Goal: Task Accomplishment & Management: Manage account settings

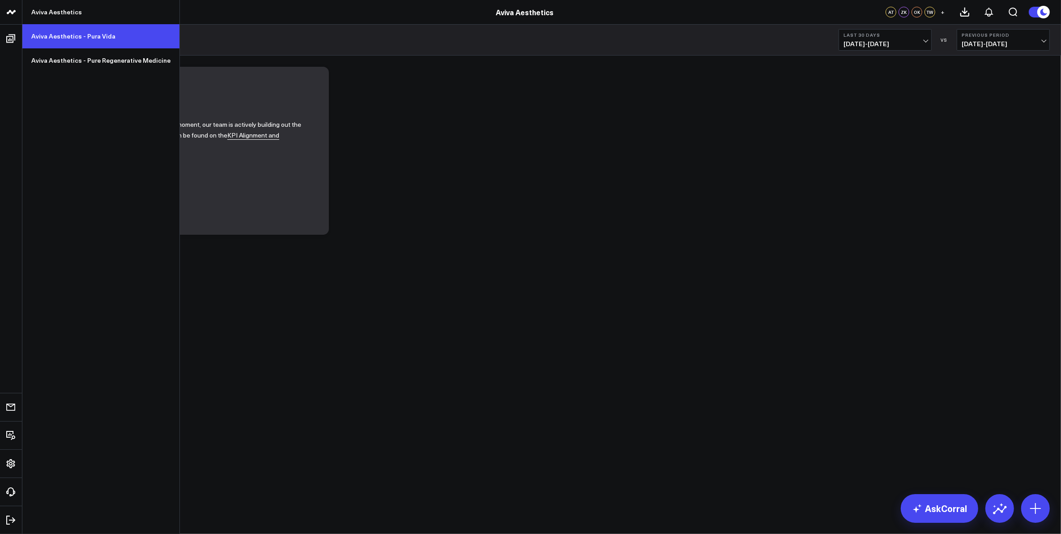
click at [61, 41] on link "Aviva Aesthetics - Pura Vida" at bounding box center [100, 36] width 157 height 24
click at [82, 34] on link "Aviva Aesthetics - Pura Vida" at bounding box center [100, 36] width 157 height 24
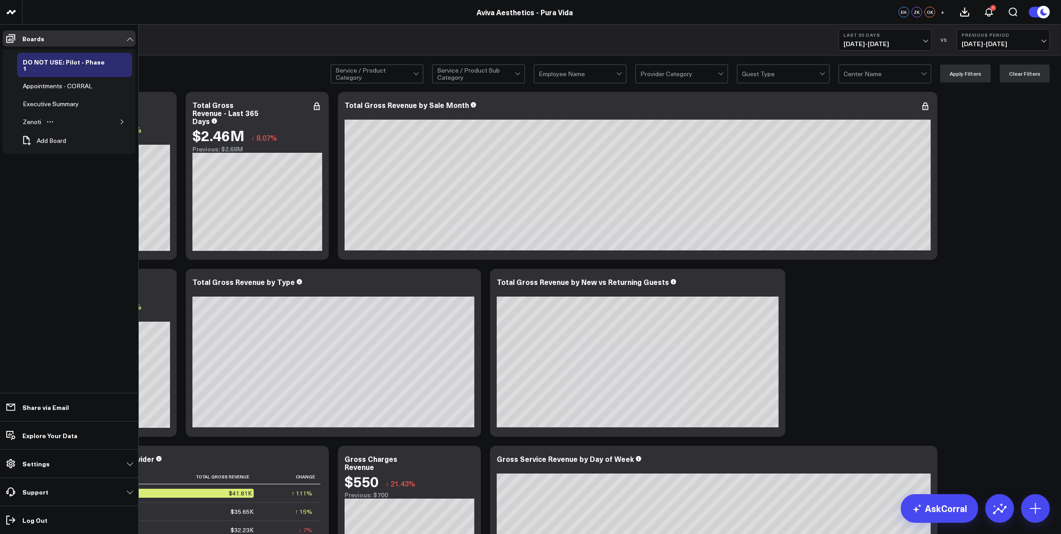
click at [121, 119] on icon "button" at bounding box center [122, 121] width 5 height 5
click at [57, 153] on div "Appointments" at bounding box center [49, 157] width 44 height 11
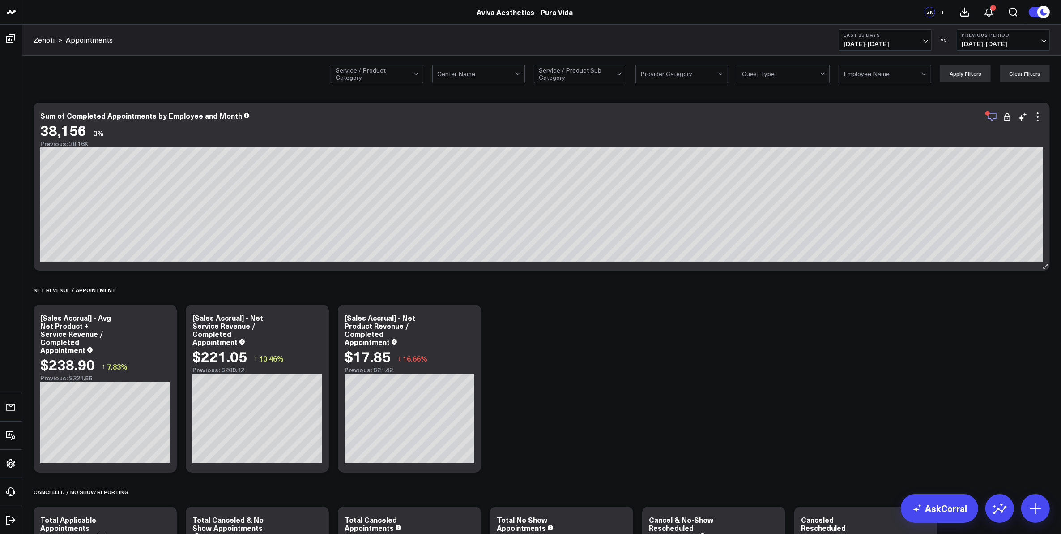
click at [992, 117] on icon "button" at bounding box center [992, 116] width 11 height 11
click at [1037, 117] on icon at bounding box center [1038, 117] width 2 height 2
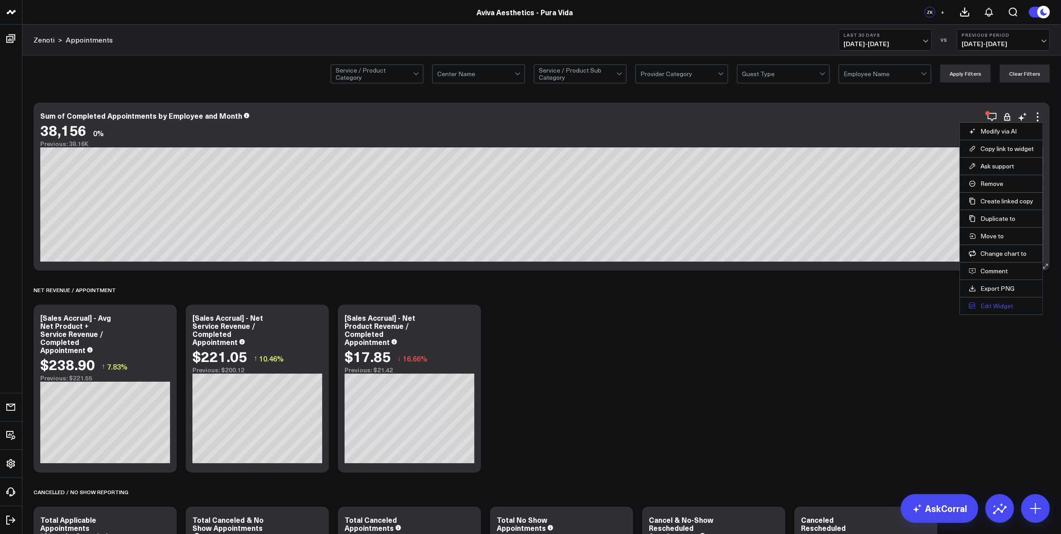
click at [1009, 307] on button "Edit Widget" at bounding box center [1001, 306] width 65 height 8
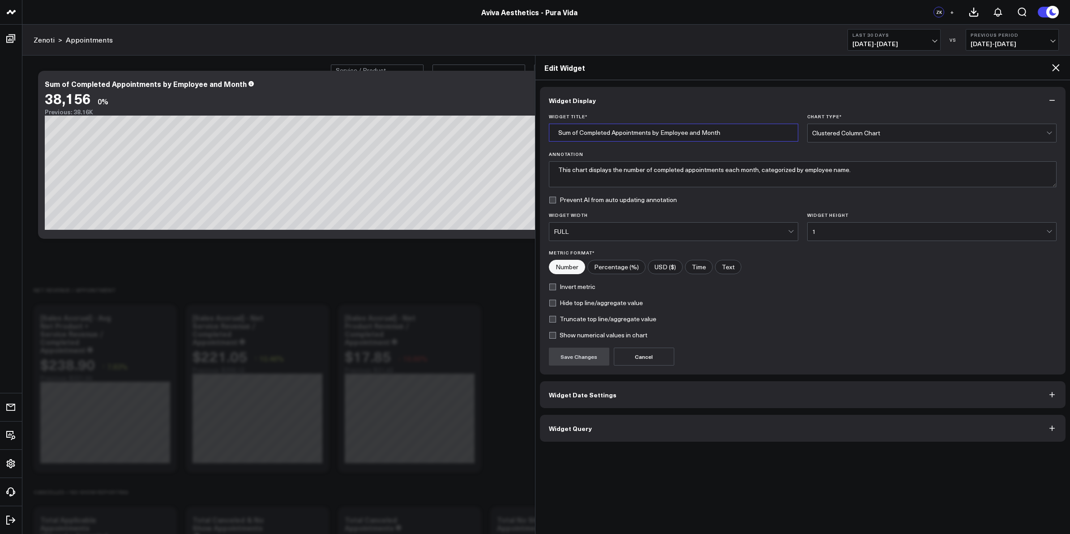
drag, startPoint x: 580, startPoint y: 133, endPoint x: 556, endPoint y: 133, distance: 23.3
click at [556, 133] on input "Sum of Completed Appointments by Employee and Month" at bounding box center [673, 133] width 249 height 18
click at [730, 134] on input "Completed Appointments by Employee and Month" at bounding box center [673, 133] width 249 height 18
type input "Completed Appointments by Employee and Month (YTD)"
click at [590, 364] on button "Save Changes" at bounding box center [579, 356] width 60 height 18
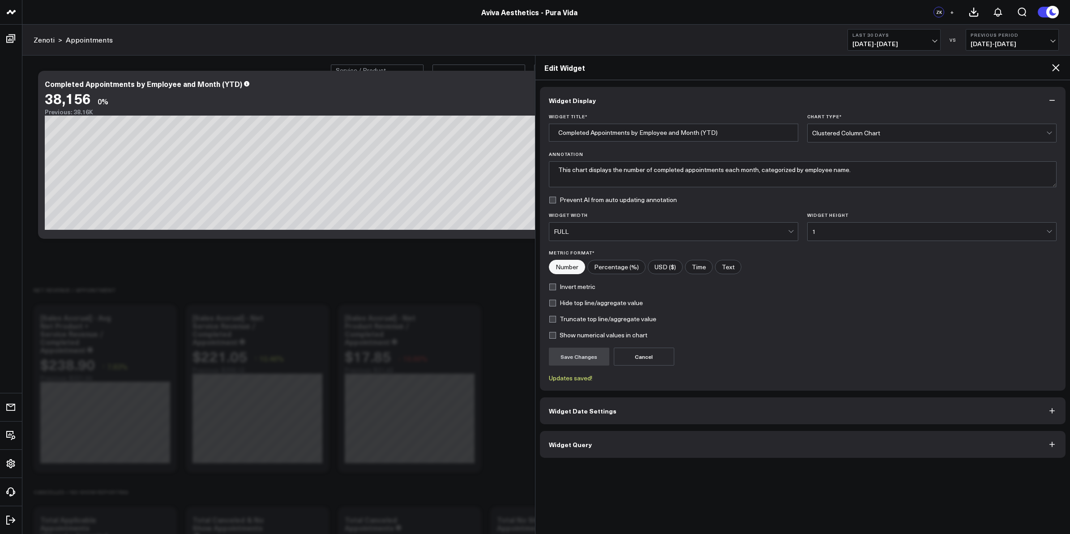
click at [745, 415] on button "Widget Date Settings" at bounding box center [803, 410] width 526 height 27
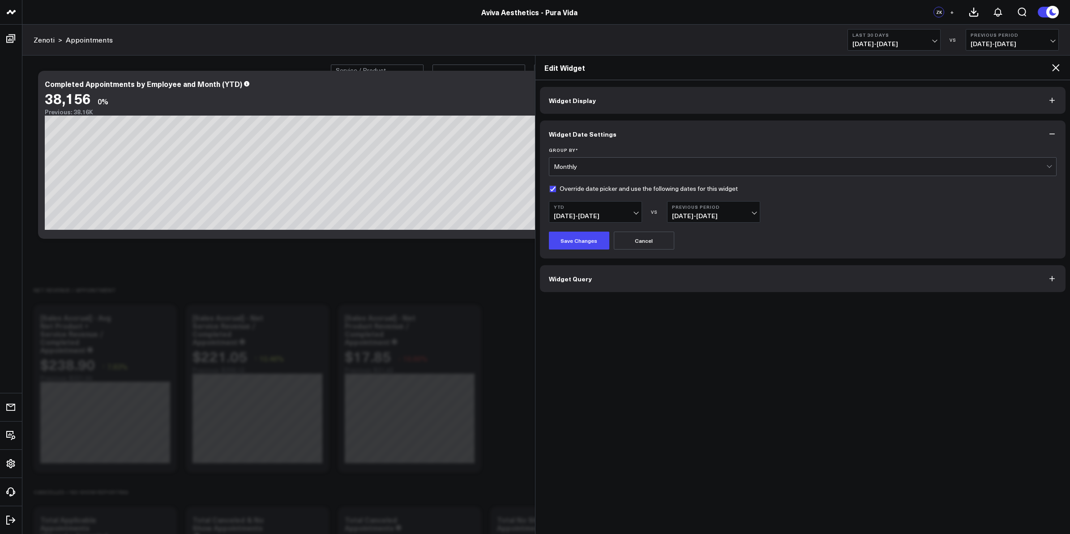
click at [753, 212] on span "03/28/24 - 12/31/24" at bounding box center [713, 215] width 83 height 7
click at [713, 272] on link "YoY" at bounding box center [713, 265] width 92 height 17
click at [586, 239] on button "Save Changes" at bounding box center [579, 240] width 60 height 18
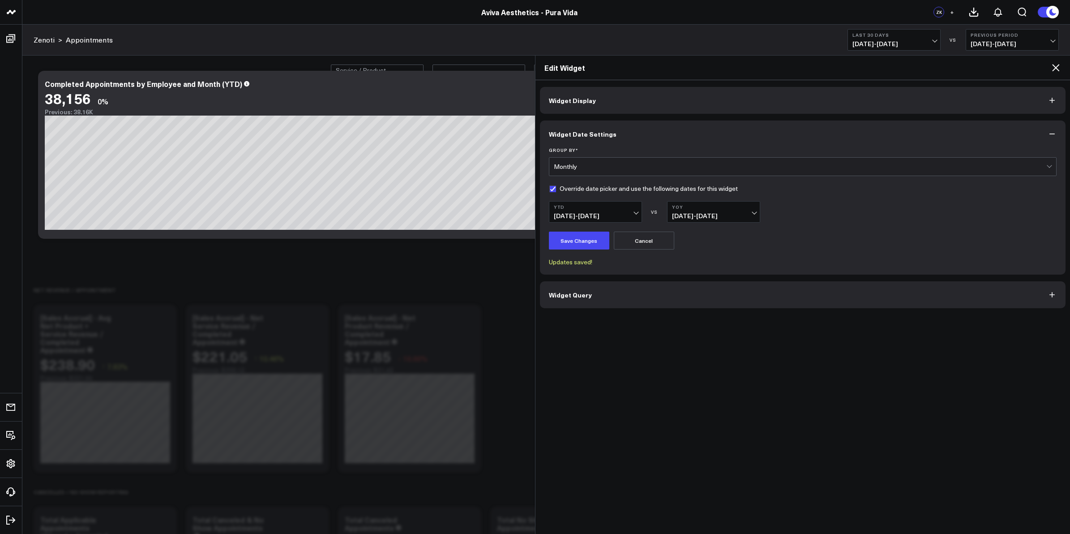
click at [1060, 64] on icon at bounding box center [1055, 67] width 11 height 11
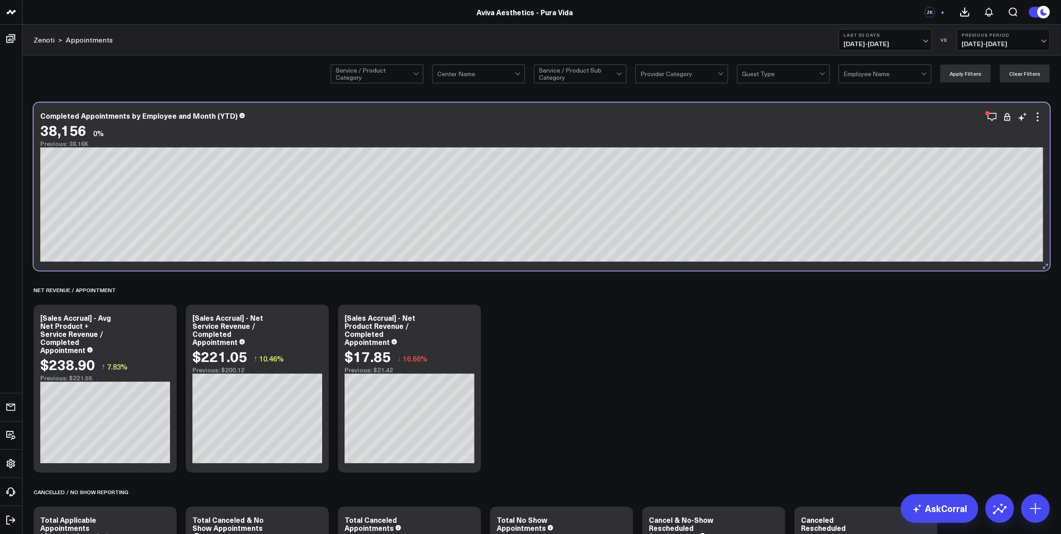
click at [947, 113] on div "Completed Appointments by Employee and Month (YTD)" at bounding box center [541, 115] width 1003 height 8
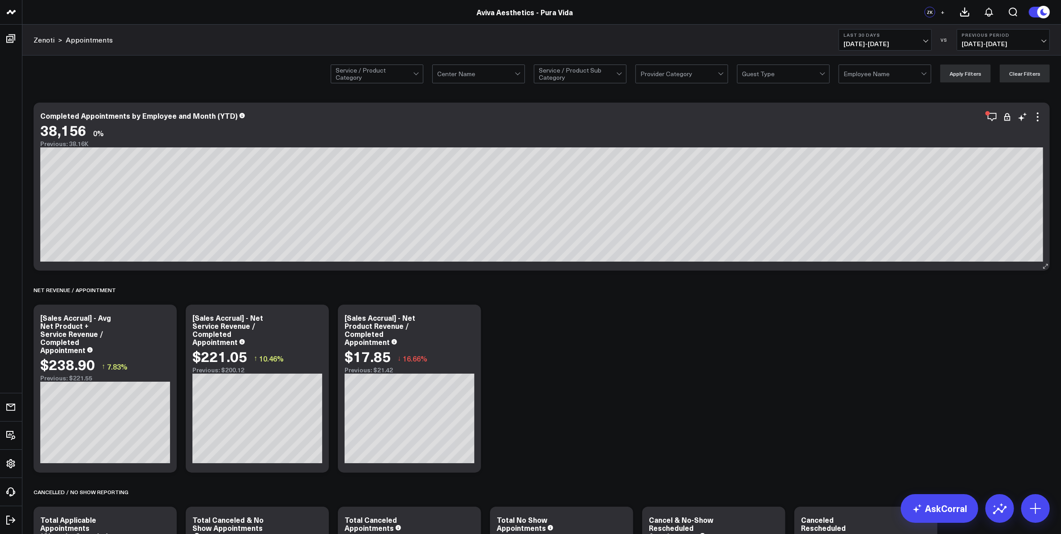
click at [838, 118] on div "Completed Appointments by Employee and Month (YTD)" at bounding box center [541, 115] width 1003 height 8
click at [1039, 117] on icon at bounding box center [1038, 116] width 11 height 11
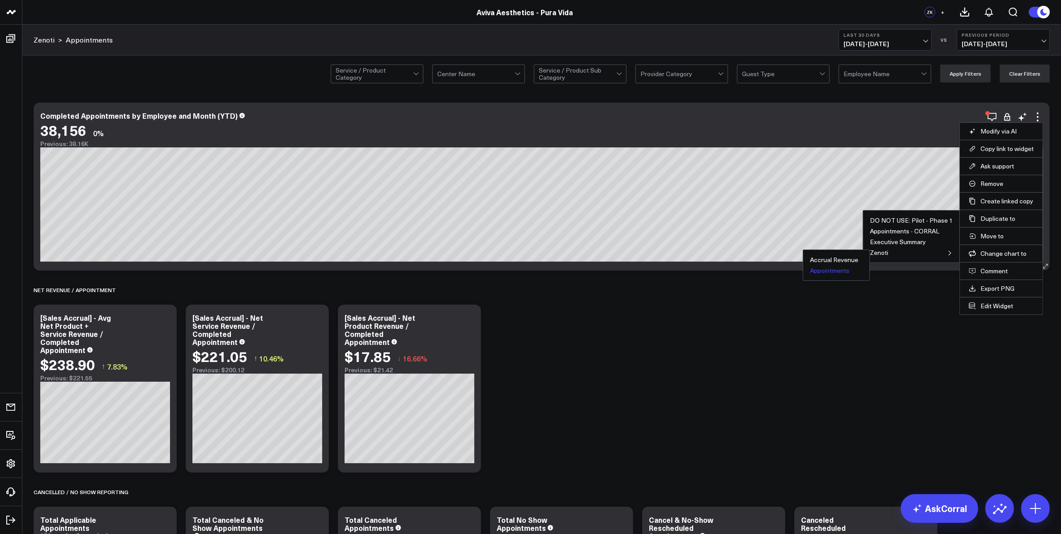
click at [840, 274] on button "Appointments" at bounding box center [829, 270] width 39 height 6
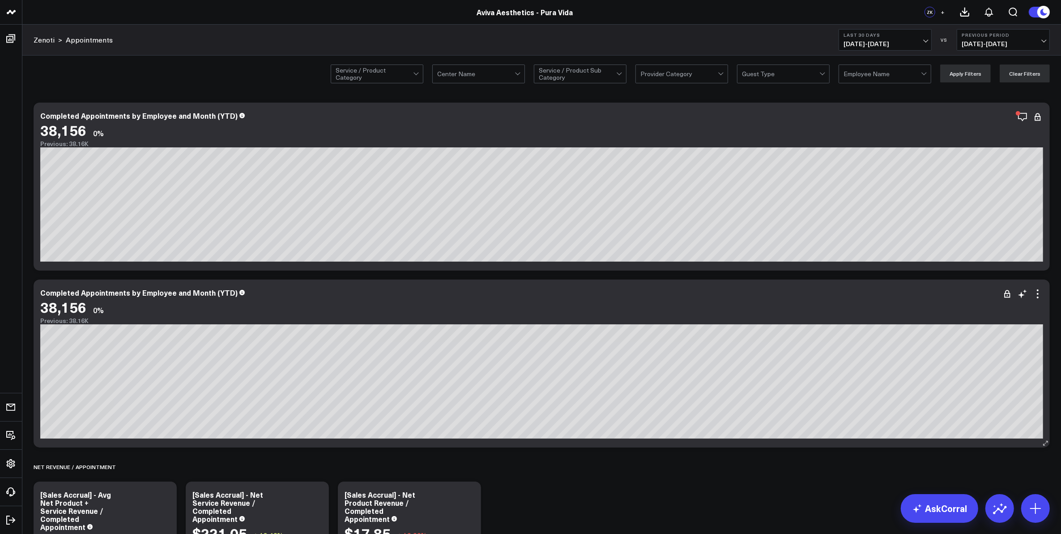
click at [573, 290] on div "Completed Appointments by Employee and Month (YTD)" at bounding box center [541, 292] width 1003 height 8
click at [1039, 293] on icon at bounding box center [1038, 293] width 11 height 11
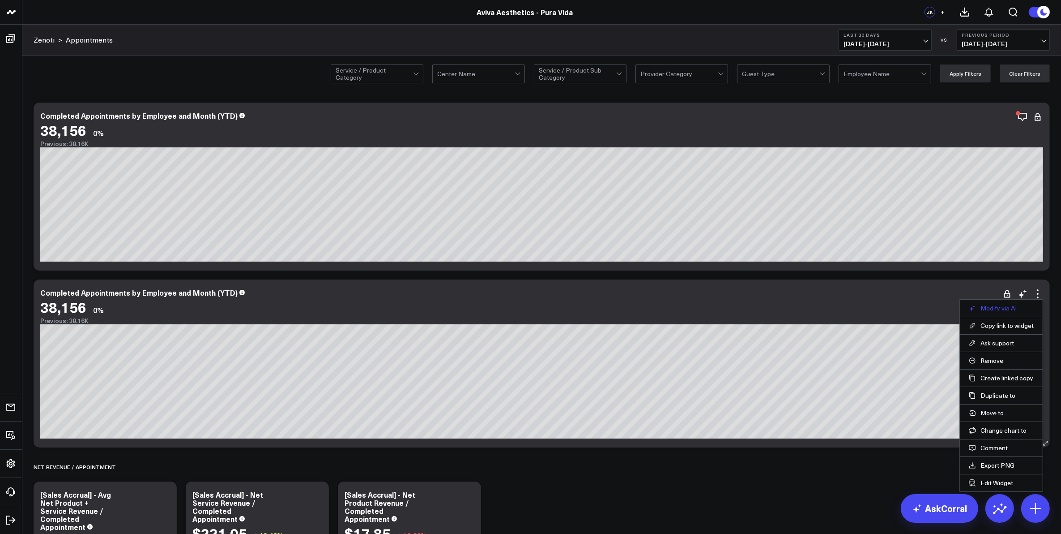
click at [1005, 309] on button "Modify via AI" at bounding box center [1001, 308] width 65 height 8
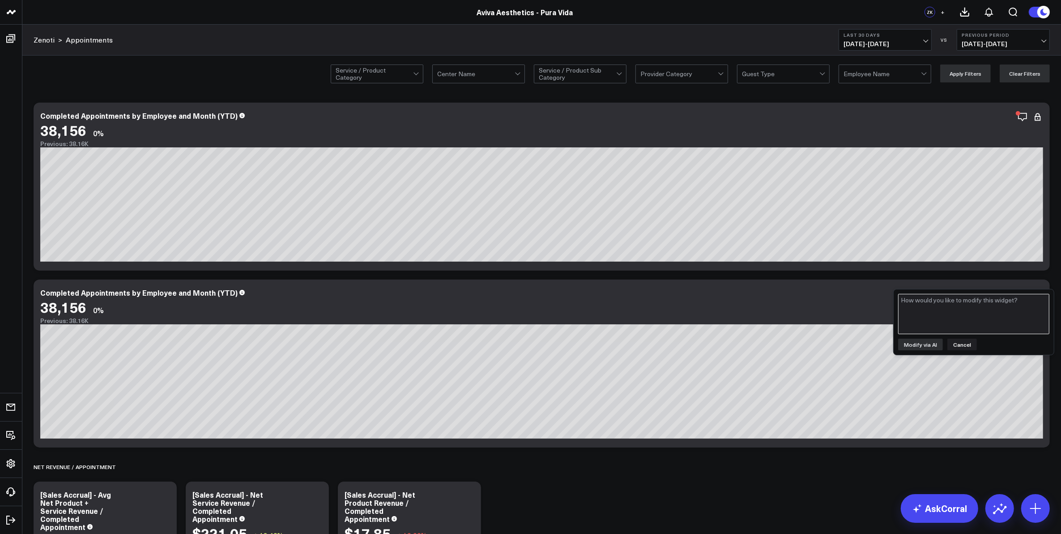
click at [957, 320] on textarea at bounding box center [973, 314] width 151 height 40
type textarea "sum completed appointments by provider category and employee name"
click at [924, 342] on button "Modify via AI" at bounding box center [920, 344] width 45 height 12
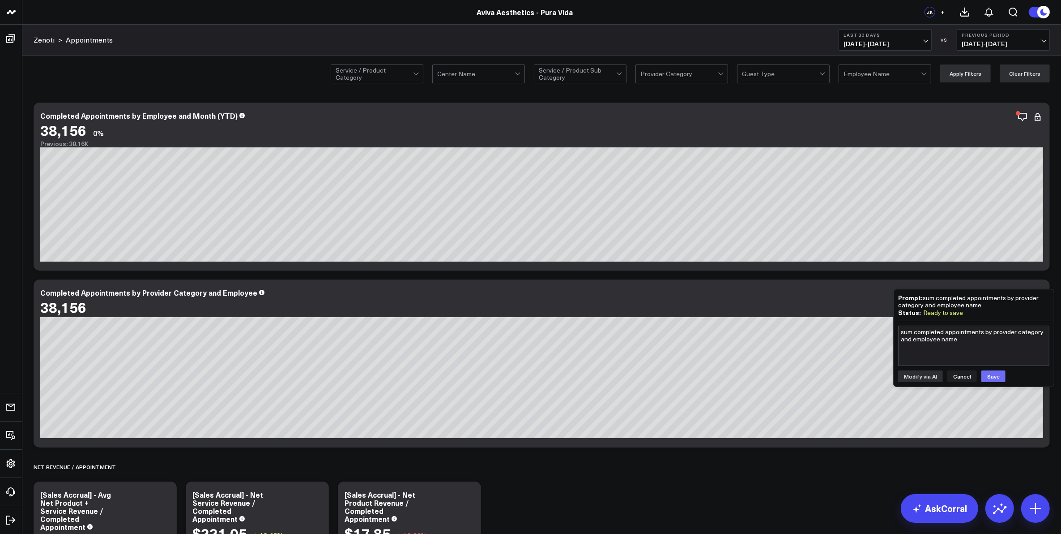
click at [988, 373] on button "Save" at bounding box center [994, 376] width 24 height 12
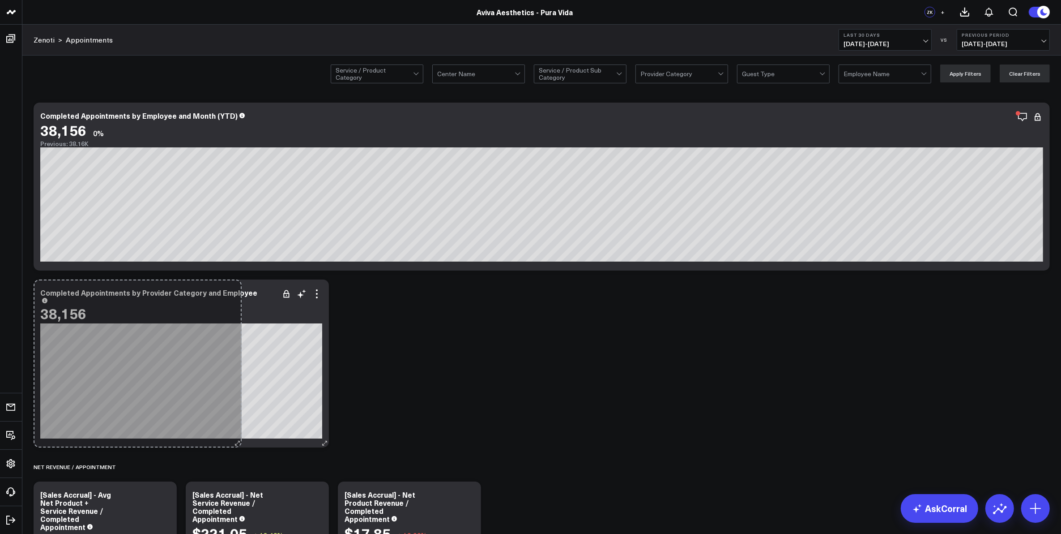
drag, startPoint x: 1044, startPoint y: 445, endPoint x: 236, endPoint y: 445, distance: 808.4
click at [236, 445] on div "Completed Appointments by Provider Category and Employee 38,156 So sorry. The q…" at bounding box center [181, 363] width 295 height 168
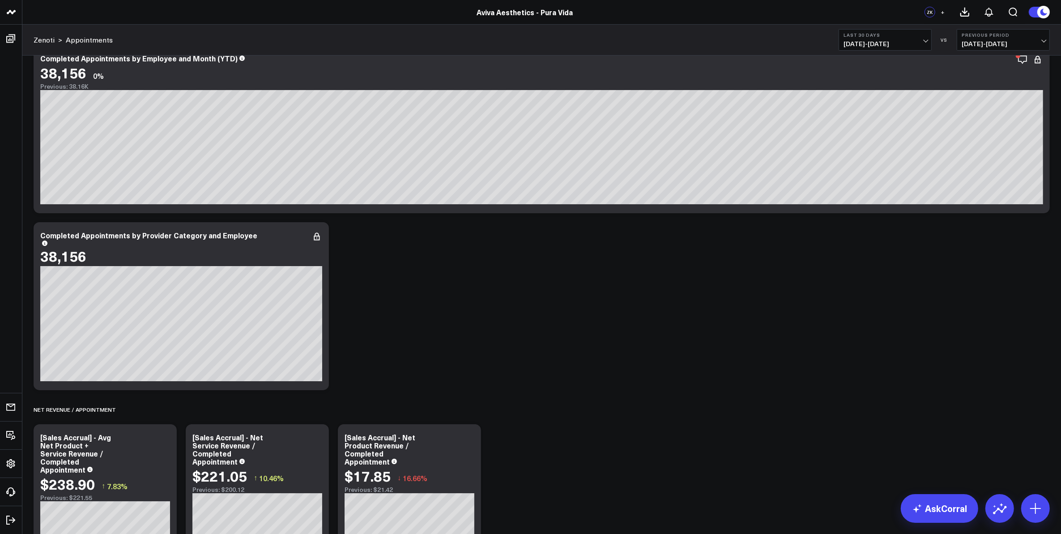
scroll to position [112, 0]
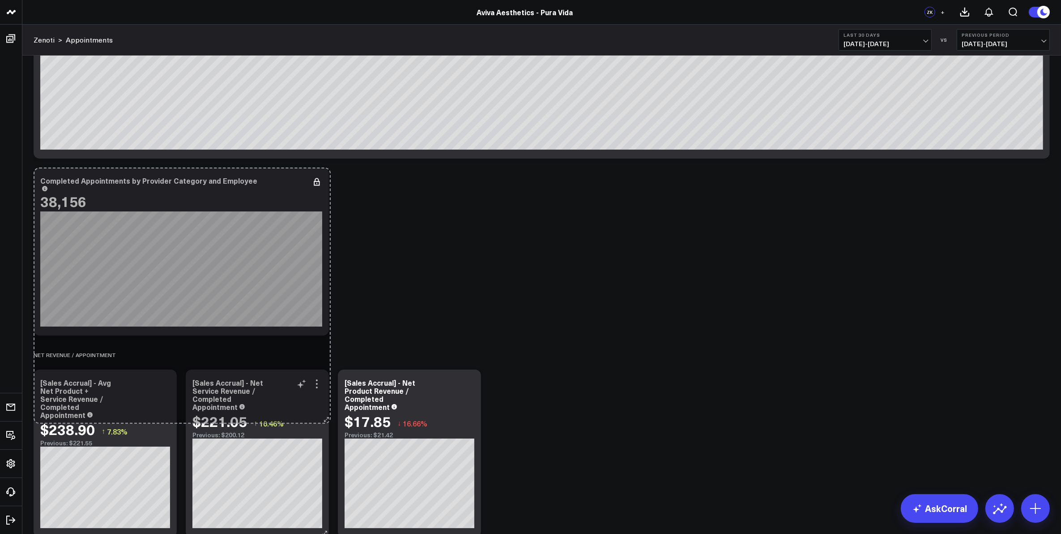
drag, startPoint x: 324, startPoint y: 333, endPoint x: 326, endPoint y: 422, distance: 89.1
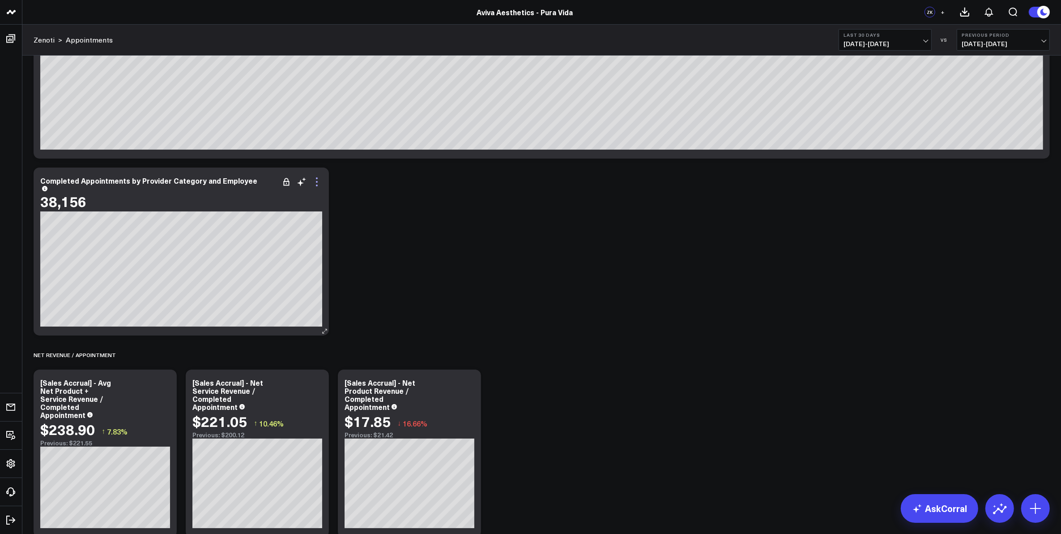
click at [316, 181] on icon at bounding box center [317, 181] width 11 height 11
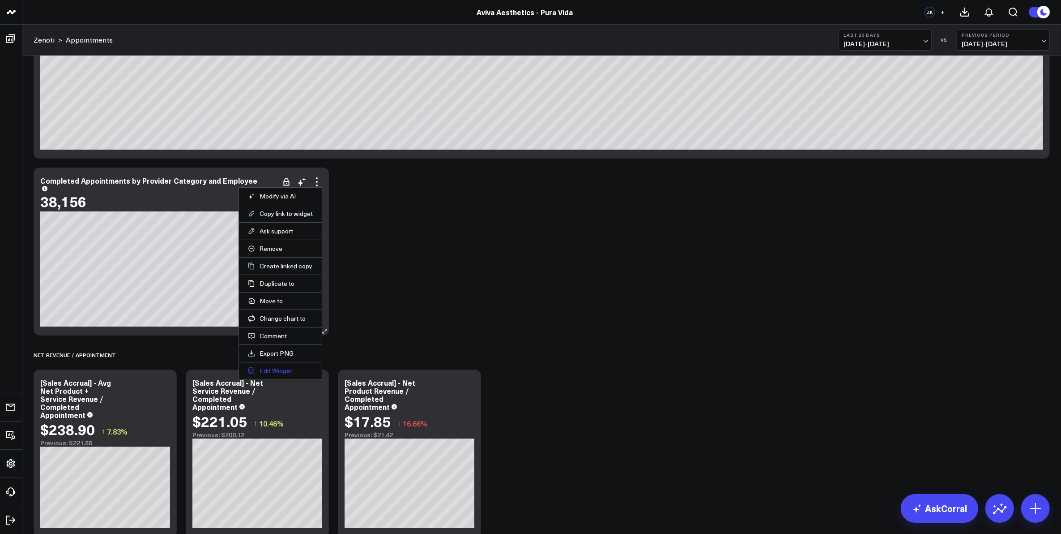
click at [283, 371] on button "Edit Widget" at bounding box center [280, 371] width 65 height 8
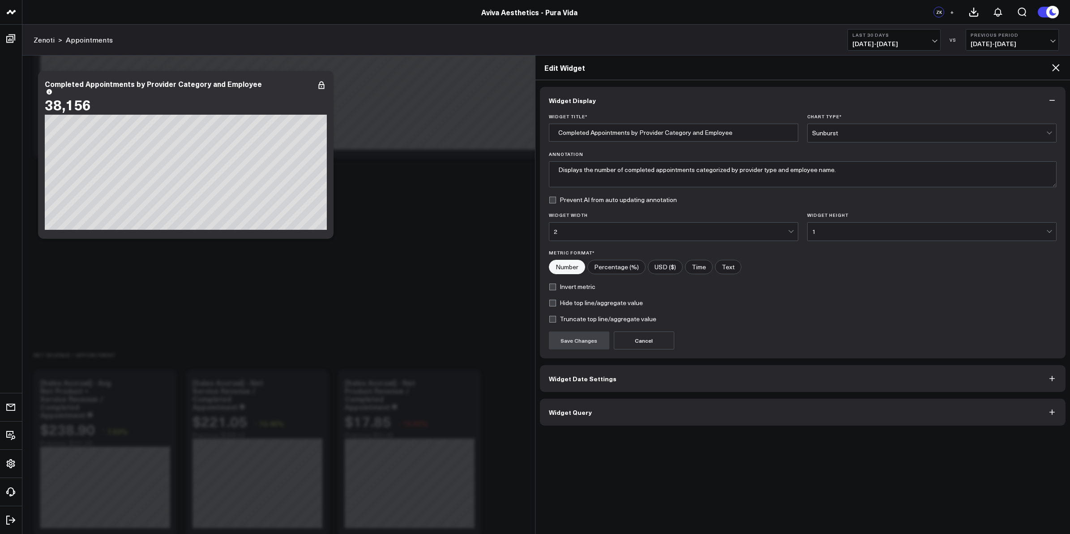
click at [600, 374] on button "Widget Date Settings" at bounding box center [803, 378] width 526 height 27
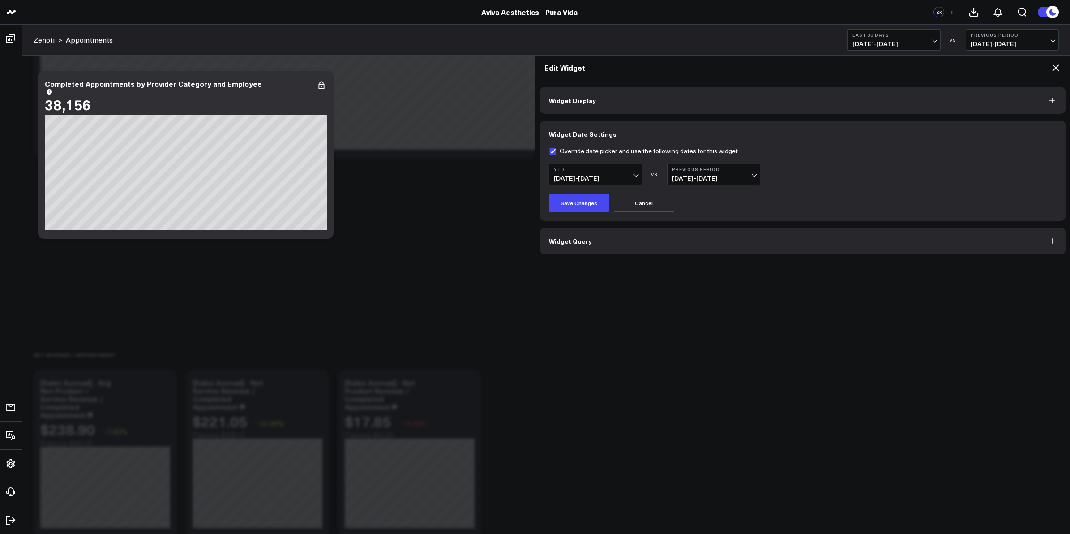
click at [551, 150] on label "Override date picker and use the following dates for this widget" at bounding box center [643, 150] width 189 height 7
click at [551, 150] on input "Override date picker and use the following dates for this widget" at bounding box center [552, 150] width 7 height 7
checkbox input "false"
click at [573, 201] on button "Save Changes" at bounding box center [579, 203] width 60 height 18
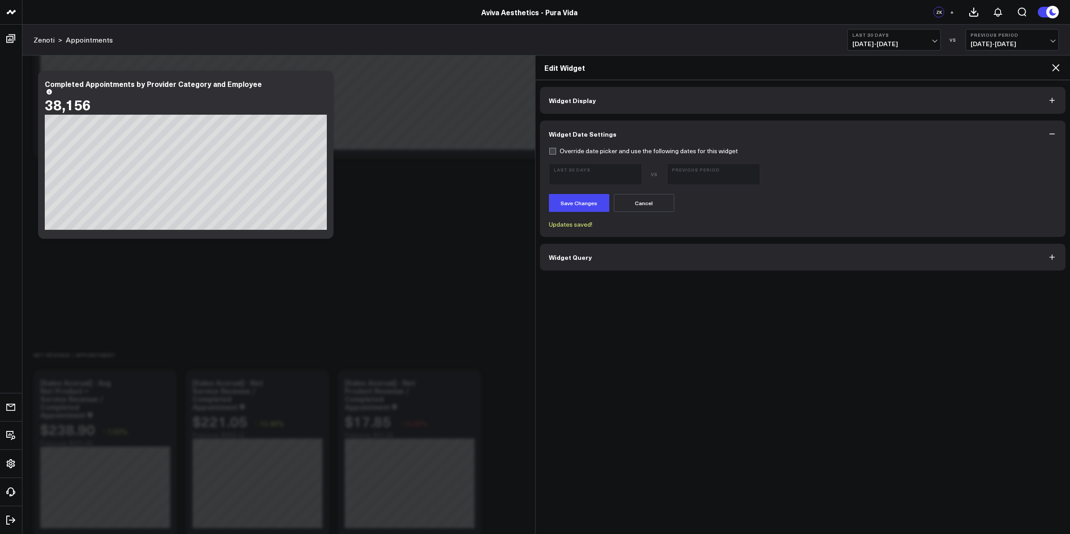
click at [834, 135] on button "Widget Date Settings" at bounding box center [803, 133] width 526 height 27
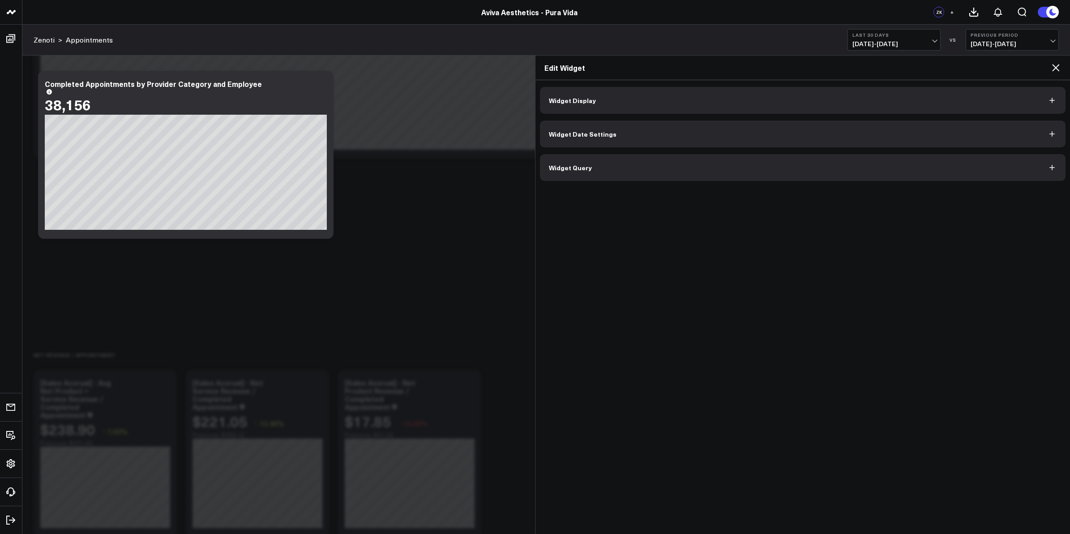
click at [804, 105] on button "Widget Display" at bounding box center [803, 100] width 526 height 27
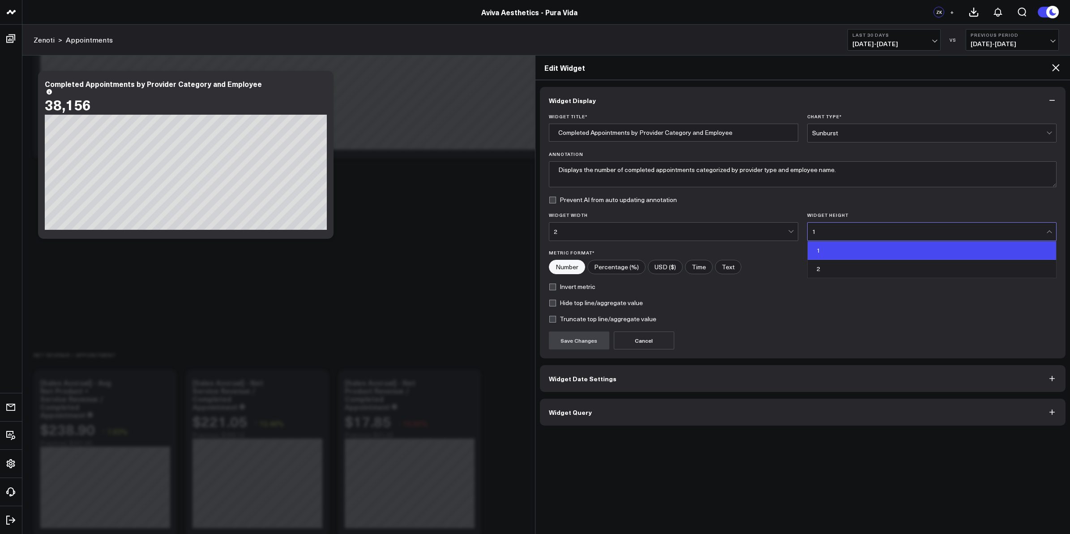
click at [831, 233] on div "1" at bounding box center [929, 231] width 234 height 7
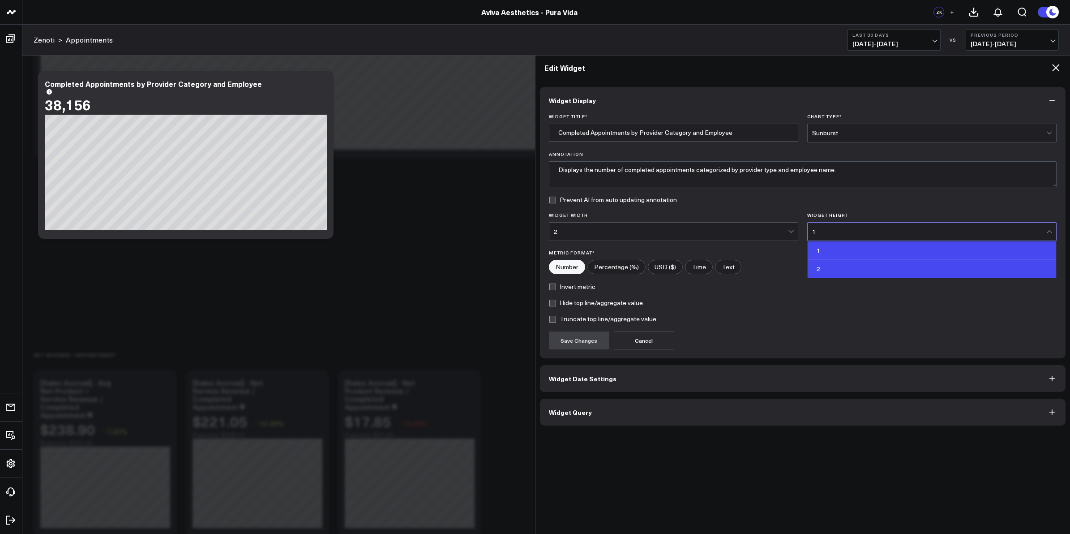
click at [835, 268] on div "2" at bounding box center [932, 269] width 248 height 18
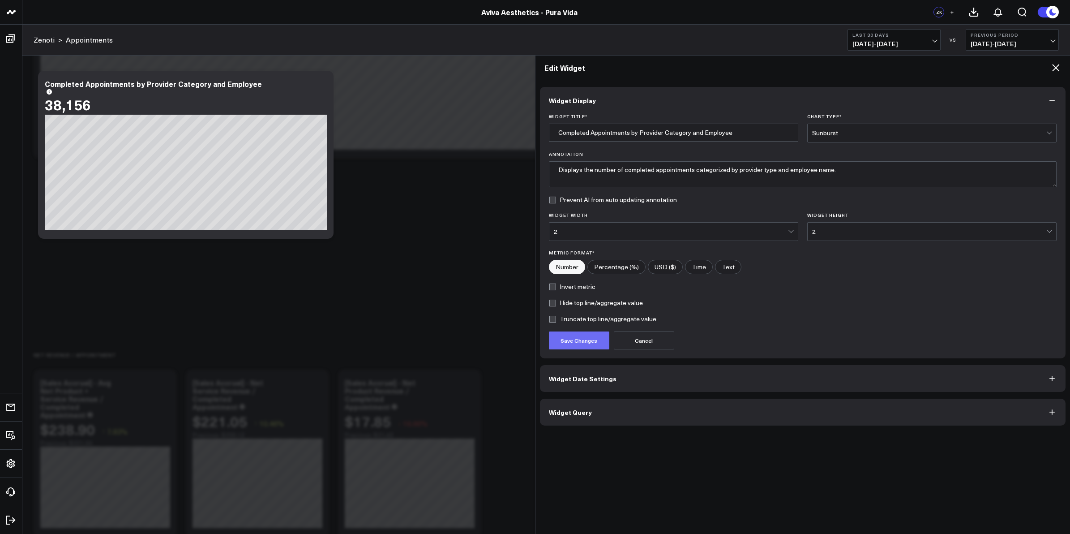
click at [585, 343] on button "Save Changes" at bounding box center [579, 340] width 60 height 18
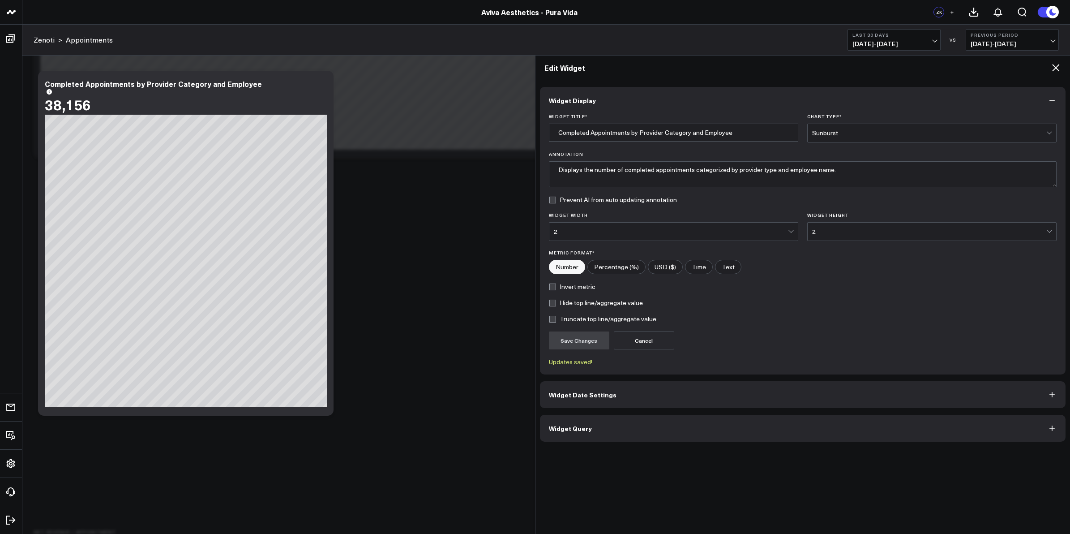
click at [1061, 68] on div "Edit Widget" at bounding box center [802, 68] width 535 height 25
click at [1053, 68] on icon at bounding box center [1055, 67] width 11 height 11
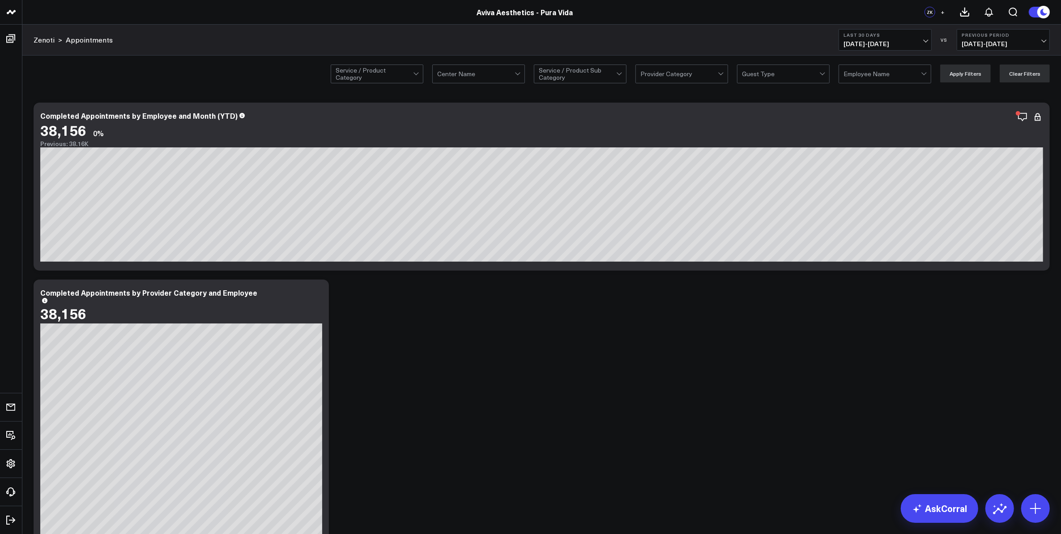
click at [925, 40] on span "[DATE] - [DATE]" at bounding box center [885, 43] width 83 height 7
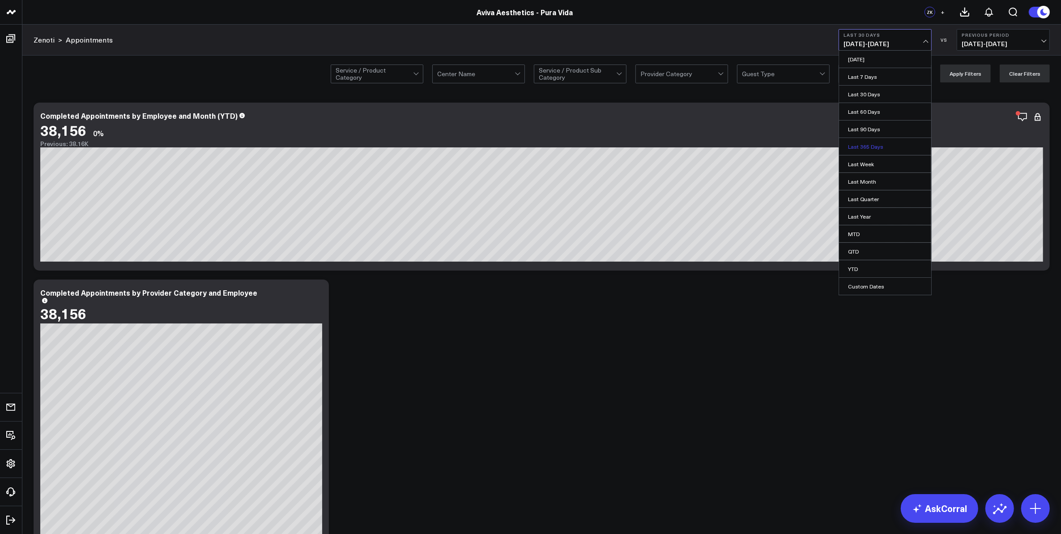
click at [884, 147] on link "Last 365 Days" at bounding box center [885, 146] width 92 height 17
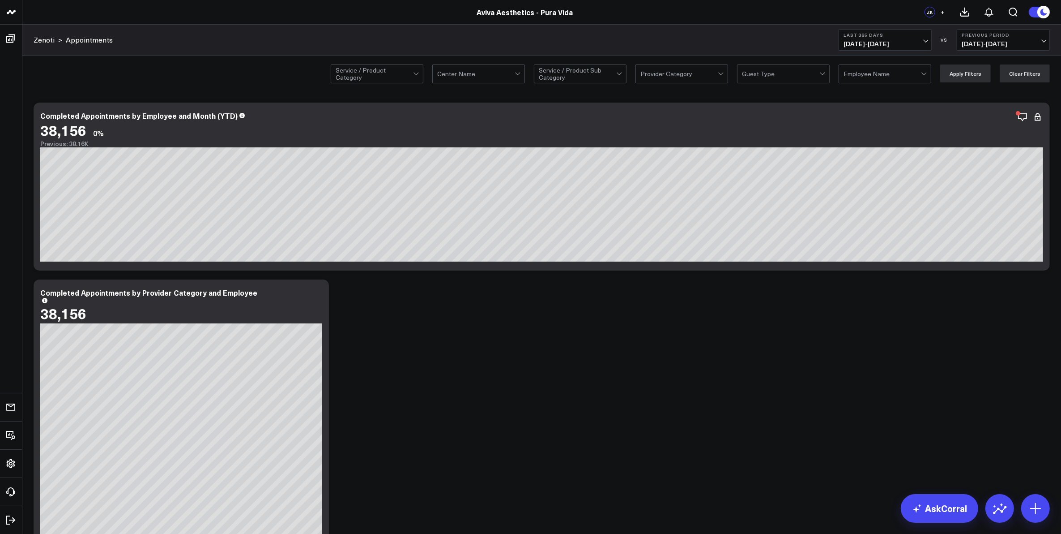
click at [920, 39] on button "Last 365 Days 10/07/24 - 10/06/25" at bounding box center [885, 39] width 93 height 21
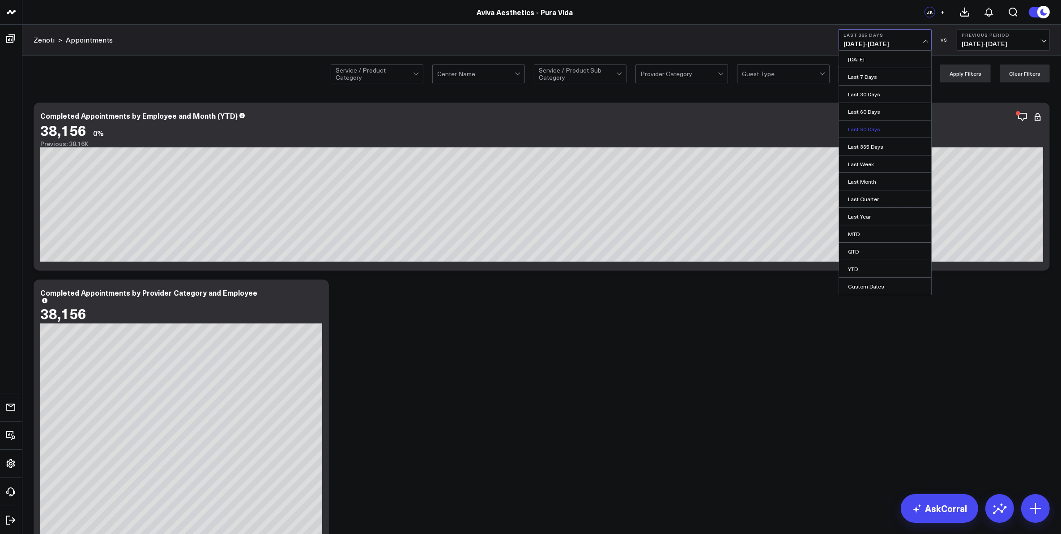
click at [874, 129] on link "Last 90 Days" at bounding box center [885, 128] width 92 height 17
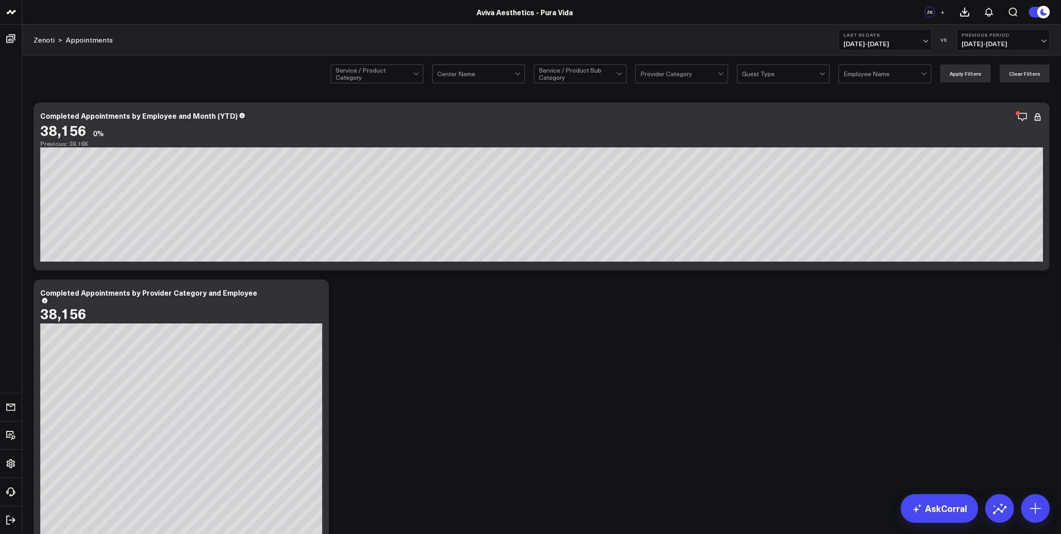
click at [925, 40] on span "07/09/25 - 10/06/25" at bounding box center [885, 43] width 83 height 7
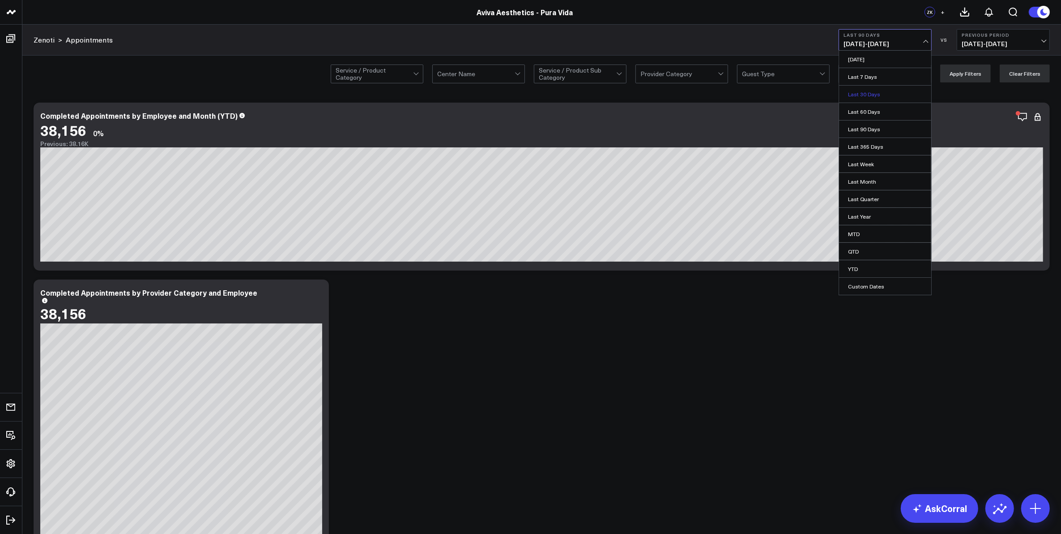
click at [882, 100] on link "Last 30 Days" at bounding box center [885, 94] width 92 height 17
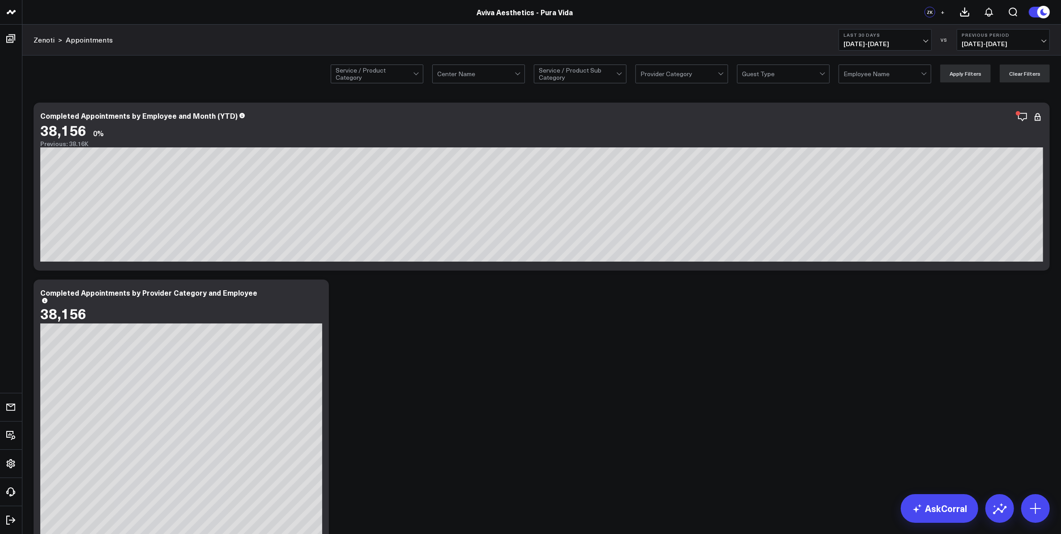
click at [1041, 116] on icon at bounding box center [1038, 116] width 11 height 11
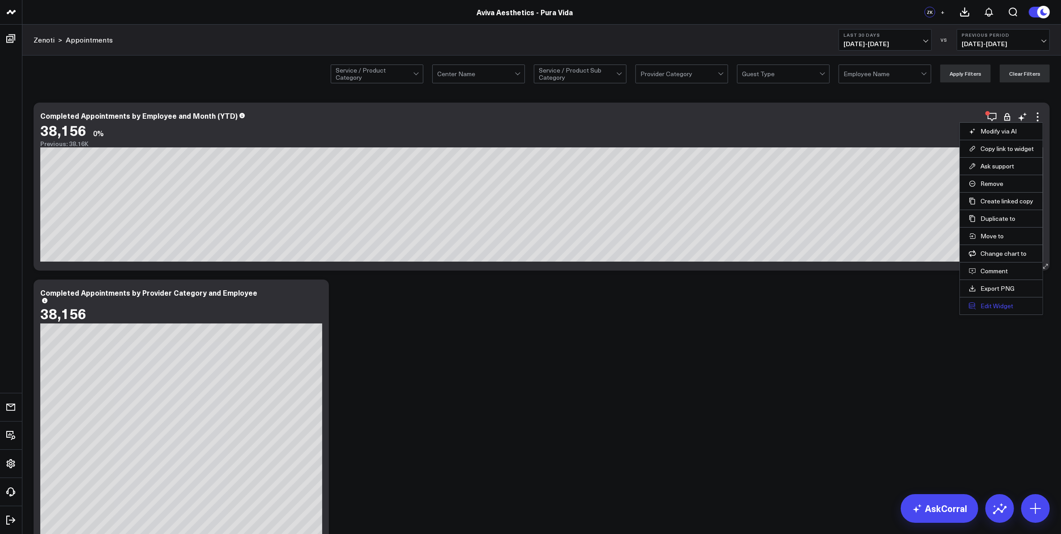
click at [995, 309] on button "Edit Widget" at bounding box center [1001, 306] width 65 height 8
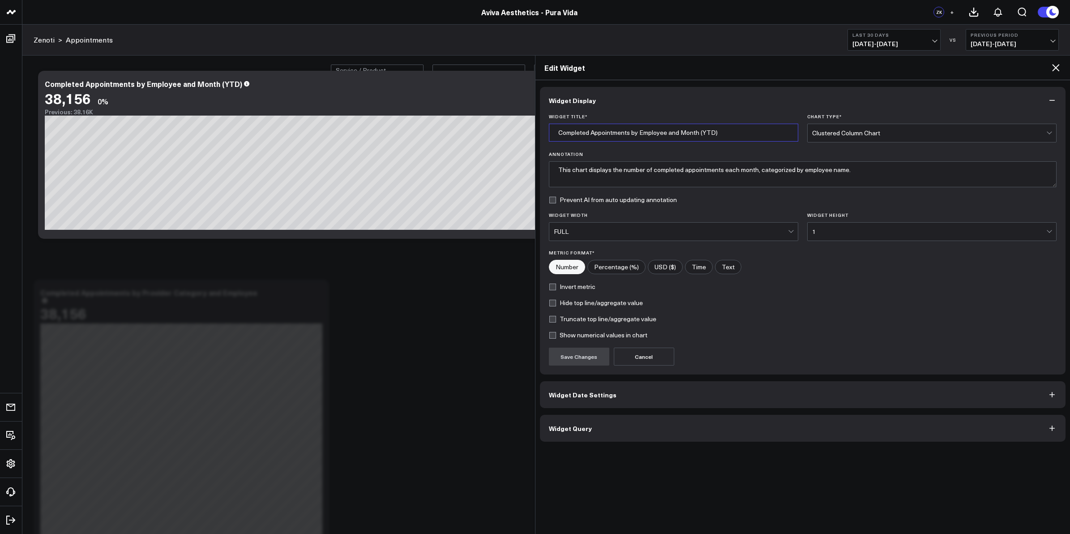
click at [673, 133] on input "Completed Appointments by Employee and Month (YTD)" at bounding box center [673, 133] width 249 height 18
type input "Completed Appointments by Employee & Month (YTD)"
click at [582, 359] on button "Save Changes" at bounding box center [579, 356] width 60 height 18
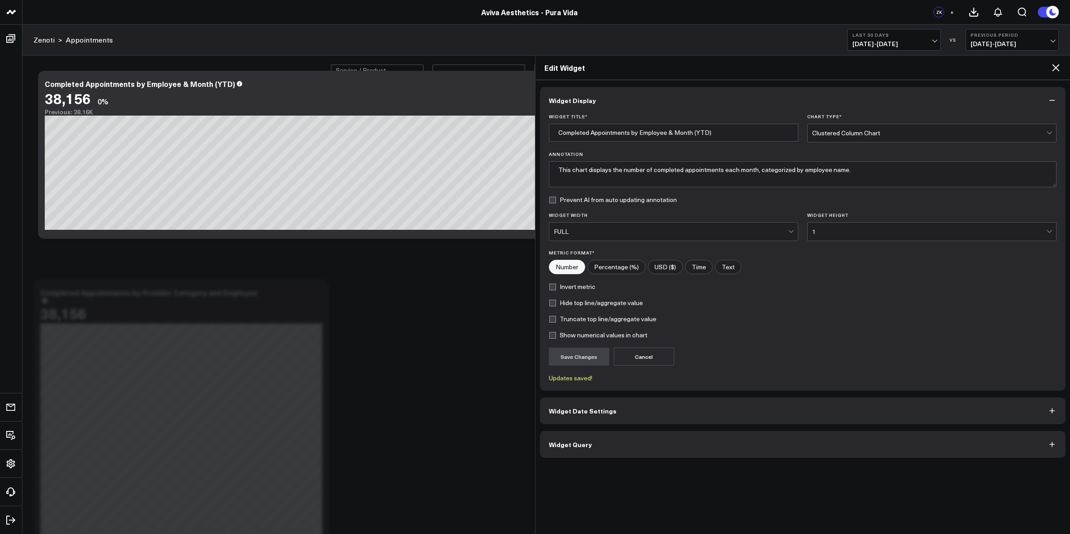
click at [1058, 66] on icon at bounding box center [1055, 67] width 7 height 7
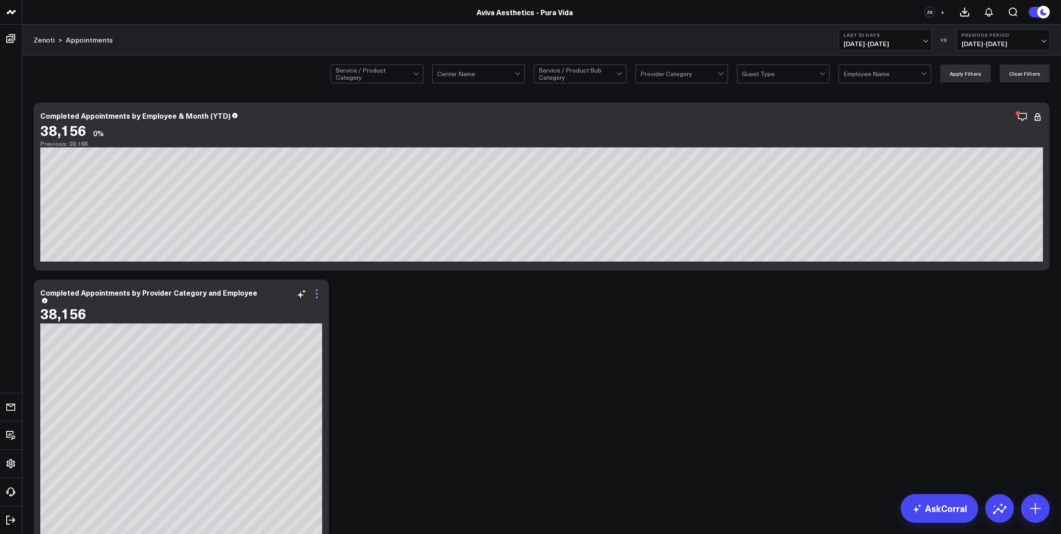
click at [318, 296] on icon at bounding box center [317, 293] width 11 height 11
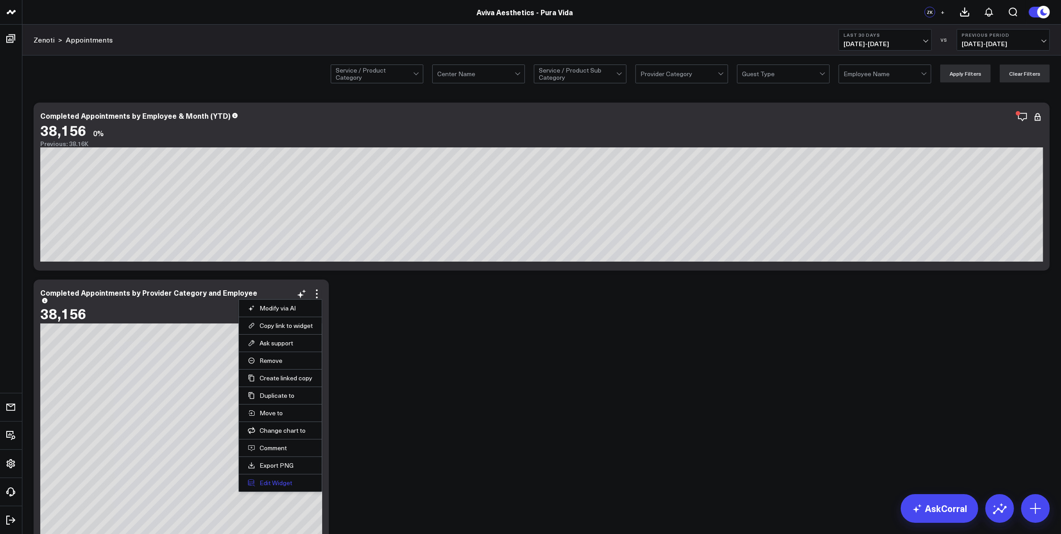
click at [283, 482] on button "Edit Widget" at bounding box center [280, 483] width 65 height 8
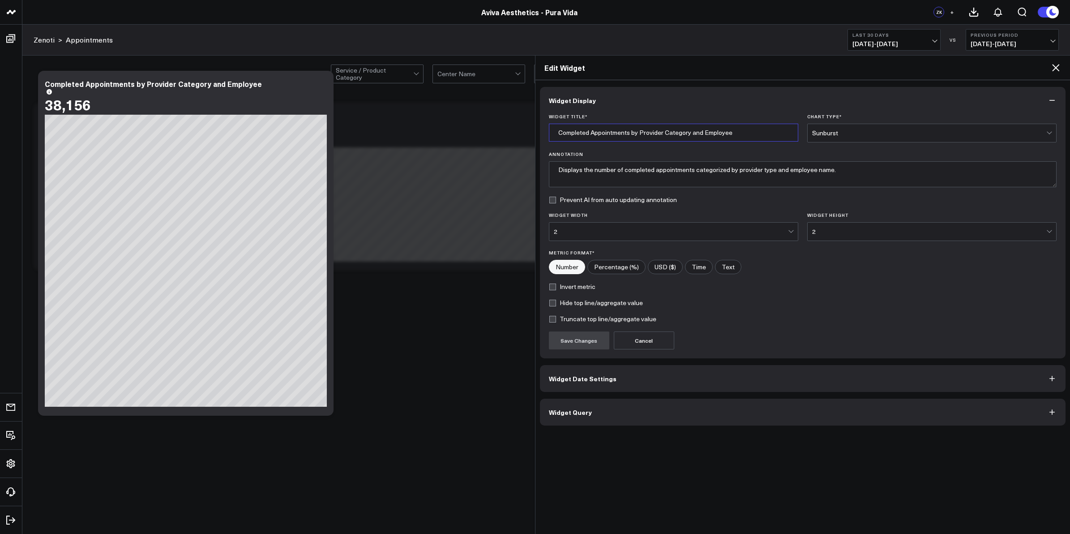
click at [695, 133] on input "Completed Appointments by Provider Category and Employee" at bounding box center [673, 133] width 249 height 18
click at [749, 136] on input "Completed Appointments by Provider Category & Employee" at bounding box center [673, 133] width 249 height 18
type input "Completed Appointments by Provider Category & Employee (Dynamic)"
click at [571, 345] on button "Save Changes" at bounding box center [579, 340] width 60 height 18
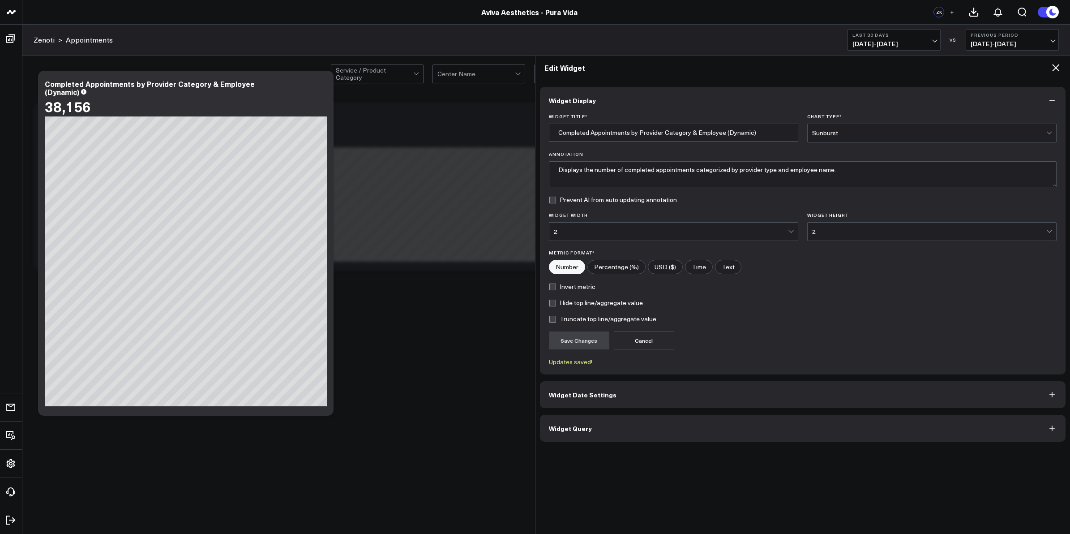
click at [1055, 68] on icon at bounding box center [1055, 67] width 7 height 7
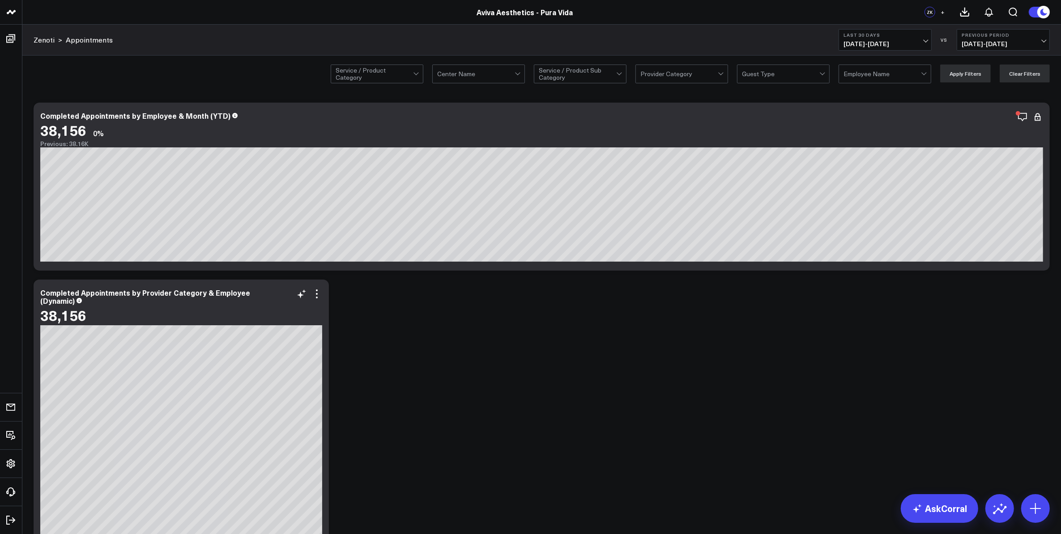
click at [326, 356] on div "Completed Appointments by Provider Category & Employee (Dynamic) 38,156" at bounding box center [181, 451] width 295 height 345
click at [317, 294] on icon at bounding box center [317, 294] width 2 height 2
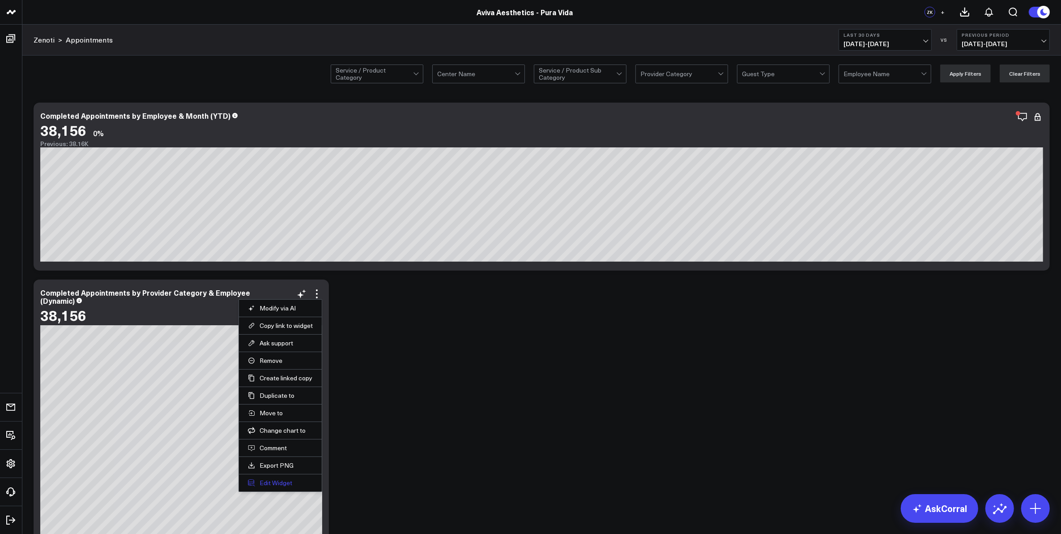
click at [285, 483] on button "Edit Widget" at bounding box center [280, 483] width 65 height 8
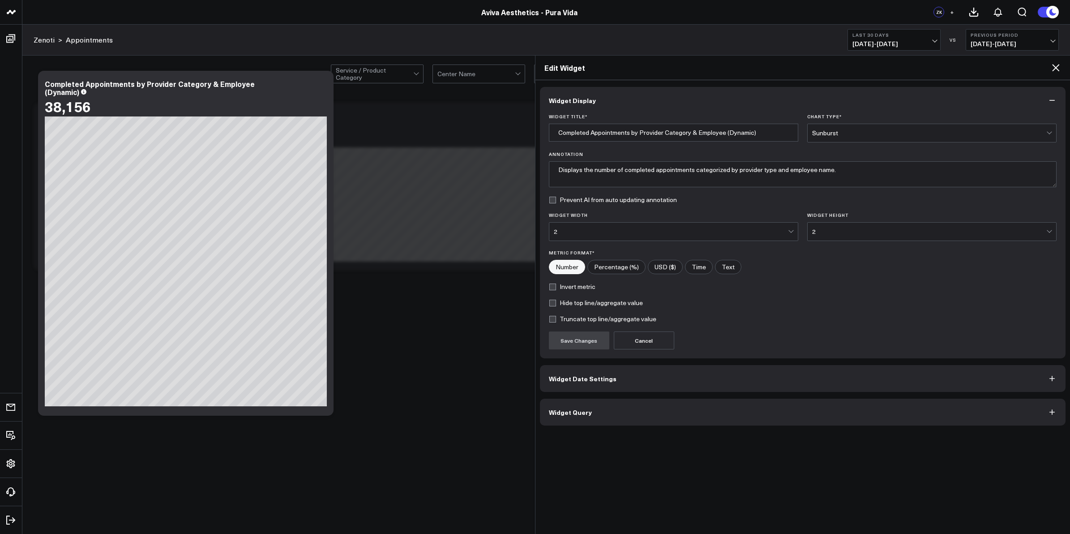
click at [658, 375] on button "Widget Date Settings" at bounding box center [803, 378] width 526 height 27
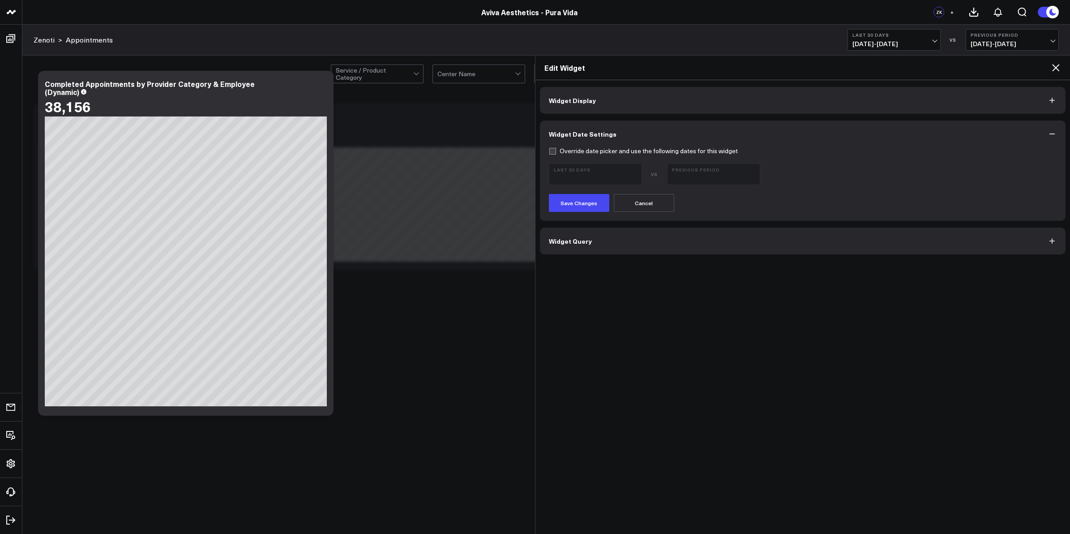
click at [1056, 68] on icon at bounding box center [1055, 67] width 7 height 7
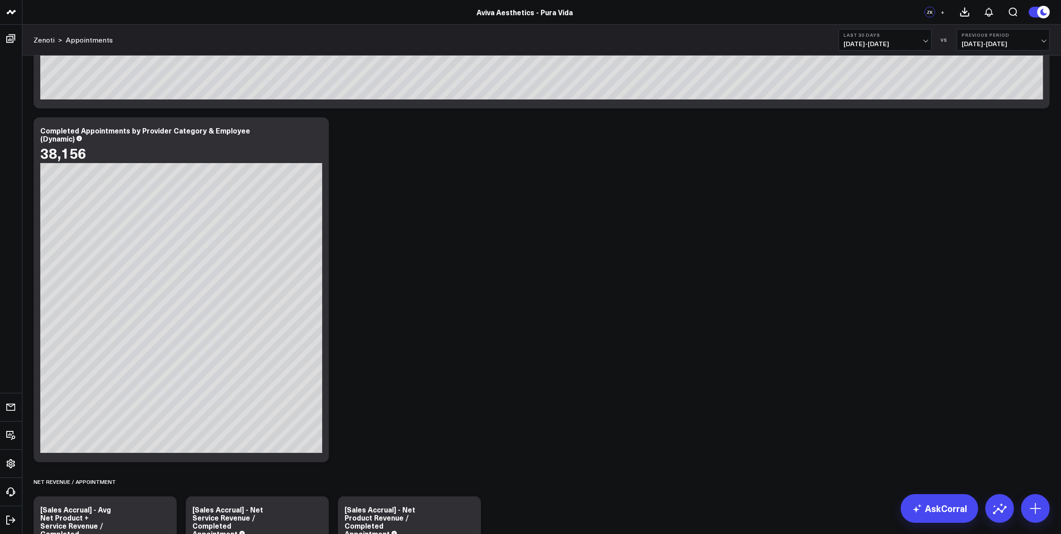
scroll to position [168, 0]
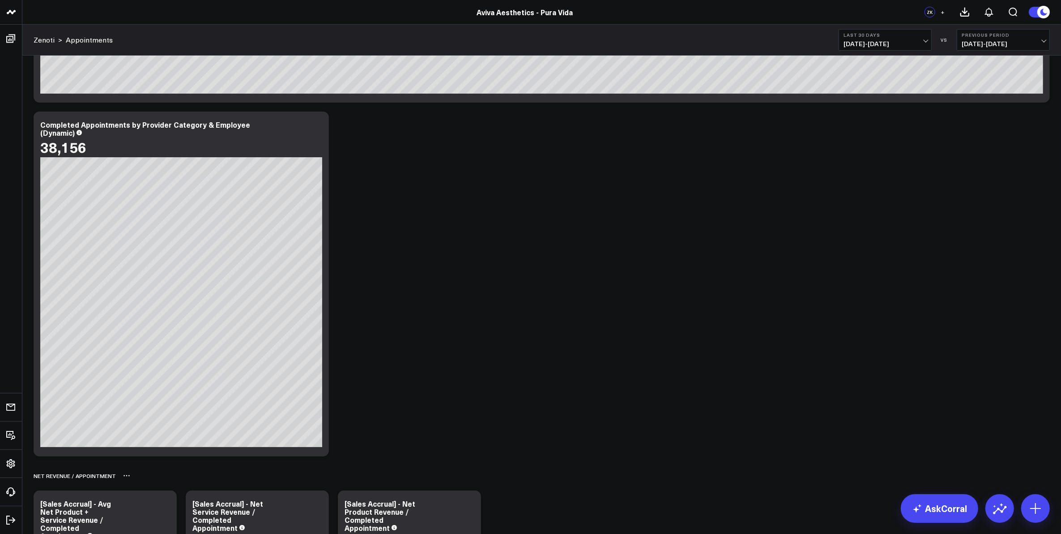
click at [123, 476] on icon at bounding box center [126, 475] width 7 height 7
click at [1039, 510] on icon at bounding box center [1036, 508] width 14 height 14
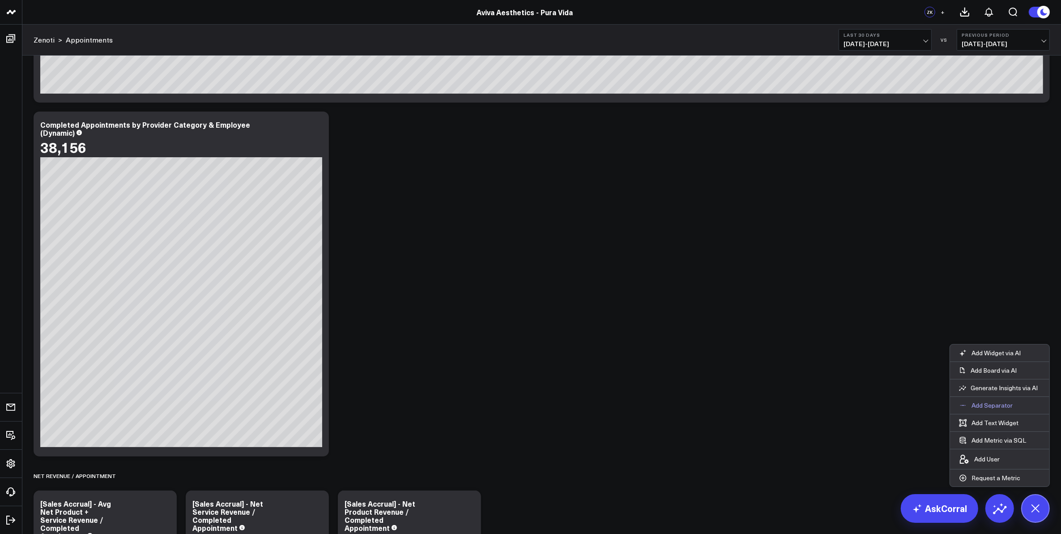
click at [995, 406] on p "Add Separator" at bounding box center [992, 405] width 41 height 8
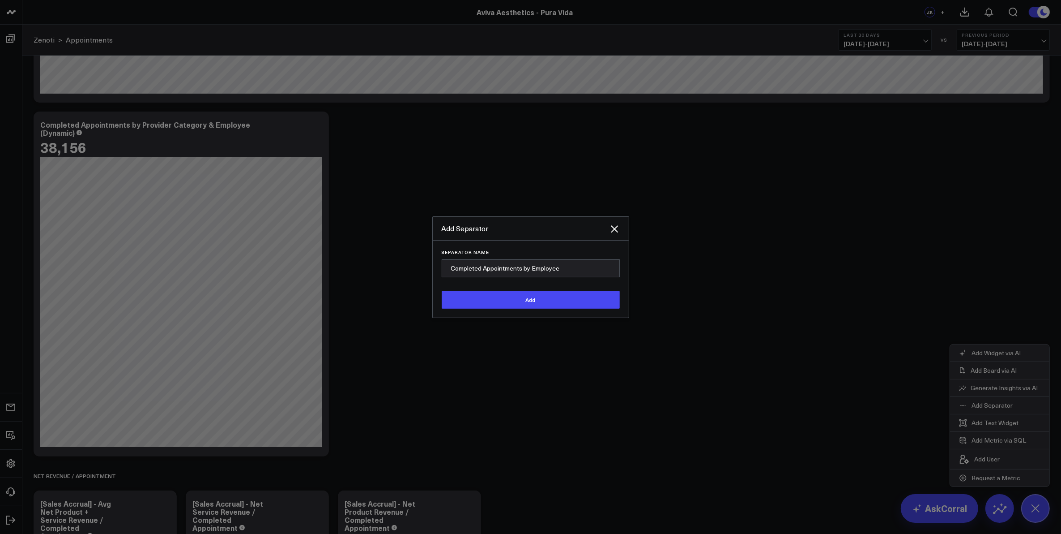
type input "Completed Appointments by Employee"
click at [549, 309] on div "Separator Name Completed Appointments by Employee Add" at bounding box center [531, 278] width 196 height 77
click at [547, 306] on button "Add" at bounding box center [531, 300] width 178 height 18
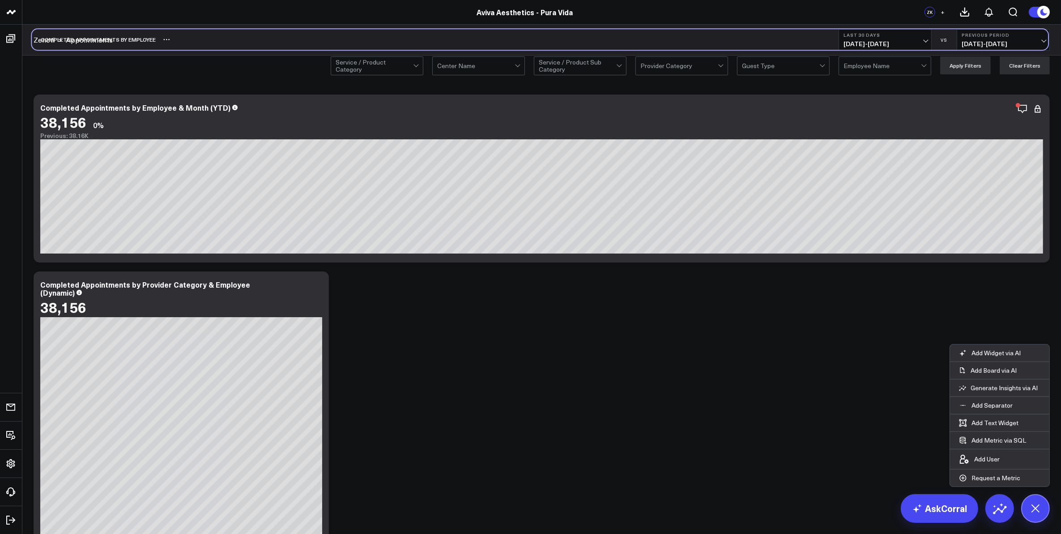
scroll to position [3, 0]
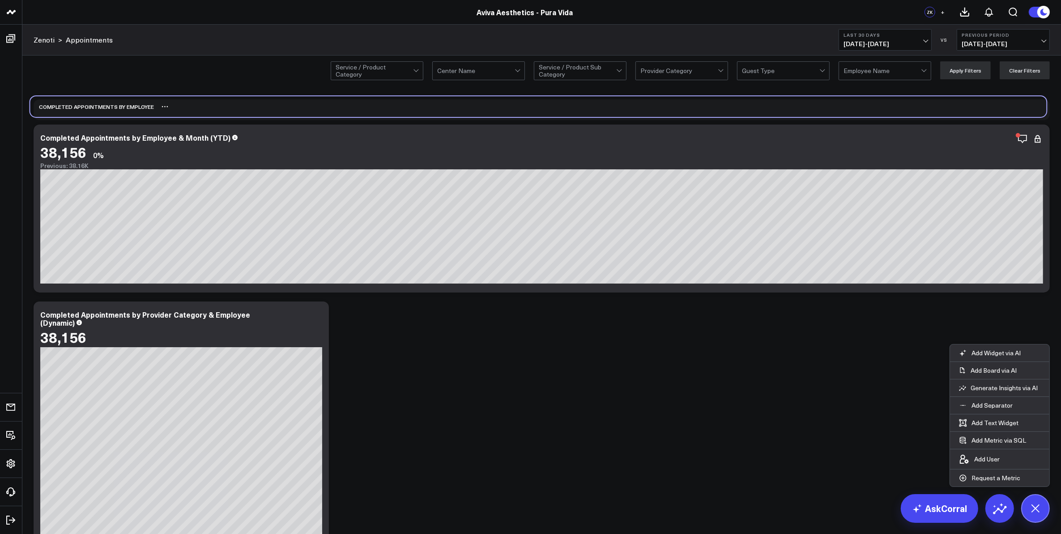
drag, startPoint x: 140, startPoint y: 479, endPoint x: 137, endPoint y: 106, distance: 373.4
click at [137, 106] on div "Completed Appointments by Employee" at bounding box center [92, 106] width 124 height 21
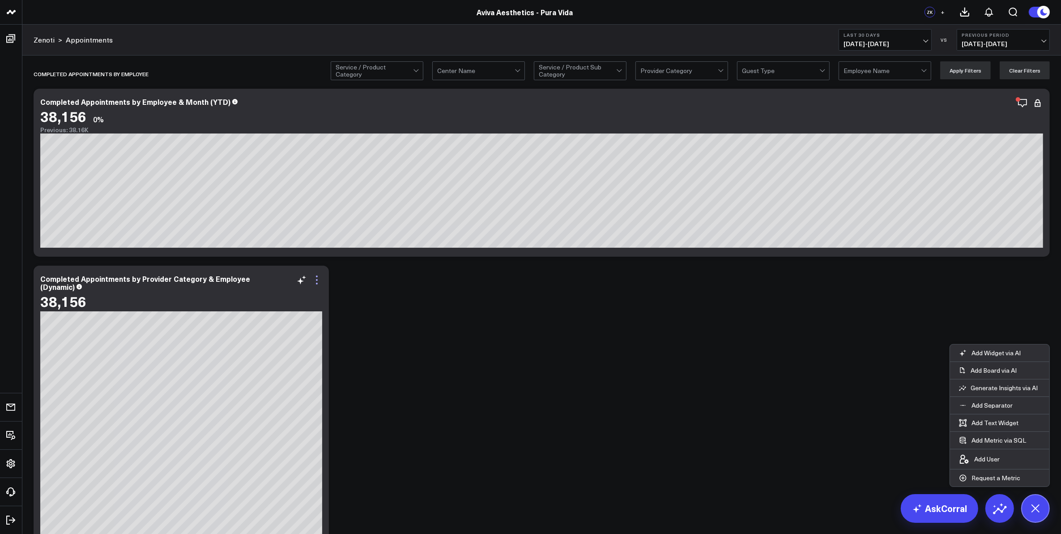
click at [319, 283] on icon at bounding box center [317, 279] width 11 height 11
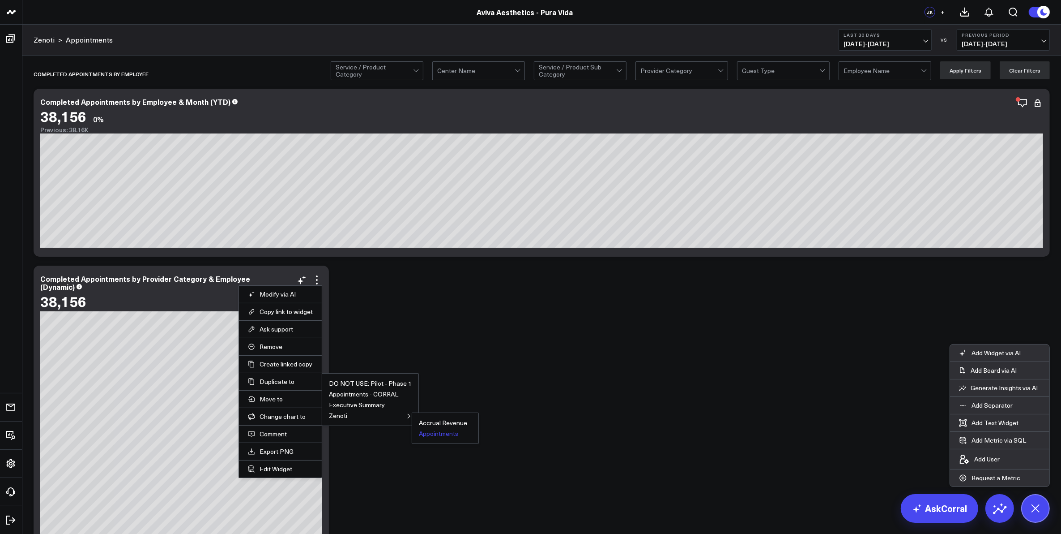
click at [439, 435] on button "Appointments" at bounding box center [438, 433] width 39 height 6
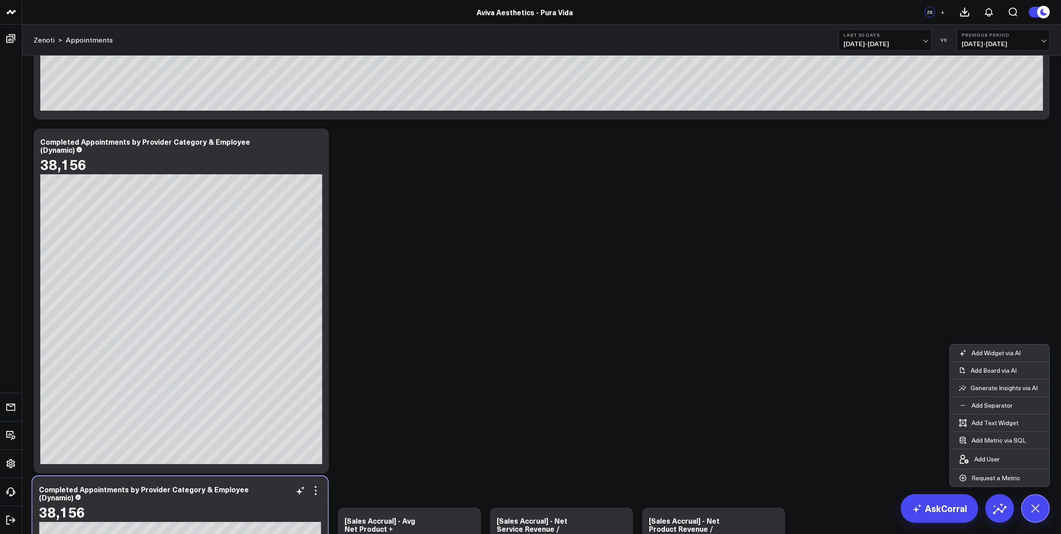
scroll to position [149, 0]
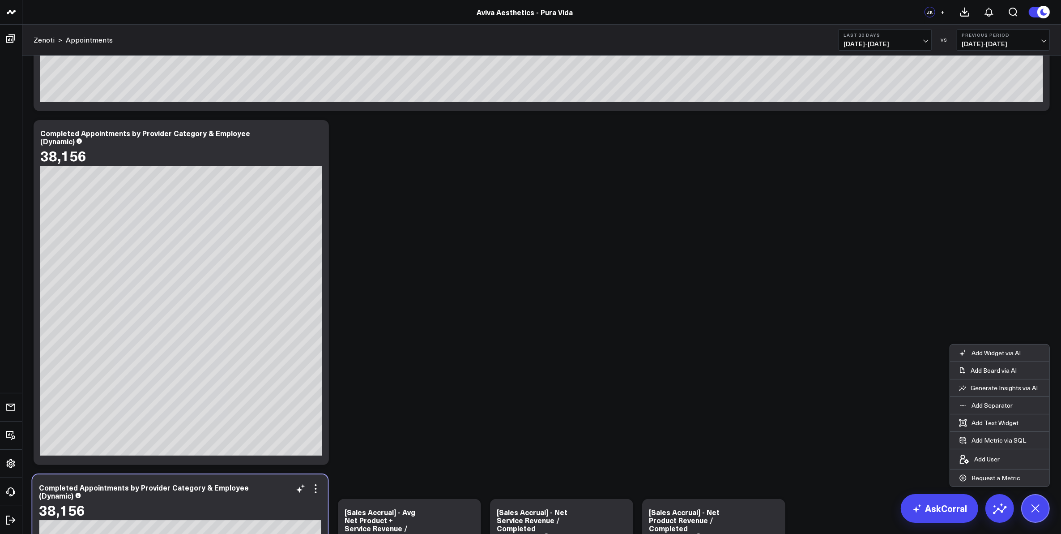
drag, startPoint x: 563, startPoint y: 164, endPoint x: 256, endPoint y: 488, distance: 446.2
click at [256, 488] on div "Completed Appointments by Provider Category & Employee (Dynamic)" at bounding box center [180, 491] width 282 height 16
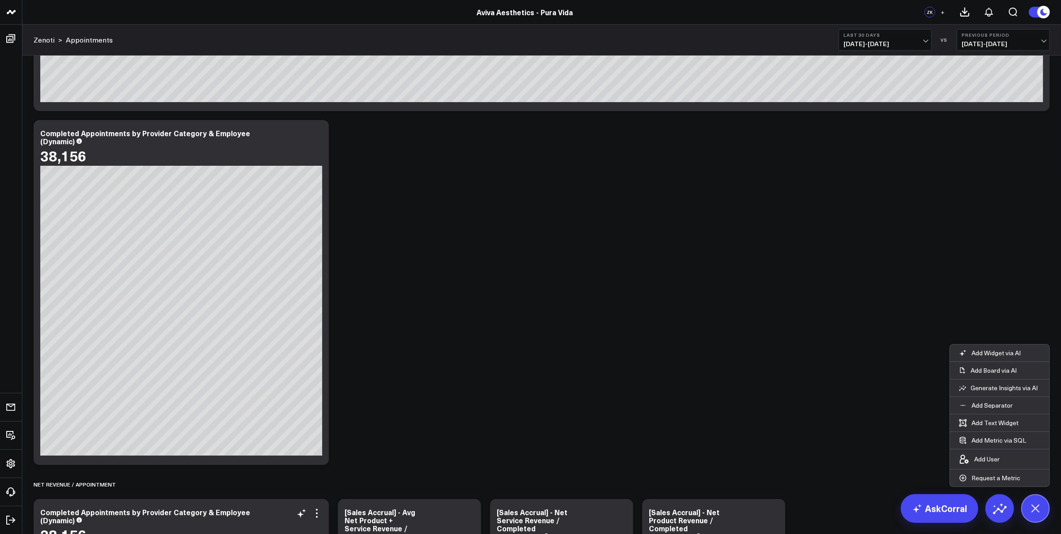
scroll to position [428, 0]
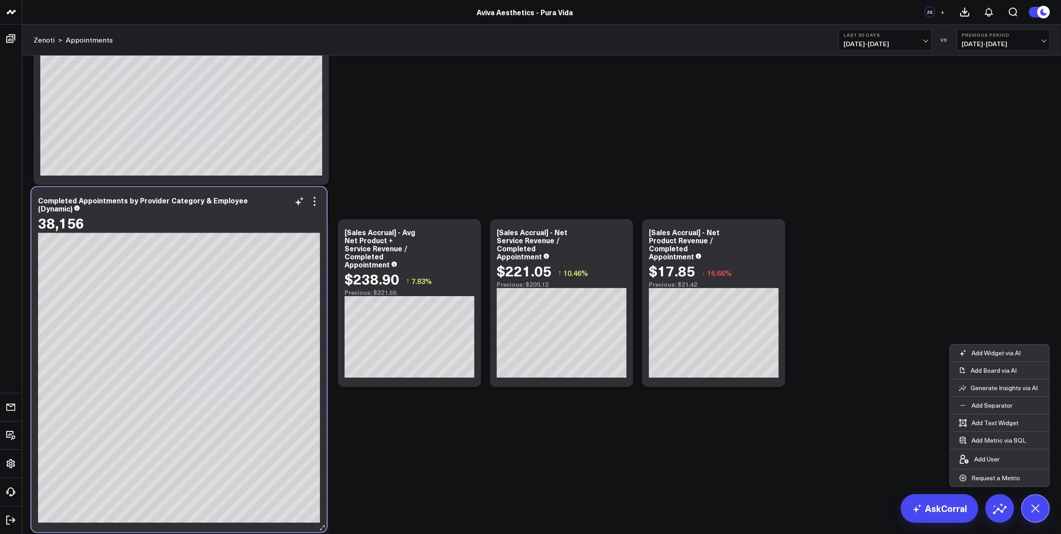
drag, startPoint x: 251, startPoint y: 233, endPoint x: 249, endPoint y: 201, distance: 32.3
click at [249, 201] on div "Completed Appointments by Provider Category & Employee (Dynamic)" at bounding box center [179, 204] width 282 height 16
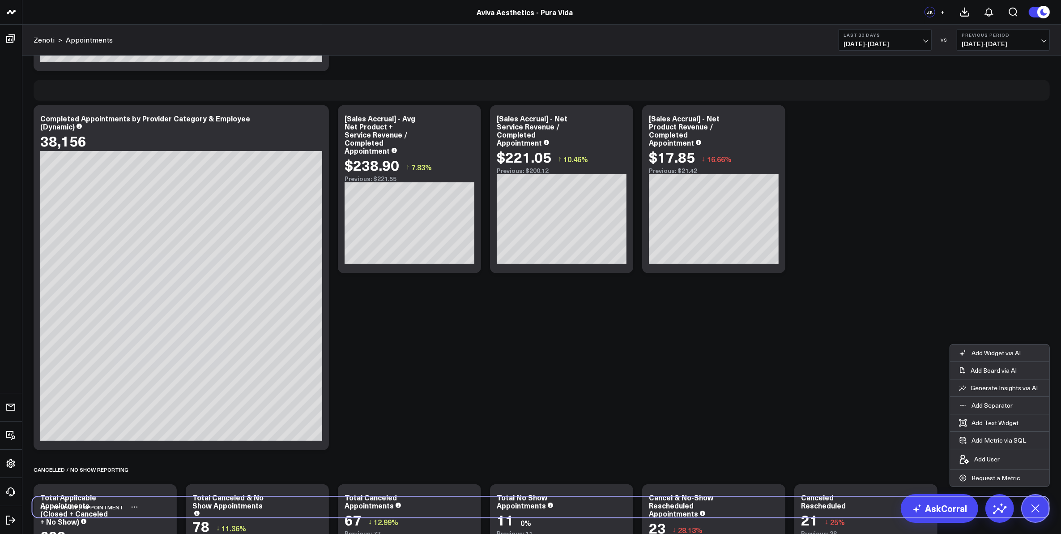
scroll to position [563, 0]
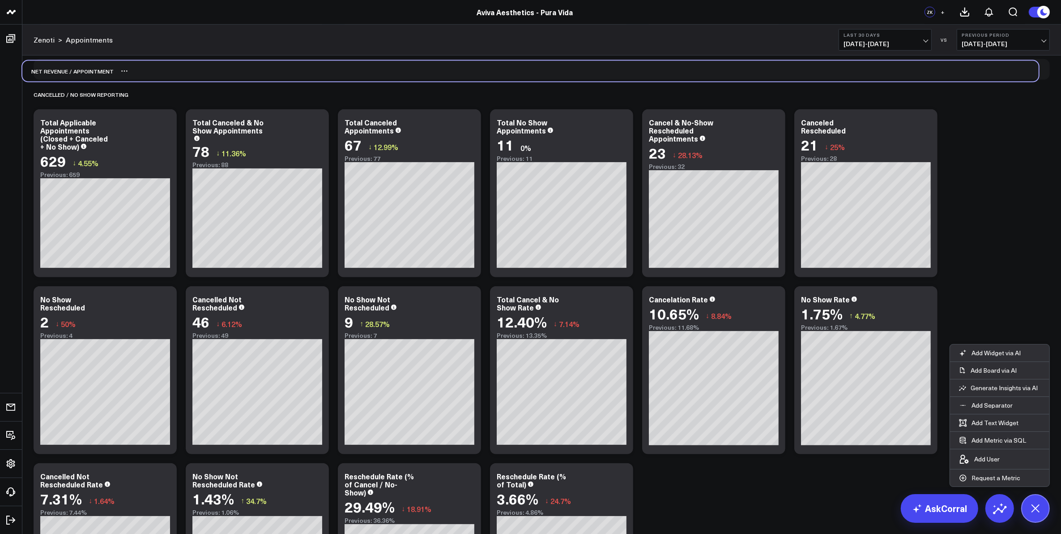
drag, startPoint x: 158, startPoint y: 205, endPoint x: 146, endPoint y: 81, distance: 124.1
click at [146, 81] on div "Completed Appointments by Employee Modify via AI Copy link to widget Ask suppor…" at bounding box center [542, 345] width 1026 height 1692
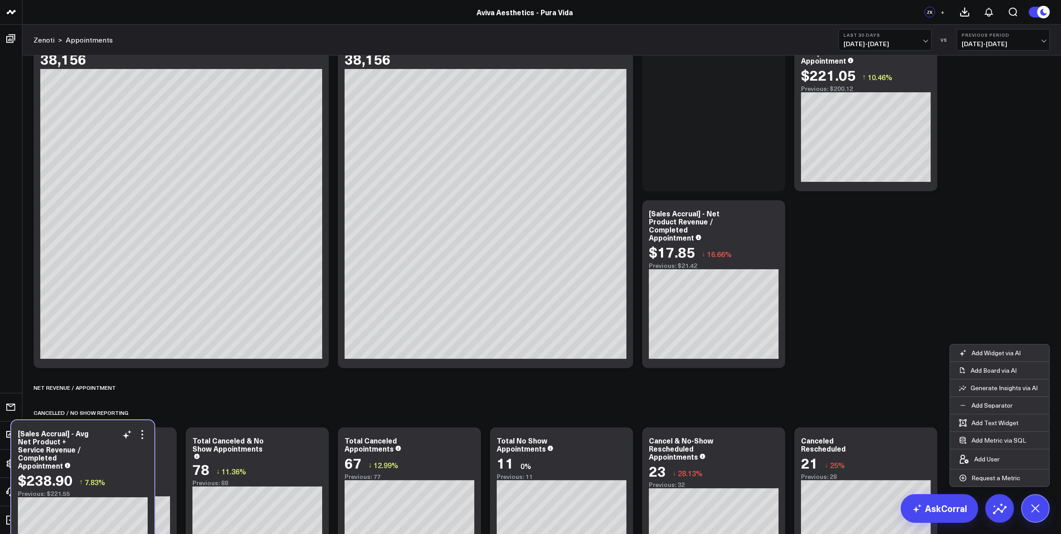
scroll to position [247, 0]
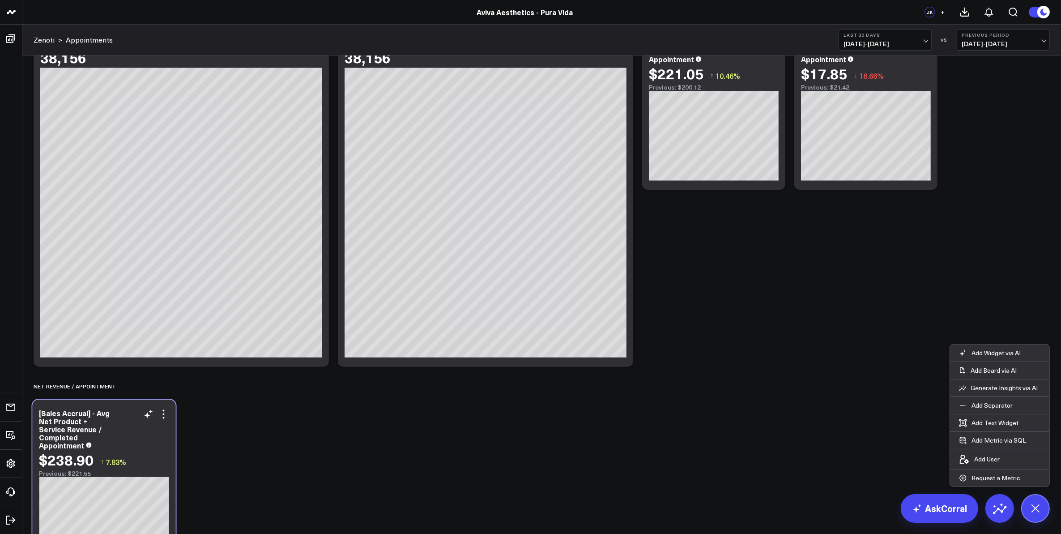
drag, startPoint x: 769, startPoint y: 108, endPoint x: 158, endPoint y: 469, distance: 709.2
click at [158, 469] on div "$238.90 ↑ 7.83% Previous: $221.55" at bounding box center [104, 464] width 130 height 26
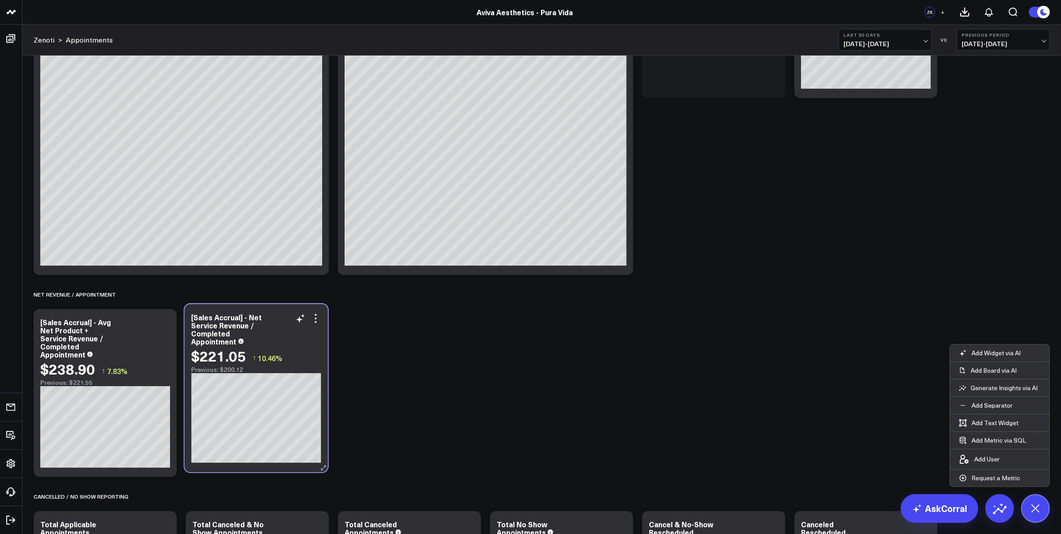
scroll to position [357, 0]
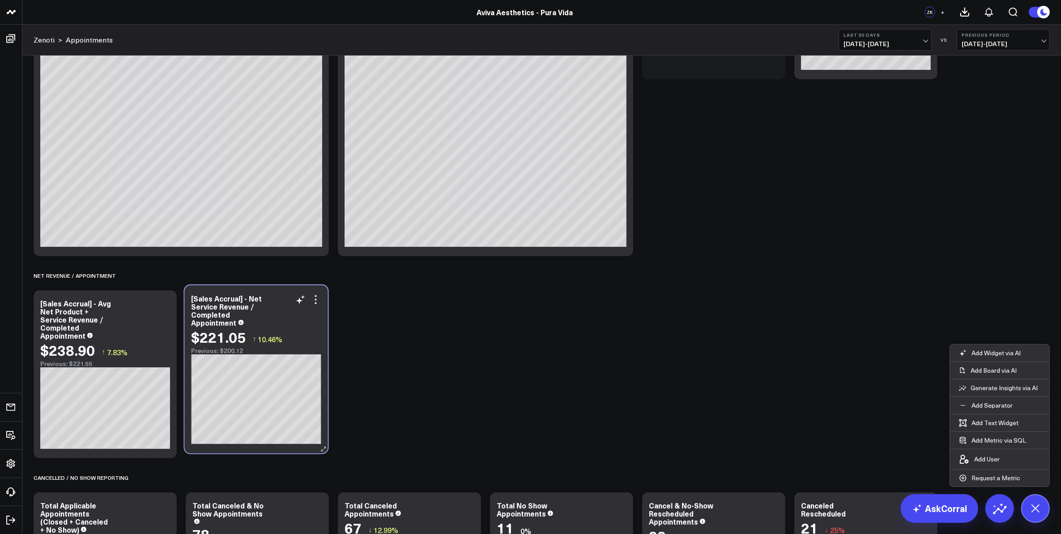
drag, startPoint x: 739, startPoint y: 260, endPoint x: 326, endPoint y: 435, distance: 448.9
click at [326, 435] on div "[Sales Accrual] - Net Service Revenue / Completed Appointment $221.05 ↑ 10.46% …" at bounding box center [256, 369] width 143 height 168
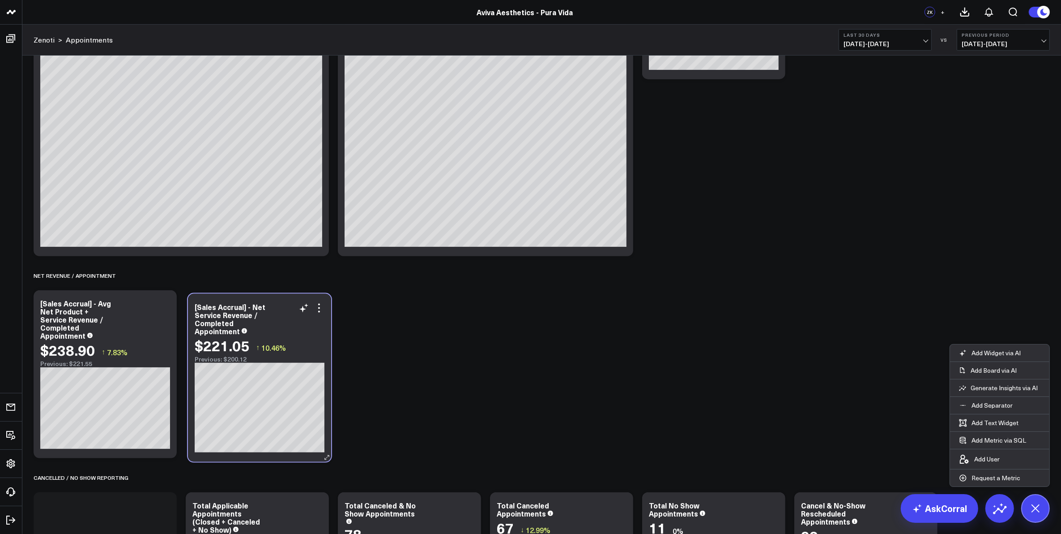
drag, startPoint x: 774, startPoint y: 72, endPoint x: 319, endPoint y: 453, distance: 593.5
click at [319, 453] on div "[Sales Accrual] - Net Service Revenue / Completed Appointment $221.05 ↑ 10.46% …" at bounding box center [259, 378] width 143 height 168
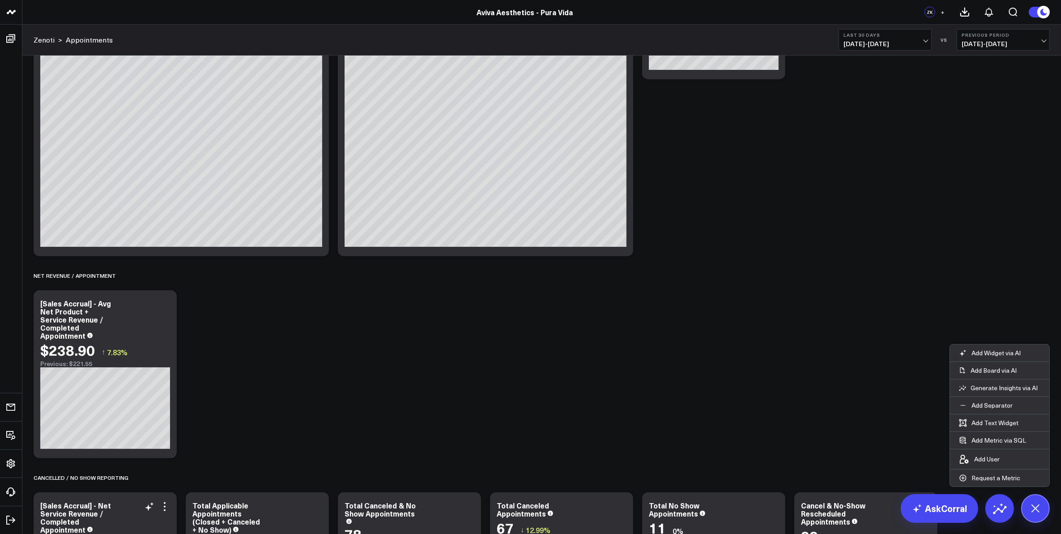
scroll to position [469, 0]
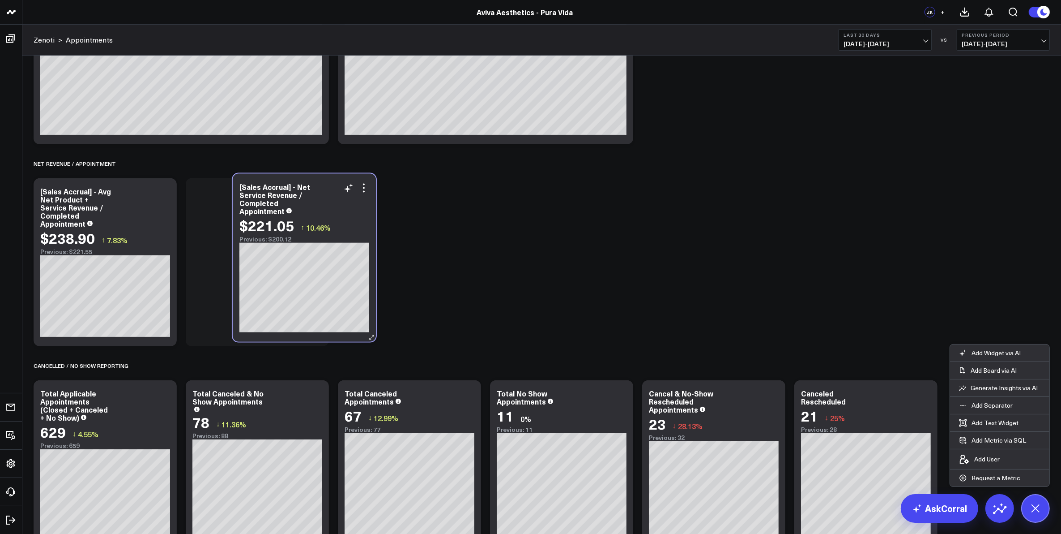
drag, startPoint x: 122, startPoint y: 390, endPoint x: 321, endPoint y: 184, distance: 286.8
click at [321, 184] on div "[Sales Accrual] - Net Service Revenue / Completed Appointment" at bounding box center [304, 199] width 130 height 32
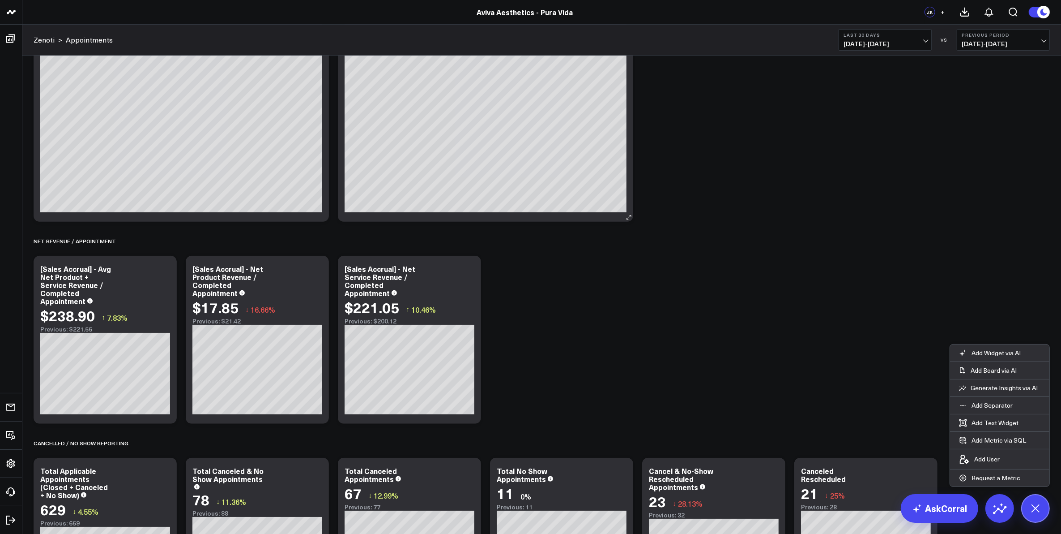
scroll to position [112, 0]
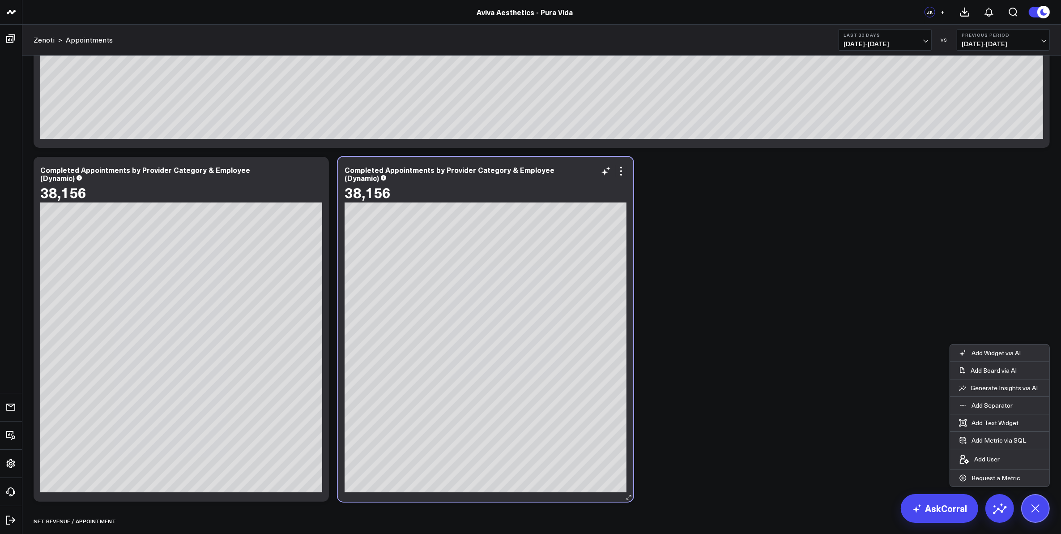
click at [586, 178] on div "Completed Appointments by Provider Category & Employee (Dynamic)" at bounding box center [486, 174] width 282 height 16
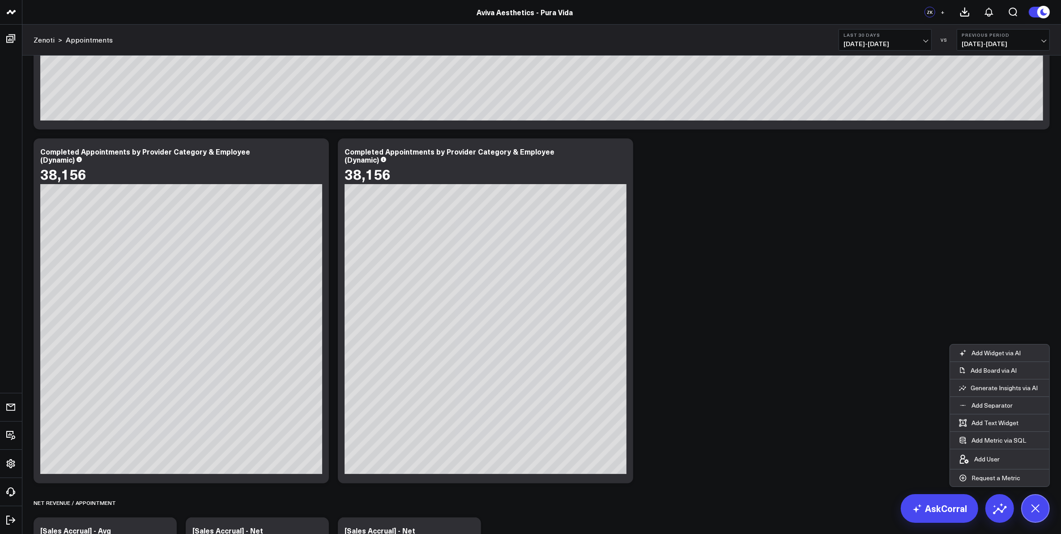
scroll to position [168, 0]
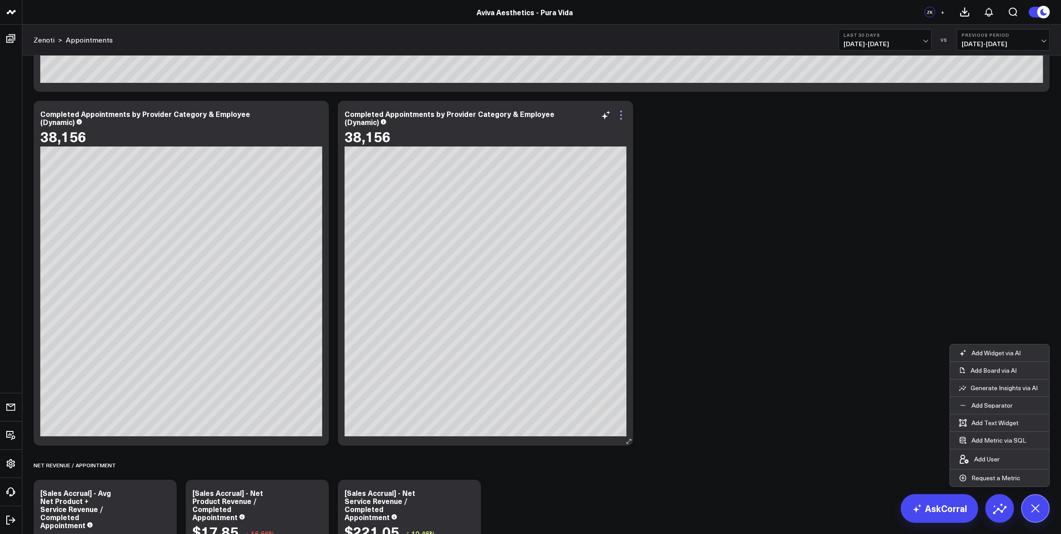
click at [623, 116] on icon at bounding box center [621, 115] width 11 height 11
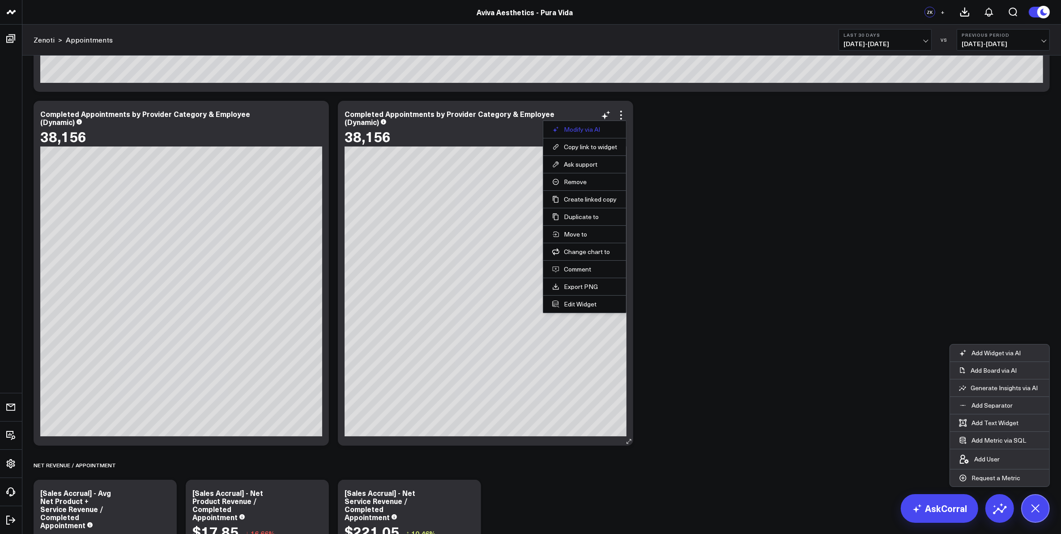
click at [585, 128] on button "Modify via AI" at bounding box center [584, 129] width 65 height 8
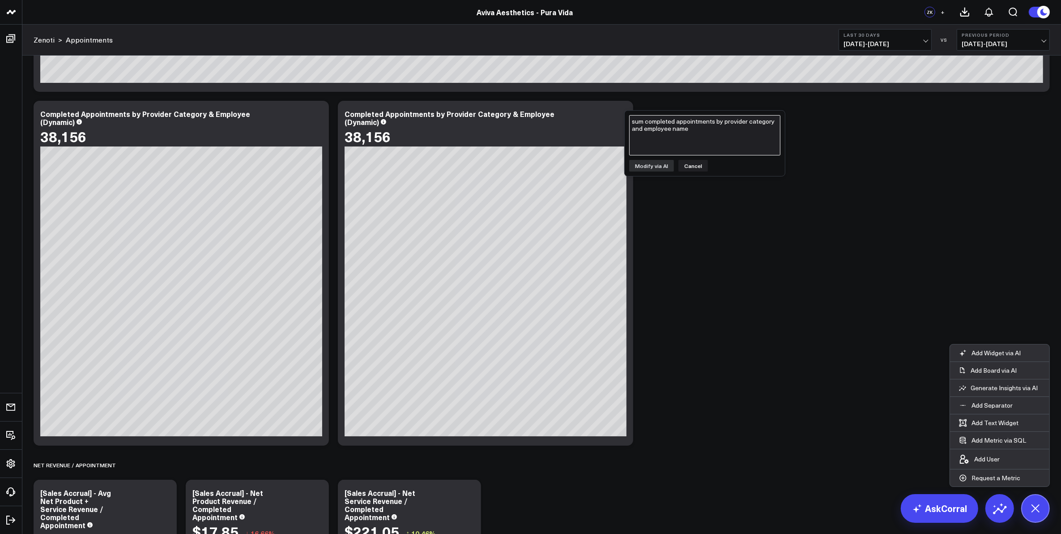
click at [664, 135] on textarea "sum completed appointments by provider category and employee name" at bounding box center [704, 135] width 151 height 40
type textarea "show a table of completed appointments by provider category, employee name and …"
click at [658, 163] on button "Modify via AI" at bounding box center [651, 166] width 45 height 12
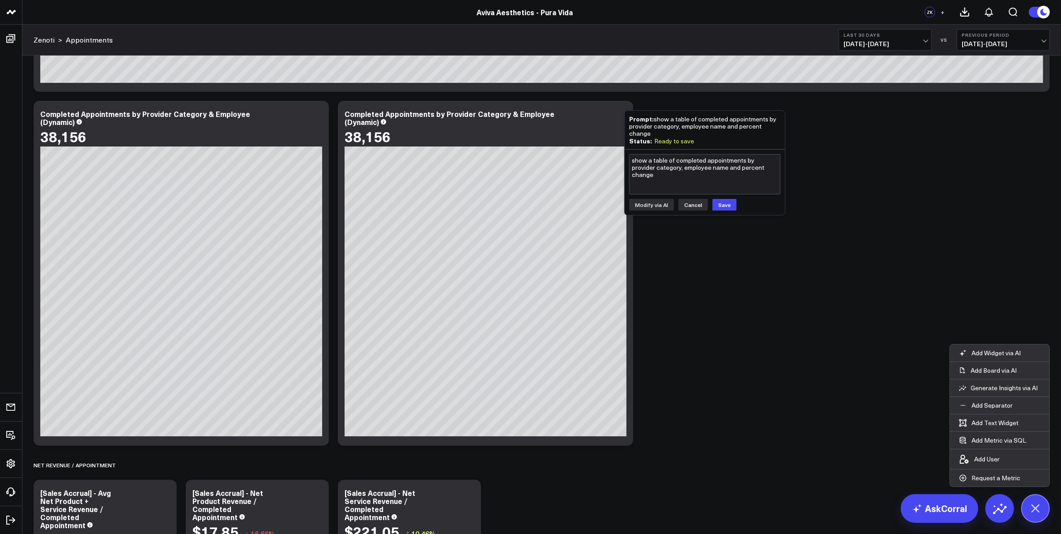
click at [686, 204] on button "Cancel" at bounding box center [694, 205] width 30 height 12
click at [556, 114] on div "Completed Appointments by Provider Category & Employee (Dynamic)" at bounding box center [486, 118] width 282 height 16
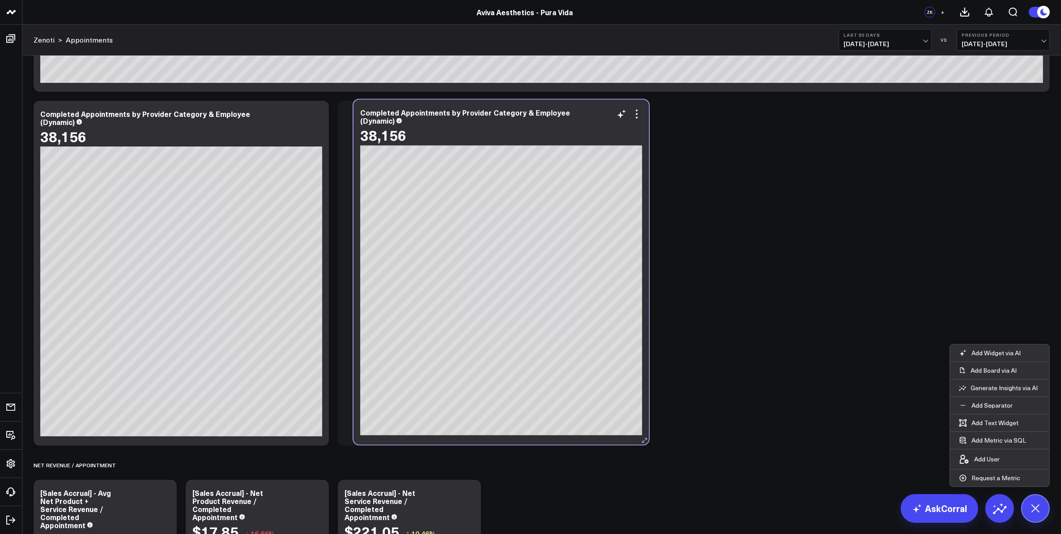
click at [572, 113] on div "Completed Appointments by Provider Category & Employee (Dynamic)" at bounding box center [501, 117] width 282 height 16
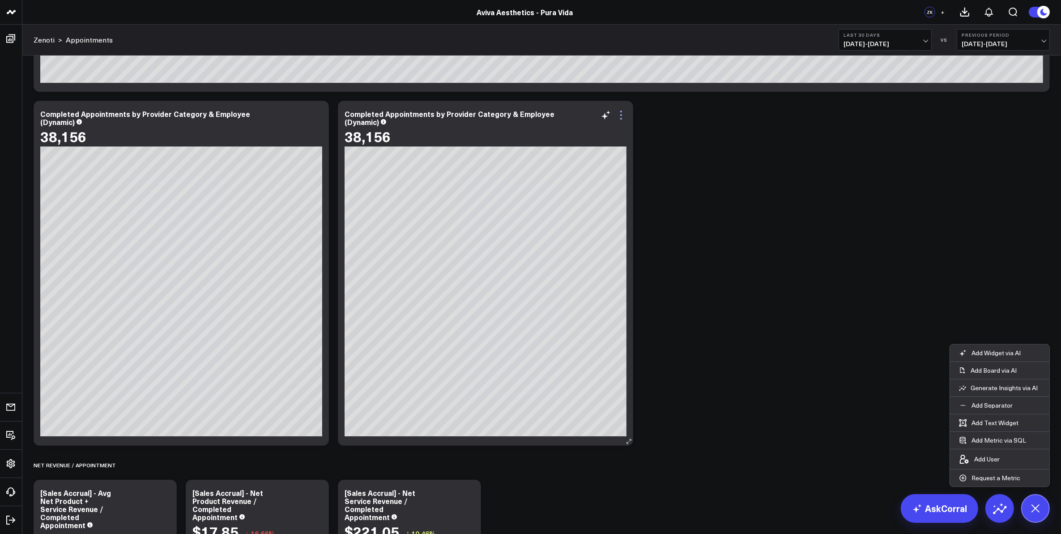
click at [621, 117] on icon at bounding box center [621, 115] width 11 height 11
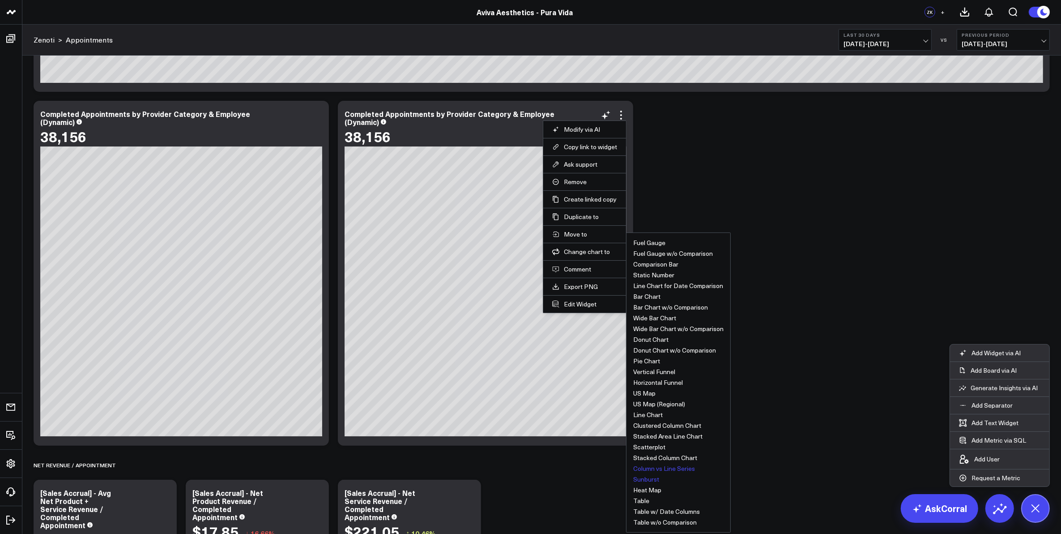
scroll to position [224, 0]
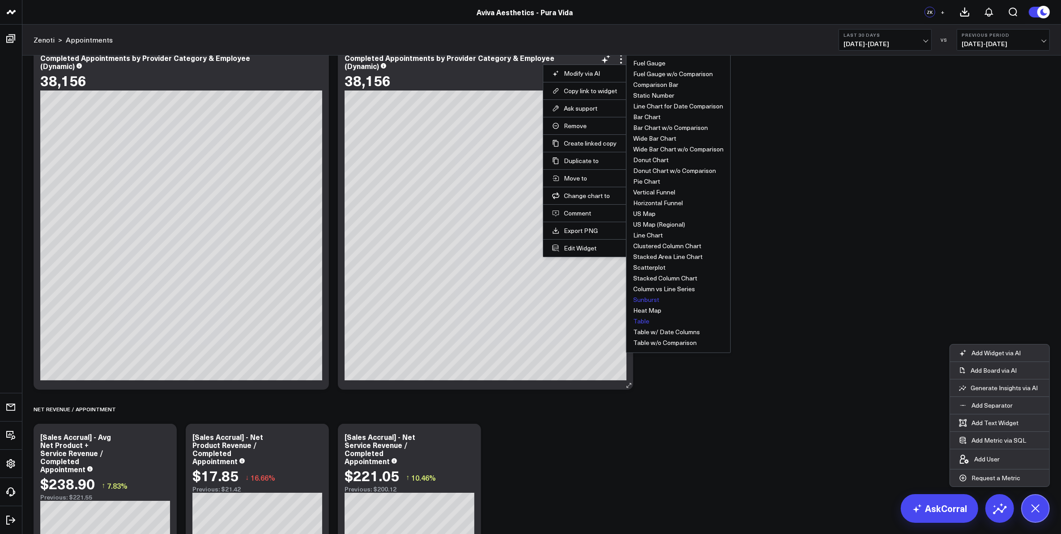
click at [643, 321] on button "Table" at bounding box center [641, 321] width 16 height 6
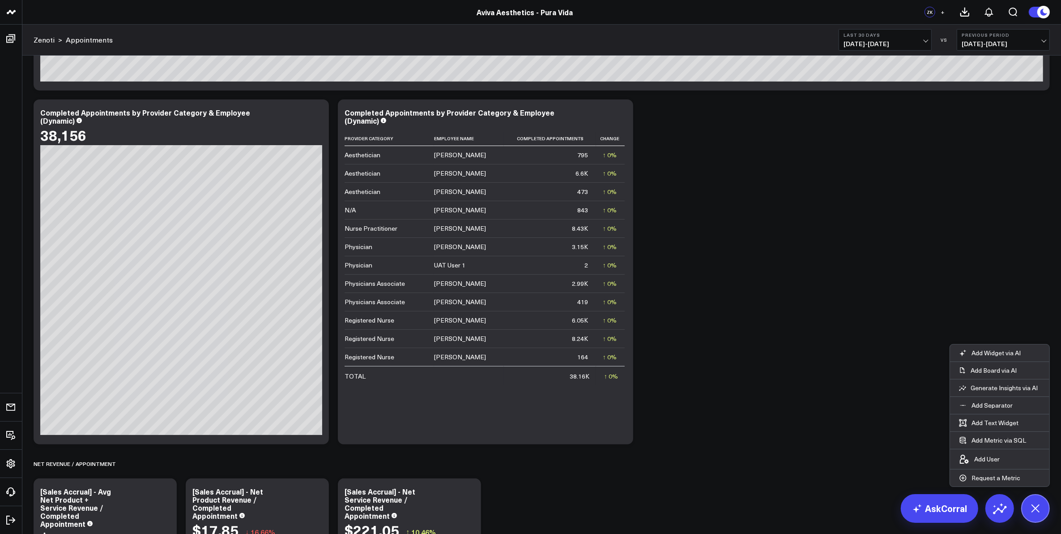
scroll to position [168, 0]
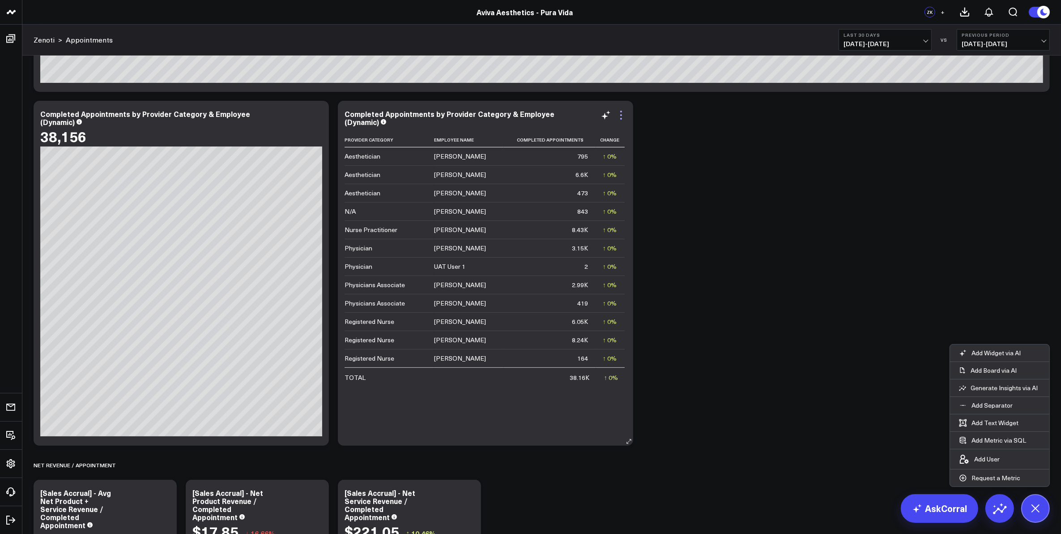
click at [623, 118] on icon at bounding box center [621, 115] width 11 height 11
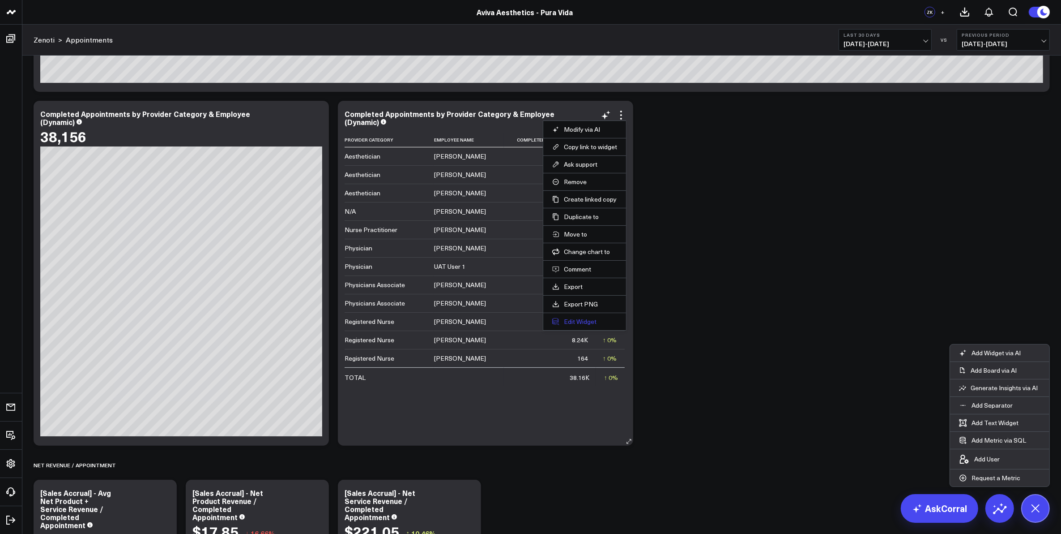
click at [589, 325] on button "Edit Widget" at bounding box center [584, 321] width 65 height 8
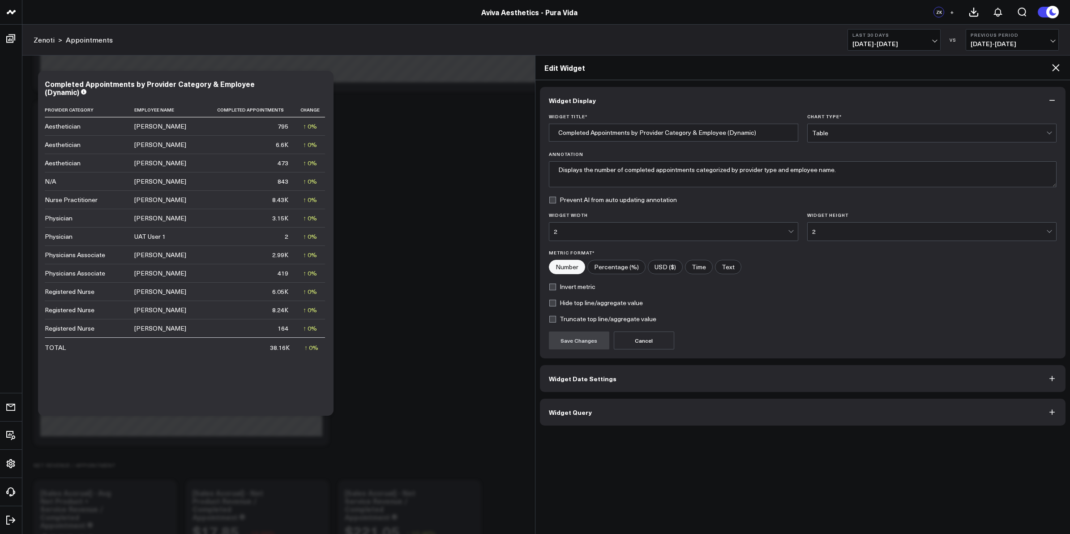
click at [654, 383] on button "Widget Date Settings" at bounding box center [803, 378] width 526 height 27
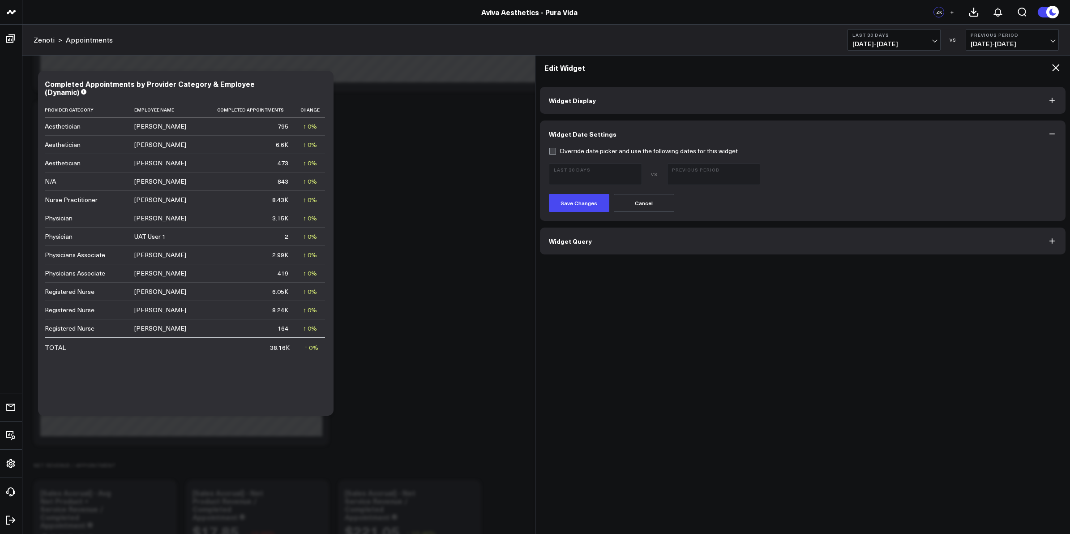
click at [1052, 64] on icon at bounding box center [1055, 67] width 11 height 11
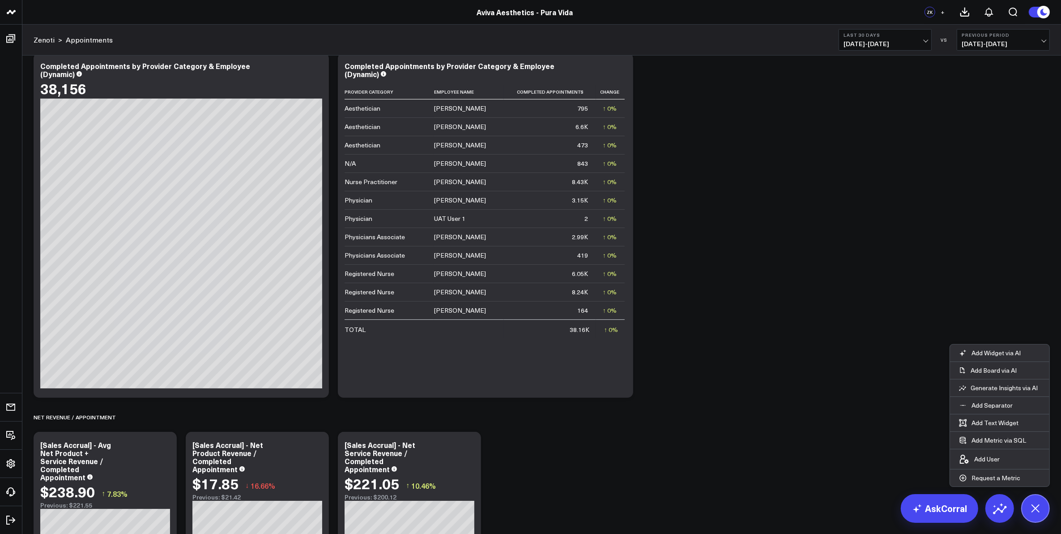
scroll to position [224, 0]
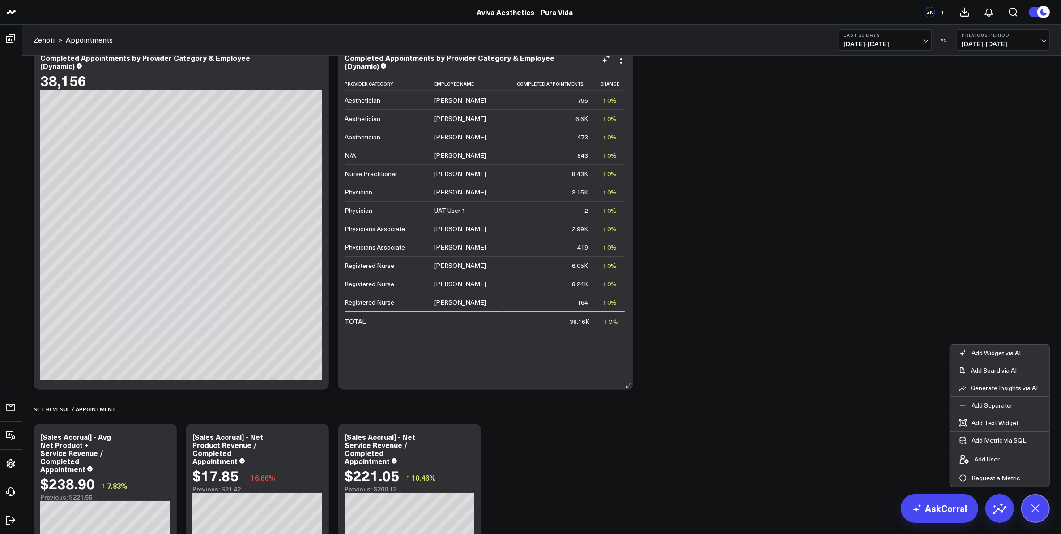
click at [513, 362] on div "Provider Category Employee Name Completed Appointments Change Aesthetician Case…" at bounding box center [486, 229] width 282 height 304
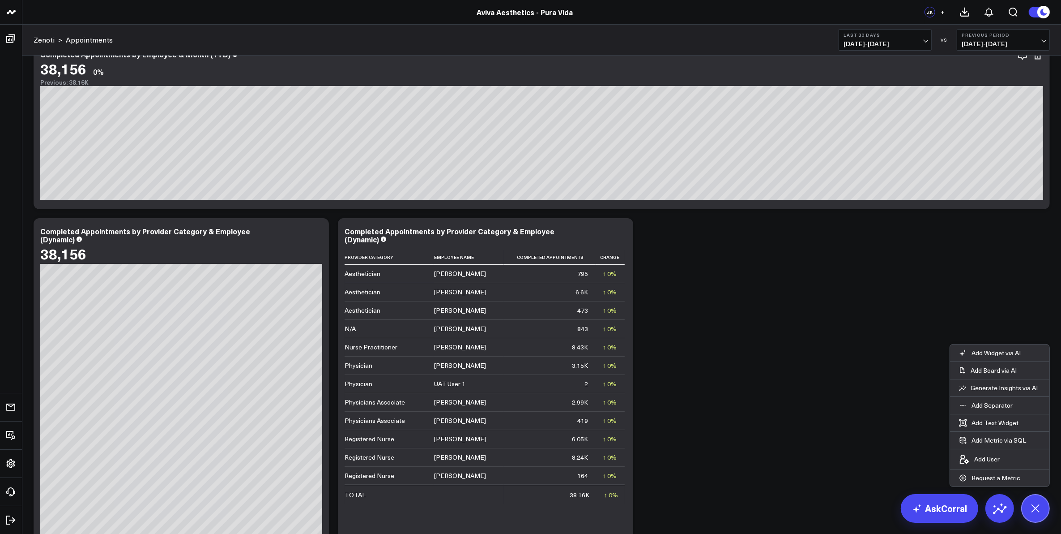
scroll to position [56, 0]
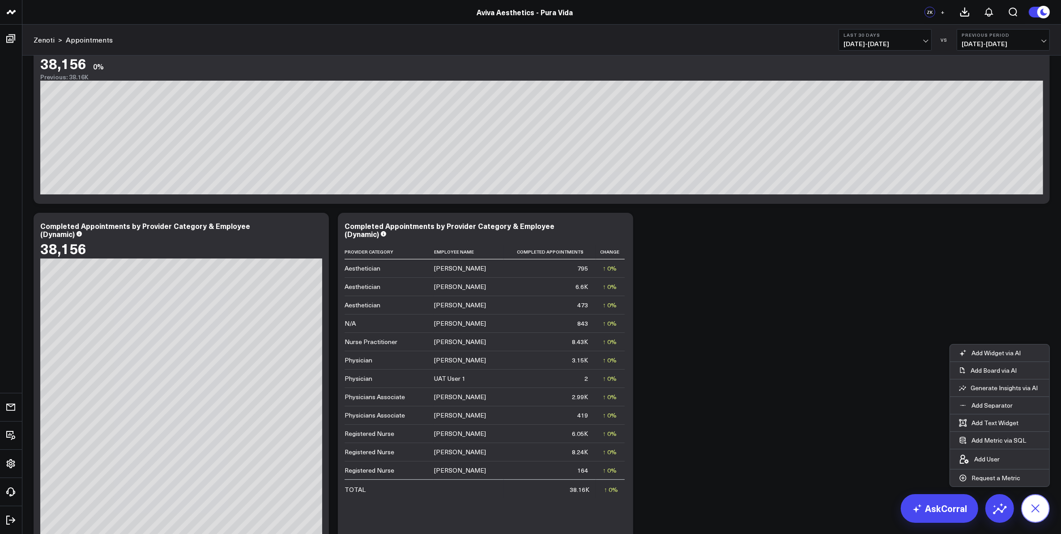
click at [1042, 506] on icon at bounding box center [1036, 508] width 20 height 20
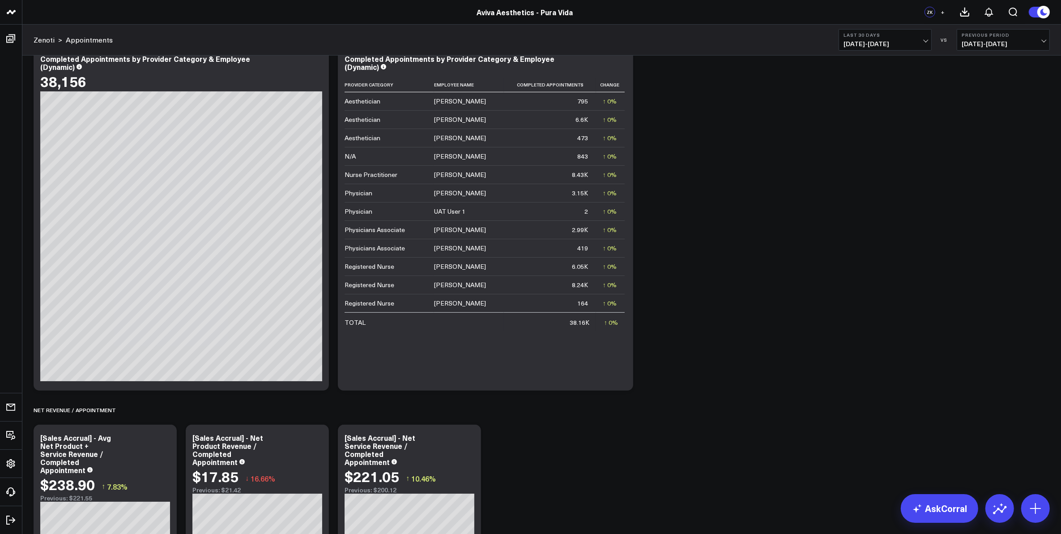
scroll to position [224, 0]
click at [317, 64] on icon at bounding box center [317, 63] width 2 height 2
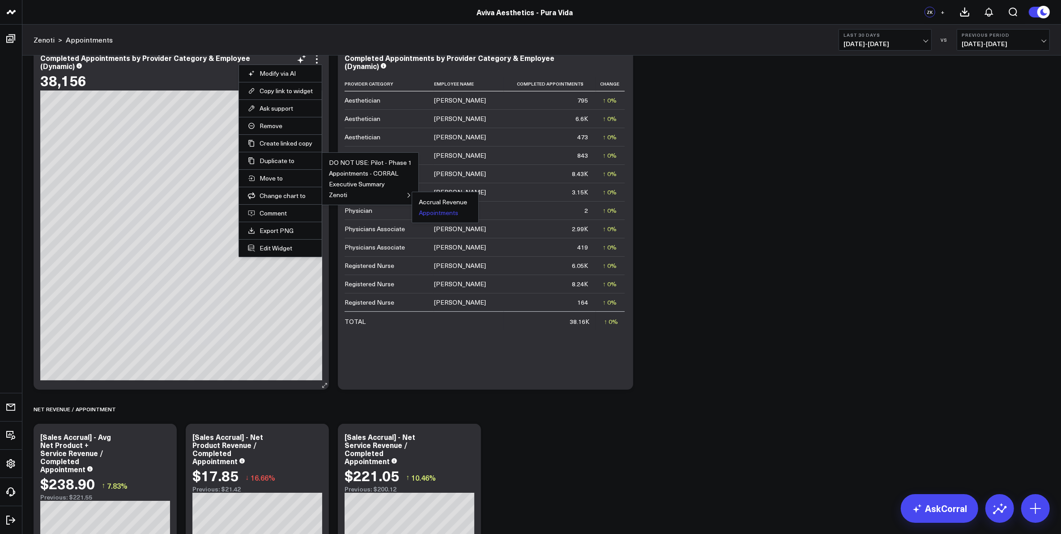
click at [428, 215] on button "Appointments" at bounding box center [438, 212] width 39 height 6
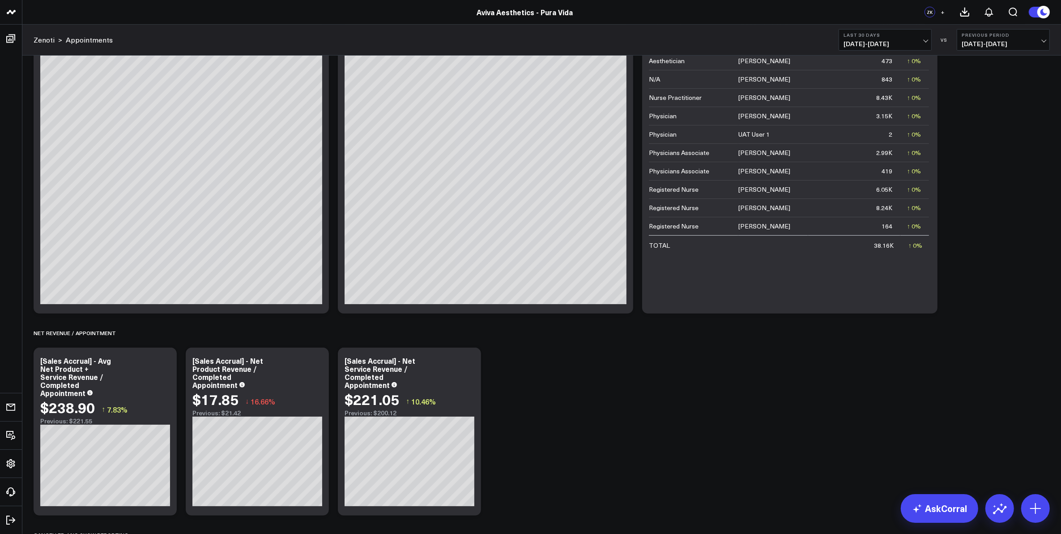
scroll to position [336, 0]
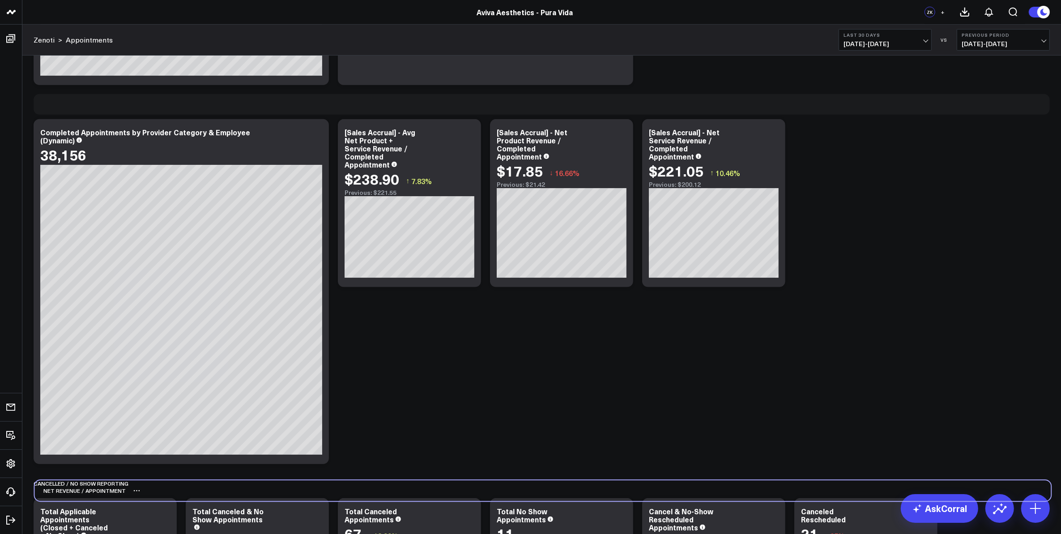
scroll to position [534, 0]
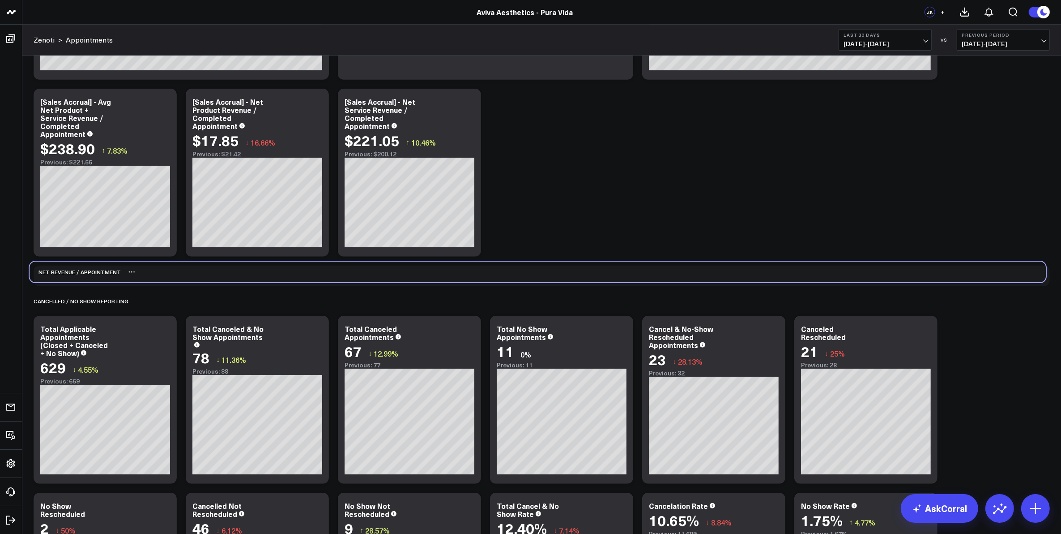
drag, startPoint x: 106, startPoint y: 117, endPoint x: 102, endPoint y: 276, distance: 159.0
click at [102, 276] on div "Net Revenue / Appointment" at bounding box center [75, 271] width 91 height 21
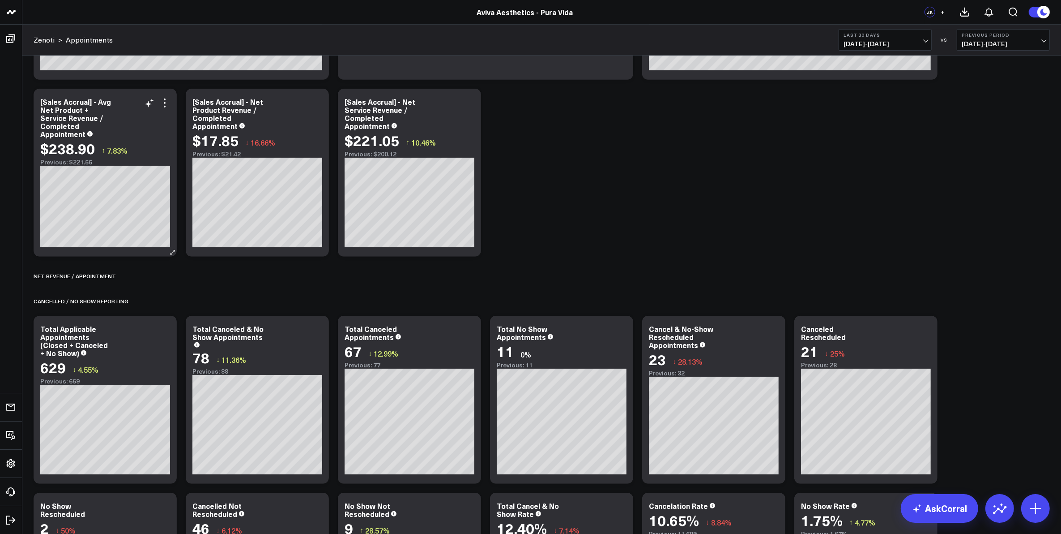
scroll to position [478, 0]
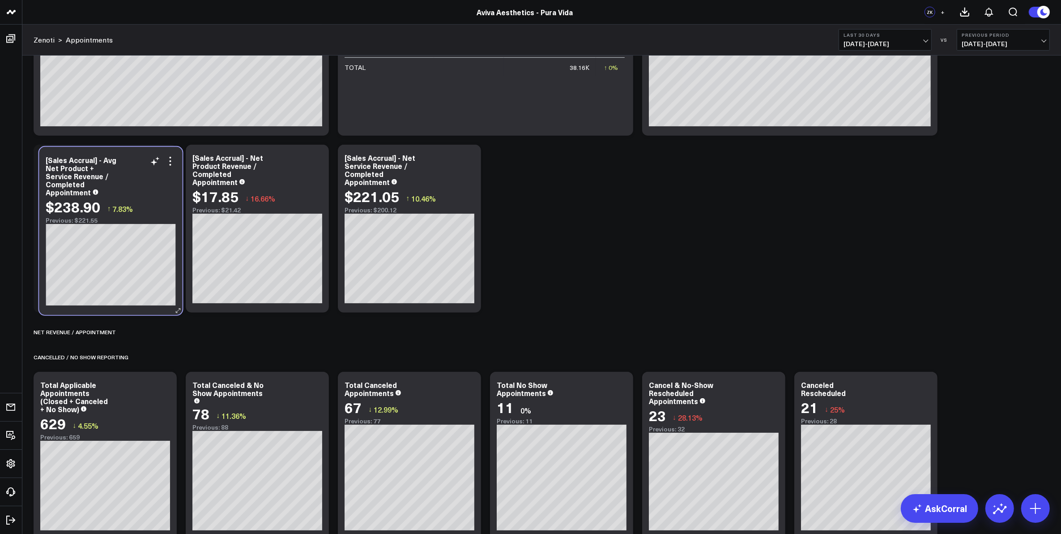
drag, startPoint x: 127, startPoint y: 153, endPoint x: 133, endPoint y: 155, distance: 6.2
click at [133, 156] on div "[Sales Accrual] - Avg Net Product + Service Revenue / Completed Appointment" at bounding box center [111, 176] width 130 height 40
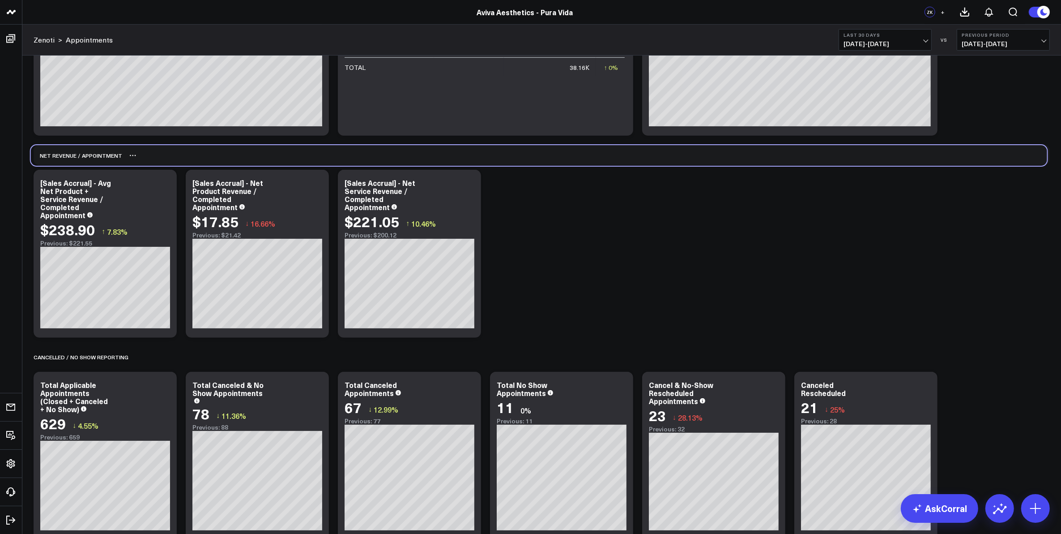
drag, startPoint x: 107, startPoint y: 332, endPoint x: 104, endPoint y: 155, distance: 176.4
click at [104, 155] on div "Net Revenue / Appointment" at bounding box center [76, 155] width 91 height 21
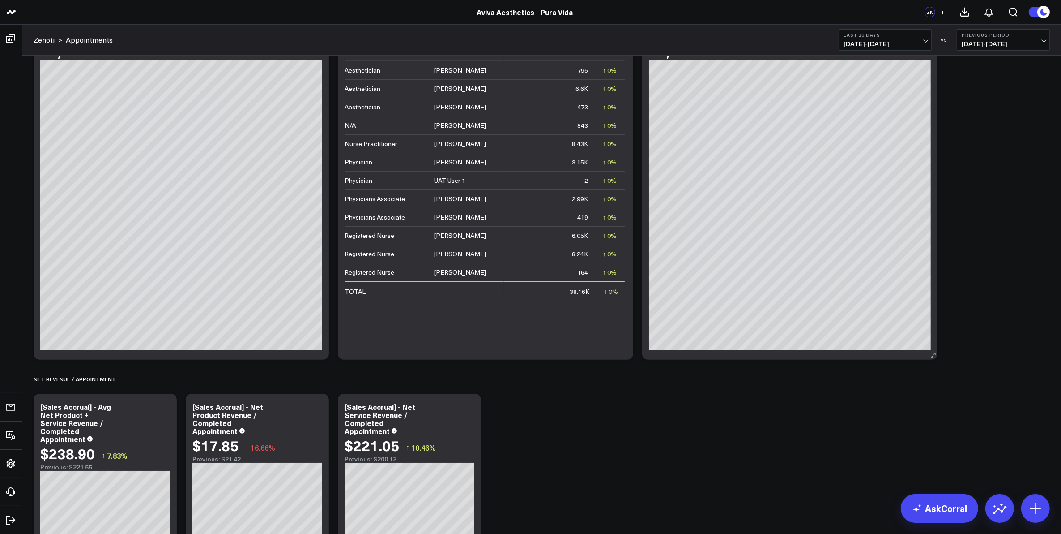
scroll to position [142, 0]
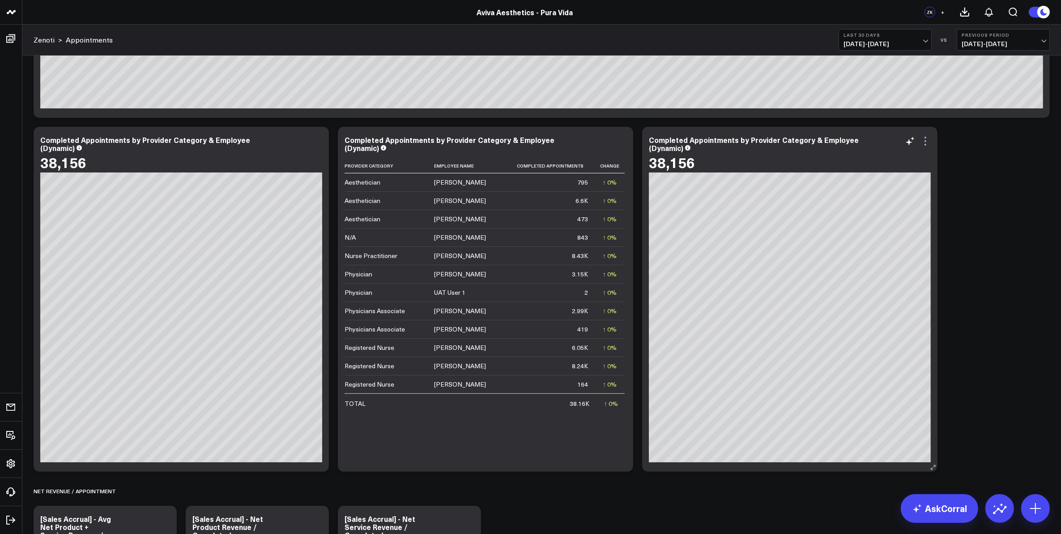
click at [927, 145] on icon at bounding box center [925, 141] width 11 height 11
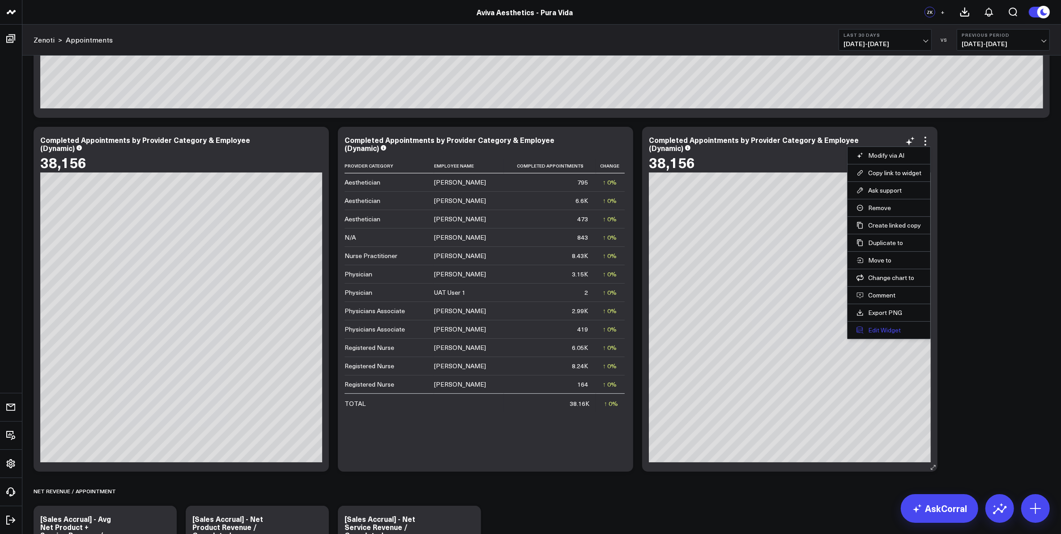
click at [885, 333] on button "Edit Widget" at bounding box center [889, 330] width 65 height 8
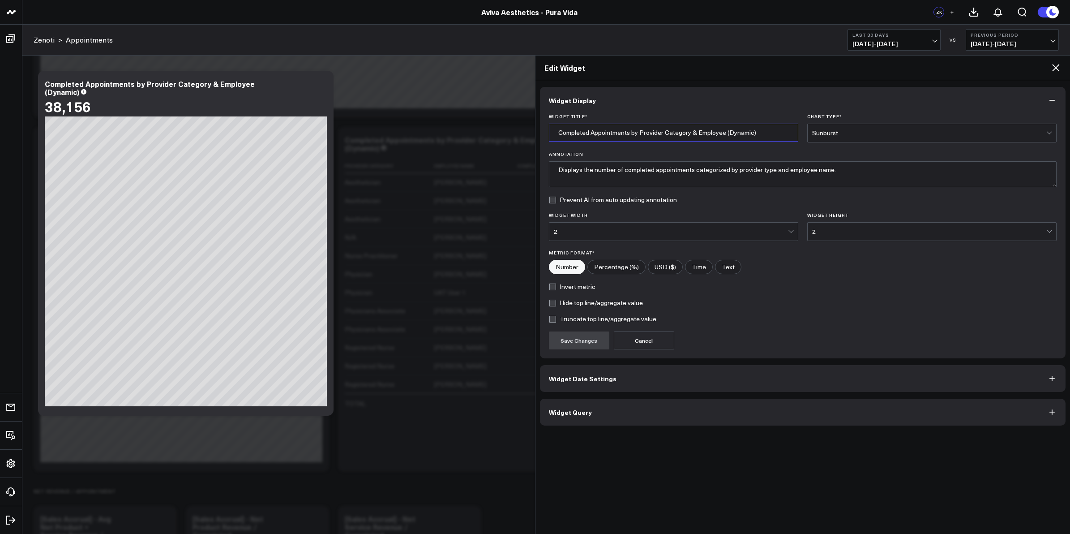
click at [741, 135] on input "Completed Appointments by Provider Category & Employee (Dynamic)" at bounding box center [673, 133] width 249 height 18
type input "Completed Appointments by Provider Category & Employee (Last 365 Days)"
click at [620, 381] on button "Widget Date Settings" at bounding box center [803, 378] width 526 height 27
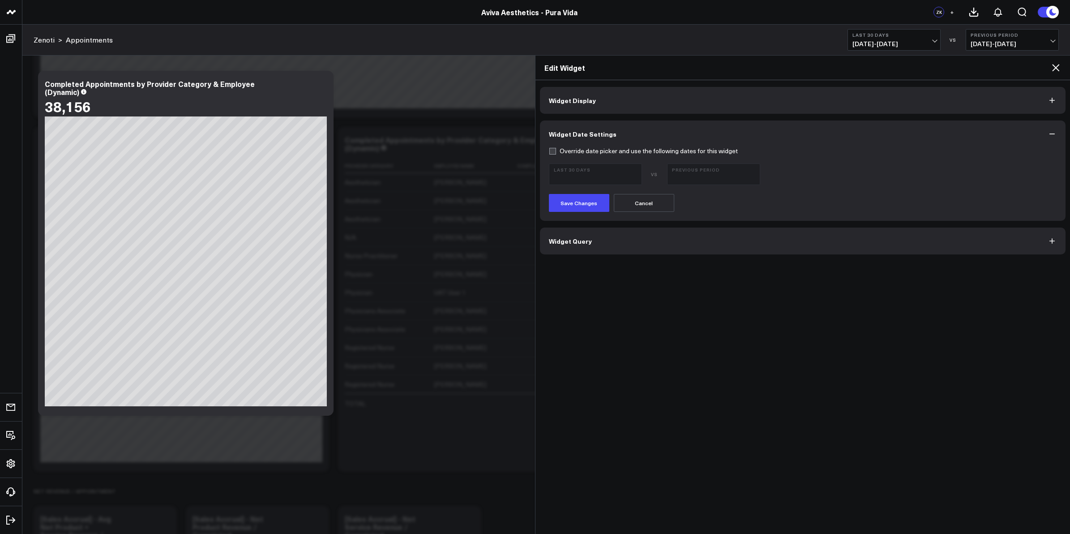
click at [552, 151] on label "Override date picker and use the following dates for this widget" at bounding box center [643, 150] width 189 height 7
click at [552, 151] on input "Override date picker and use the following dates for this widget" at bounding box center [552, 150] width 7 height 7
checkbox input "true"
click at [589, 170] on b "Last 30 Days" at bounding box center [595, 169] width 83 height 5
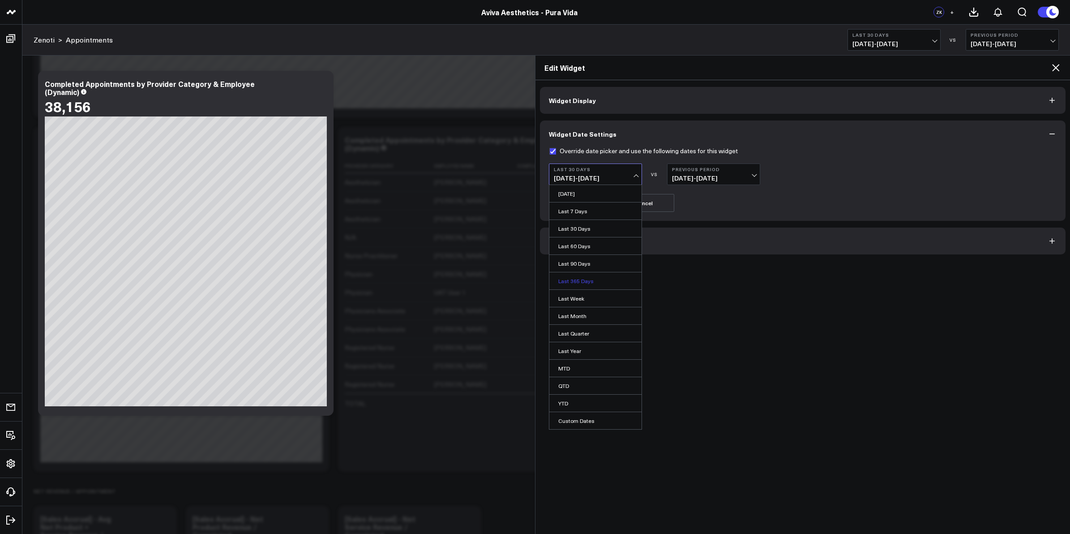
click at [581, 280] on link "Last 365 Days" at bounding box center [595, 280] width 92 height 17
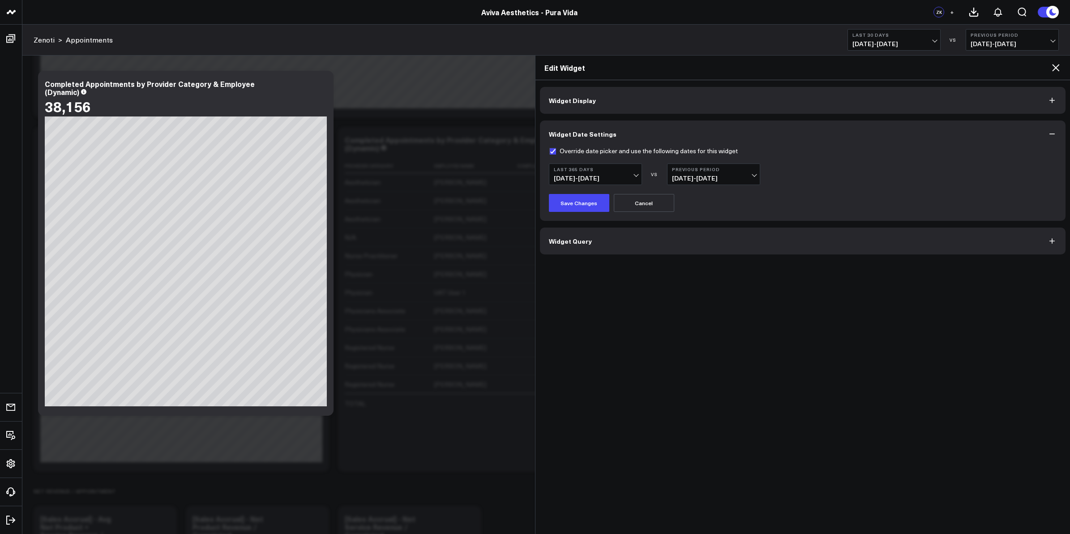
click at [734, 170] on b "Previous Period" at bounding box center [713, 169] width 83 height 5
click at [698, 193] on link "Previous Period" at bounding box center [713, 193] width 92 height 17
click at [735, 177] on span "[DATE] - [DATE]" at bounding box center [713, 178] width 83 height 7
click at [702, 229] on link "YoY" at bounding box center [713, 228] width 92 height 17
click at [584, 201] on button "Save Changes" at bounding box center [579, 203] width 60 height 18
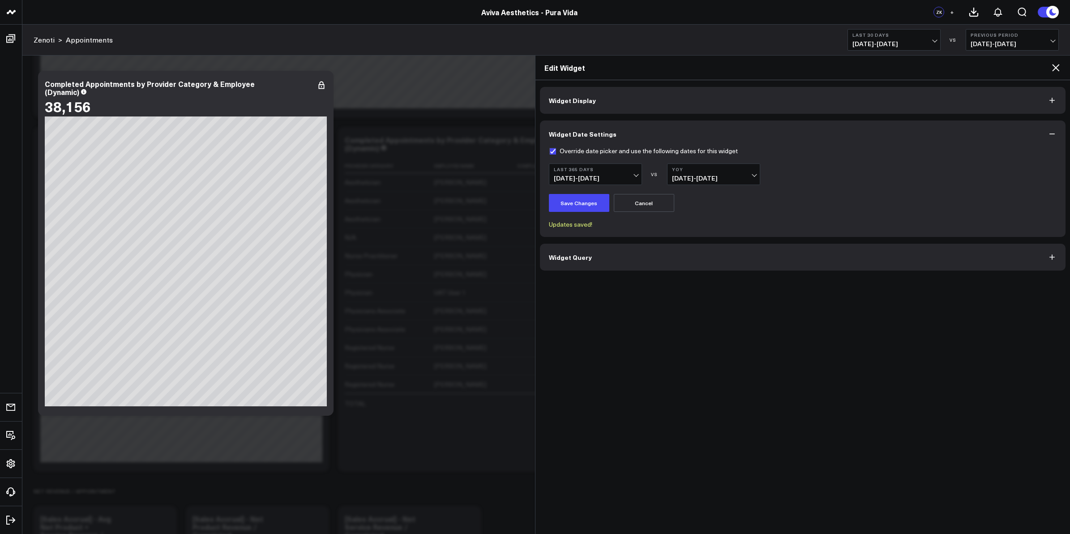
click at [748, 169] on b "YoY" at bounding box center [713, 169] width 83 height 5
click at [701, 189] on link "Previous Period" at bounding box center [713, 193] width 92 height 17
click at [581, 203] on button "Save Changes" at bounding box center [579, 203] width 60 height 18
click at [1053, 67] on icon at bounding box center [1055, 67] width 11 height 11
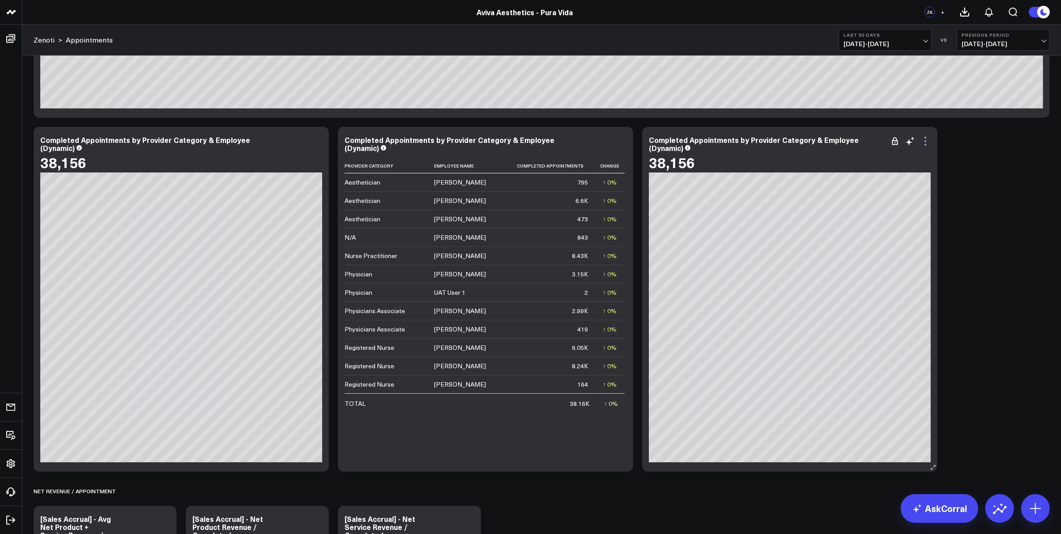
click at [925, 144] on icon at bounding box center [925, 141] width 11 height 11
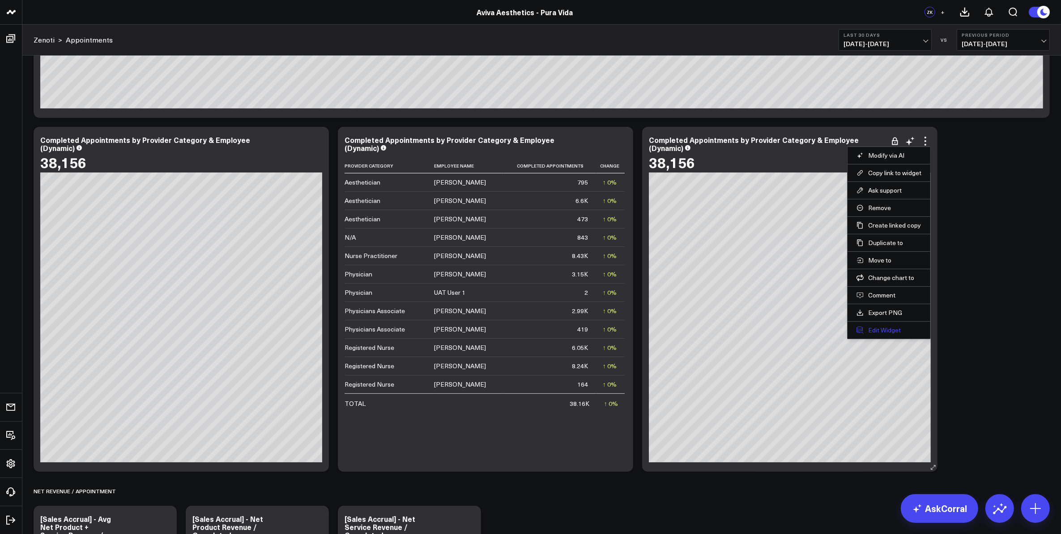
click at [897, 330] on button "Edit Widget" at bounding box center [889, 330] width 65 height 8
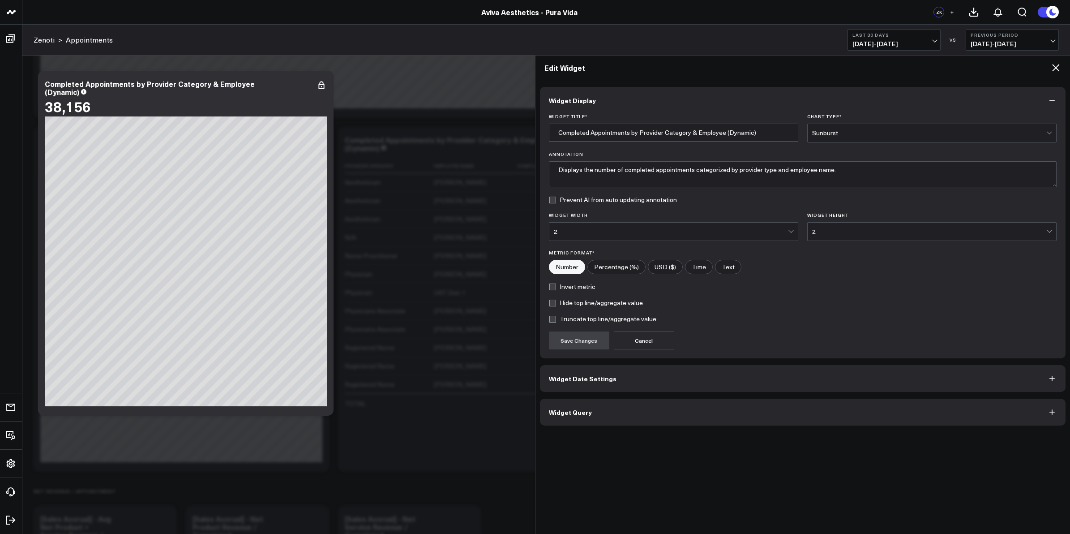
click at [744, 131] on input "Completed Appointments by Provider Category & Employee (Dynamic)" at bounding box center [673, 133] width 249 height 18
type input "Completed Appointments by Provider Category & Employee (Last 365 Days)"
click at [590, 343] on button "Save Changes" at bounding box center [579, 340] width 60 height 18
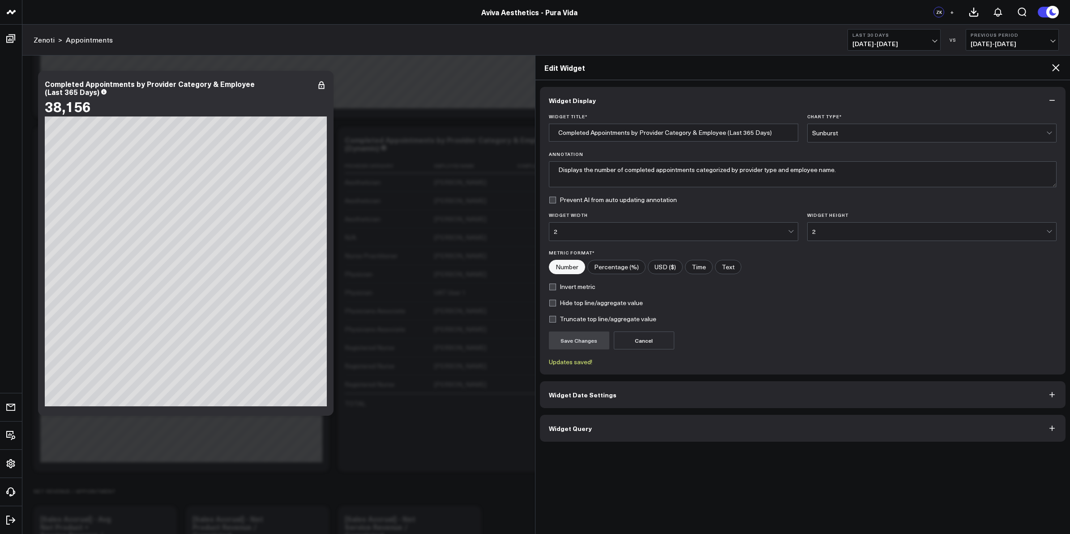
click at [612, 394] on button "Widget Date Settings" at bounding box center [803, 394] width 526 height 27
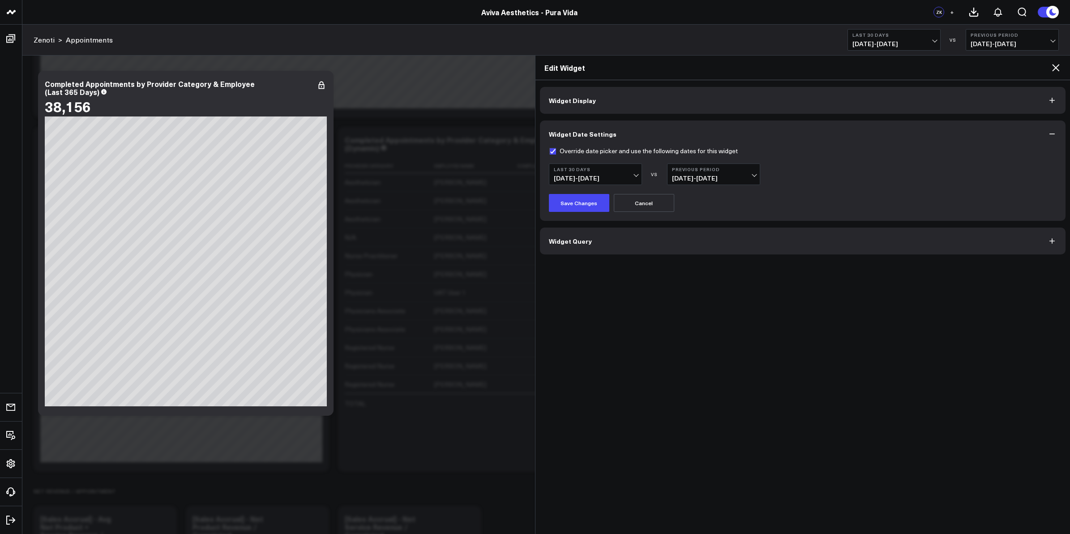
click at [634, 175] on span "[DATE] - [DATE]" at bounding box center [595, 178] width 83 height 7
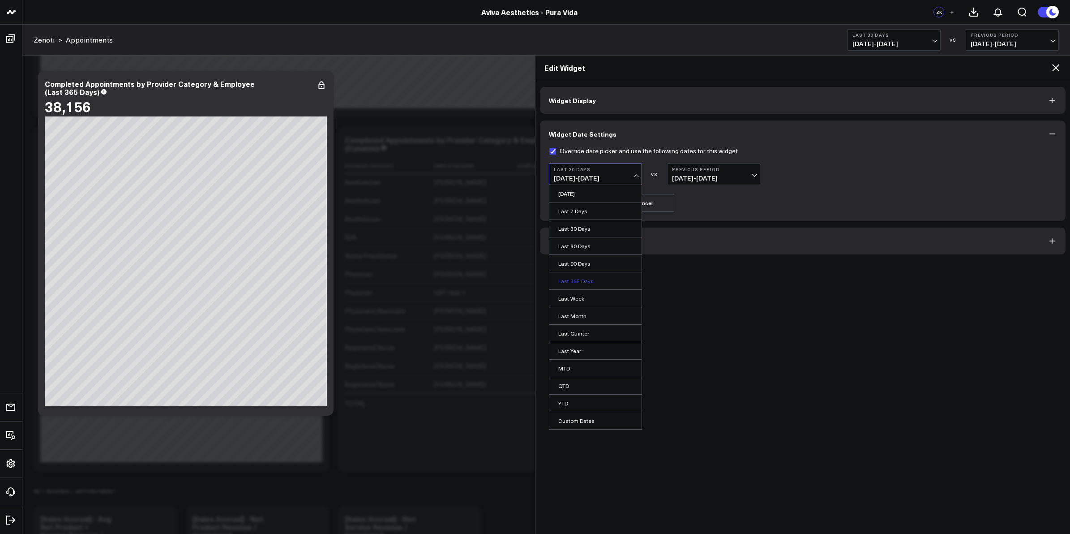
click at [582, 283] on link "Last 365 Days" at bounding box center [595, 280] width 92 height 17
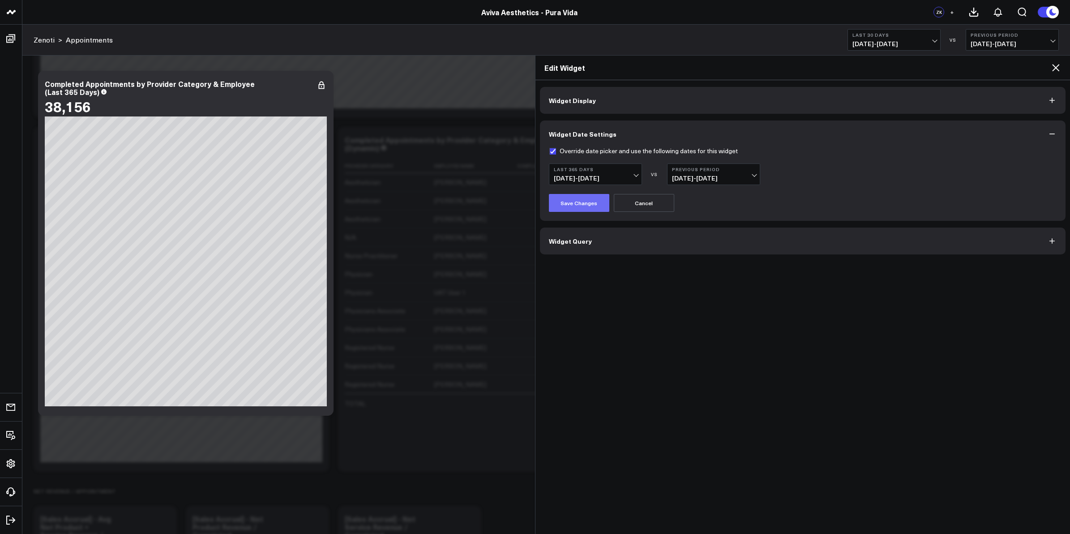
click at [592, 202] on button "Save Changes" at bounding box center [579, 203] width 60 height 18
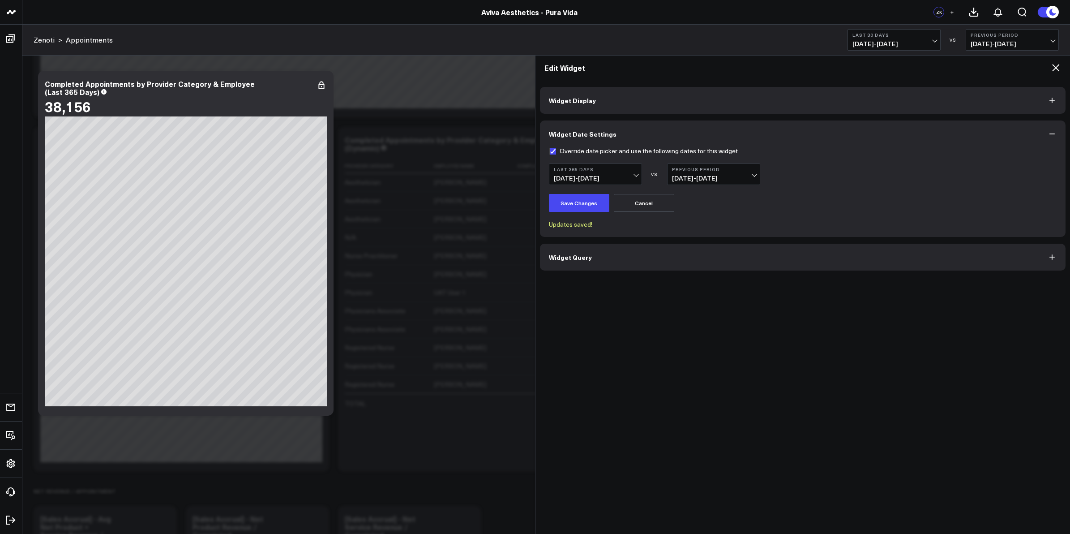
click at [1053, 68] on icon at bounding box center [1055, 67] width 11 height 11
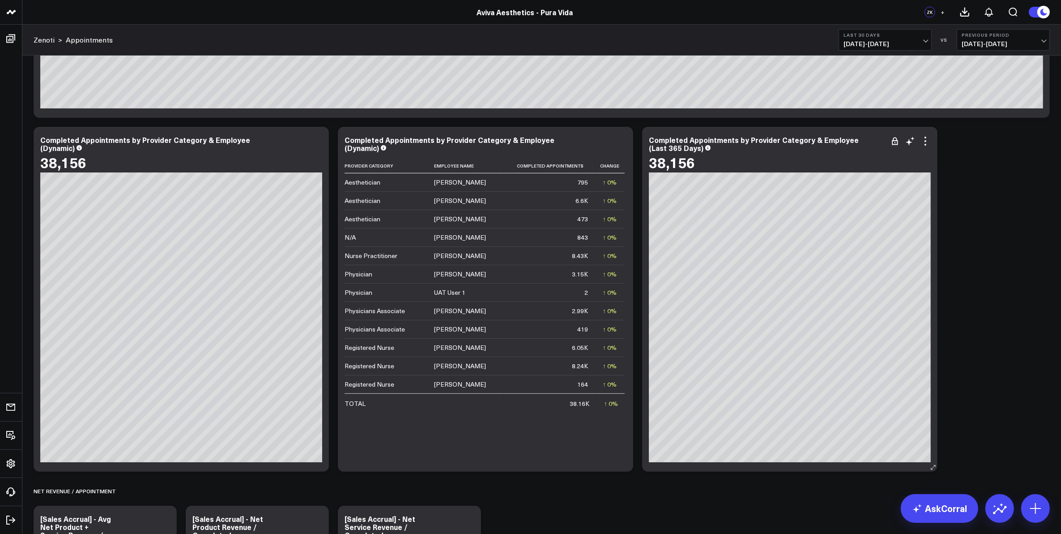
scroll to position [198, 0]
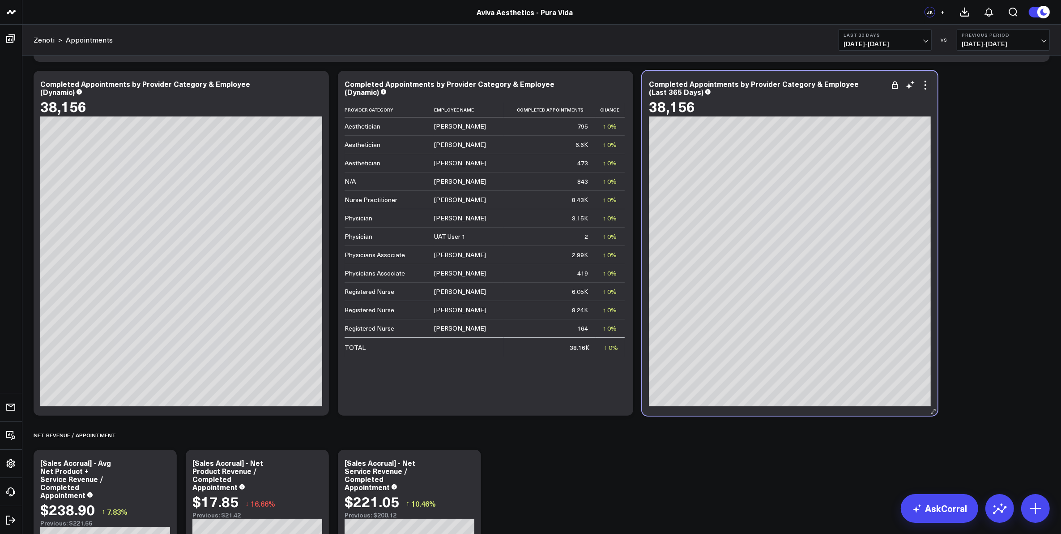
click at [840, 99] on div "38,156" at bounding box center [790, 106] width 282 height 16
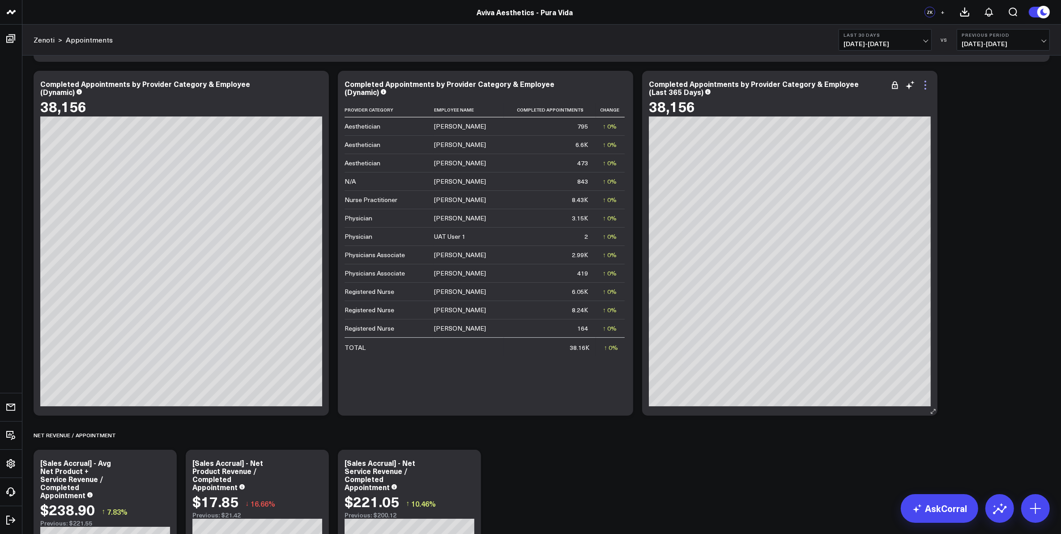
click at [925, 84] on icon at bounding box center [925, 85] width 11 height 11
click at [926, 86] on icon at bounding box center [925, 85] width 11 height 11
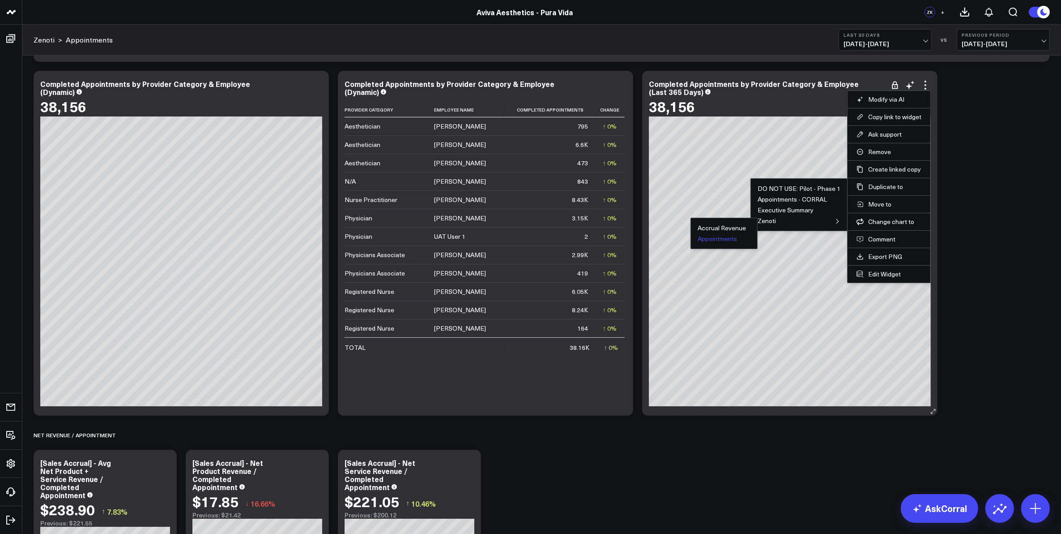
click at [798, 221] on li "Zenoti Accrual Revenue Appointments" at bounding box center [799, 221] width 83 height 6
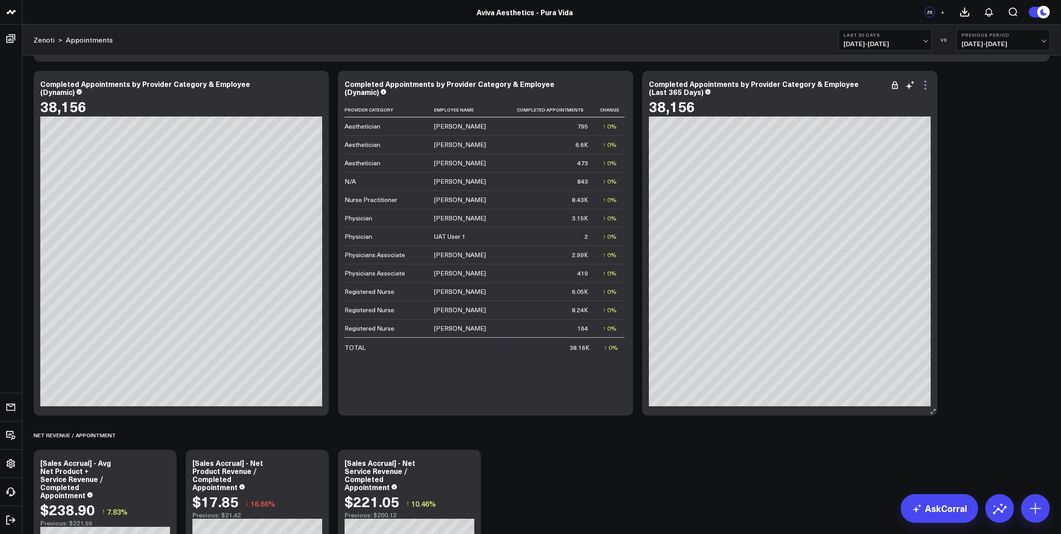
click at [923, 88] on icon at bounding box center [925, 85] width 11 height 11
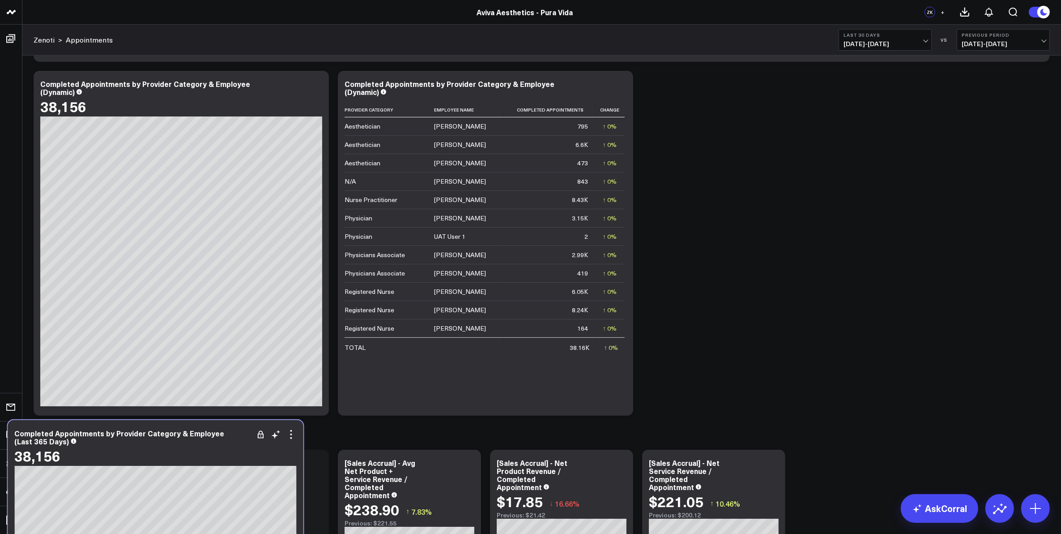
drag, startPoint x: 816, startPoint y: 98, endPoint x: 182, endPoint y: 447, distance: 724.1
click at [182, 447] on div "38,156" at bounding box center [156, 455] width 282 height 16
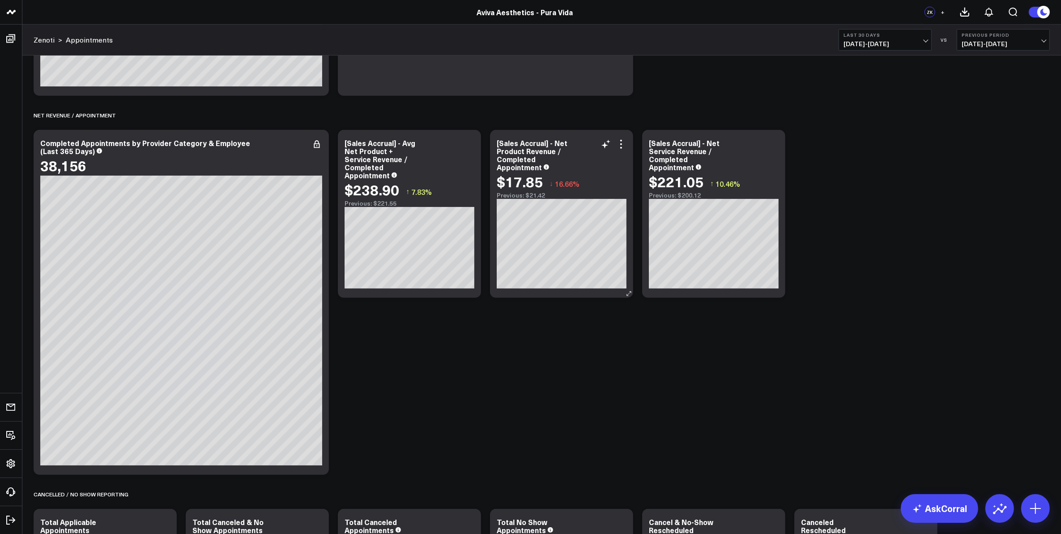
scroll to position [478, 0]
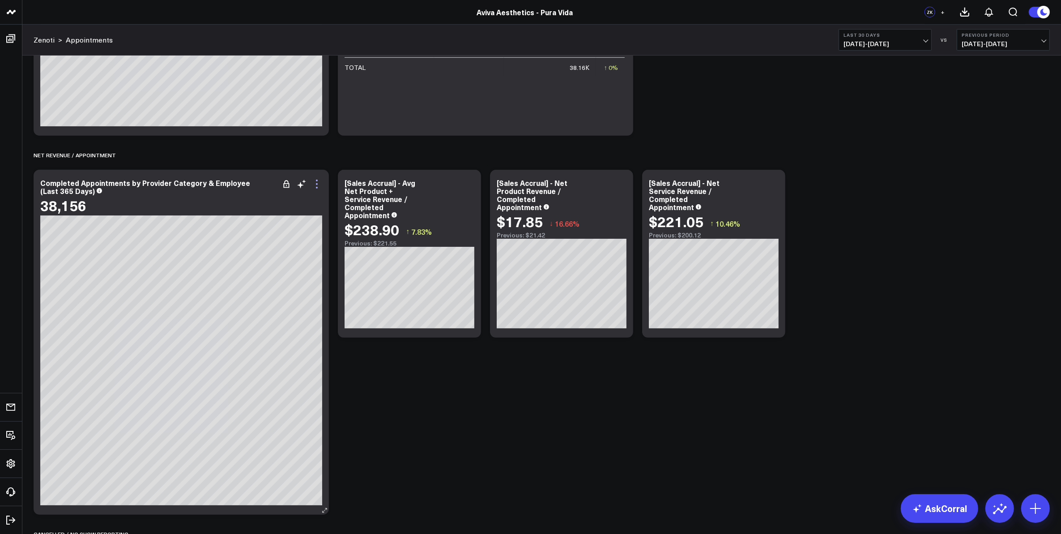
click at [317, 183] on icon at bounding box center [317, 184] width 11 height 11
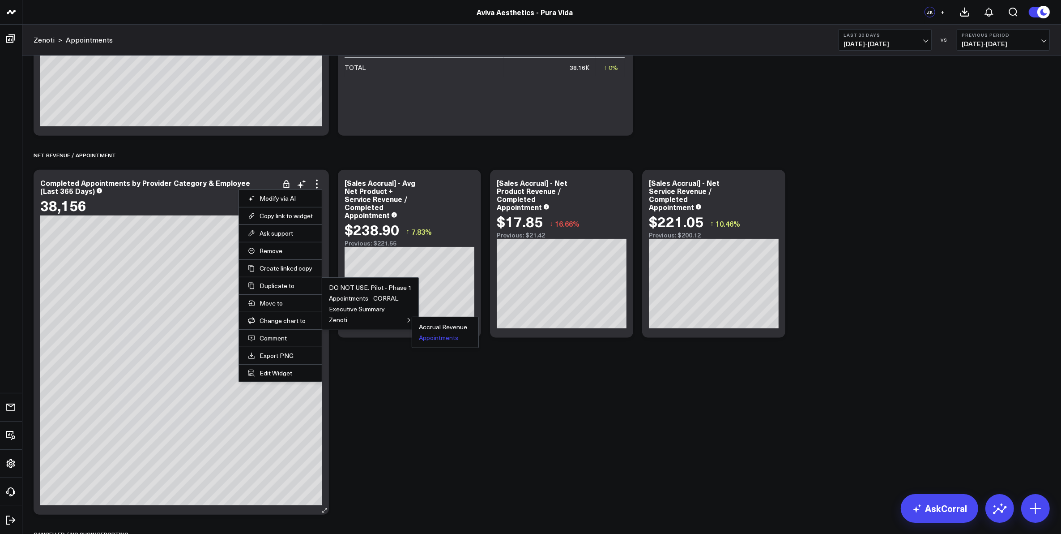
click at [437, 339] on button "Appointments" at bounding box center [438, 337] width 39 height 6
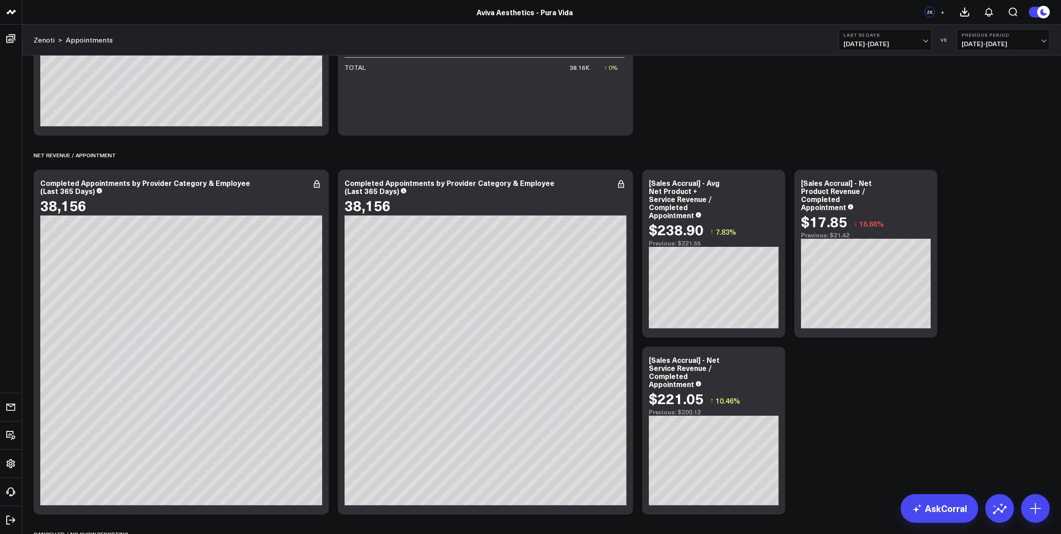
click at [570, 193] on div "Completed Appointments by Provider Category & Employee (Last 365 Days)" at bounding box center [486, 187] width 282 height 16
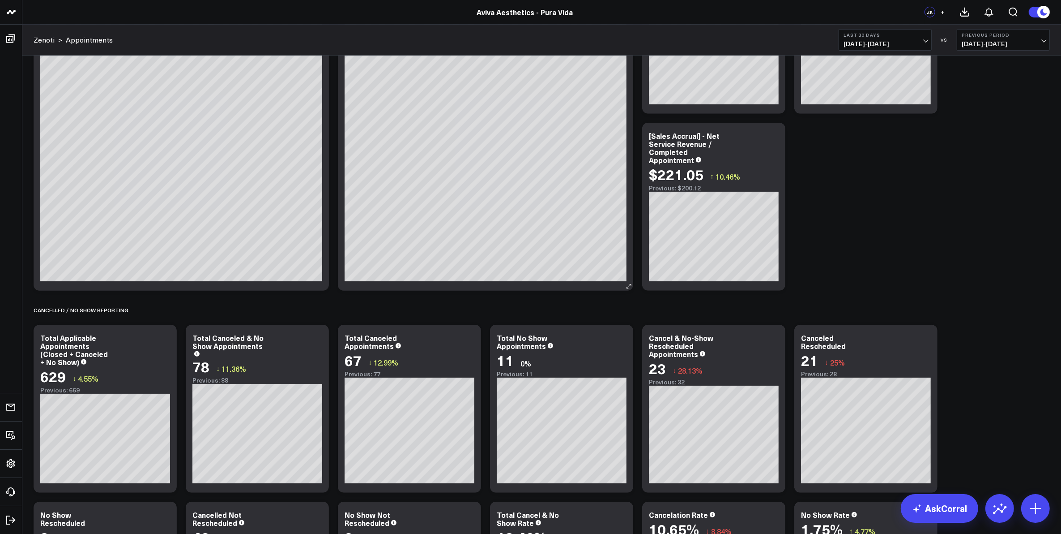
scroll to position [534, 0]
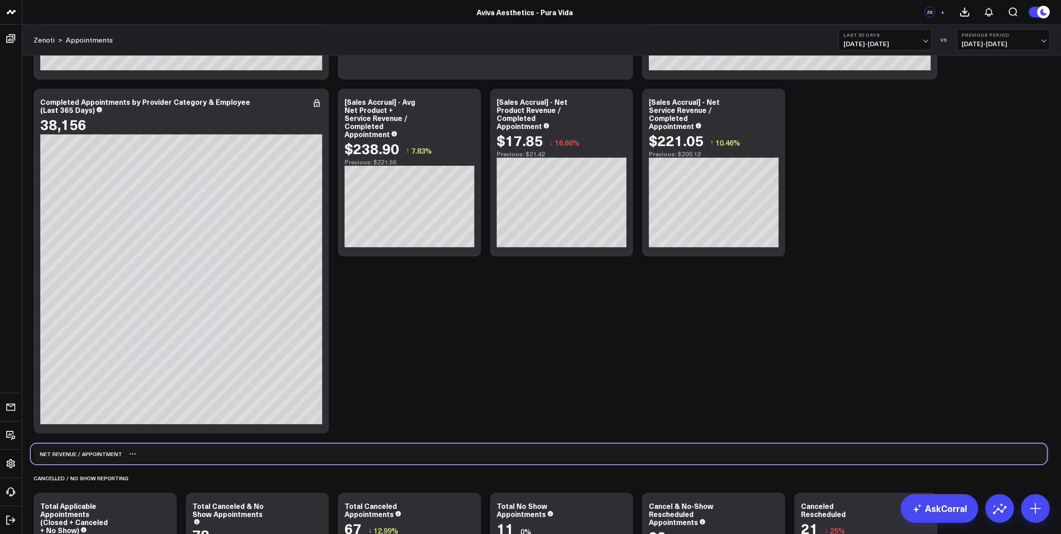
drag, startPoint x: 173, startPoint y: 99, endPoint x: 170, endPoint y: 453, distance: 354.5
click at [170, 453] on div "Net Revenue / Appointment" at bounding box center [539, 454] width 1017 height 21
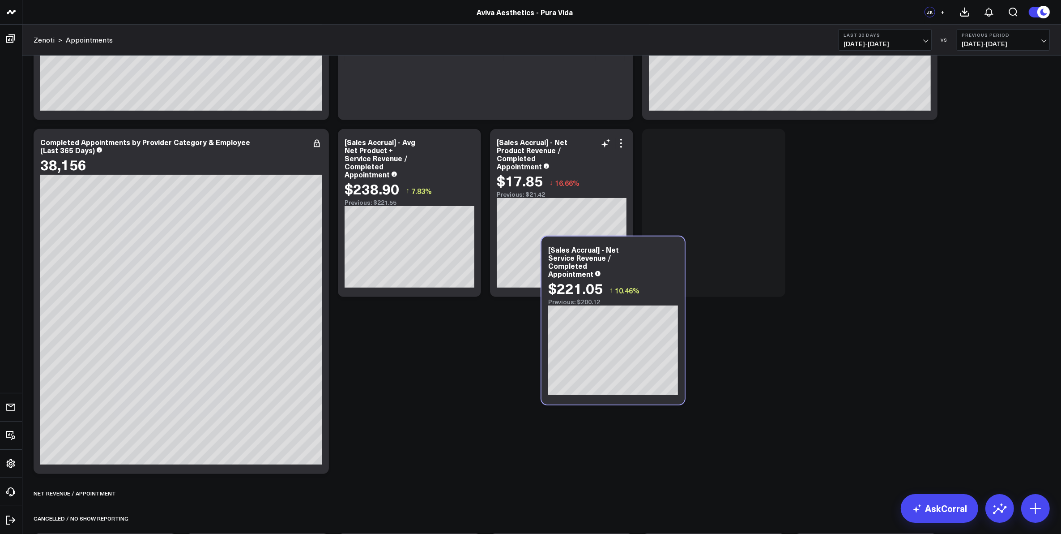
scroll to position [325, 0]
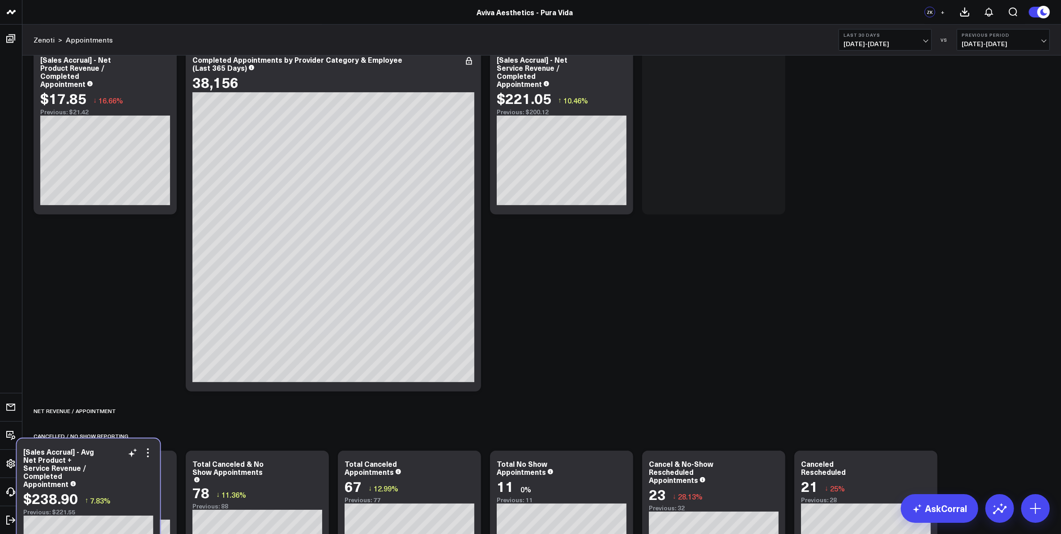
scroll to position [585, 0]
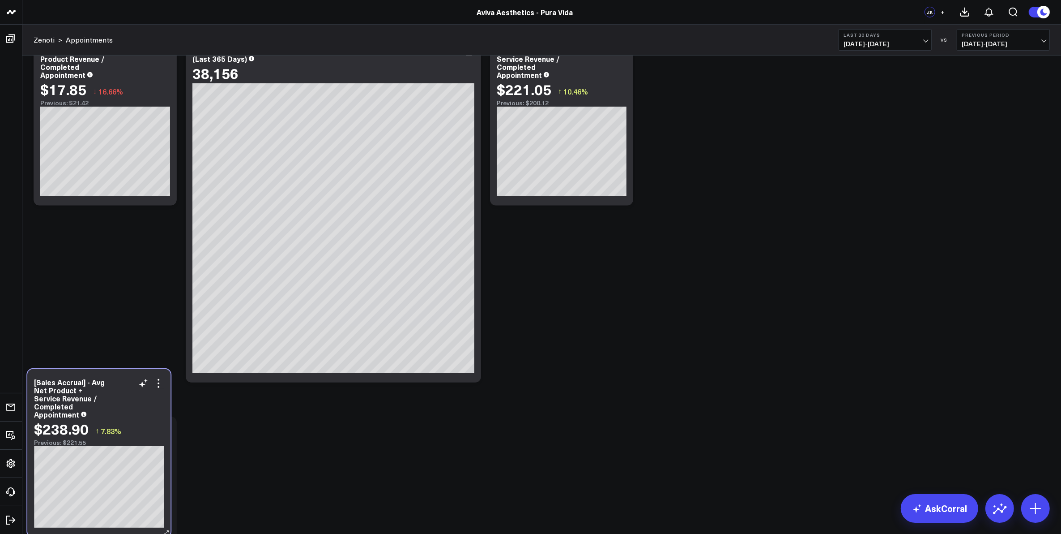
drag, startPoint x: 166, startPoint y: 191, endPoint x: 160, endPoint y: 436, distance: 244.9
click at [160, 436] on div "$238.90 ↑ 7.83%" at bounding box center [99, 428] width 130 height 16
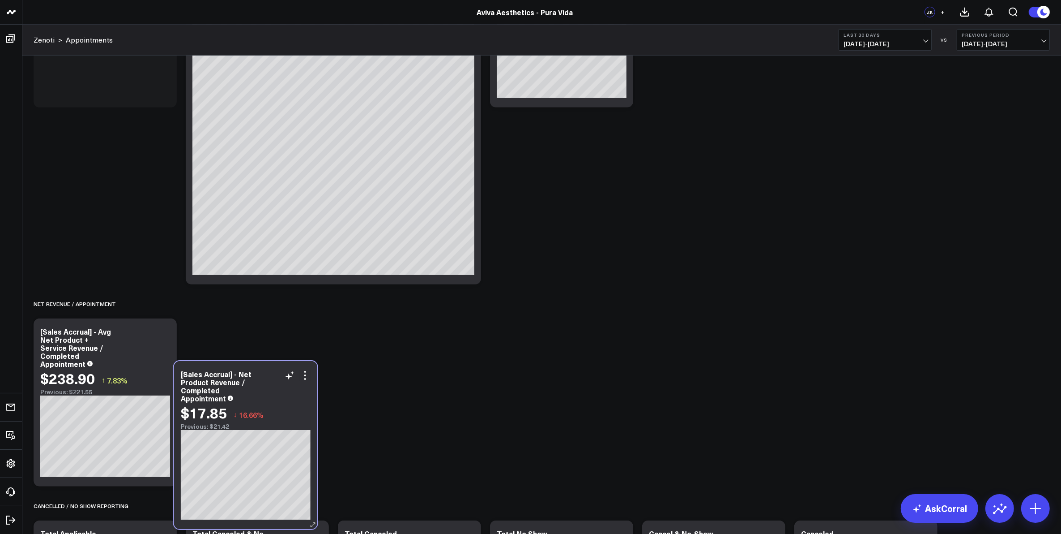
scroll to position [716, 0]
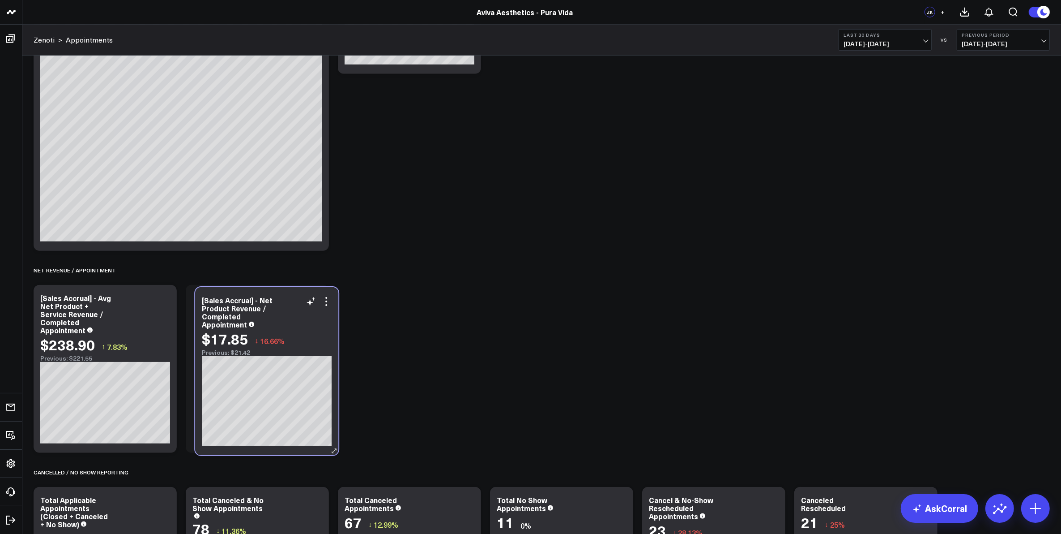
drag, startPoint x: 171, startPoint y: 136, endPoint x: 335, endPoint y: 444, distance: 349.1
click at [335, 444] on div "[Sales Accrual] - Net Product Revenue / Completed Appointment $17.85 ↓ 16.66% P…" at bounding box center [266, 371] width 143 height 168
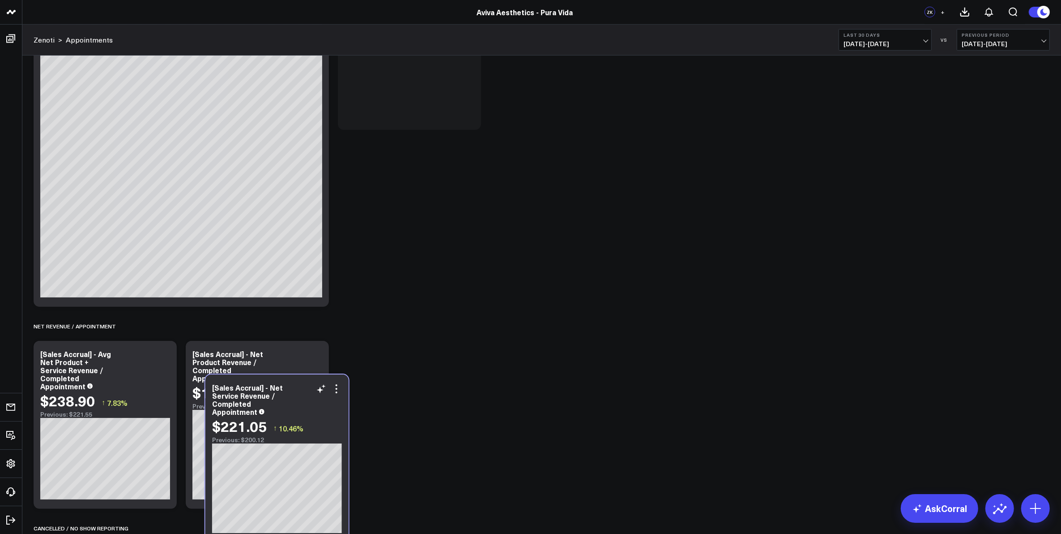
scroll to position [688, 0]
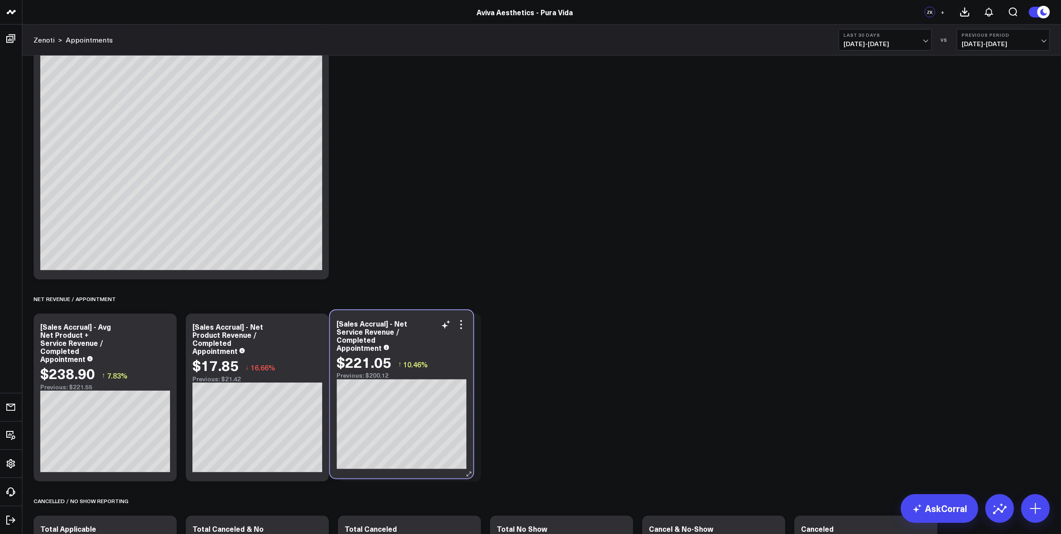
click at [467, 450] on div "[Sales Accrual] - Net Service Revenue / Completed Appointment $221.05 ↑ 10.46% …" at bounding box center [401, 394] width 143 height 168
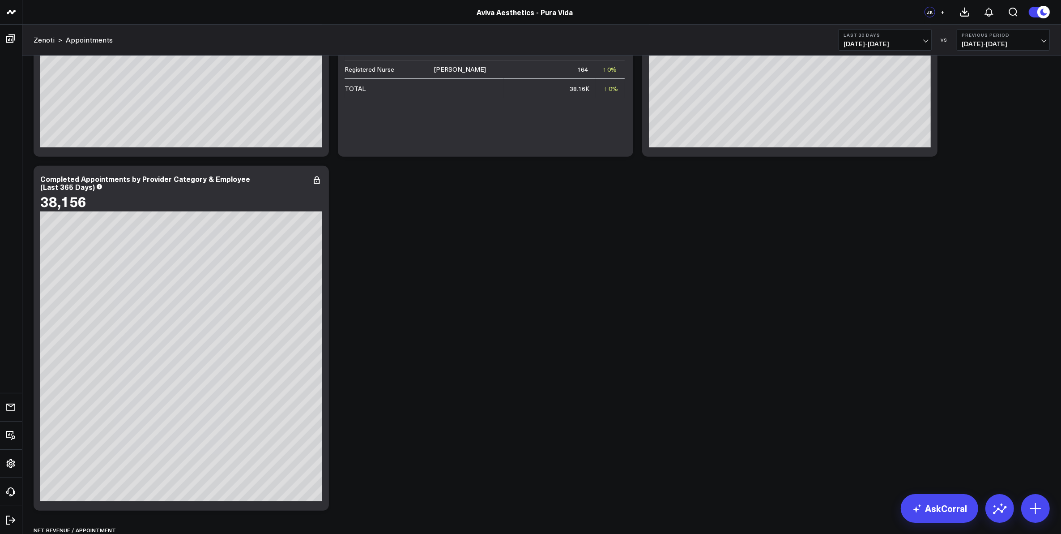
scroll to position [464, 0]
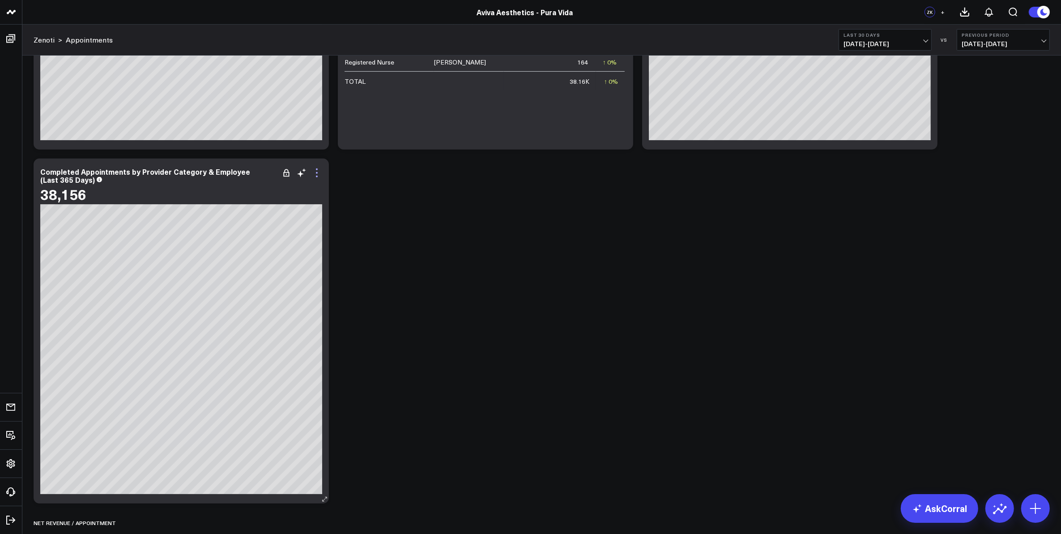
click at [318, 171] on icon at bounding box center [317, 172] width 11 height 11
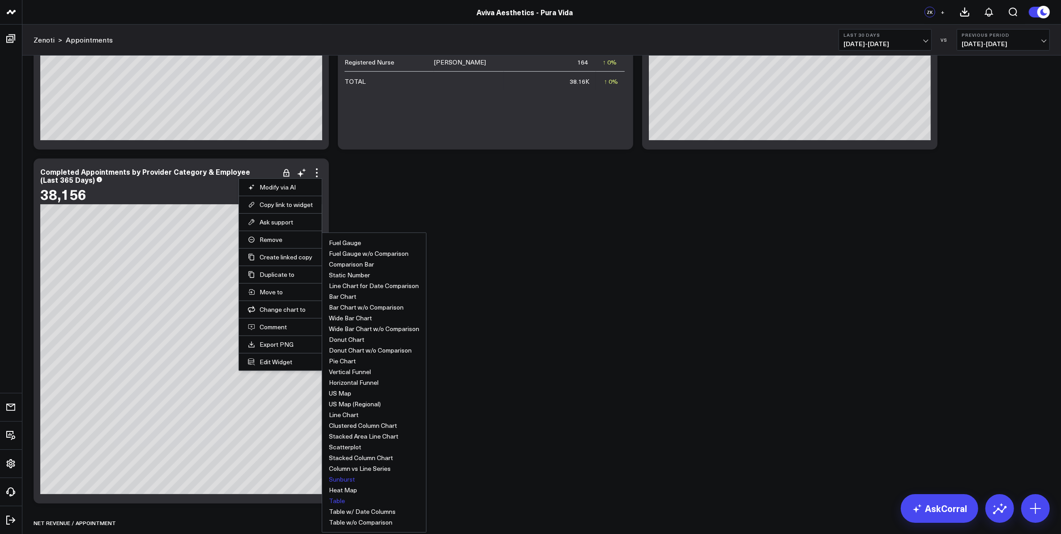
click at [337, 501] on button "Table" at bounding box center [337, 500] width 16 height 6
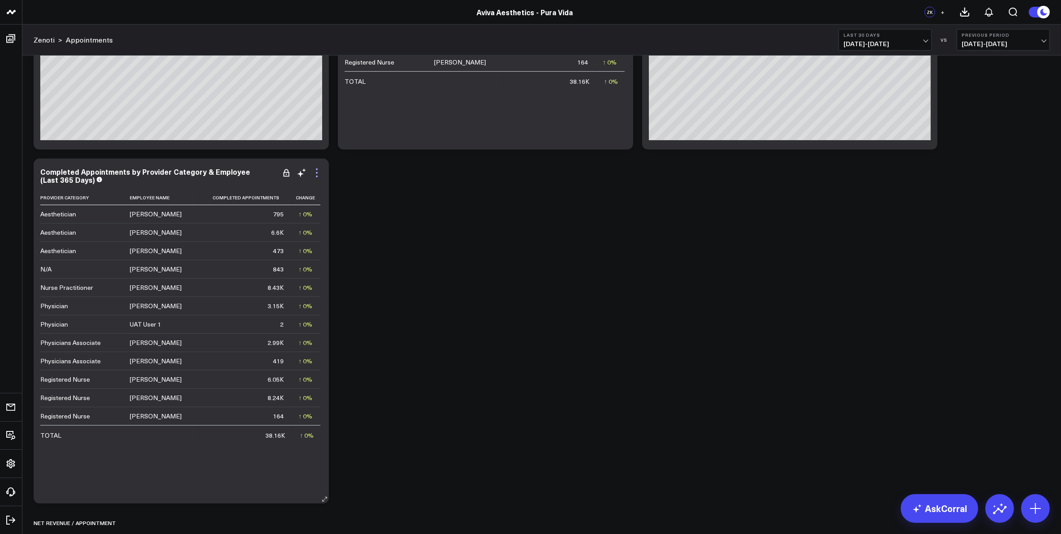
click at [317, 172] on icon at bounding box center [317, 173] width 2 height 2
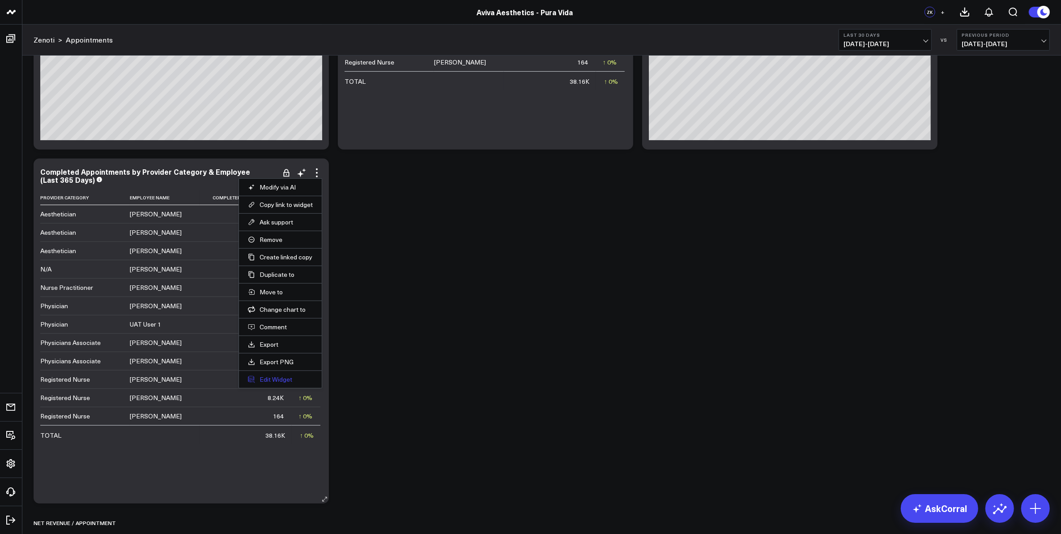
click at [284, 383] on button "Edit Widget" at bounding box center [280, 379] width 65 height 8
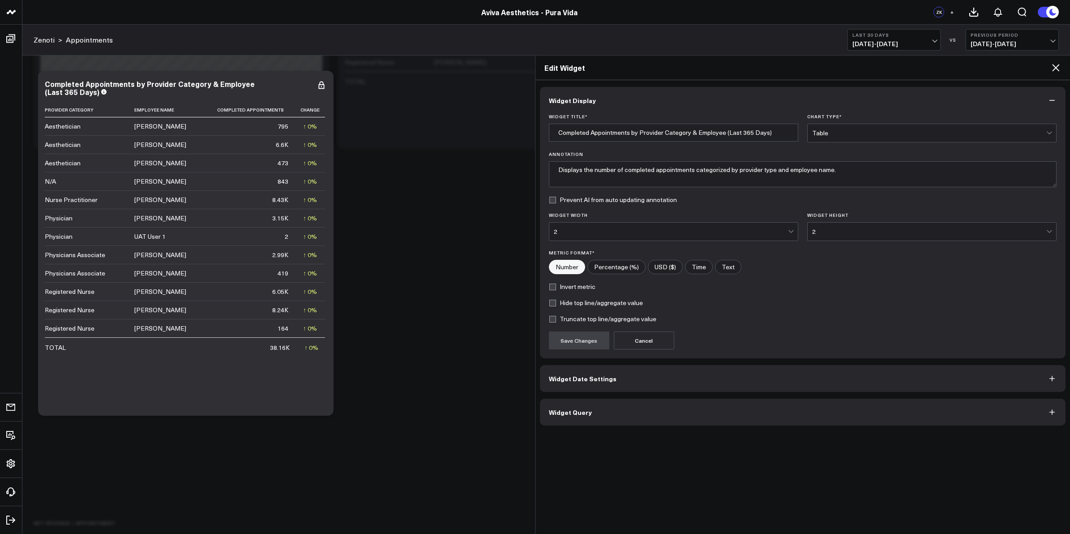
click at [594, 384] on button "Widget Date Settings" at bounding box center [803, 378] width 526 height 27
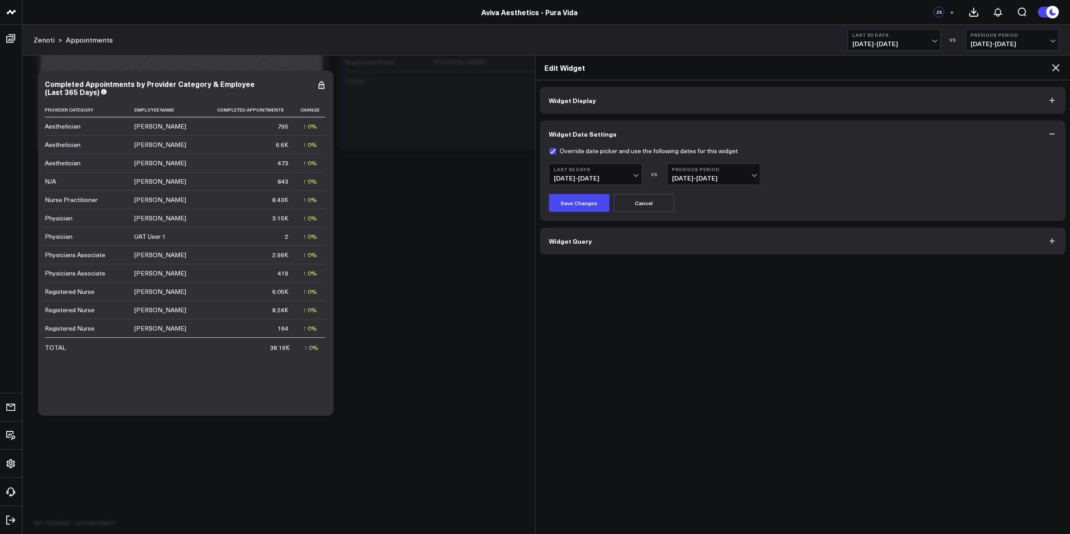
click at [1056, 61] on div "Edit Widget" at bounding box center [802, 68] width 535 height 25
click at [1056, 66] on icon at bounding box center [1055, 67] width 11 height 11
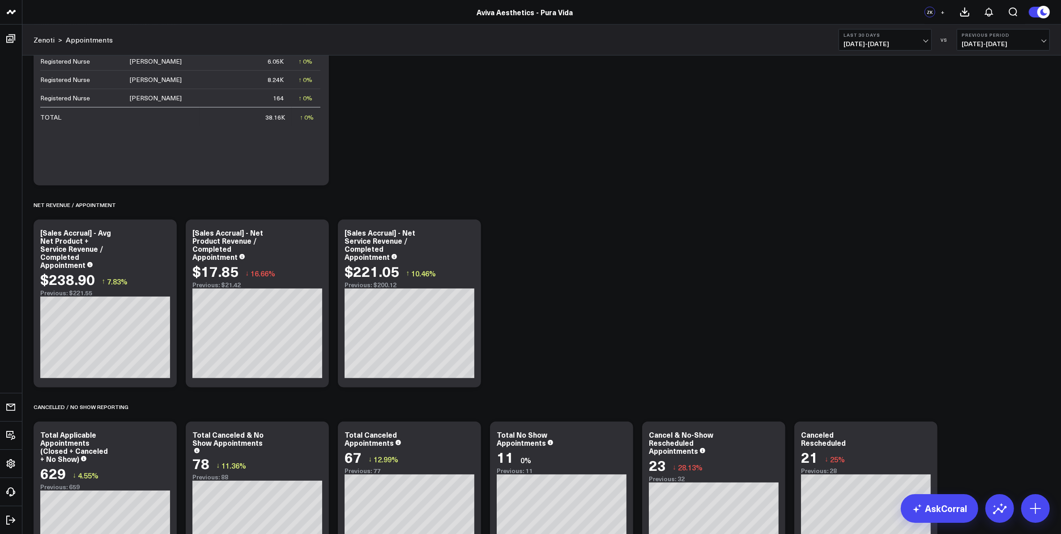
scroll to position [783, 0]
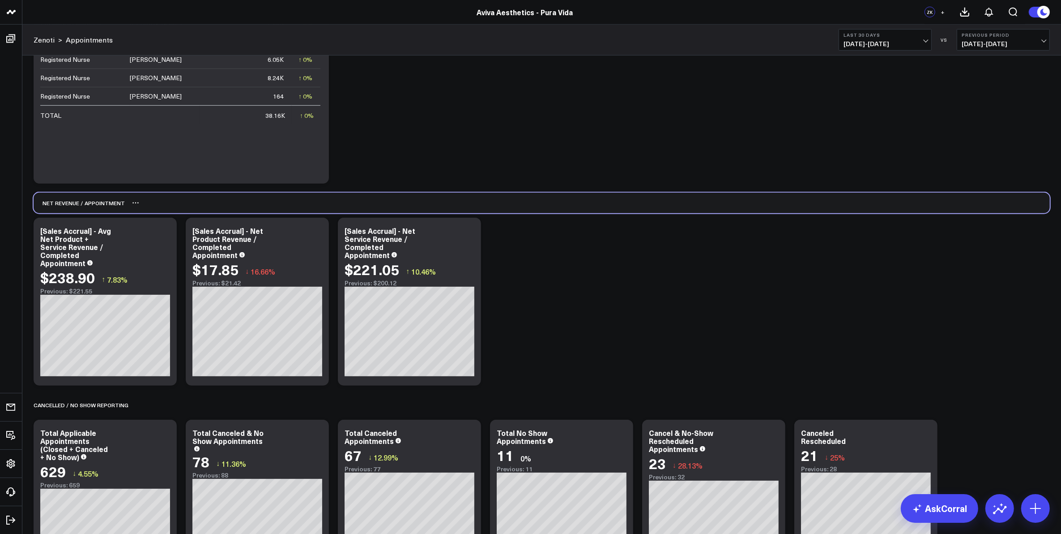
click at [149, 204] on div "Net Revenue / Appointment" at bounding box center [542, 202] width 1017 height 21
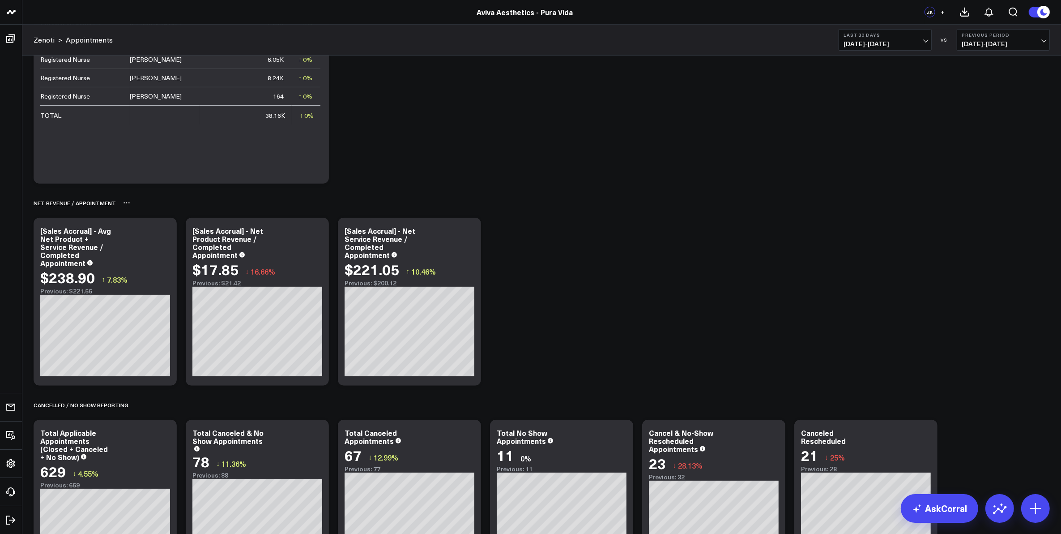
click at [125, 204] on icon at bounding box center [126, 202] width 7 height 7
click at [193, 206] on div "Net Revenue / Appointment Rename Delete" at bounding box center [542, 202] width 1017 height 21
click at [1043, 512] on icon at bounding box center [1036, 508] width 14 height 14
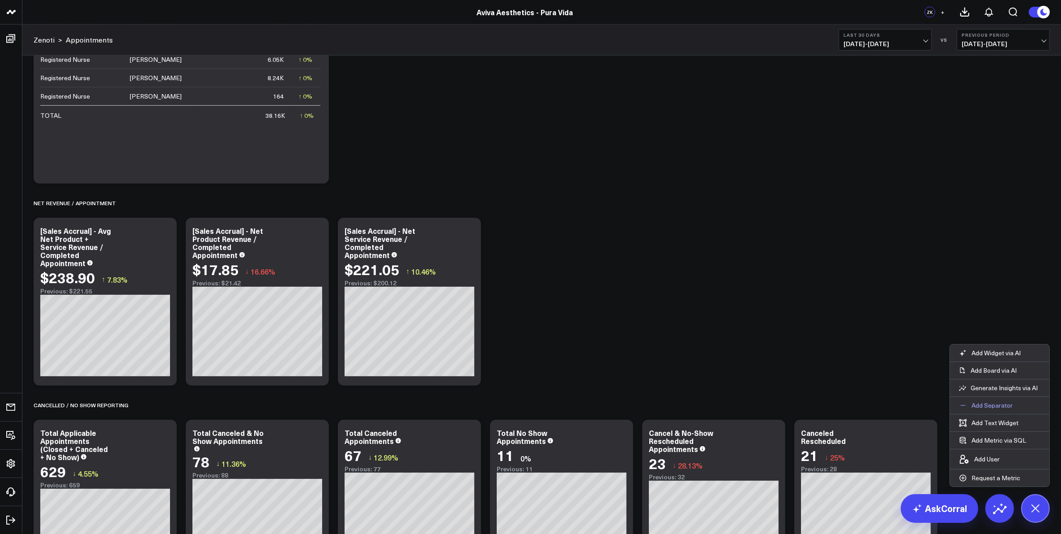
click at [994, 409] on button "Add Separator" at bounding box center [986, 405] width 72 height 17
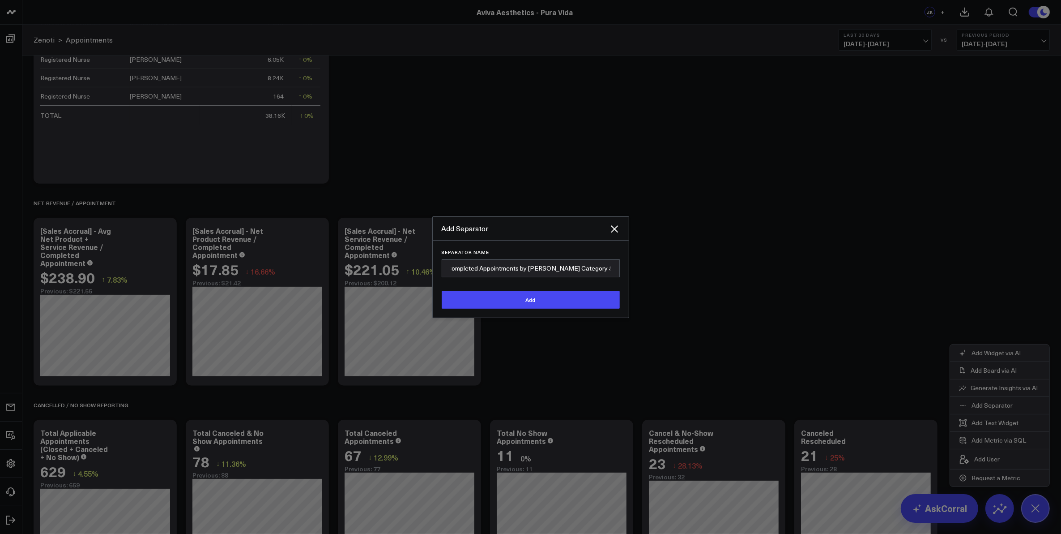
scroll to position [0, 7]
type input "Completed Appointments by Aviva Category & Subcategory"
click at [524, 301] on button "Add" at bounding box center [531, 300] width 178 height 18
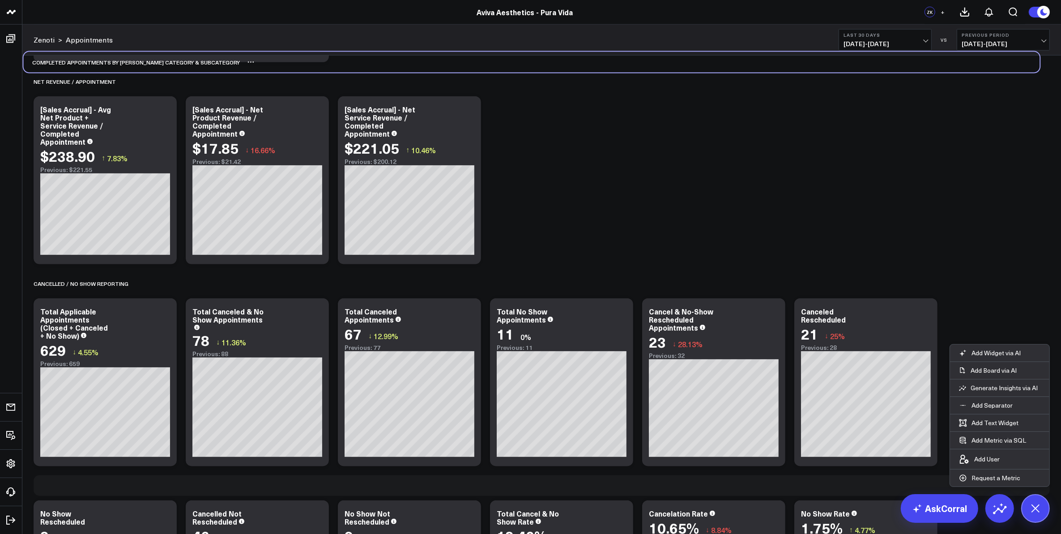
scroll to position [873, 0]
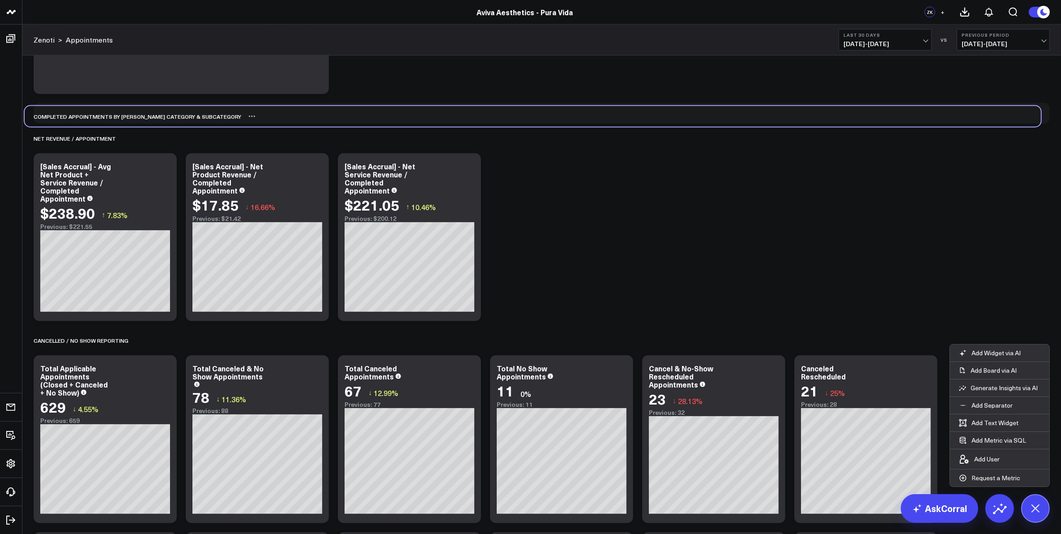
drag, startPoint x: 246, startPoint y: 470, endPoint x: 237, endPoint y: 108, distance: 361.8
click at [237, 108] on div "Completed Appointments by Aviva Category & Subcategory" at bounding box center [533, 116] width 1017 height 21
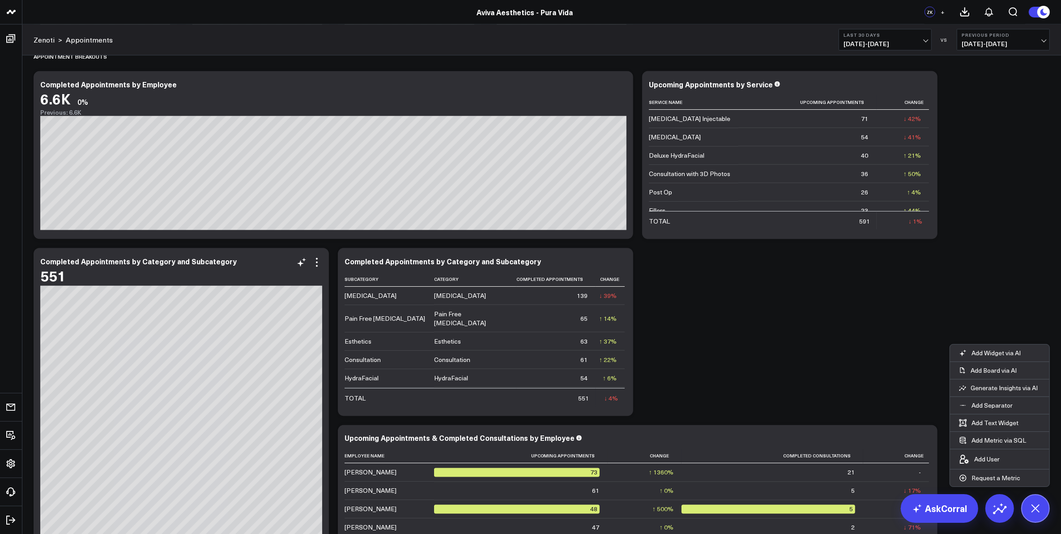
scroll to position [1830, 0]
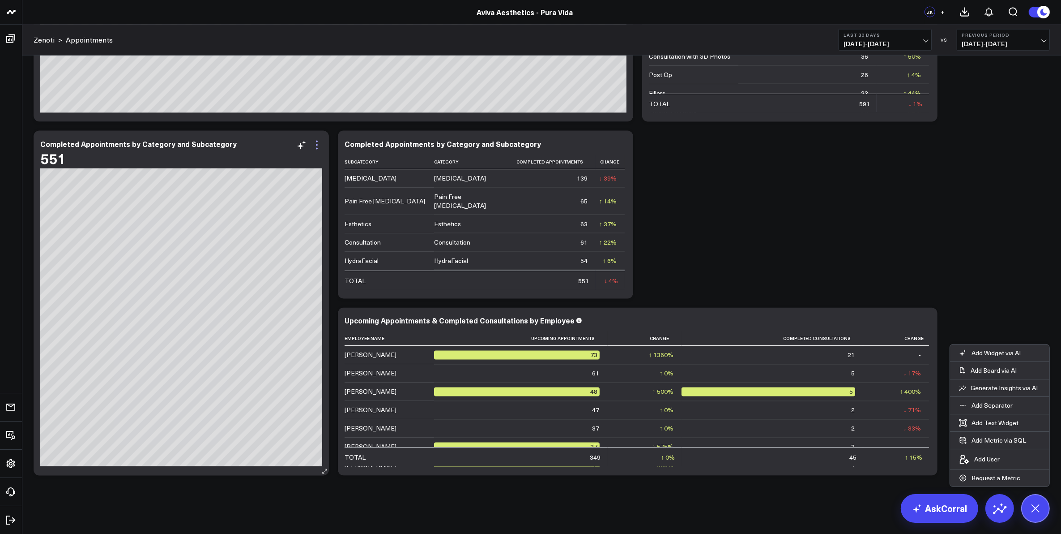
click at [318, 148] on icon at bounding box center [317, 145] width 11 height 11
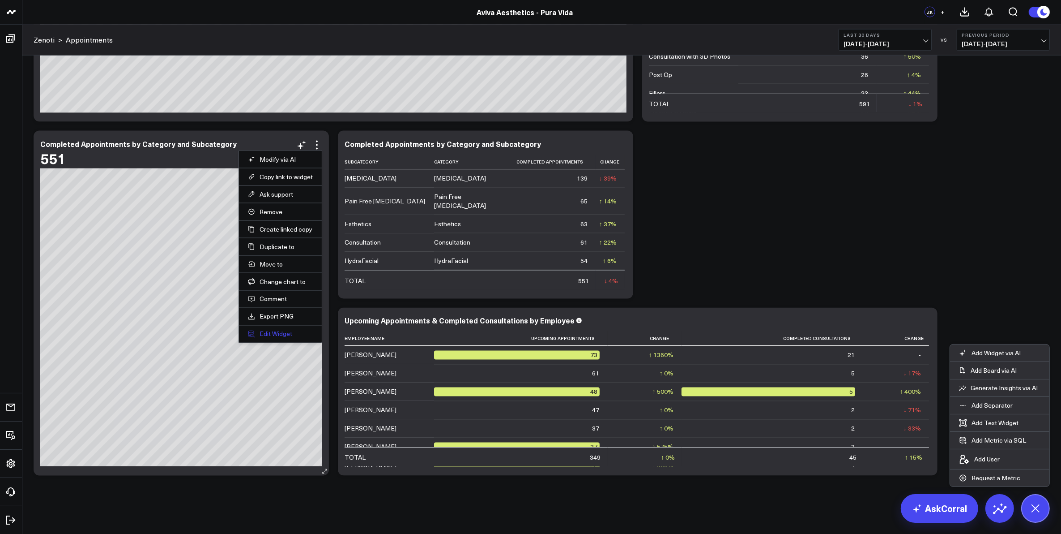
click at [282, 335] on button "Edit Widget" at bounding box center [280, 334] width 65 height 8
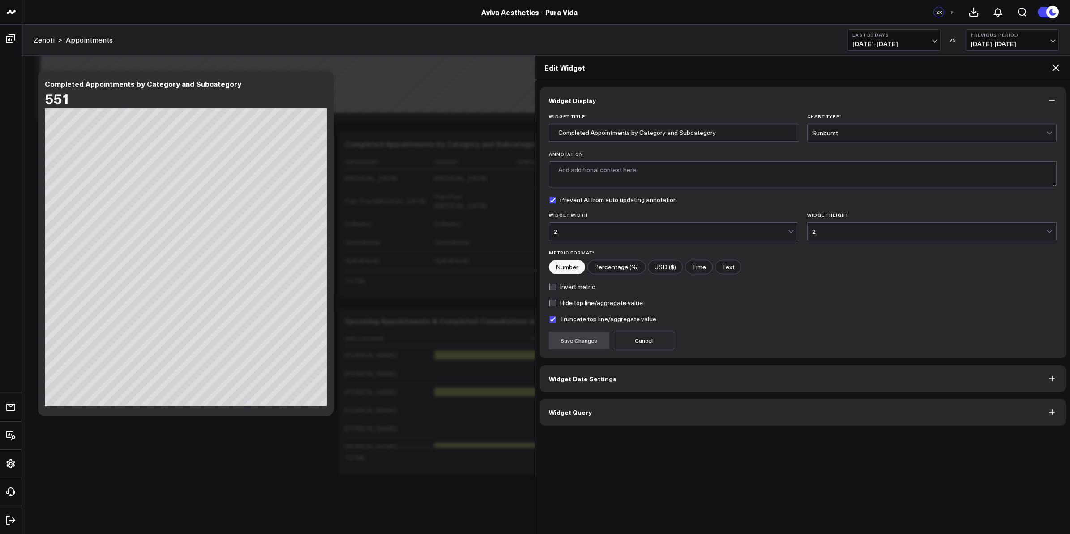
click at [649, 415] on button "Widget Query" at bounding box center [803, 411] width 526 height 27
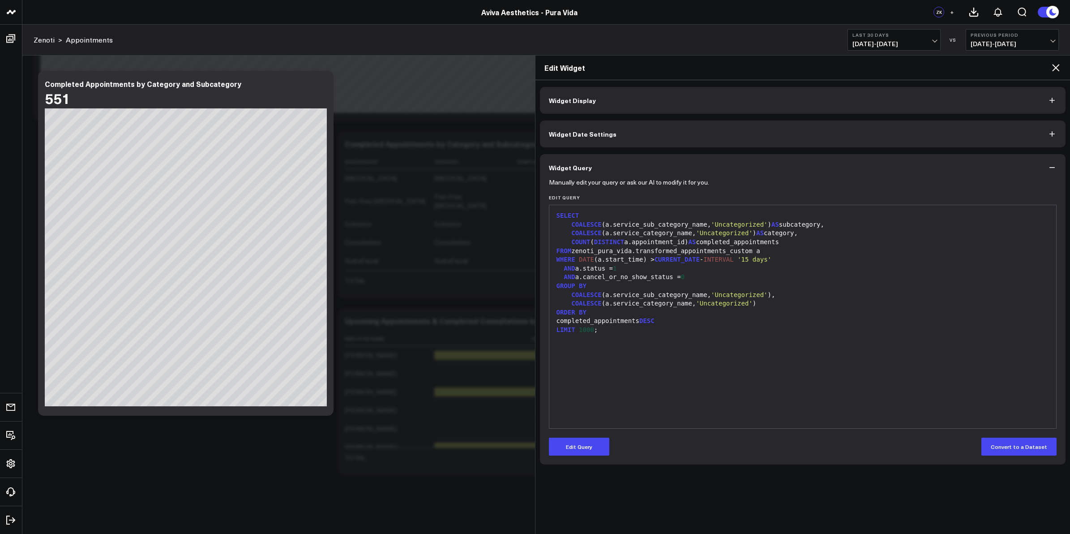
click at [1057, 65] on icon at bounding box center [1055, 67] width 7 height 7
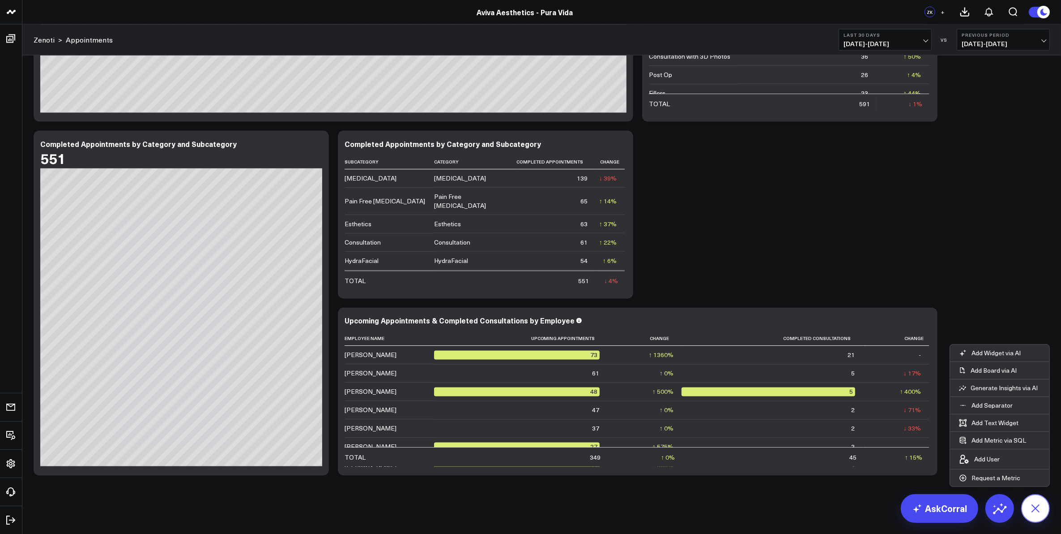
click at [1033, 504] on icon at bounding box center [1036, 508] width 20 height 20
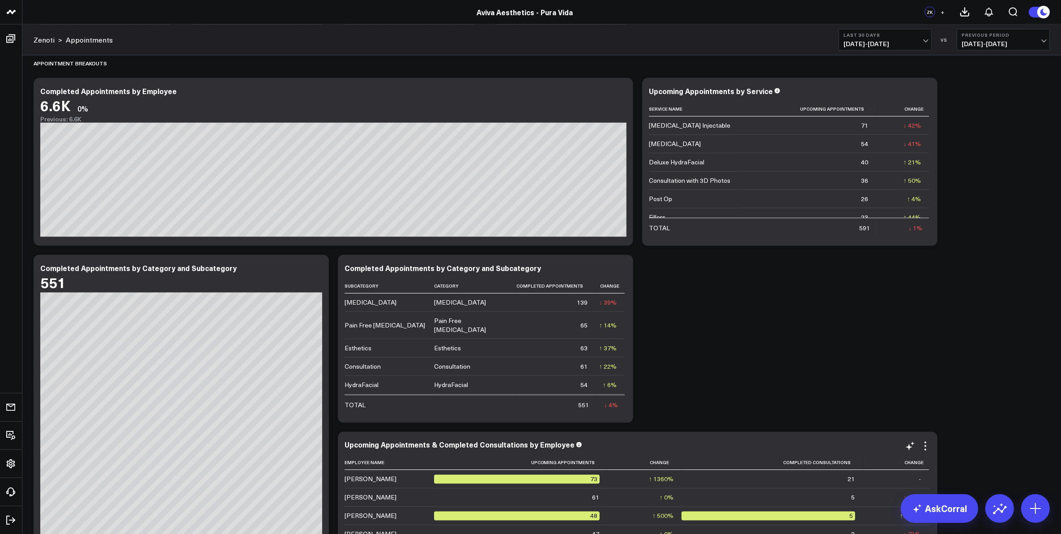
scroll to position [1606, 0]
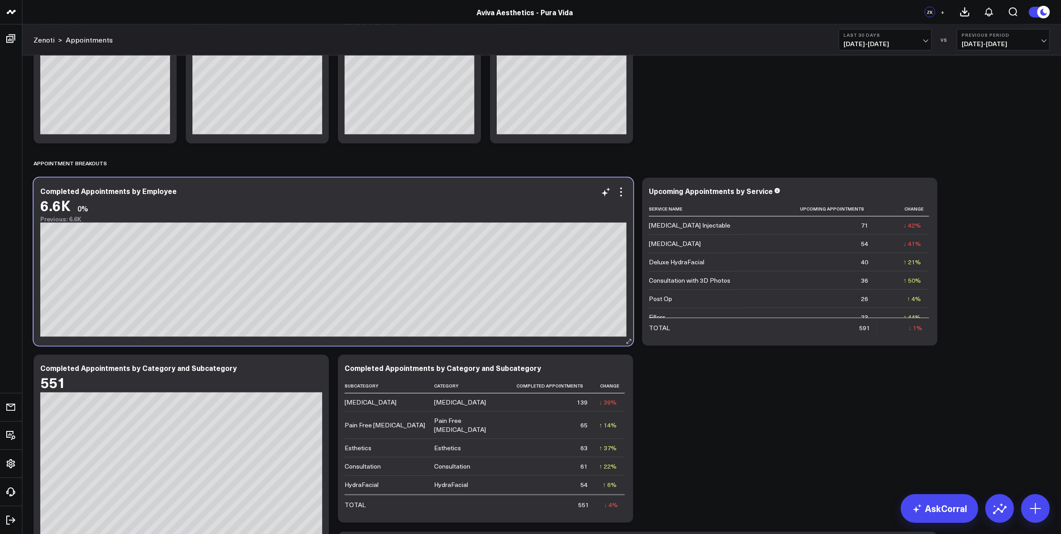
click at [498, 191] on div "Completed Appointments by Employee" at bounding box center [333, 191] width 586 height 8
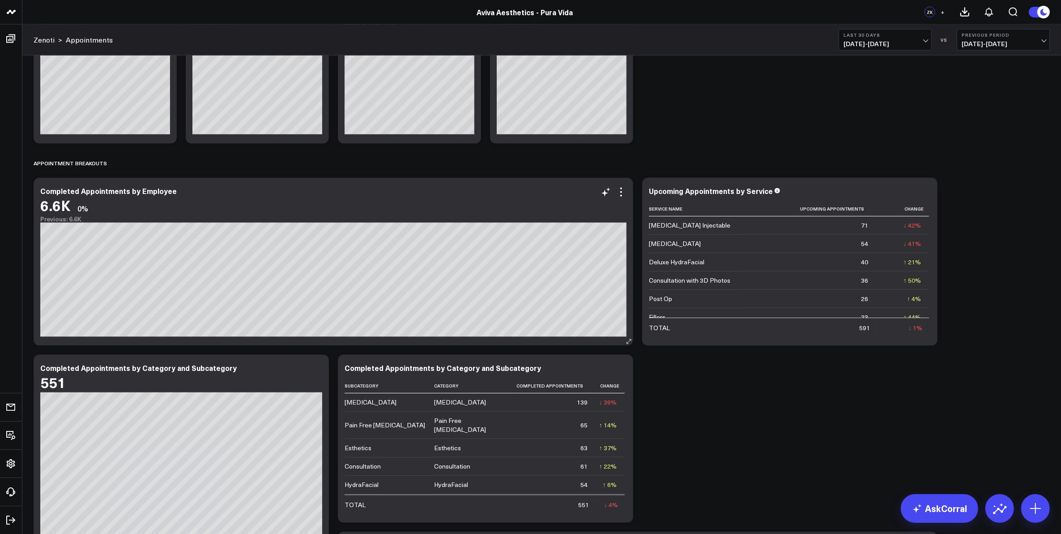
click at [498, 191] on div "Completed Appointments by Employee" at bounding box center [333, 191] width 586 height 8
click at [621, 196] on icon at bounding box center [621, 196] width 2 height 2
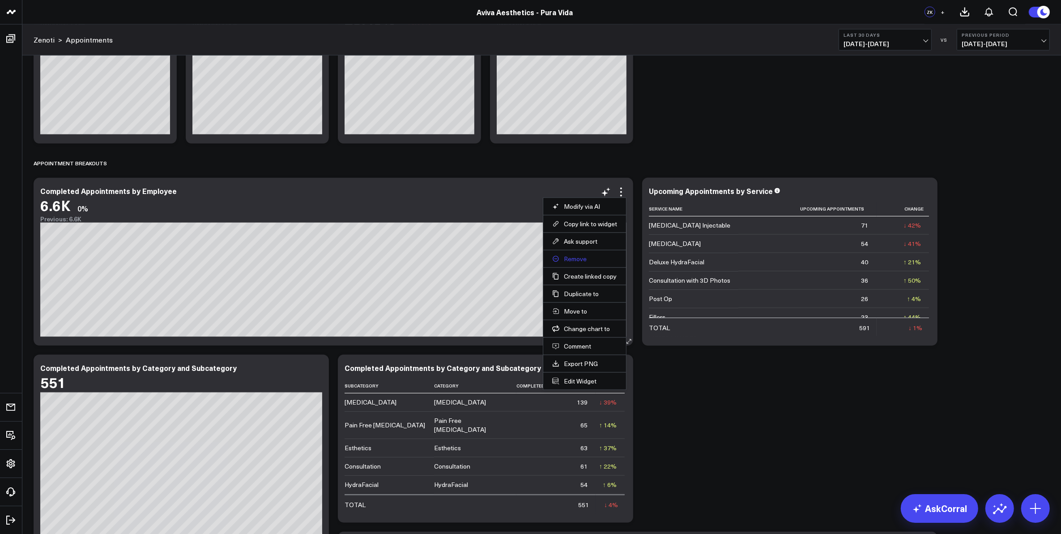
click at [581, 257] on button "Remove" at bounding box center [584, 259] width 65 height 8
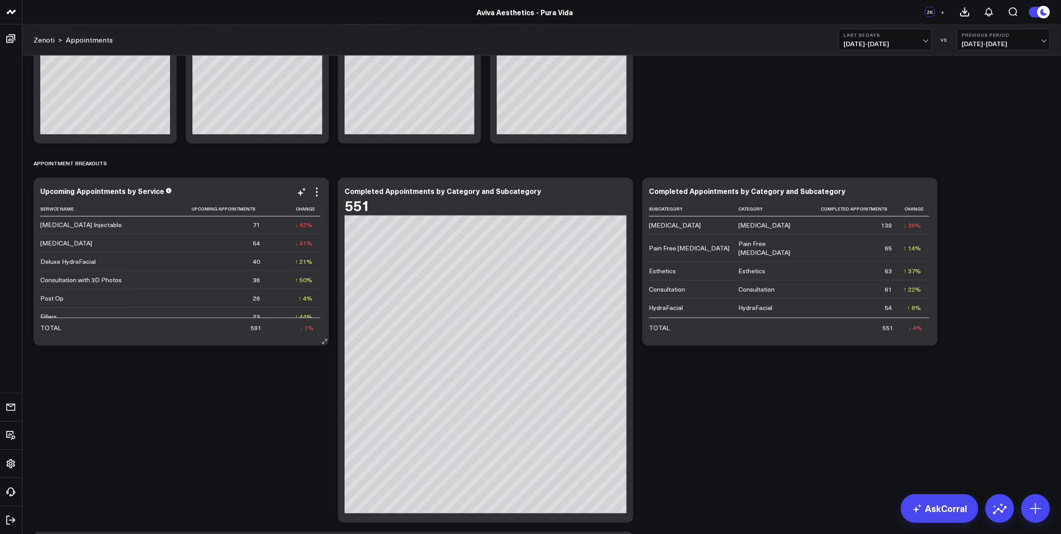
scroll to position [0, 0]
click at [621, 196] on icon at bounding box center [621, 196] width 2 height 2
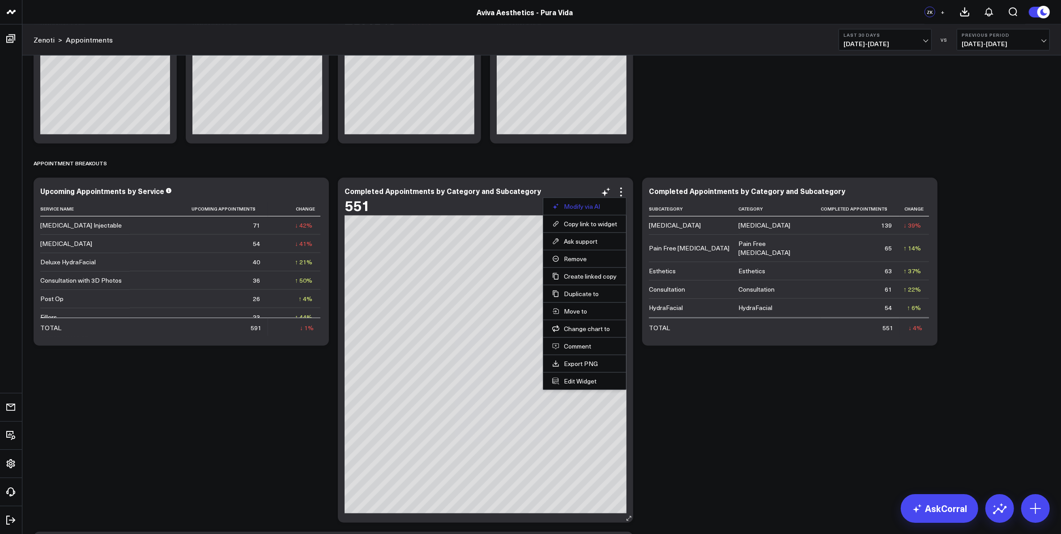
click at [607, 206] on button "Modify via AI" at bounding box center [584, 206] width 65 height 8
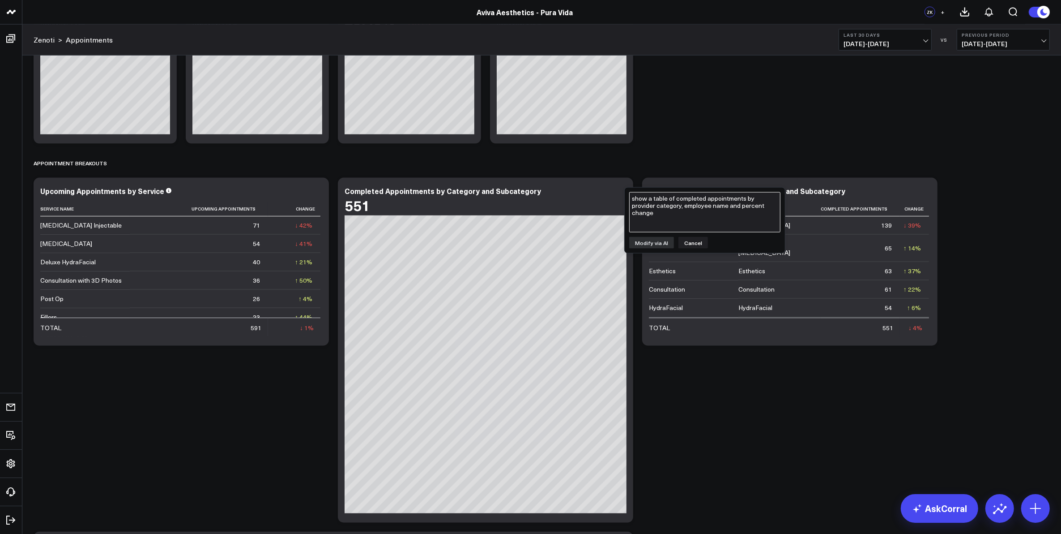
click at [676, 211] on textarea "show a table of completed appointments by provider category, employee name and …" at bounding box center [704, 212] width 151 height 40
type textarea "sum completed appointments by Aviva category and subcategory"
click at [656, 243] on button "Modify via AI" at bounding box center [651, 243] width 45 height 12
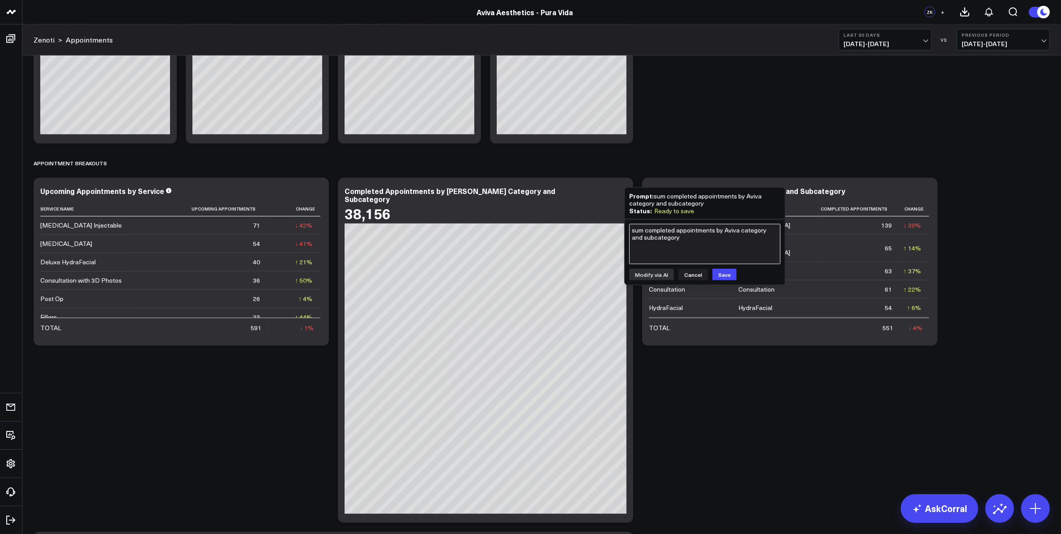
click at [656, 256] on textarea "sum completed appointments by Aviva category and subcategory" at bounding box center [704, 244] width 151 height 40
type textarea "sum completed appointments by aviva service category and aviva service subcateg…"
click at [652, 274] on button "Modify via AI" at bounding box center [651, 275] width 45 height 12
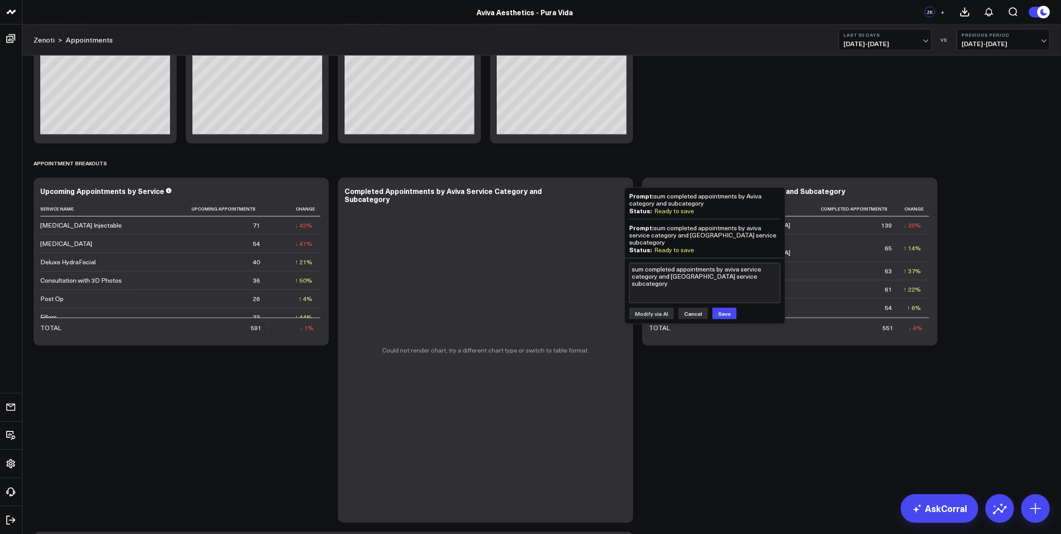
click at [694, 308] on button "Cancel" at bounding box center [694, 314] width 30 height 12
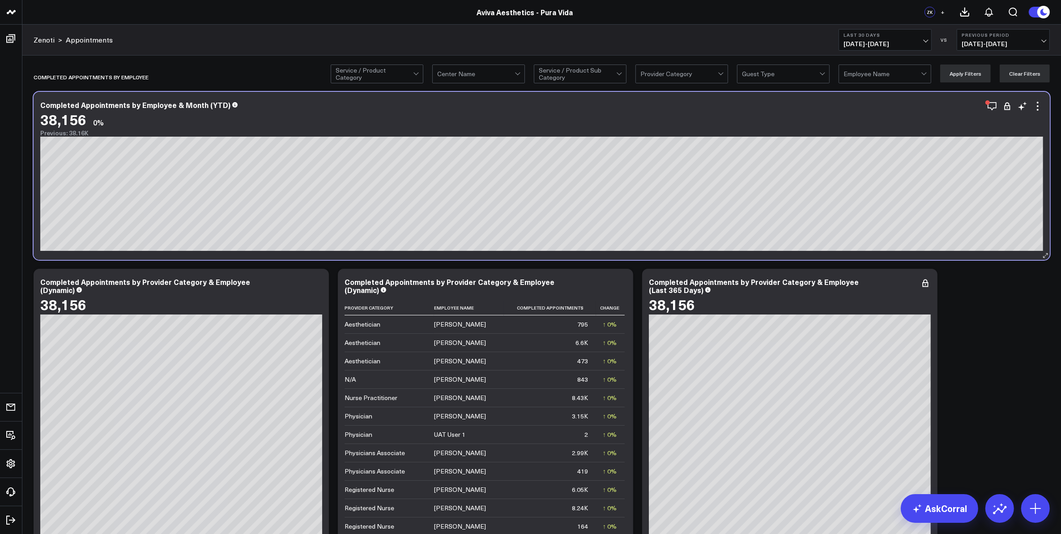
click at [485, 106] on div "Completed Appointments by Employee & Month (YTD)" at bounding box center [541, 105] width 1003 height 8
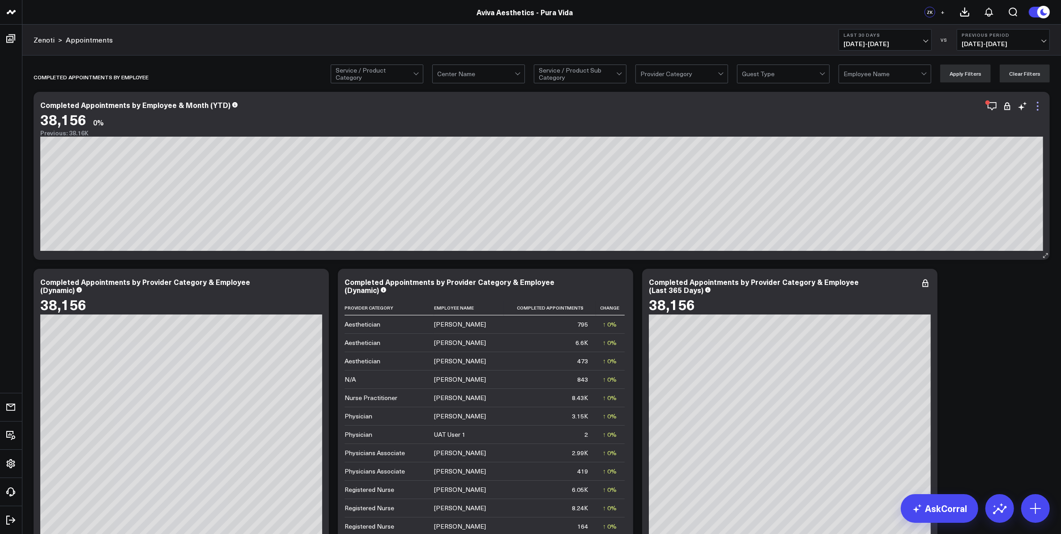
click at [1038, 106] on icon at bounding box center [1038, 106] width 2 height 2
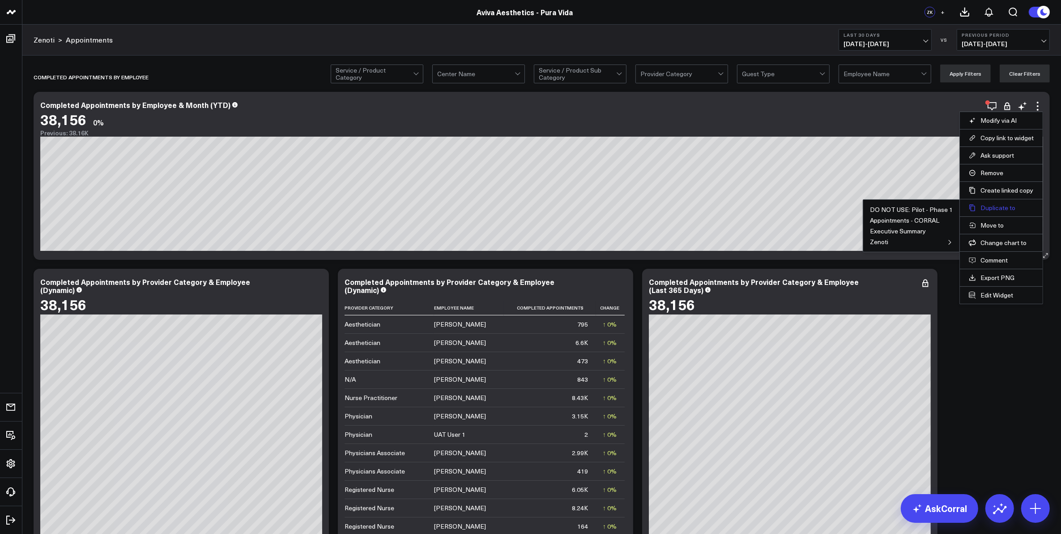
click at [985, 206] on button "Duplicate to" at bounding box center [1001, 208] width 65 height 8
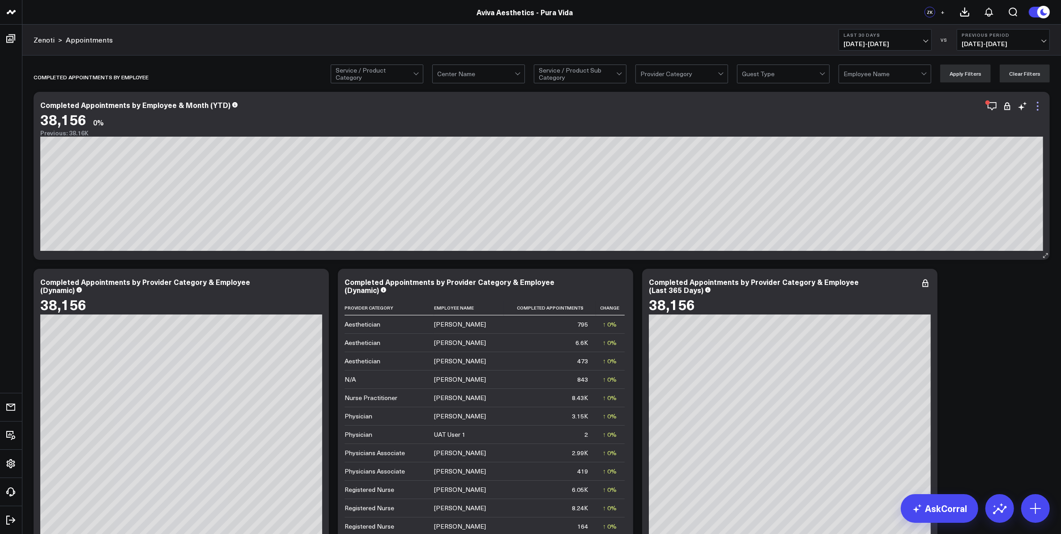
click at [1037, 108] on icon at bounding box center [1038, 106] width 11 height 11
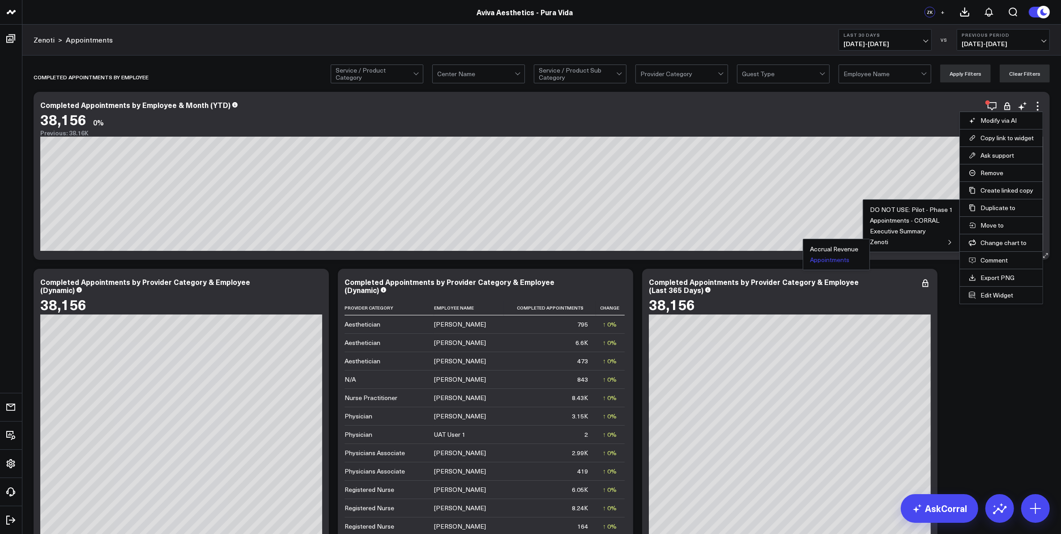
click at [845, 260] on button "Appointments" at bounding box center [829, 260] width 39 height 6
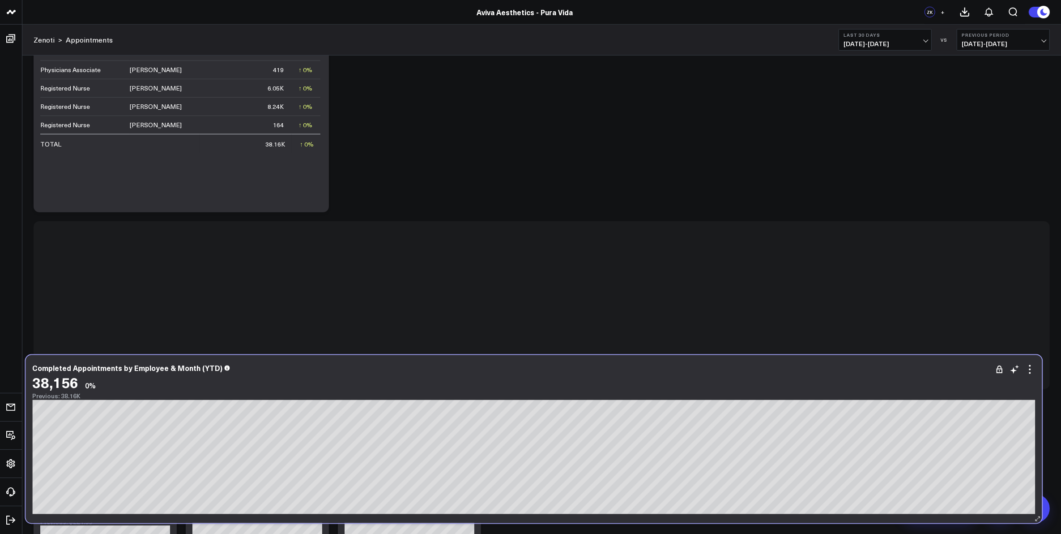
scroll to position [782, 0]
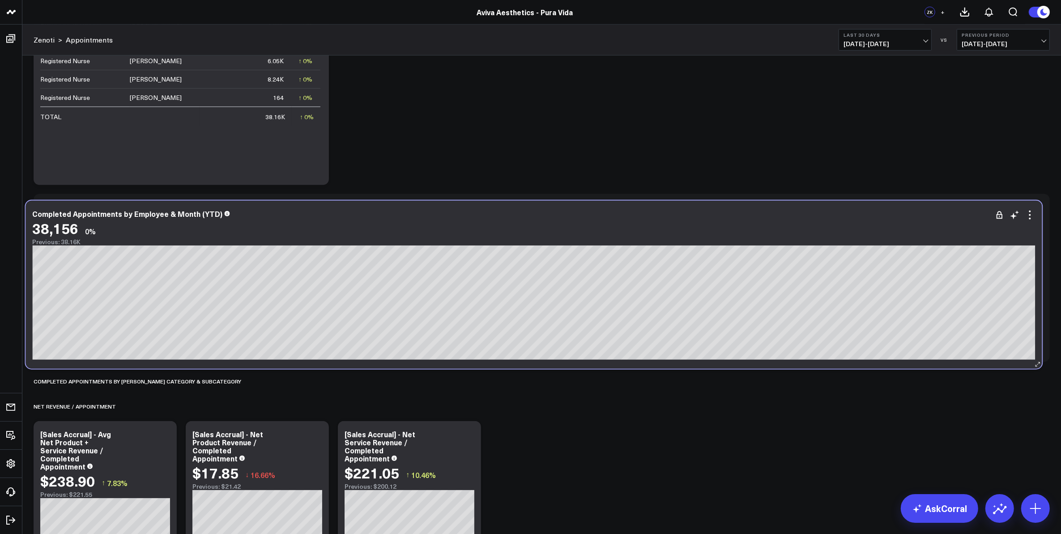
drag, startPoint x: 983, startPoint y: 94, endPoint x: 976, endPoint y: 368, distance: 273.6
click at [976, 368] on div "Completed Appointments by Employee & Month (YTD) 38,156 0% Previous: 38.16K" at bounding box center [534, 285] width 1017 height 168
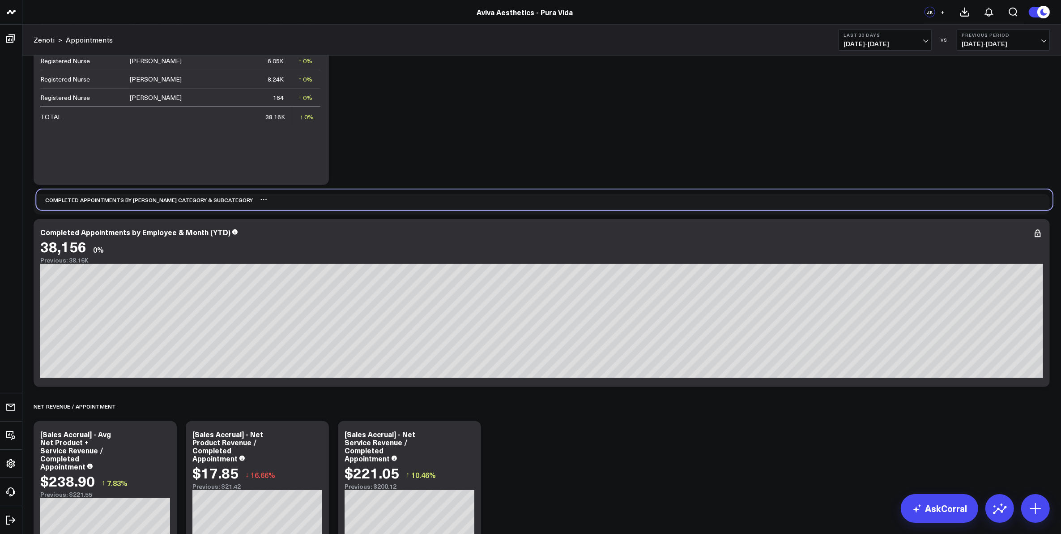
drag, startPoint x: 197, startPoint y: 381, endPoint x: 200, endPoint y: 201, distance: 180.9
click at [200, 201] on div "Completed Appointments by Aviva Category & Subcategory" at bounding box center [144, 199] width 217 height 21
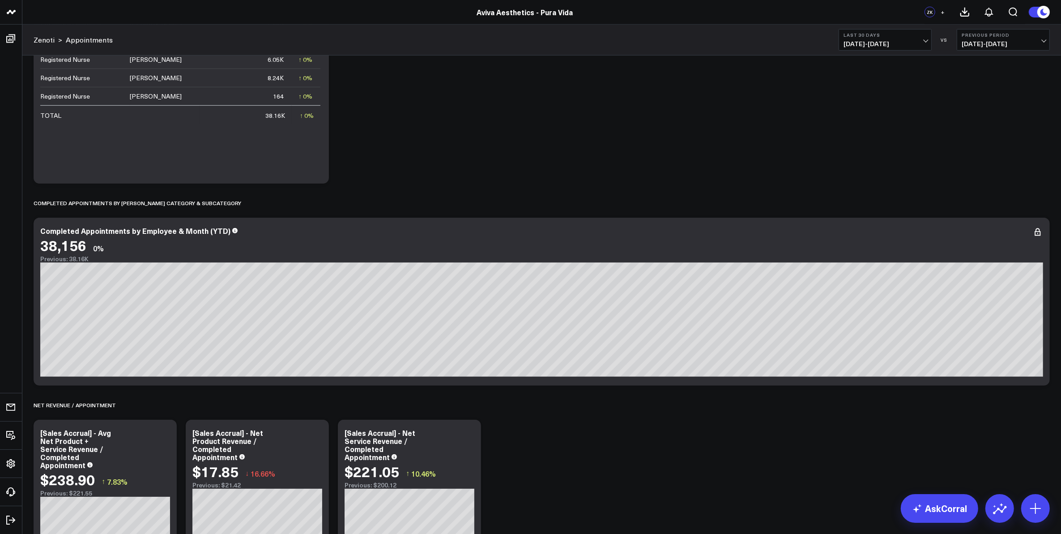
scroll to position [839, 0]
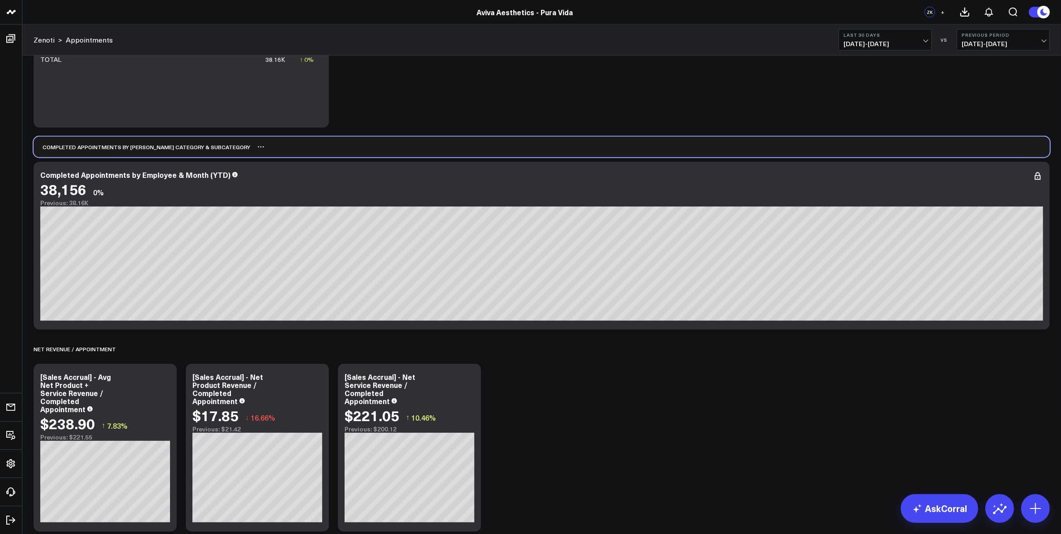
click at [137, 148] on div "Completed Appointments by Aviva Category & Subcategory" at bounding box center [142, 147] width 217 height 21
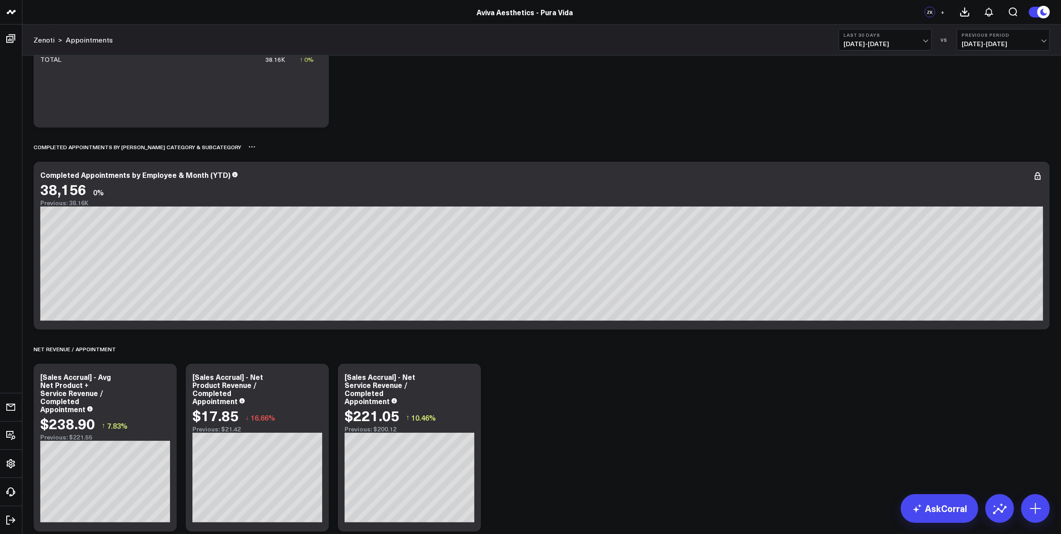
click at [248, 149] on icon at bounding box center [251, 146] width 7 height 7
click at [256, 155] on button "Rename" at bounding box center [275, 156] width 39 height 15
click at [352, 178] on div "Completed Appointments by Employee & Month (YTD)" at bounding box center [541, 175] width 1003 height 8
click at [1040, 178] on icon at bounding box center [1038, 176] width 11 height 11
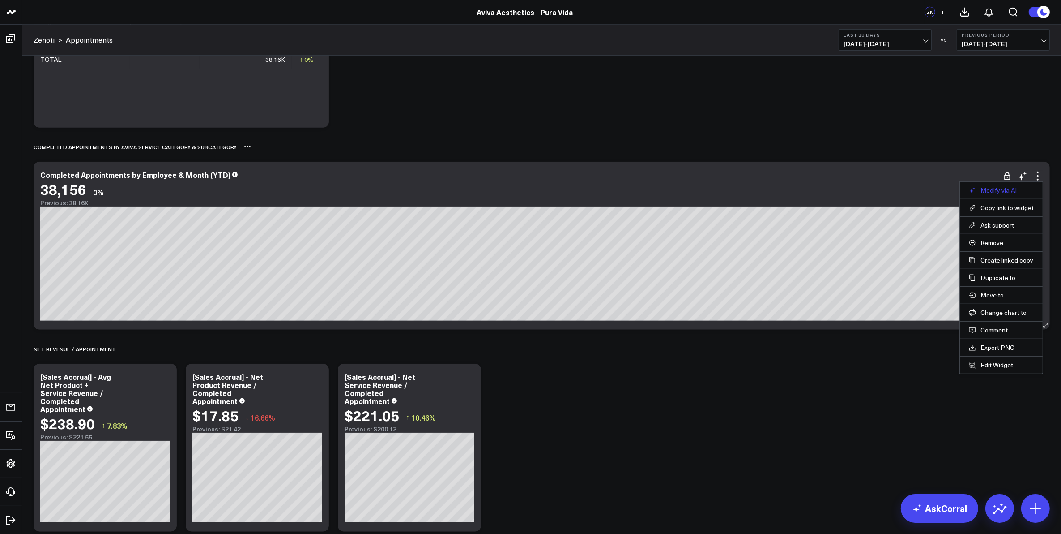
click at [1014, 191] on button "Modify via AI" at bounding box center [1001, 190] width 65 height 8
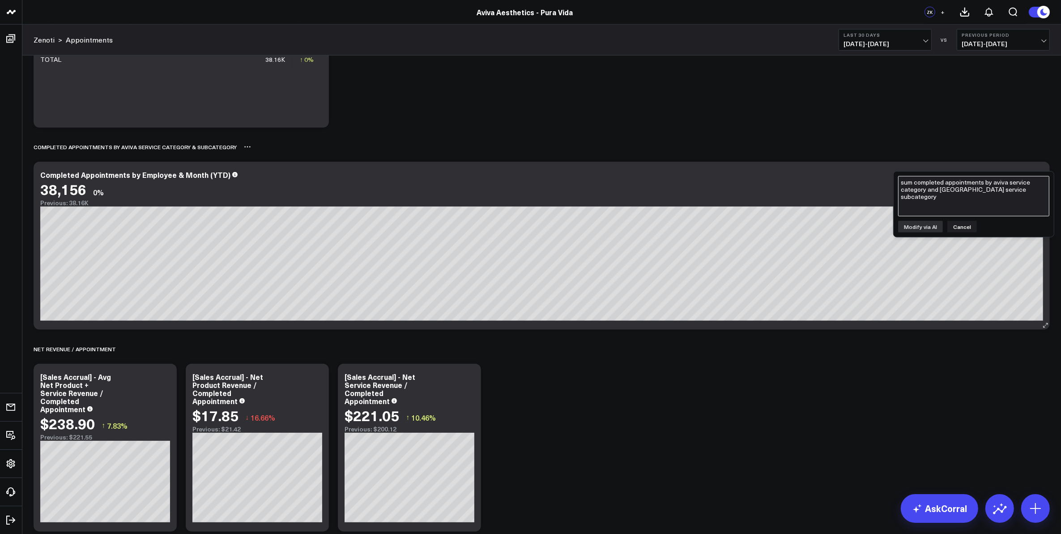
click at [1014, 191] on textarea "sum completed appointments by aviva service category and aviva service subcateg…" at bounding box center [973, 196] width 151 height 40
type textarea "sum completed appointments by aviva_service_category_key and month for year to …"
click at [910, 228] on button "Modify via AI" at bounding box center [920, 227] width 45 height 12
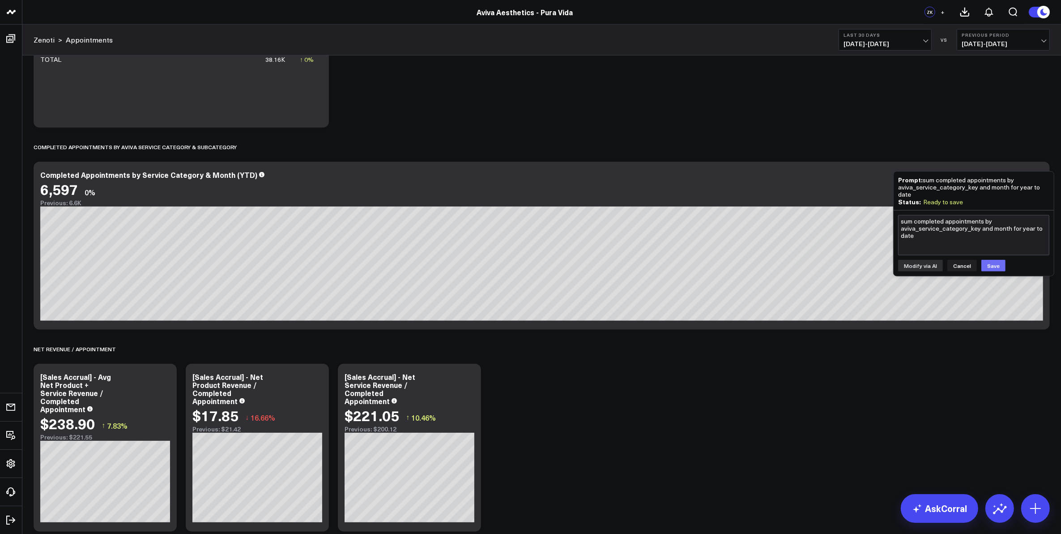
click at [990, 265] on button "Save" at bounding box center [994, 266] width 24 height 12
click at [710, 348] on div "Net Revenue / Appointment" at bounding box center [542, 348] width 1017 height 21
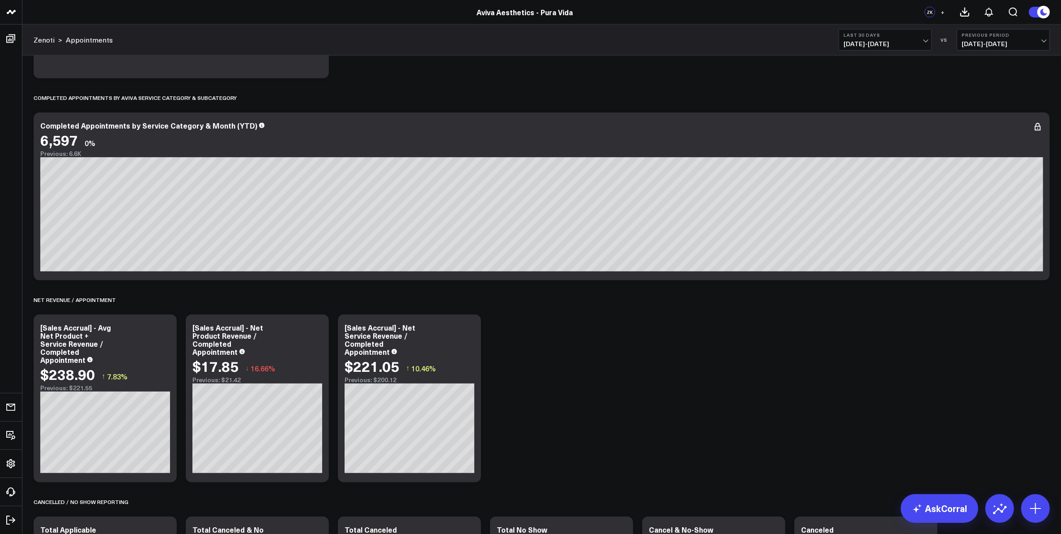
scroll to position [895, 0]
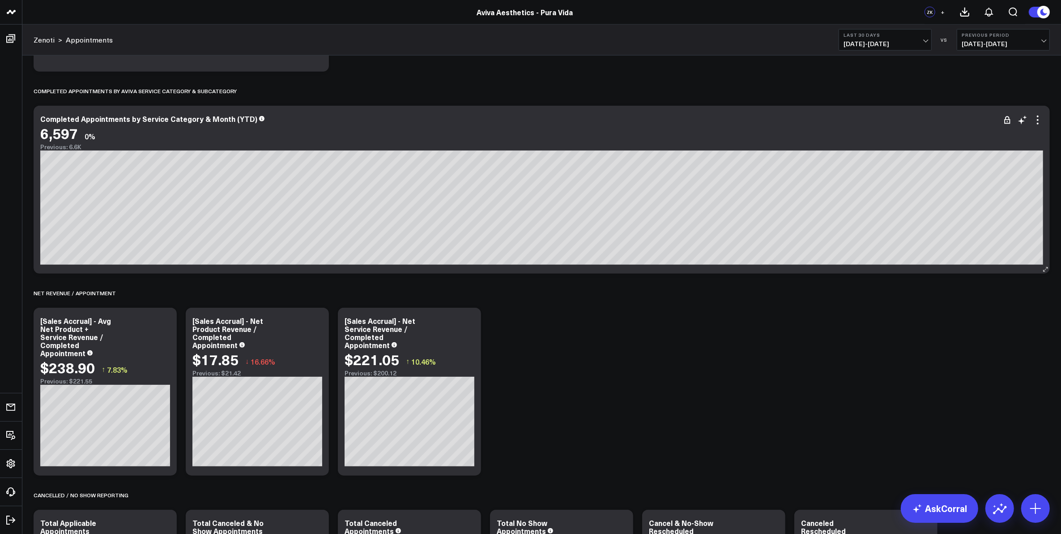
click at [569, 123] on div "Completed Appointments by Service Category & Month (YTD) 6,597 0% Previous: 6.6K" at bounding box center [541, 133] width 1003 height 36
click at [1037, 122] on icon at bounding box center [1038, 120] width 11 height 11
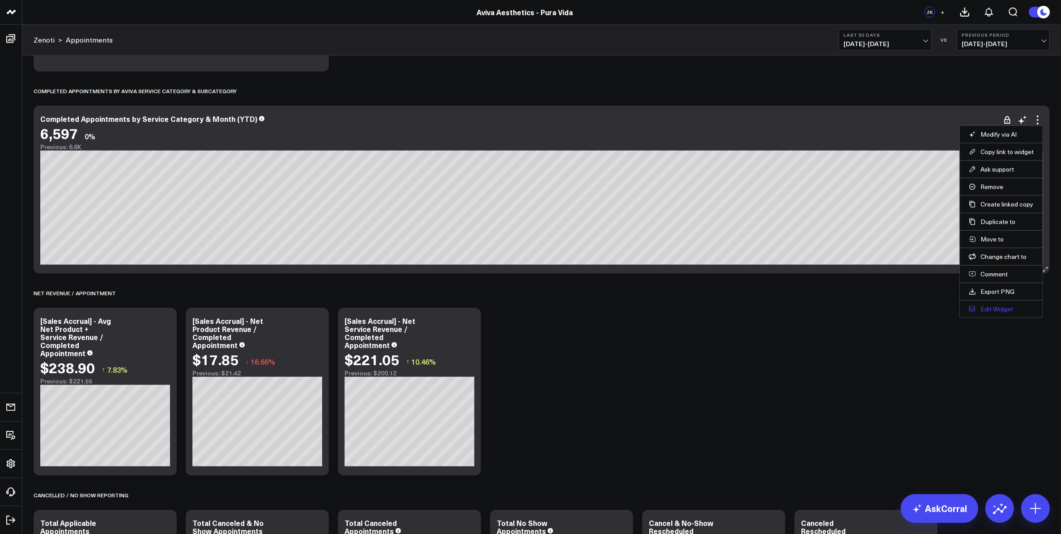
click at [995, 313] on button "Edit Widget" at bounding box center [1001, 309] width 65 height 8
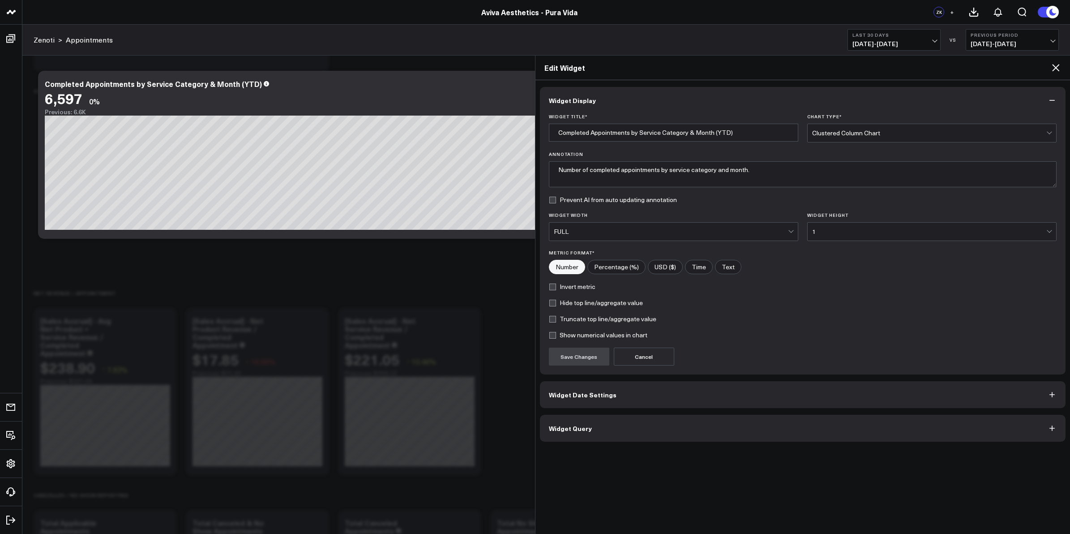
click at [615, 402] on button "Widget Date Settings" at bounding box center [803, 394] width 526 height 27
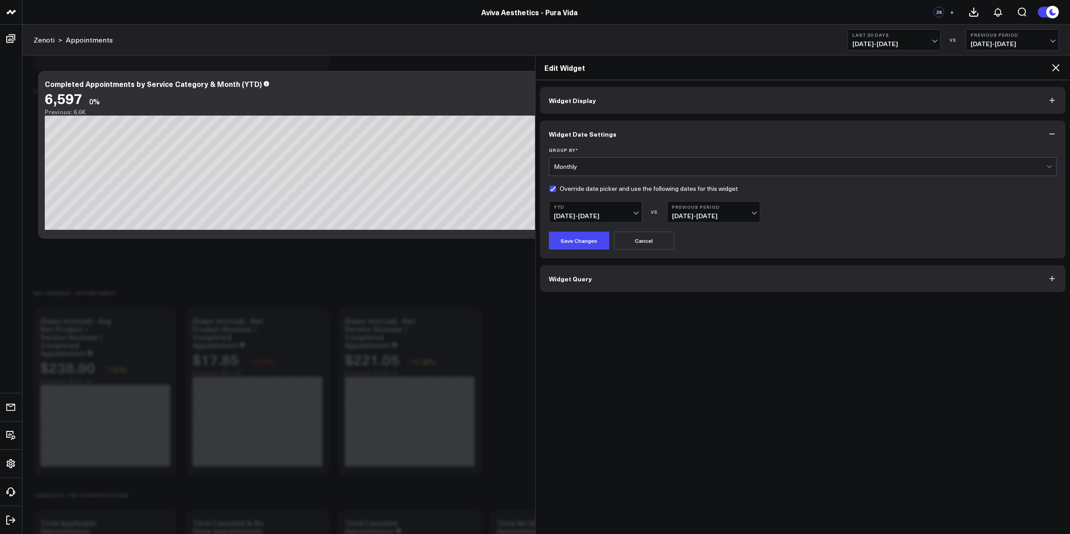
click at [742, 211] on button "Previous Period 03/28/24 - 12/31/24" at bounding box center [713, 211] width 93 height 21
click at [712, 269] on link "YoY" at bounding box center [713, 265] width 92 height 17
click at [583, 242] on button "Save Changes" at bounding box center [579, 240] width 60 height 18
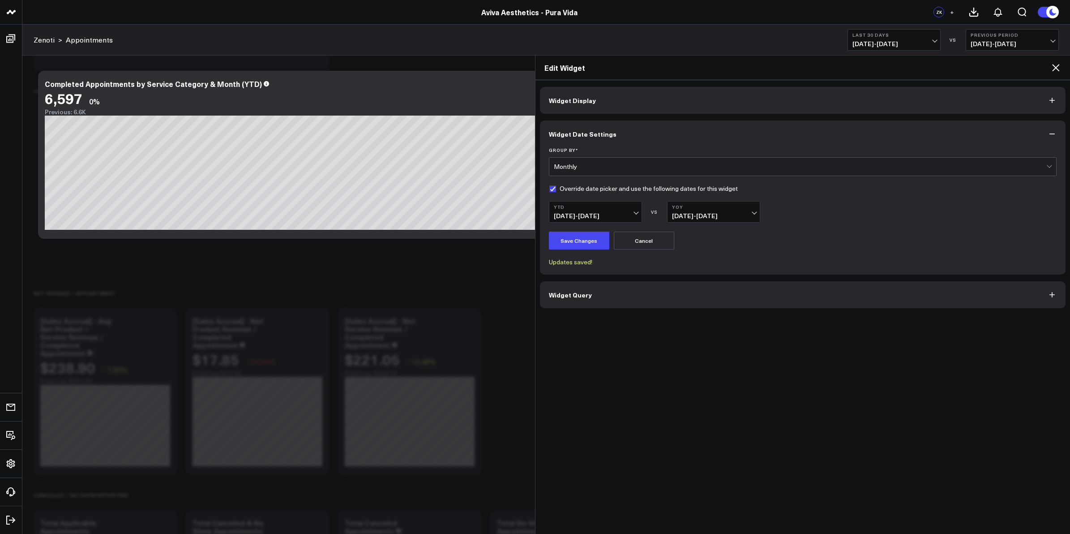
click at [1053, 65] on icon at bounding box center [1055, 67] width 11 height 11
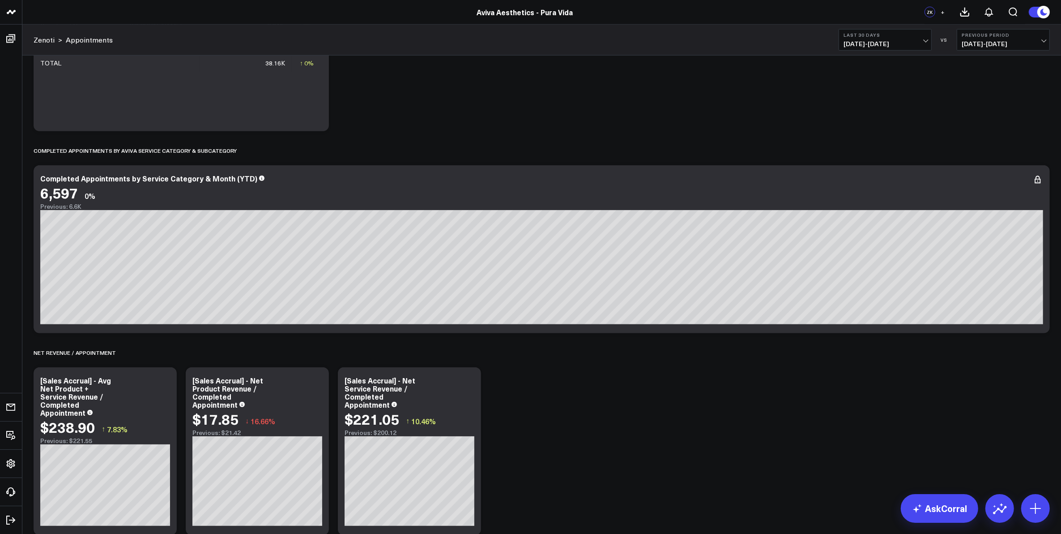
scroll to position [783, 0]
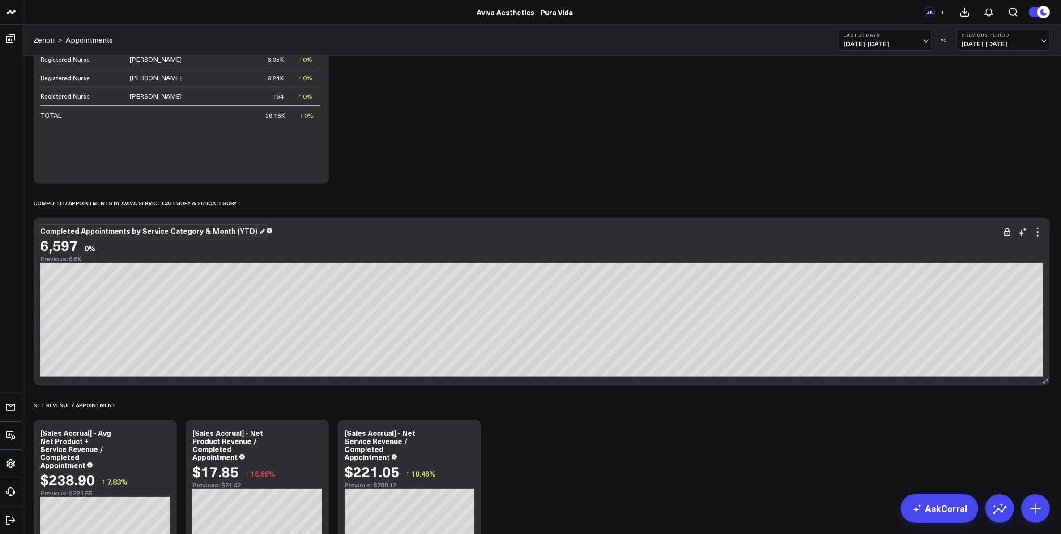
click at [251, 229] on div "Completed Appointments by Service Category & Month (YTD)" at bounding box center [152, 231] width 225 height 10
click at [139, 232] on div "Completed Appointments by Service Category & Month (YTD)" at bounding box center [149, 231] width 219 height 10
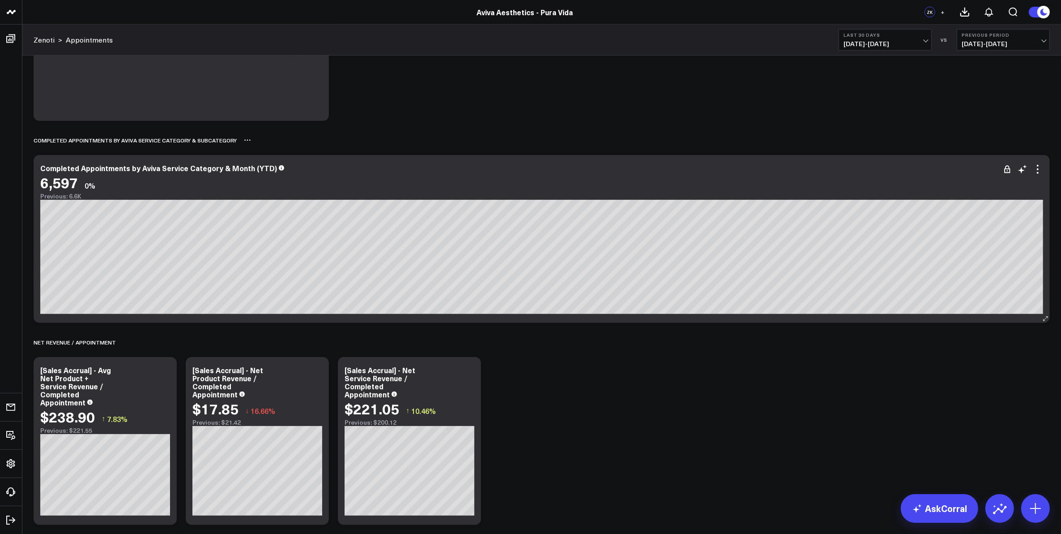
scroll to position [839, 0]
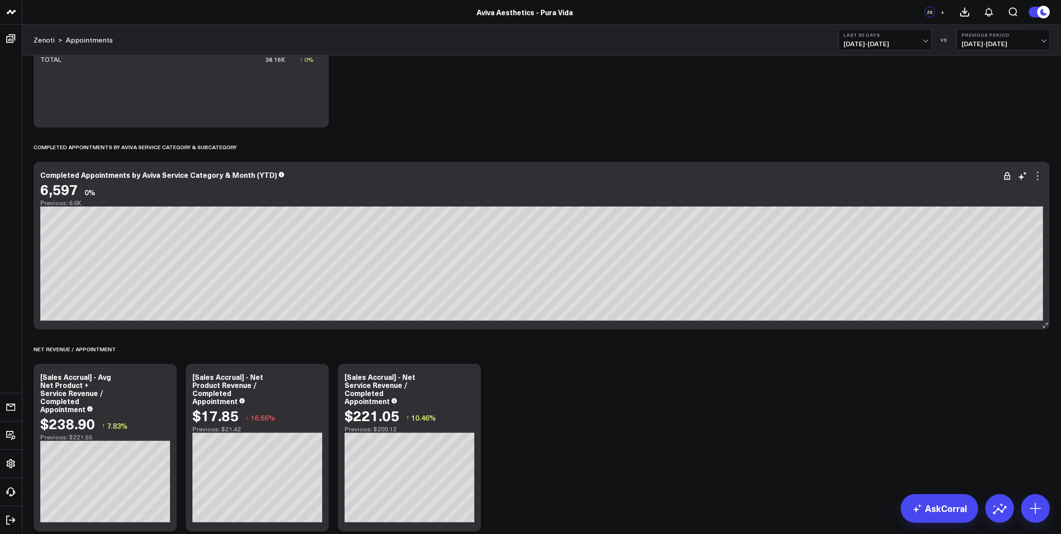
click at [1041, 181] on icon at bounding box center [1038, 176] width 11 height 11
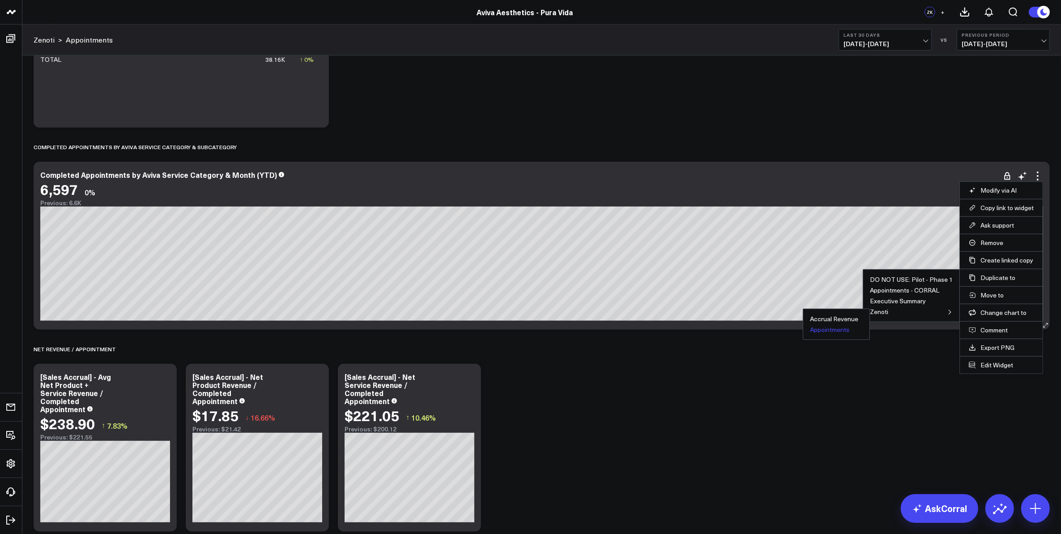
click at [840, 332] on button "Appointments" at bounding box center [829, 329] width 39 height 6
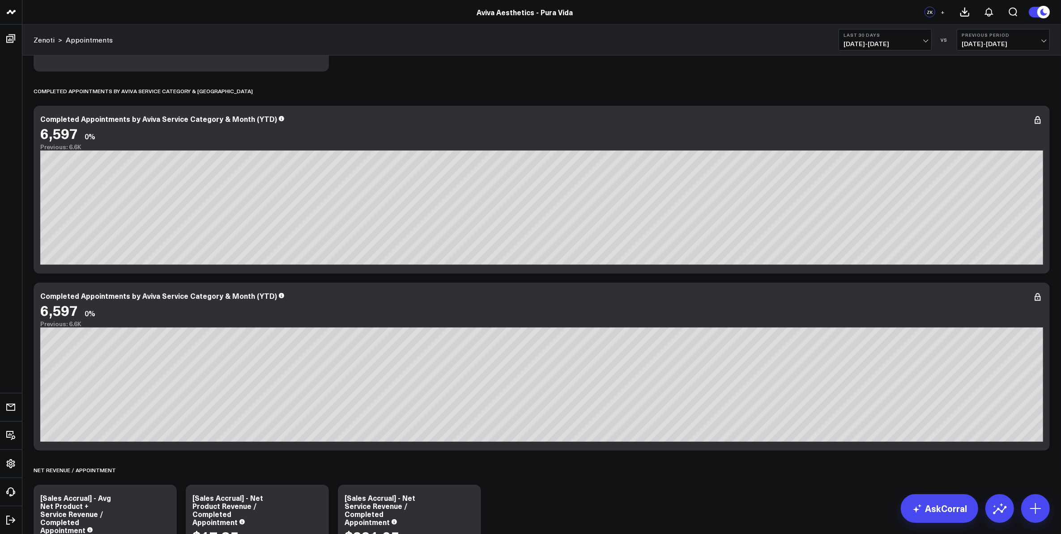
scroll to position [951, 0]
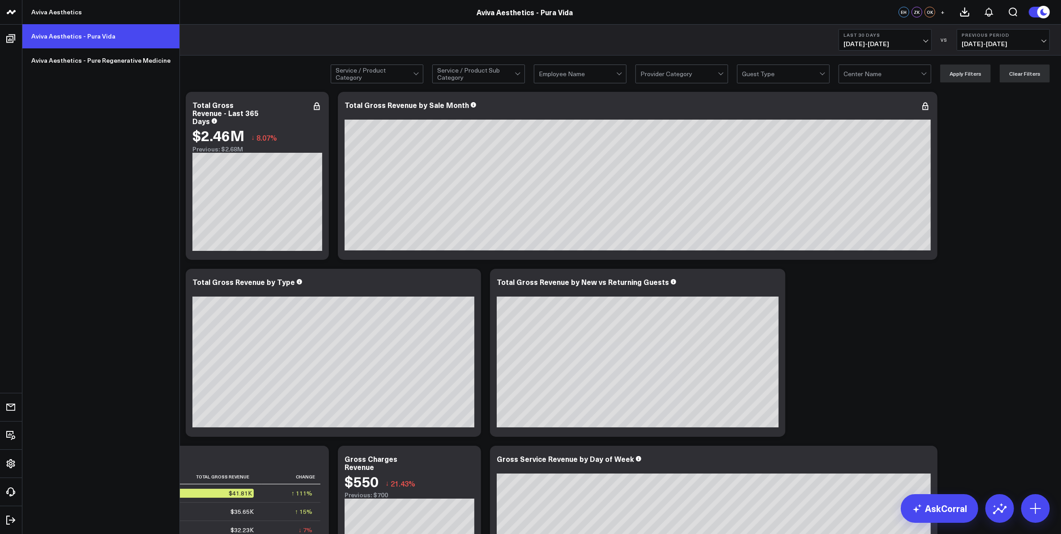
click at [46, 33] on link "Aviva Aesthetics - Pura Vida" at bounding box center [100, 36] width 157 height 24
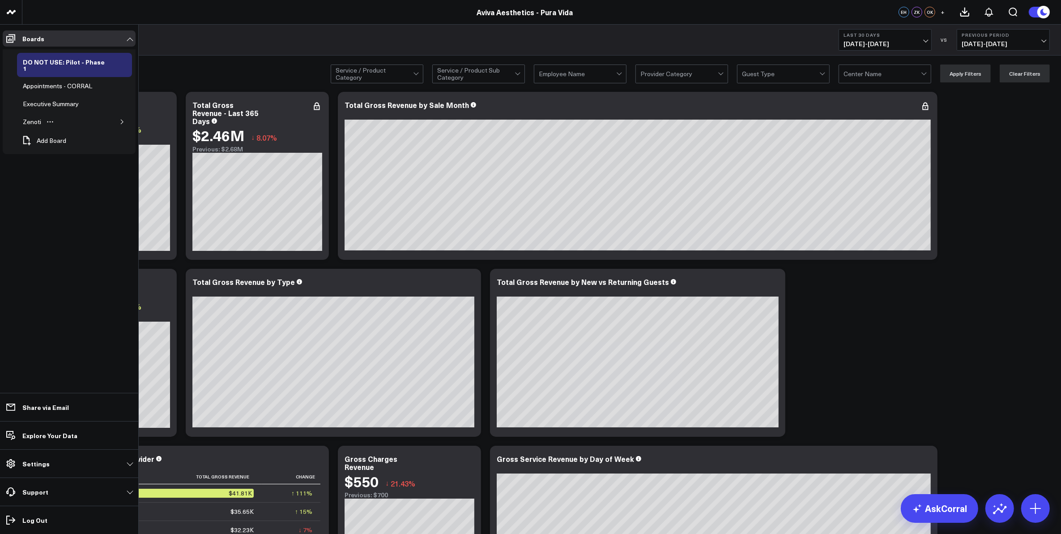
click at [120, 119] on icon "button" at bounding box center [122, 121] width 5 height 5
click at [65, 134] on div "Accrual Revenue" at bounding box center [53, 139] width 53 height 11
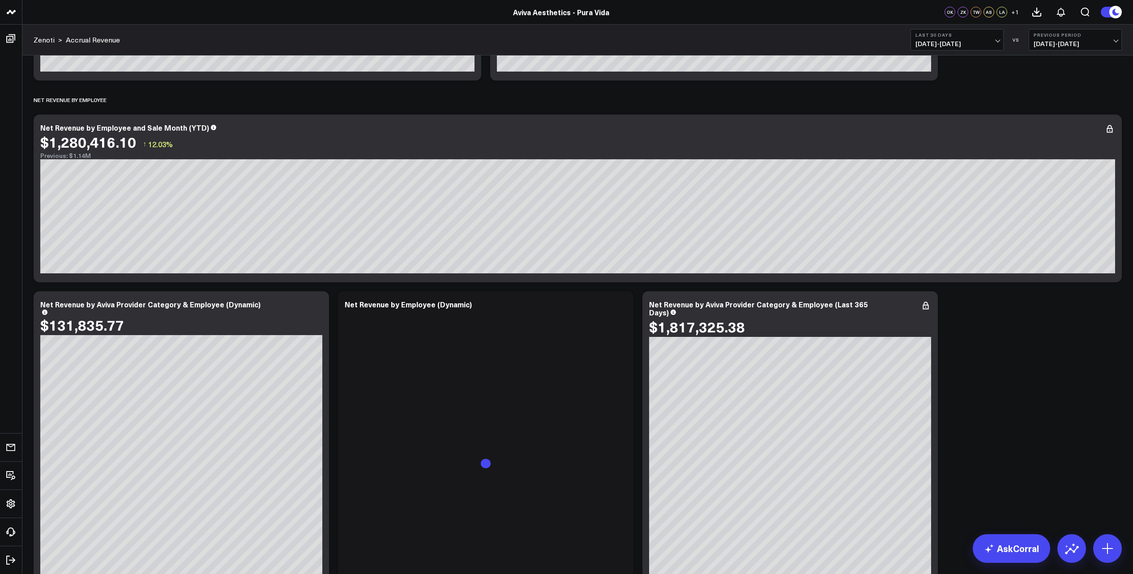
scroll to position [504, 0]
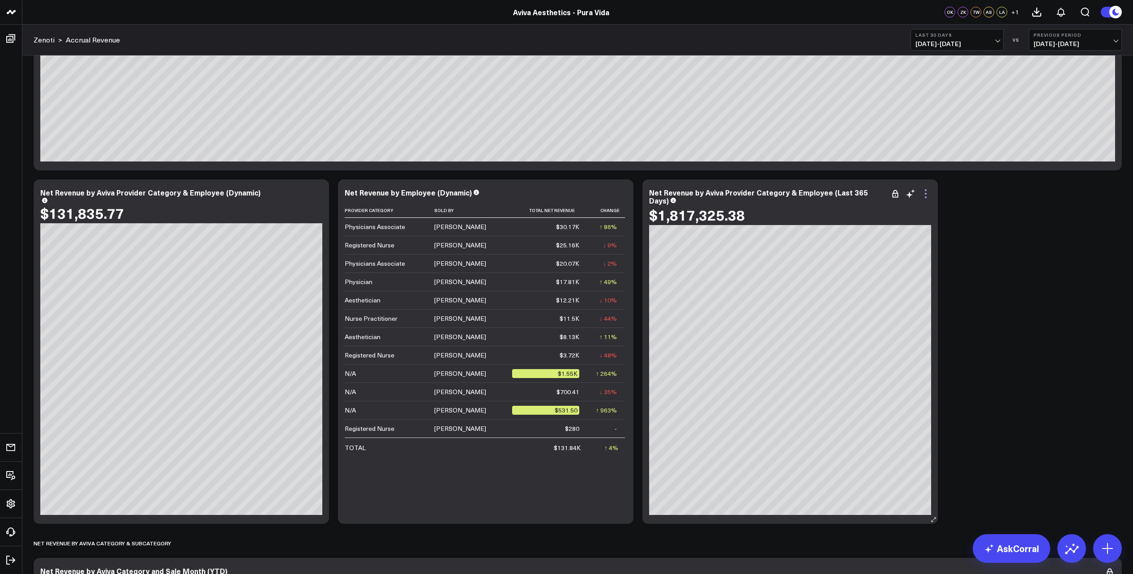
click at [925, 194] on icon at bounding box center [926, 194] width 2 height 2
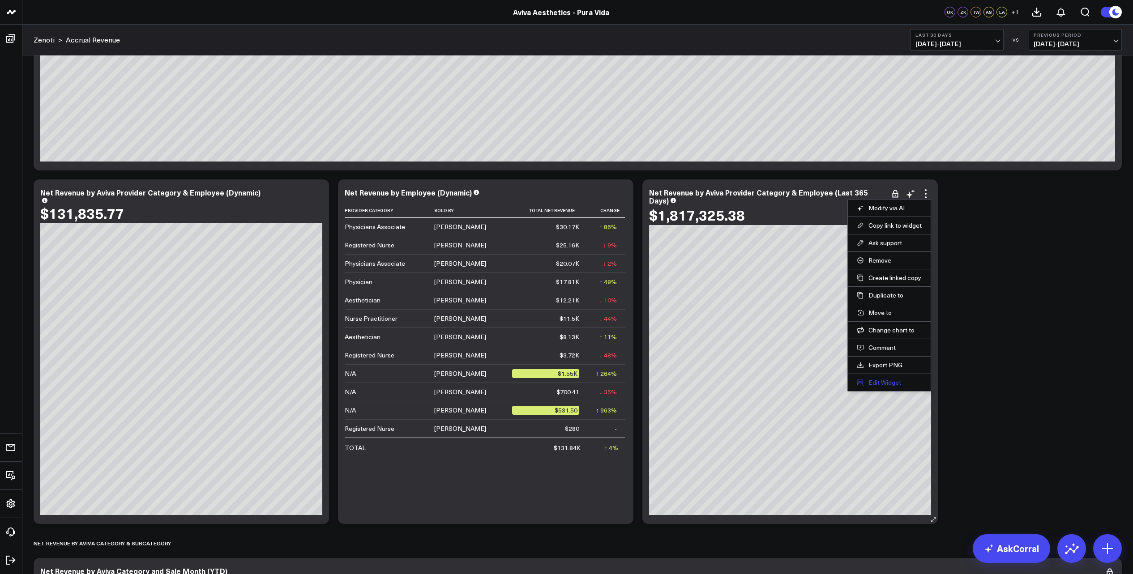
click at [891, 381] on button "Edit Widget" at bounding box center [889, 383] width 65 height 8
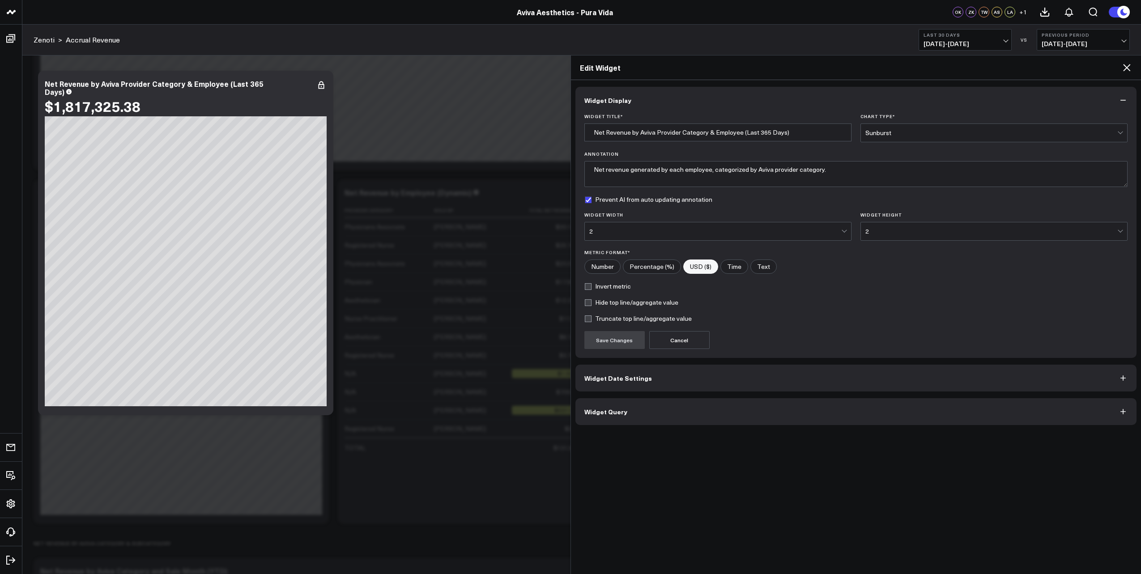
click at [684, 389] on button "Widget Date Settings" at bounding box center [857, 378] width 562 height 27
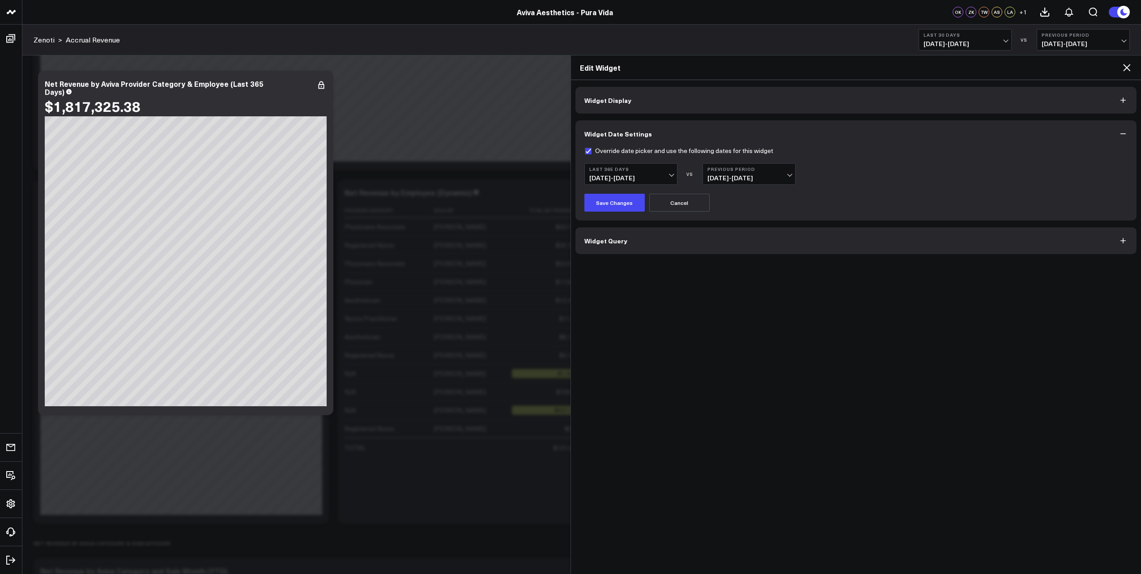
click at [1061, 68] on icon at bounding box center [1127, 67] width 11 height 11
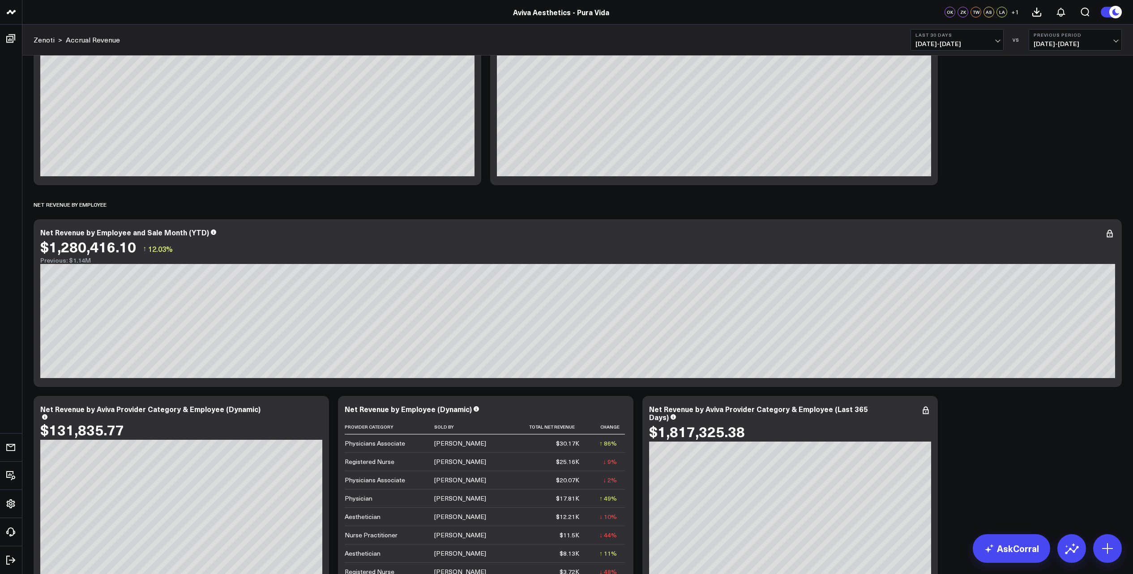
scroll to position [336, 0]
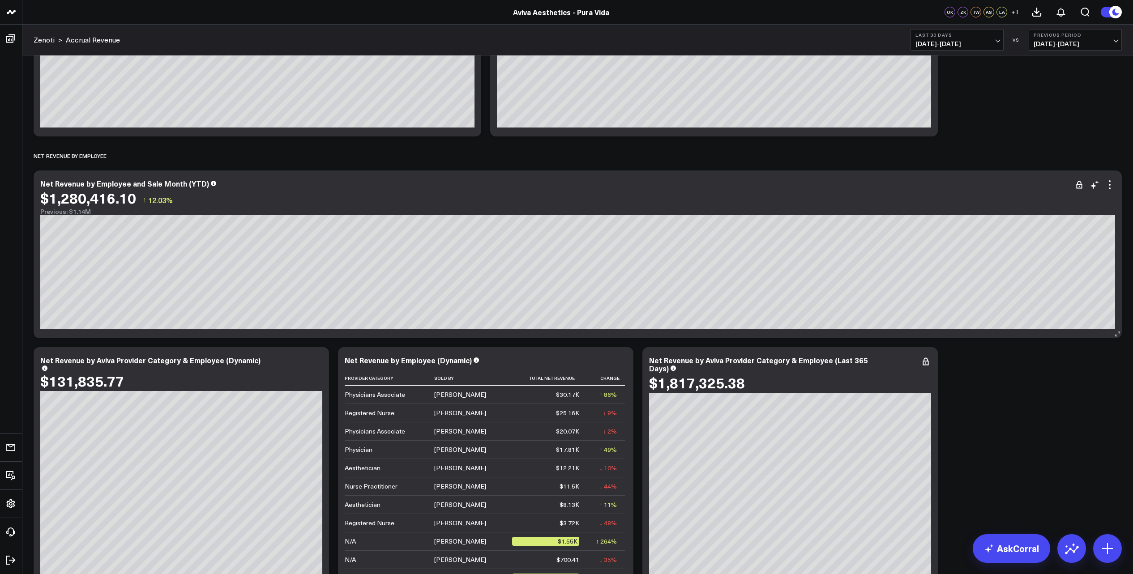
click at [1061, 191] on div "$1,280,416.10 ↑ 12.03%" at bounding box center [577, 198] width 1075 height 16
click at [1061, 187] on icon at bounding box center [1109, 185] width 11 height 11
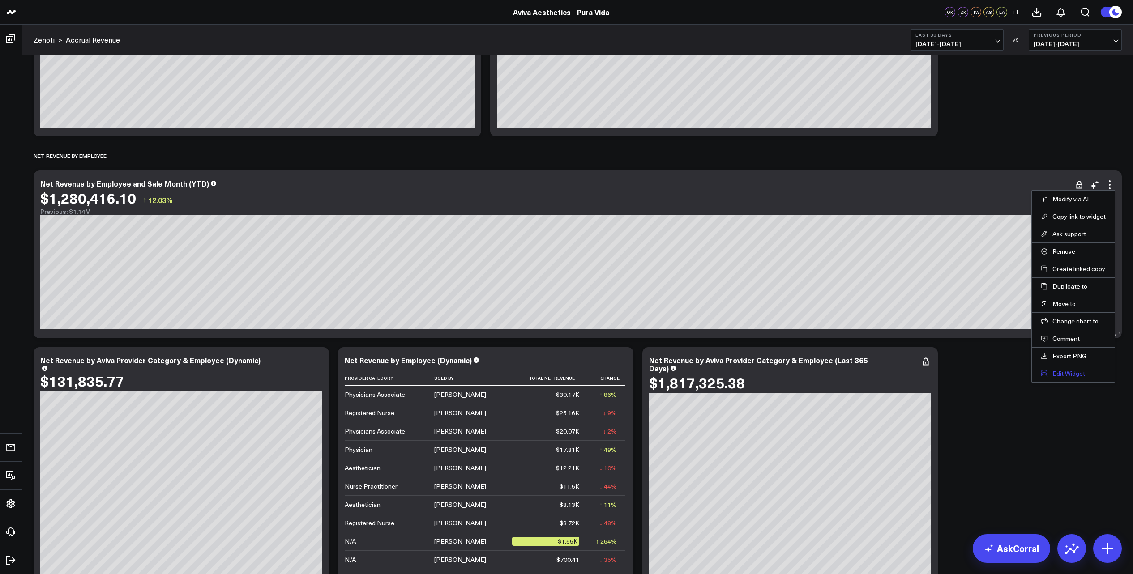
click at [1061, 376] on button "Edit Widget" at bounding box center [1073, 374] width 65 height 8
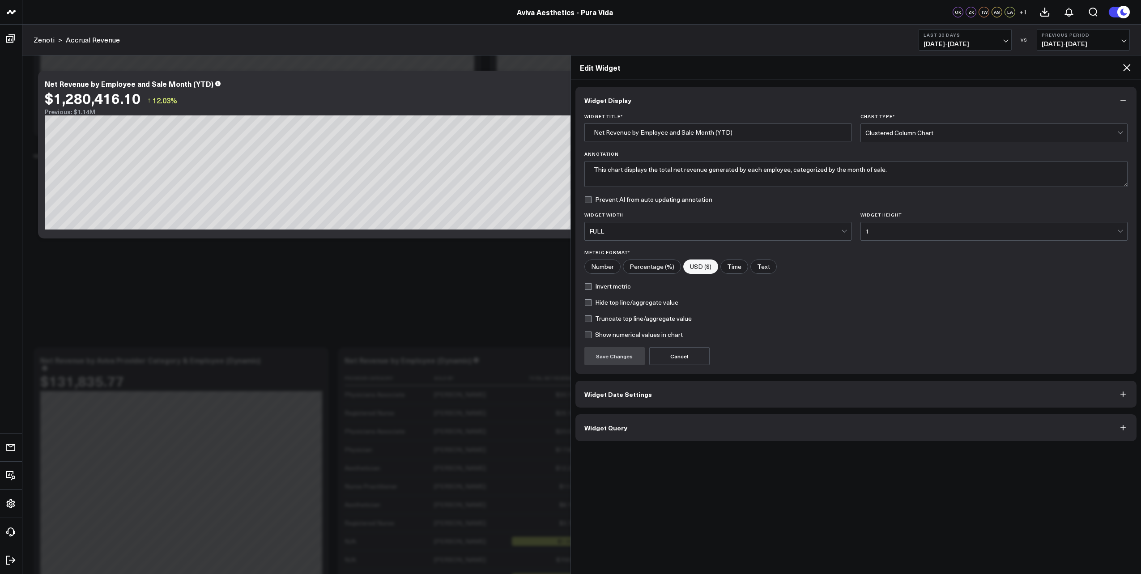
click at [694, 403] on button "Widget Date Settings" at bounding box center [857, 394] width 562 height 27
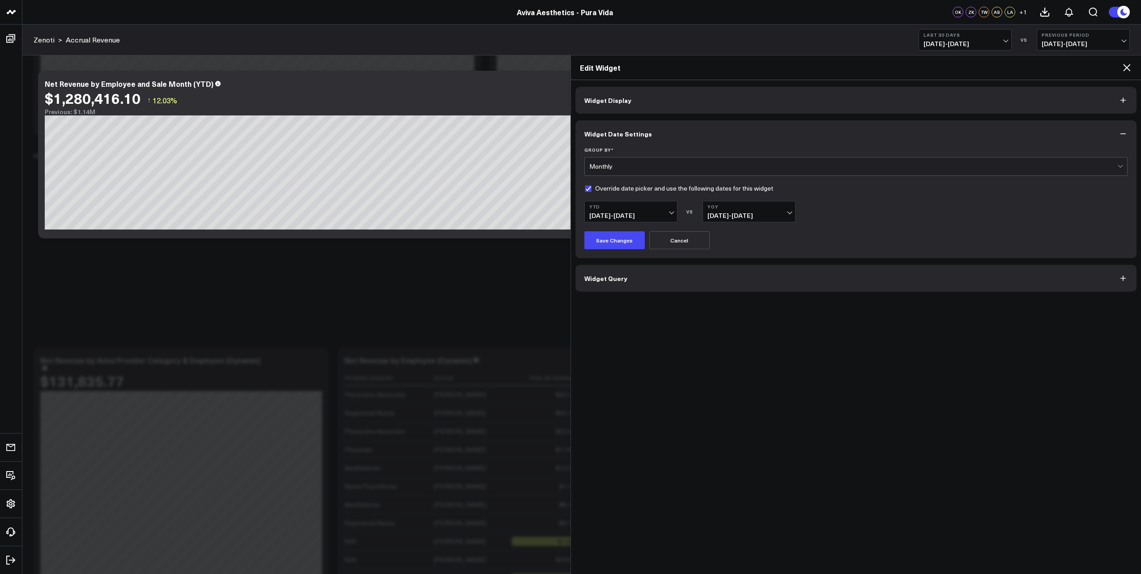
click at [1061, 64] on icon at bounding box center [1127, 67] width 11 height 11
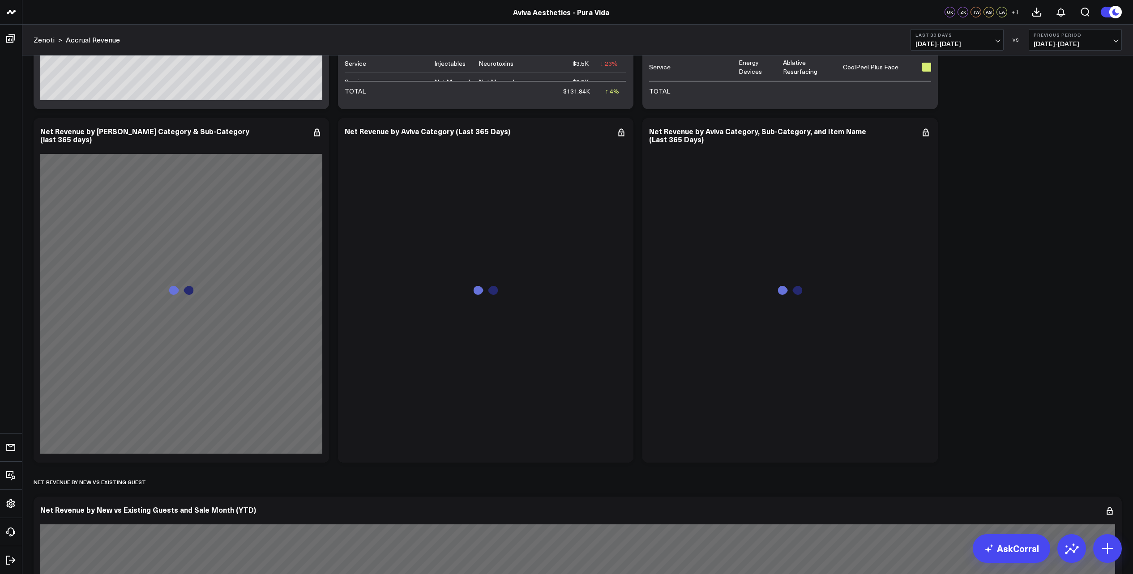
scroll to position [1567, 0]
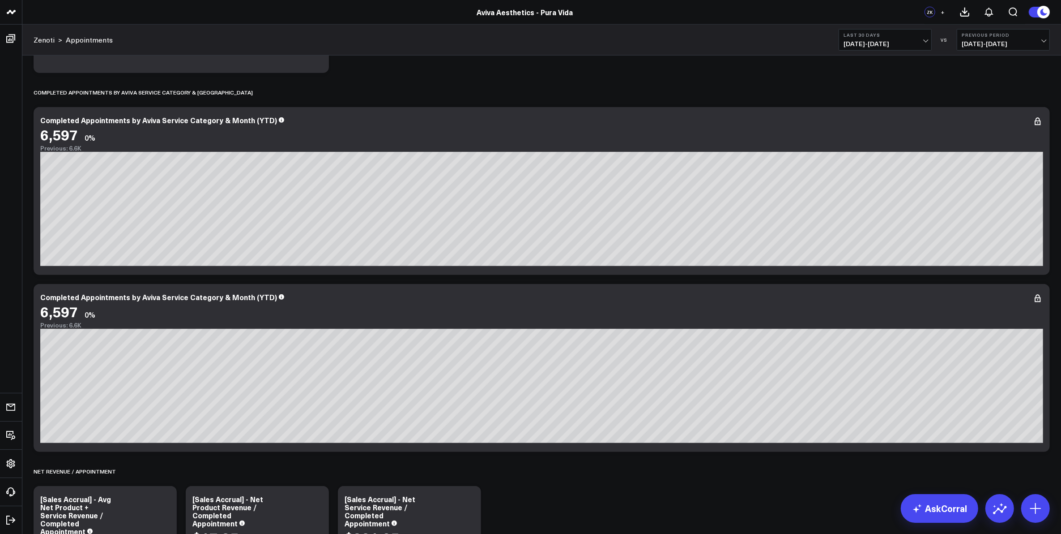
scroll to position [895, 0]
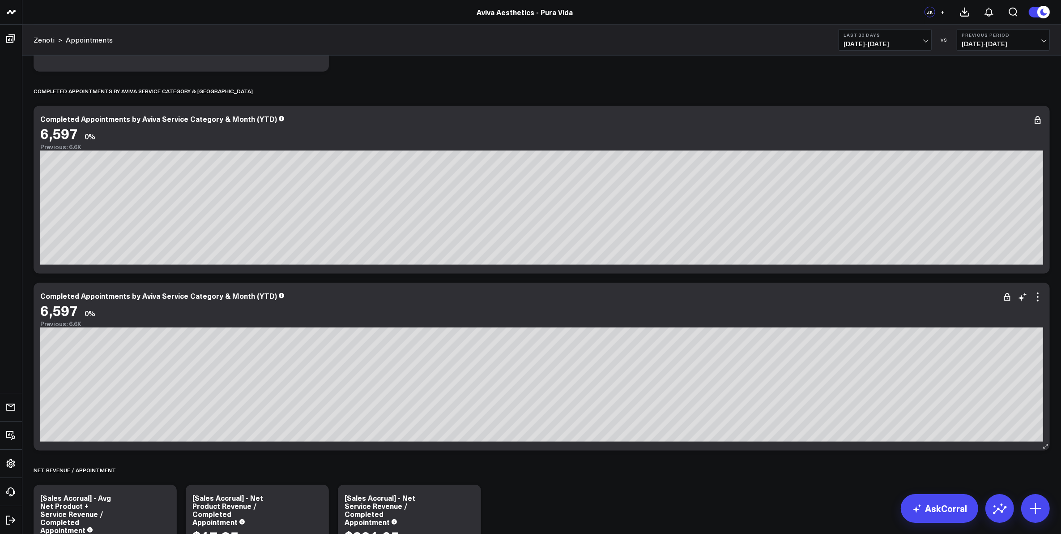
click at [531, 300] on div "Completed Appointments by Aviva Service Category & Month (YTD) 6,597 0% Previou…" at bounding box center [541, 309] width 1003 height 36
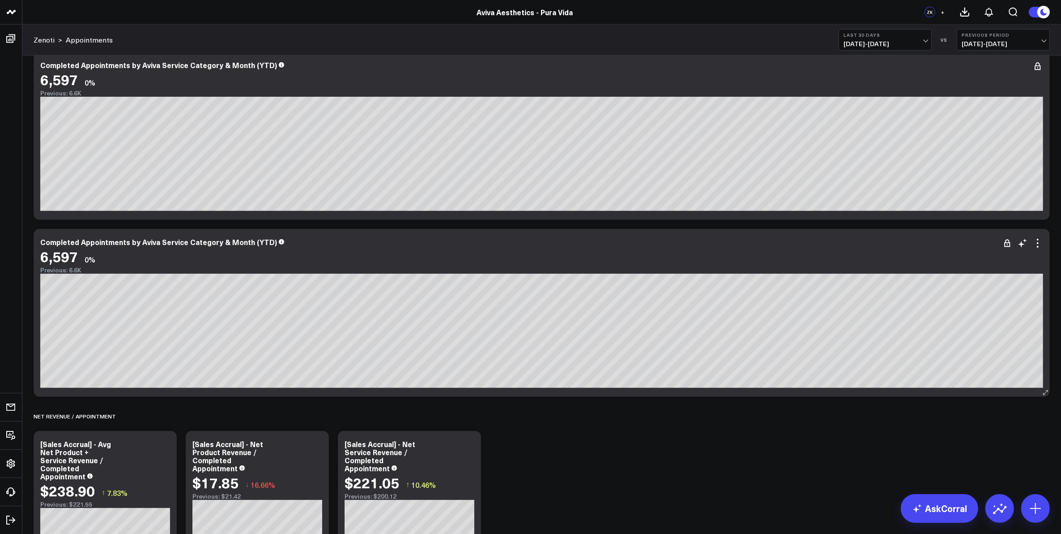
scroll to position [951, 0]
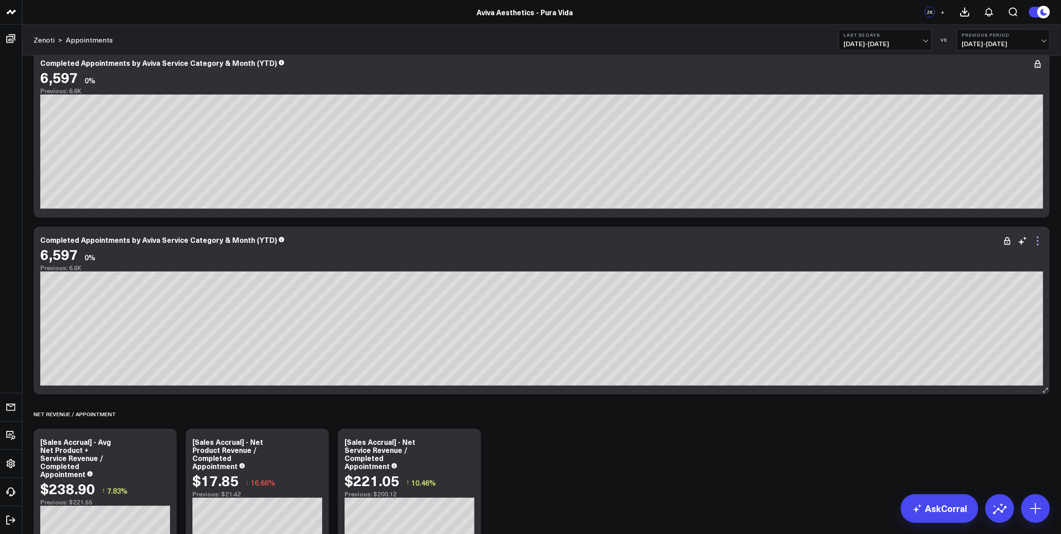
click at [1037, 242] on icon at bounding box center [1038, 240] width 11 height 11
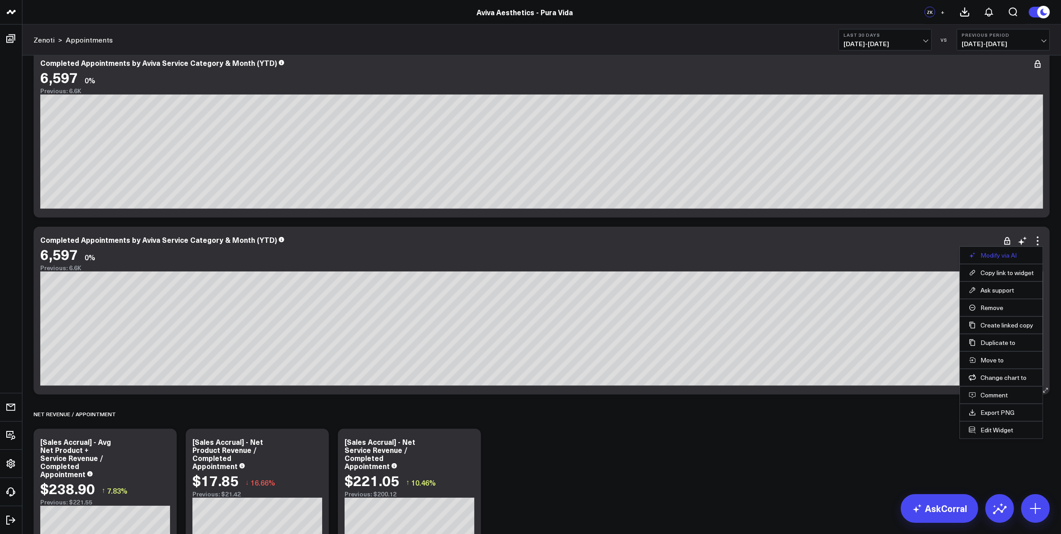
click at [1006, 253] on button "Modify via AI" at bounding box center [1001, 255] width 65 height 8
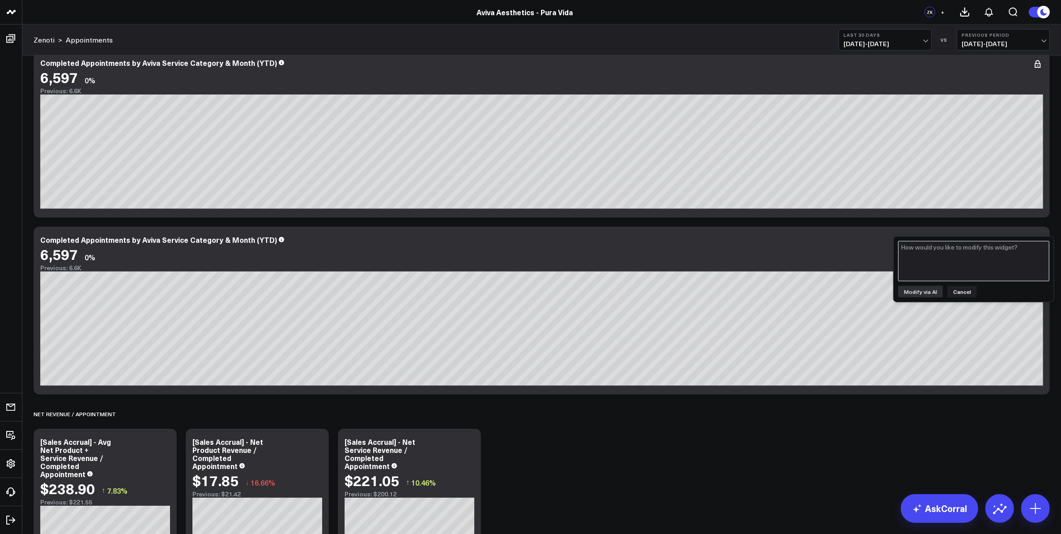
click at [988, 260] on textarea at bounding box center [973, 261] width 151 height 40
type textarea "sum completed appointments by aviva_service_category_key and aviva_service_sub_…"
click at [915, 291] on button "Modify via AI" at bounding box center [920, 292] width 45 height 12
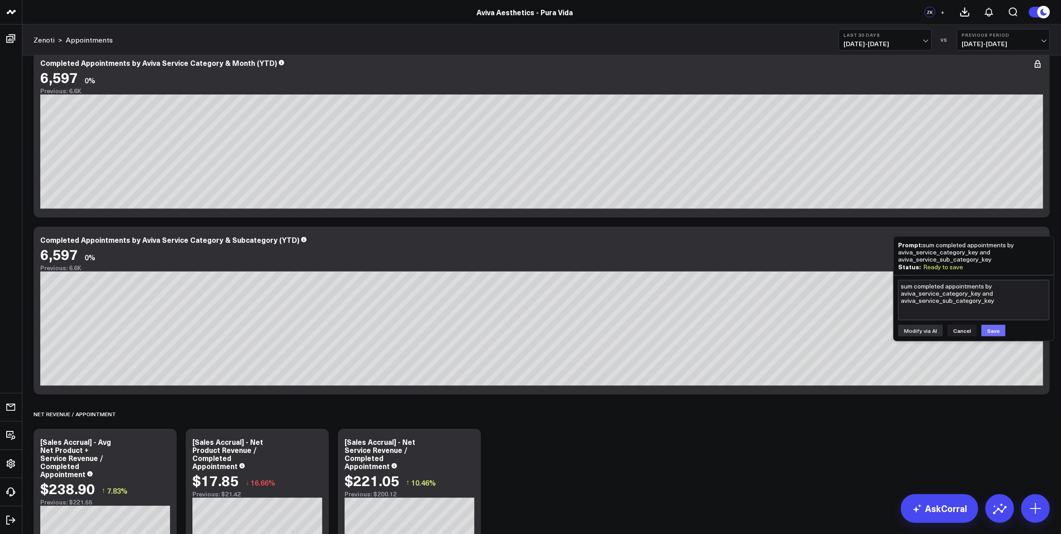
click at [988, 330] on button "Save" at bounding box center [994, 331] width 24 height 12
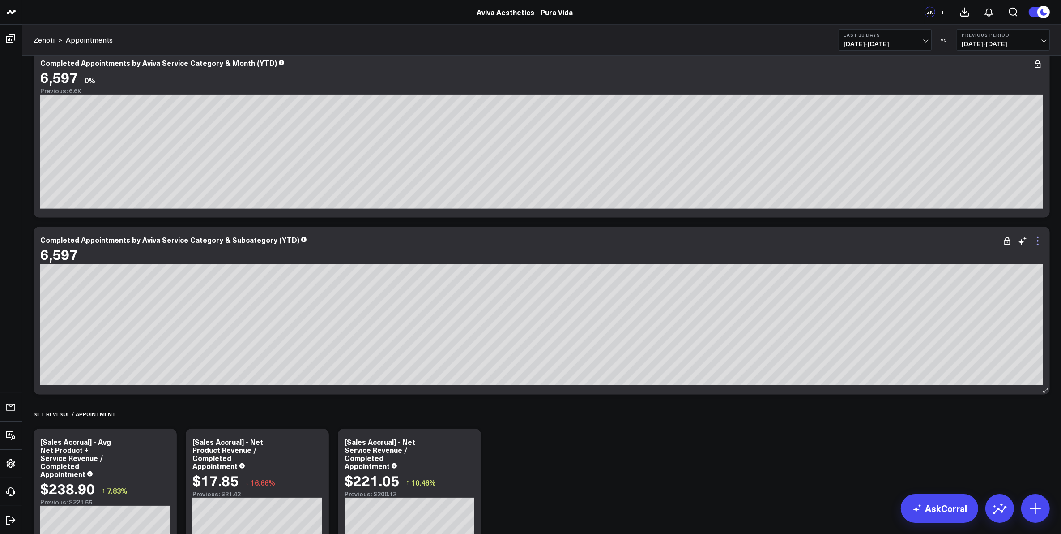
click at [1037, 242] on icon at bounding box center [1038, 240] width 11 height 11
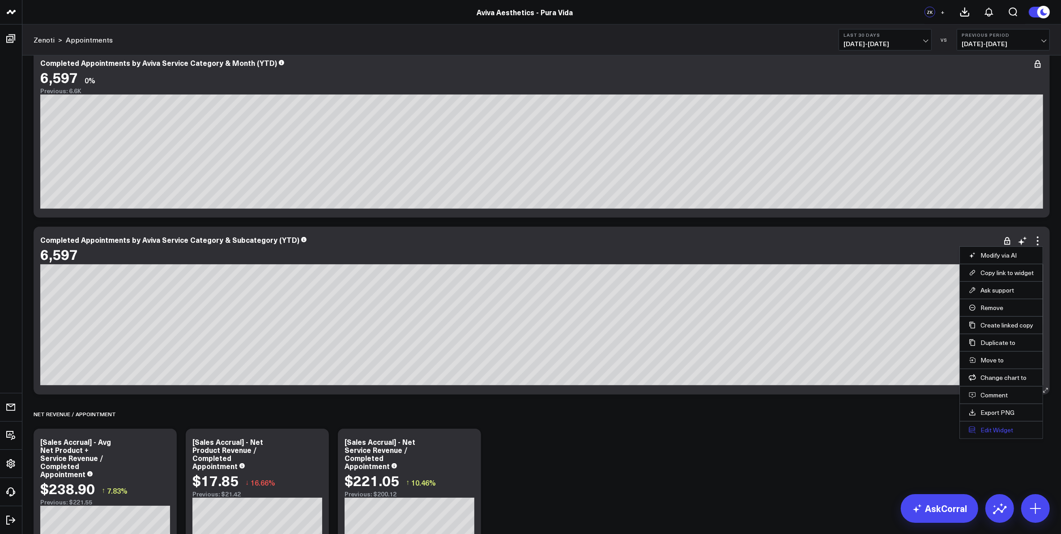
click at [1003, 433] on button "Edit Widget" at bounding box center [1001, 430] width 65 height 8
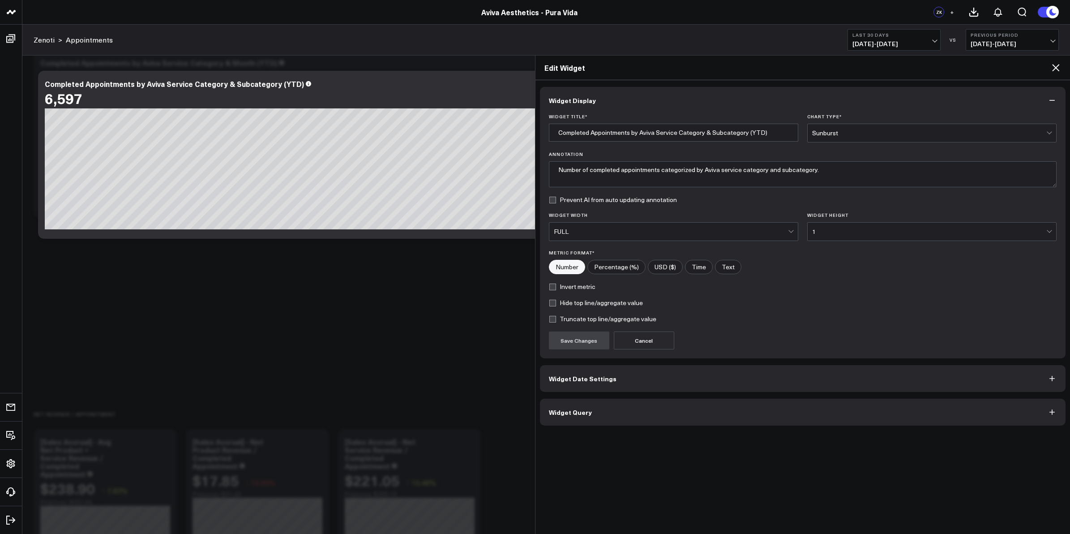
click at [608, 381] on span "Widget Date Settings" at bounding box center [583, 378] width 68 height 7
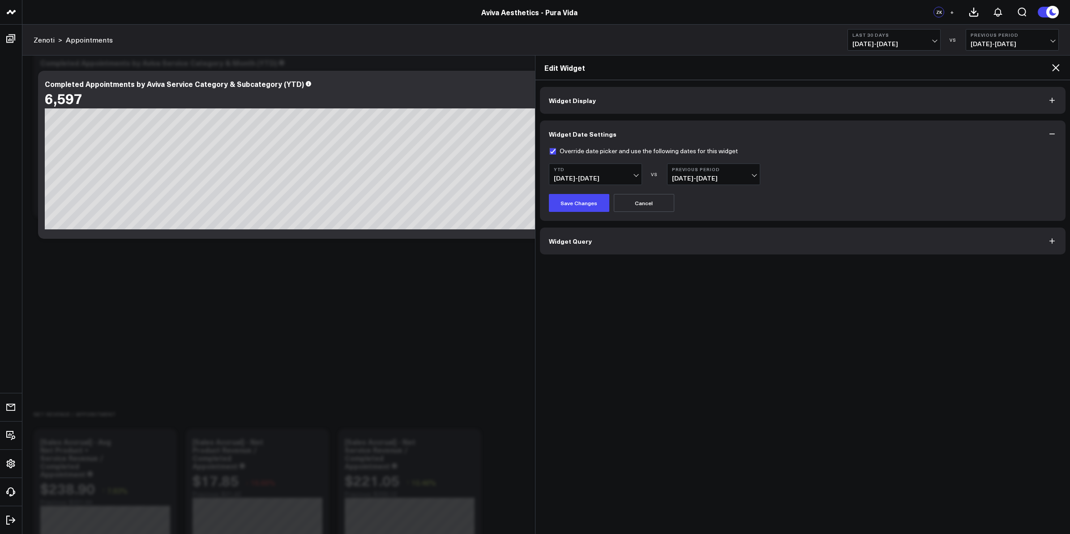
click at [552, 151] on label "Override date picker and use the following dates for this widget" at bounding box center [643, 150] width 189 height 7
click at [552, 151] on input "Override date picker and use the following dates for this widget" at bounding box center [552, 150] width 7 height 7
checkbox input "false"
click at [582, 207] on button "Save Changes" at bounding box center [579, 203] width 60 height 18
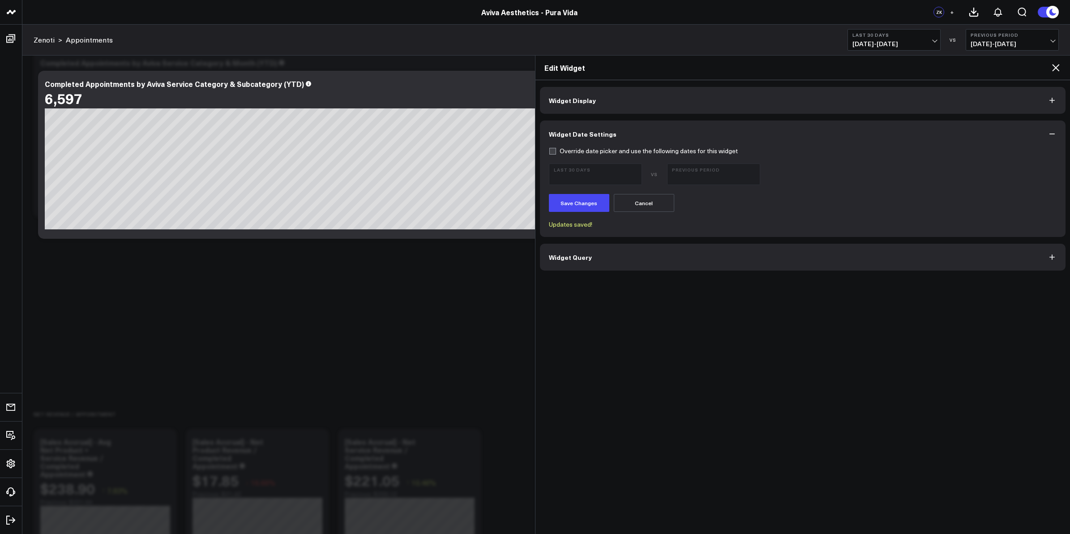
click at [1035, 133] on button "Widget Date Settings" at bounding box center [803, 133] width 526 height 27
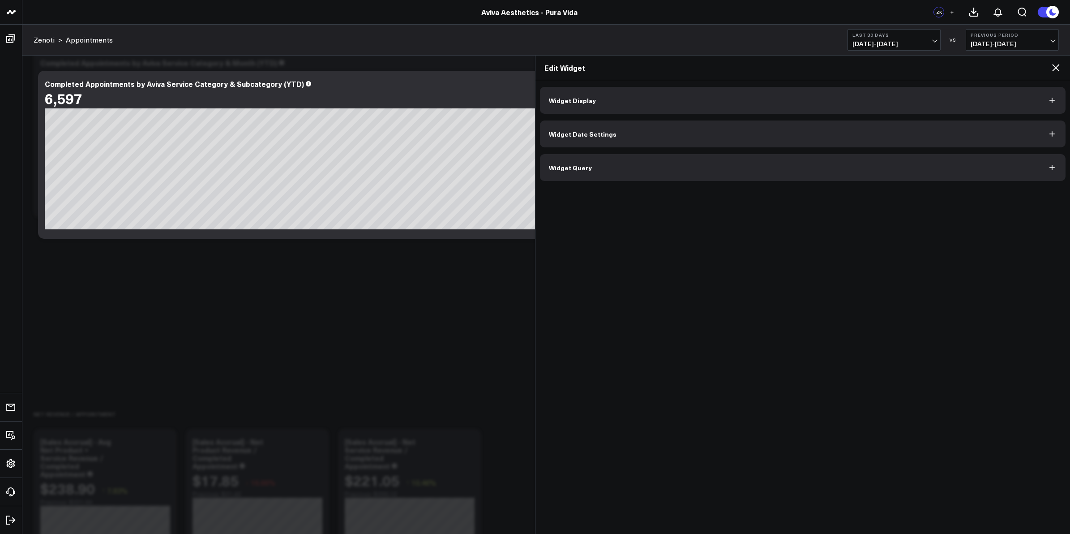
click at [973, 102] on button "Widget Display" at bounding box center [803, 100] width 526 height 27
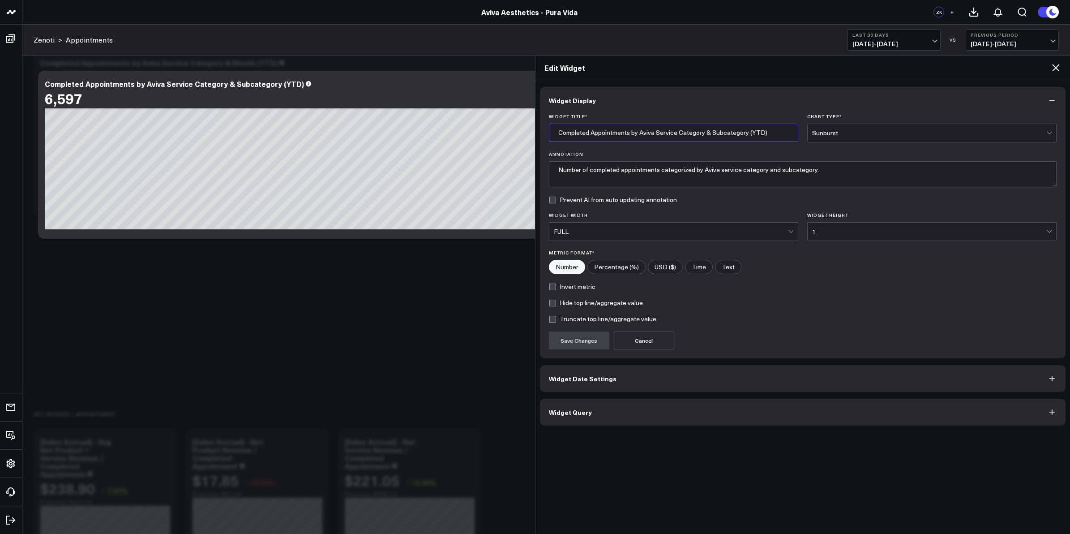
click at [753, 132] on input "Completed Appointments by Aviva Service Category & Subcategory (YTD)" at bounding box center [673, 133] width 249 height 18
type input "Completed Appointments by Aviva Service Category & Subcategory (Dynamic)"
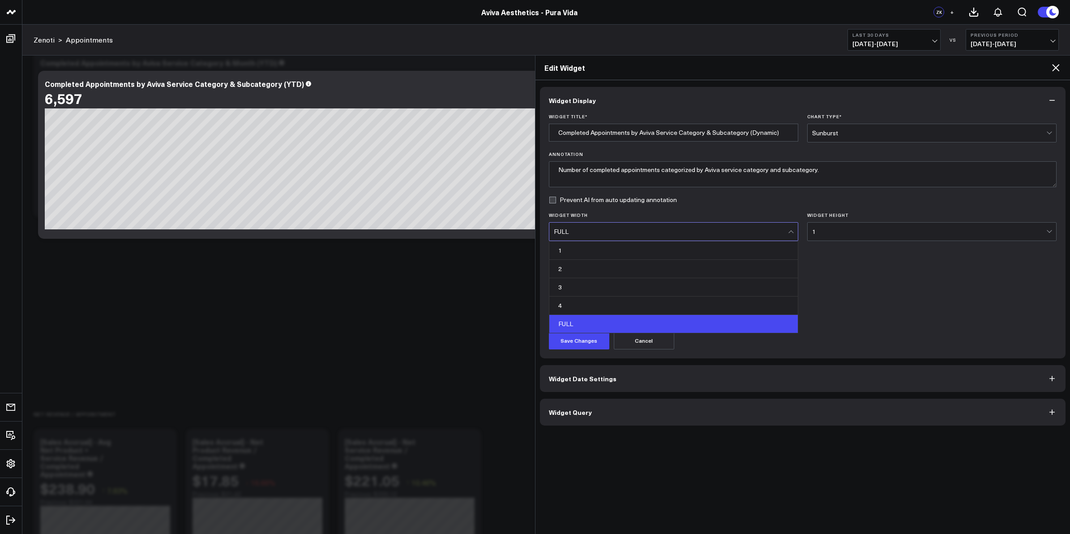
click at [788, 233] on div at bounding box center [792, 231] width 8 height 18
click at [772, 249] on div "1" at bounding box center [673, 250] width 248 height 18
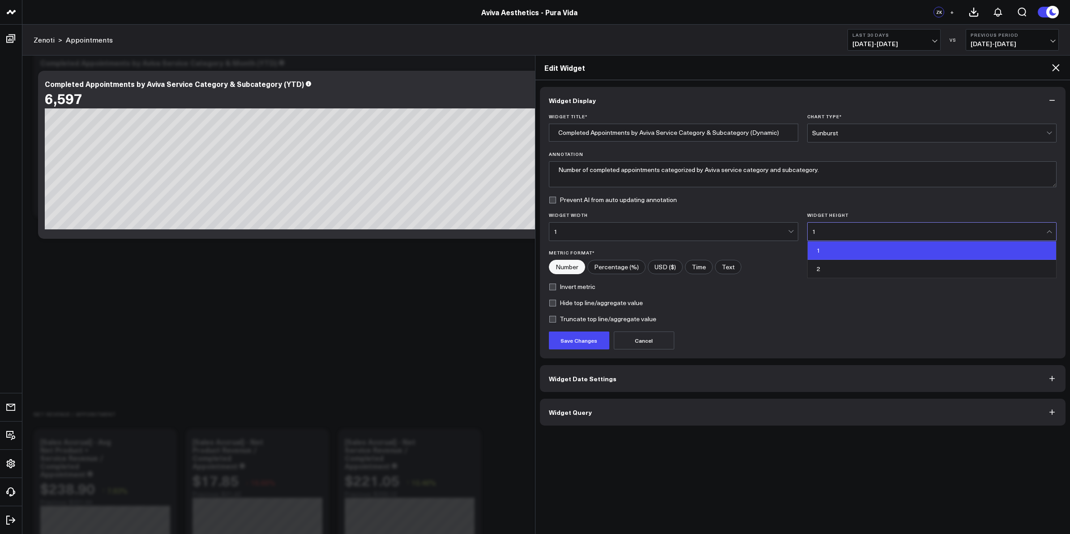
click at [865, 238] on div "1" at bounding box center [929, 231] width 234 height 18
click at [858, 270] on div "2" at bounding box center [932, 269] width 248 height 18
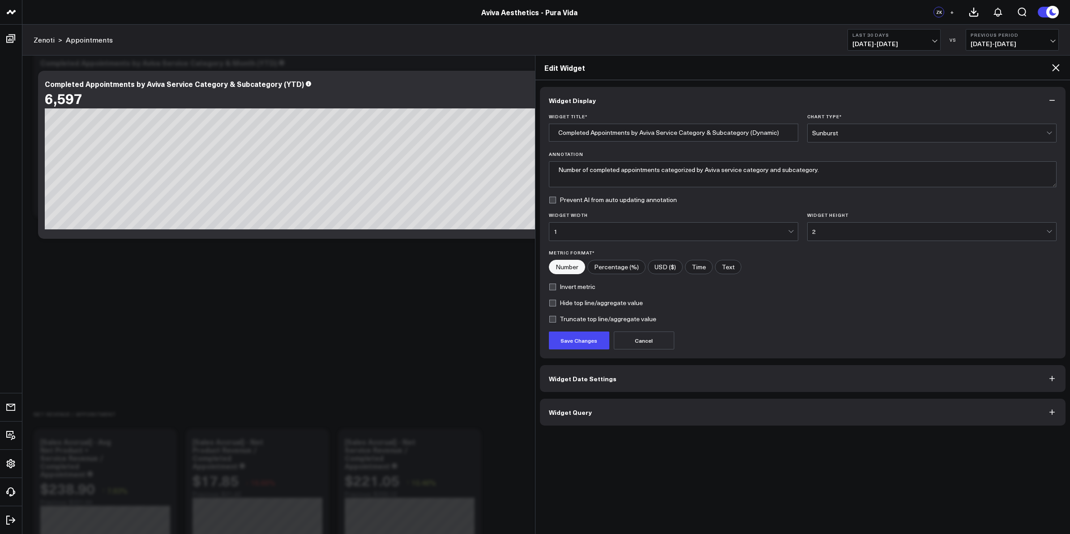
click at [638, 233] on div "1" at bounding box center [671, 231] width 234 height 7
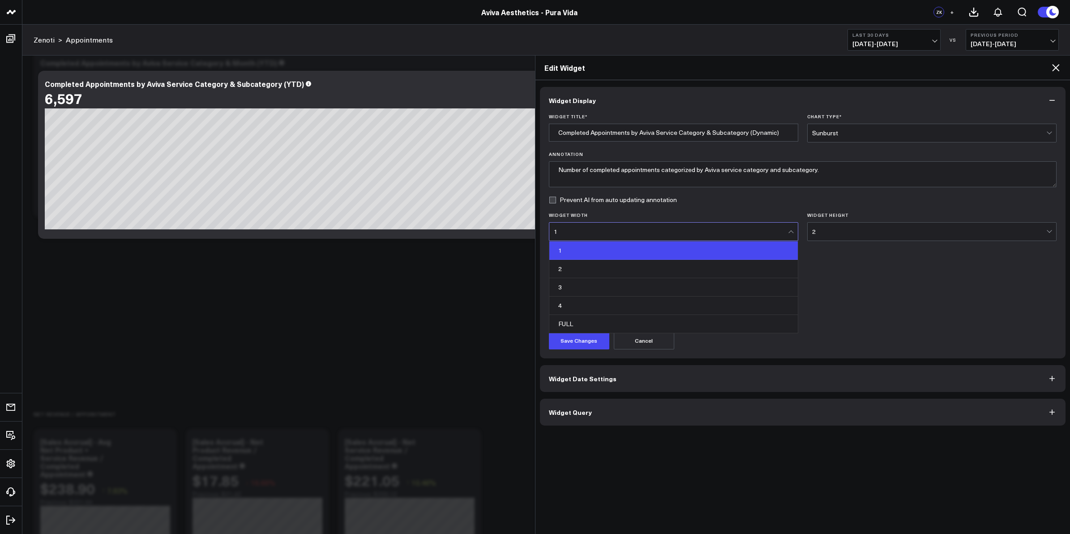
click at [638, 233] on div "1" at bounding box center [671, 231] width 234 height 7
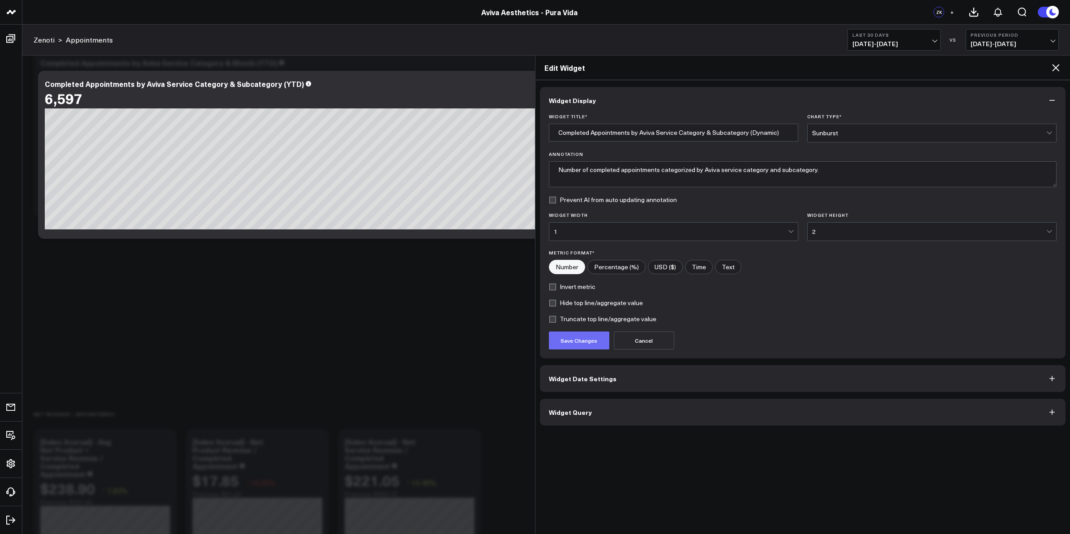
click at [588, 342] on button "Save Changes" at bounding box center [579, 340] width 60 height 18
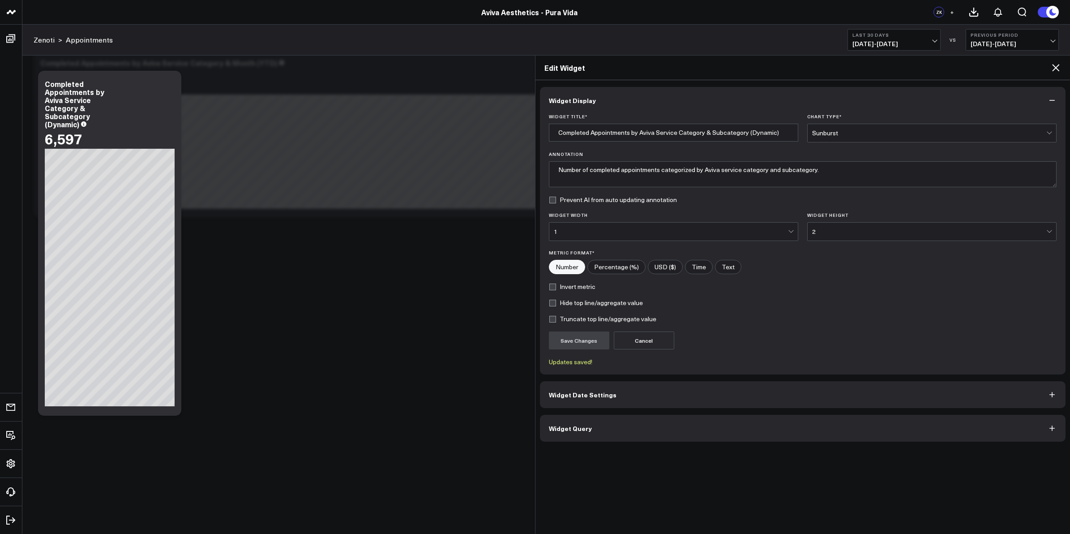
click at [647, 229] on div "1" at bounding box center [671, 231] width 234 height 7
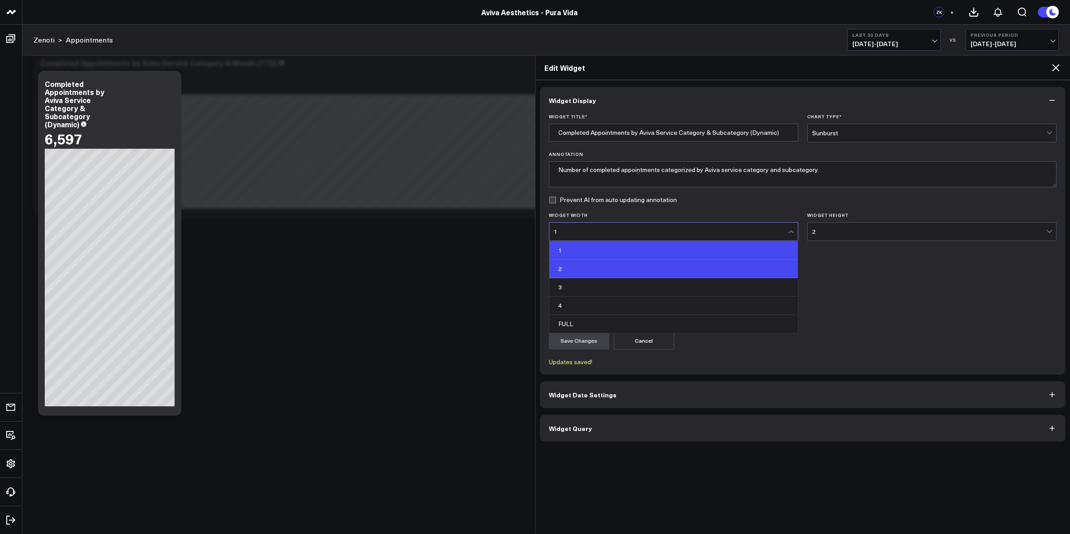
drag, startPoint x: 620, startPoint y: 279, endPoint x: 619, endPoint y: 274, distance: 5.5
click at [619, 274] on div "1 2 3 4 FULL" at bounding box center [673, 286] width 248 height 91
click at [611, 274] on div "2" at bounding box center [673, 269] width 248 height 18
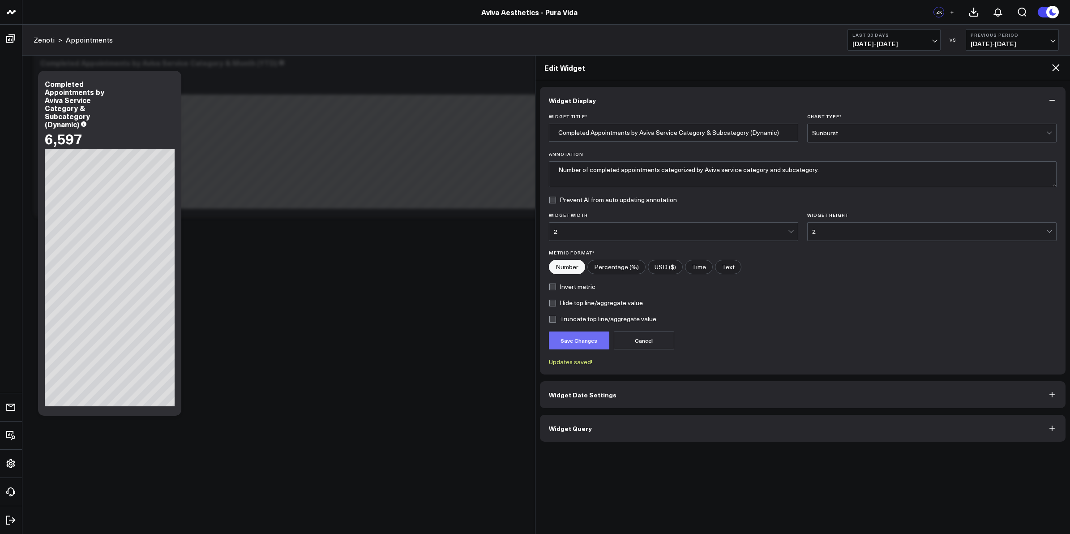
click at [588, 341] on button "Save Changes" at bounding box center [579, 340] width 60 height 18
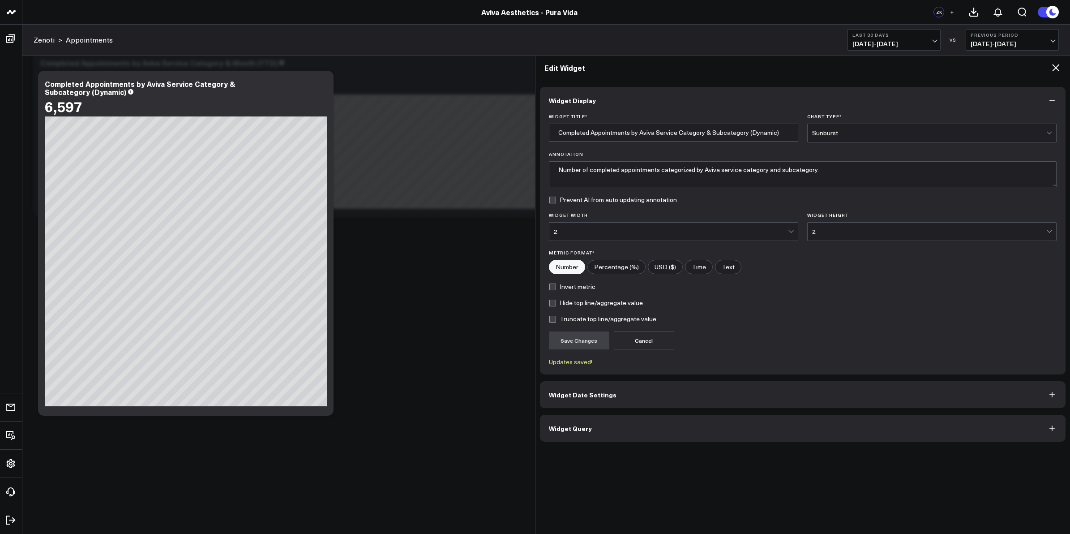
click at [1056, 66] on icon at bounding box center [1055, 67] width 11 height 11
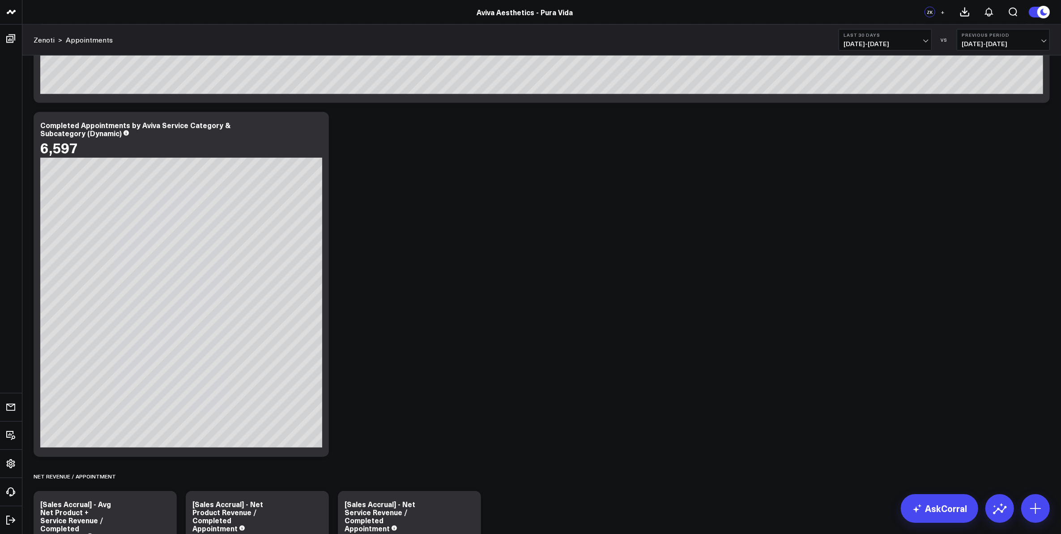
scroll to position [1063, 0]
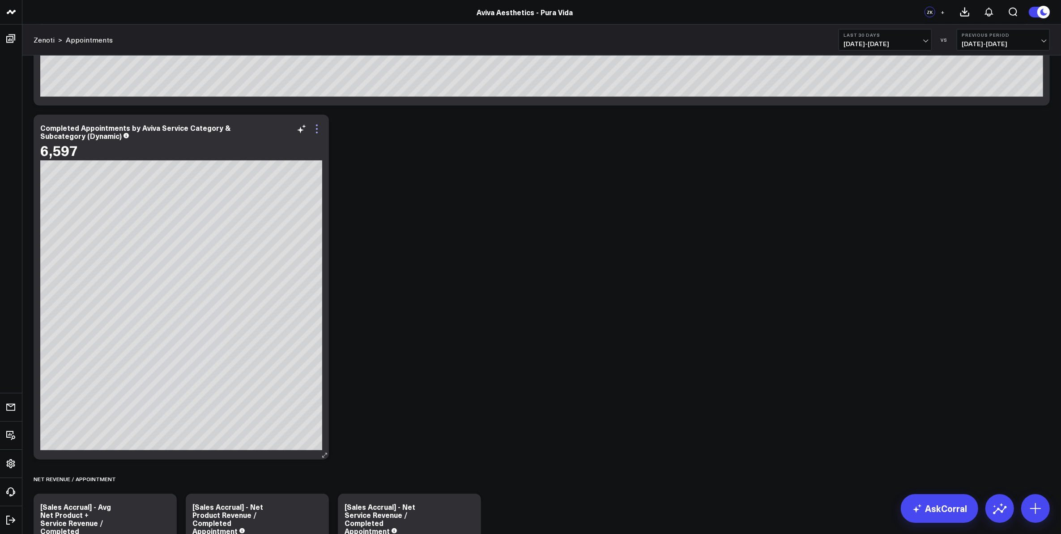
click at [316, 134] on icon at bounding box center [317, 129] width 11 height 11
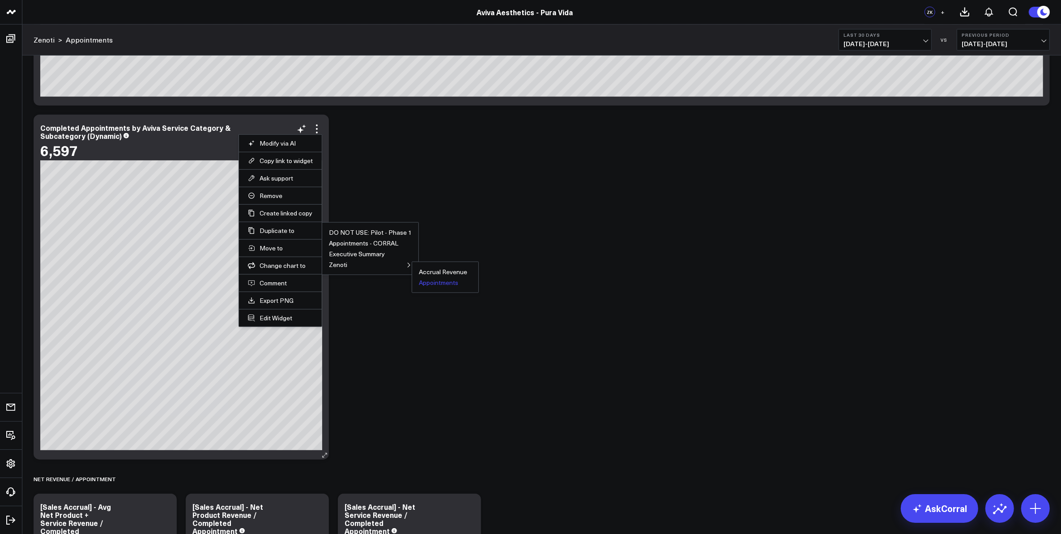
click at [426, 283] on button "Appointments" at bounding box center [438, 282] width 39 height 6
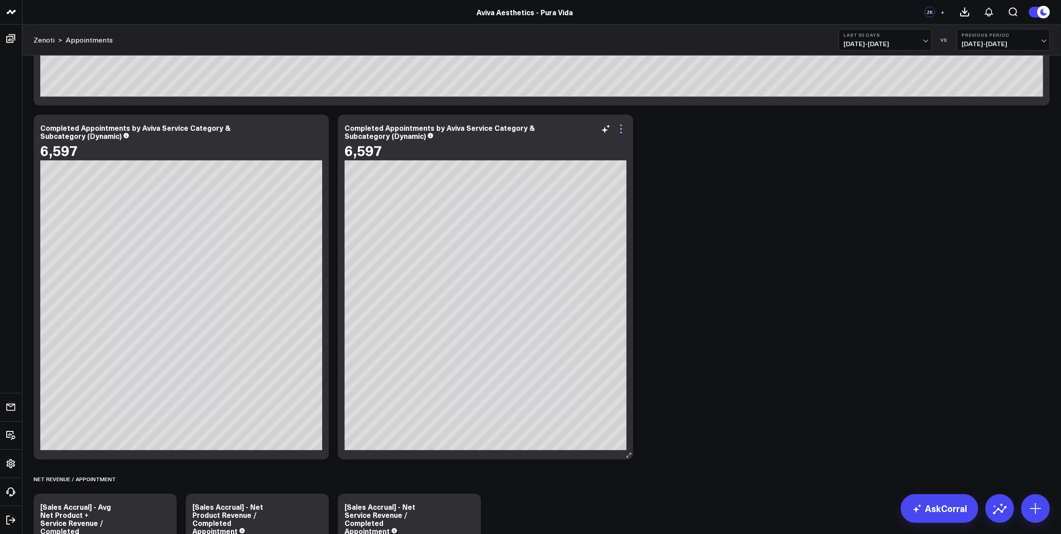
click at [622, 131] on icon at bounding box center [621, 129] width 11 height 11
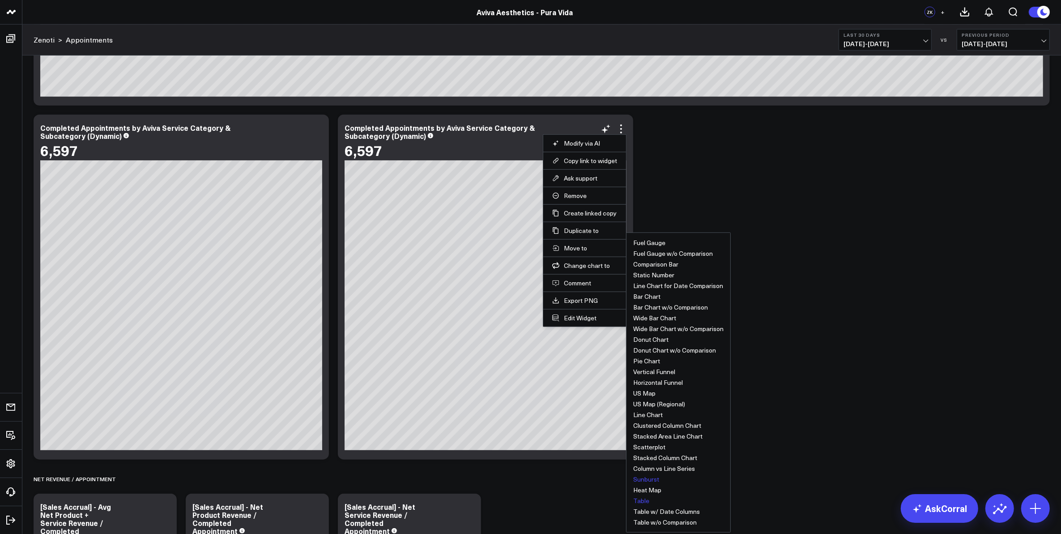
click at [636, 500] on button "Table" at bounding box center [641, 500] width 16 height 6
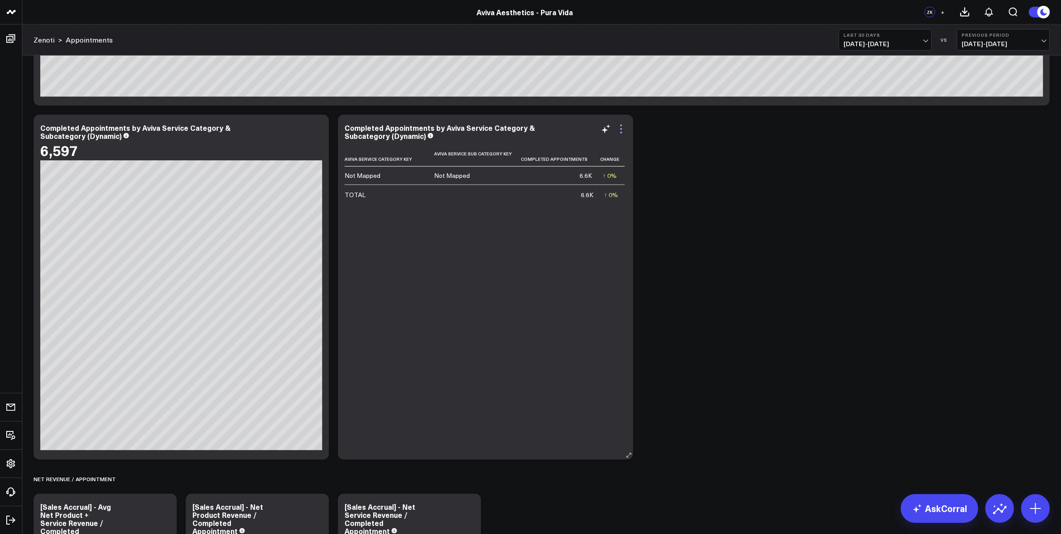
click at [621, 130] on icon at bounding box center [621, 129] width 11 height 11
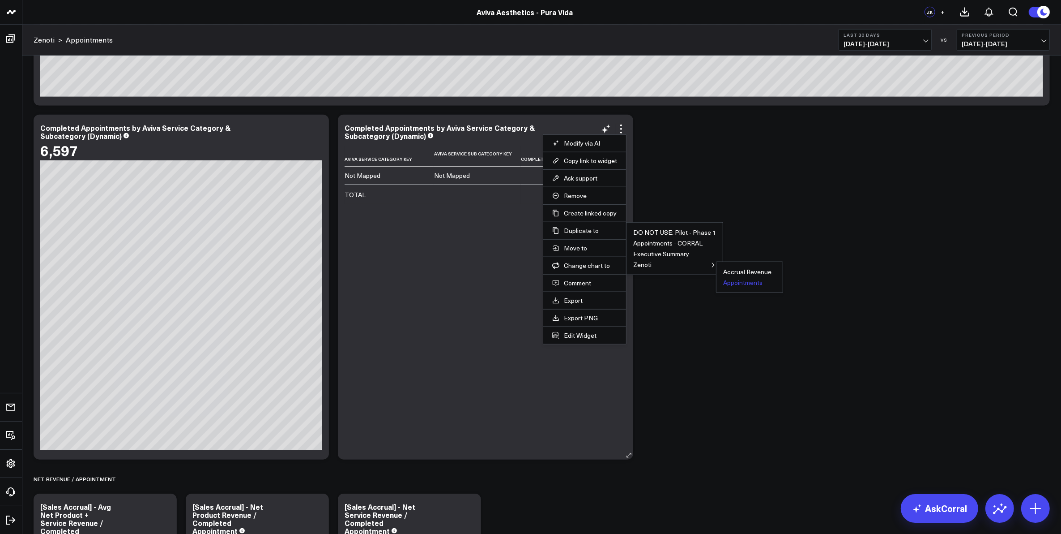
click at [733, 286] on button "Appointments" at bounding box center [742, 282] width 39 height 6
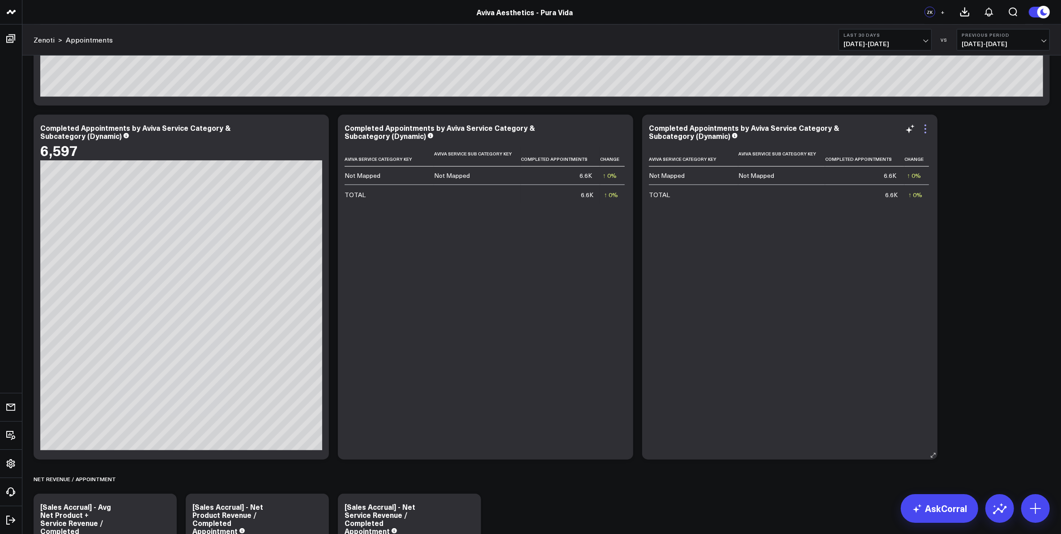
click at [925, 130] on icon at bounding box center [925, 129] width 11 height 11
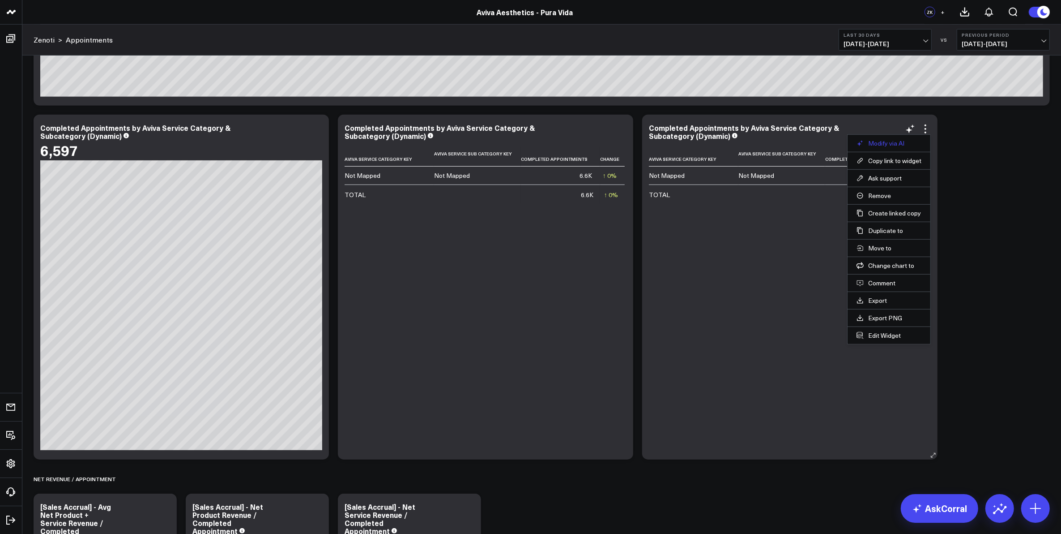
click at [898, 145] on button "Modify via AI" at bounding box center [889, 143] width 65 height 8
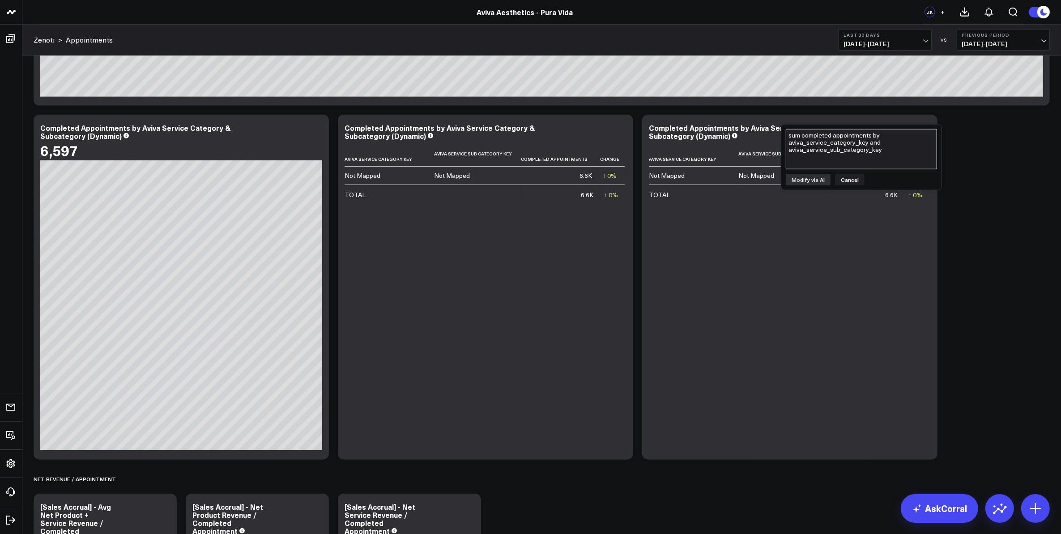
click at [897, 145] on textarea "sum completed appointments by aviva_service_category_key and aviva_service_sub_…" at bounding box center [861, 149] width 151 height 40
click at [840, 147] on textarea "sum completed appointments by aviva_service_category_key and aviva_service_sub_…" at bounding box center [861, 149] width 151 height 40
click at [827, 139] on textarea "sum completed appointments by aviva_service_category_key and aviva_service_sub_…" at bounding box center [861, 149] width 151 height 40
type textarea "add service_name"
click at [820, 177] on button "Modify via AI" at bounding box center [808, 180] width 45 height 12
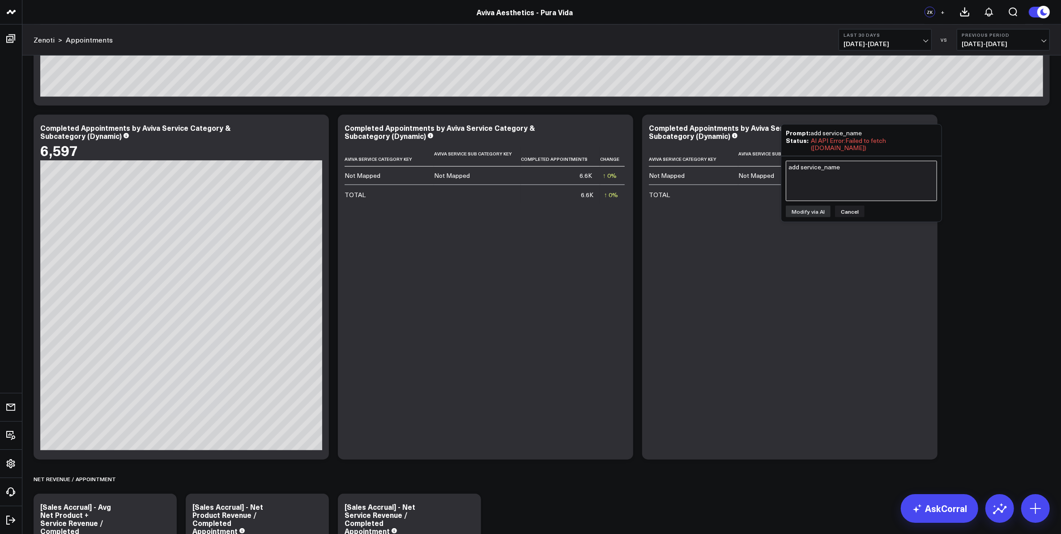
click at [814, 179] on textarea "add service_name" at bounding box center [861, 181] width 151 height 40
click at [853, 211] on button "Cancel" at bounding box center [850, 211] width 30 height 12
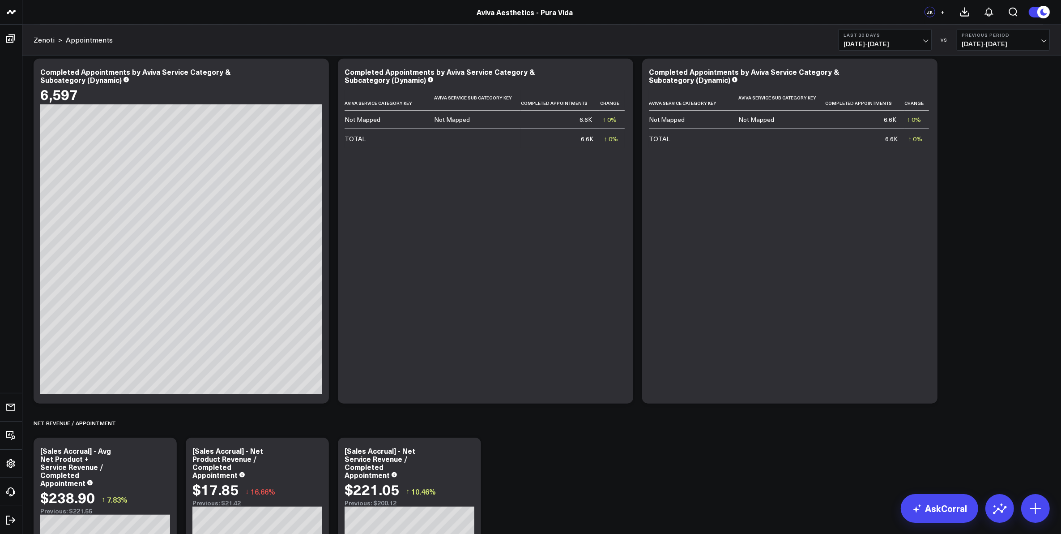
scroll to position [1063, 0]
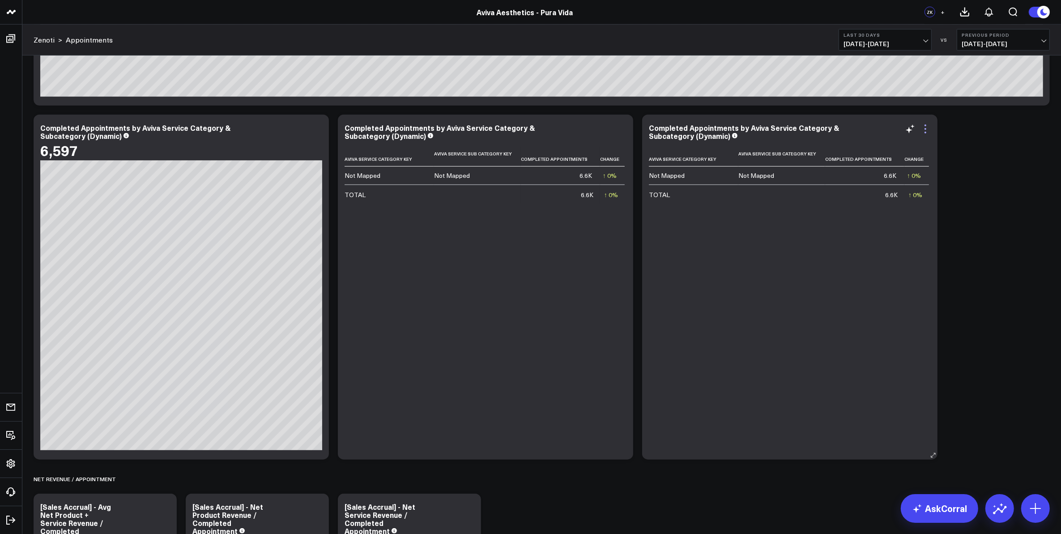
click at [923, 130] on icon at bounding box center [925, 129] width 11 height 11
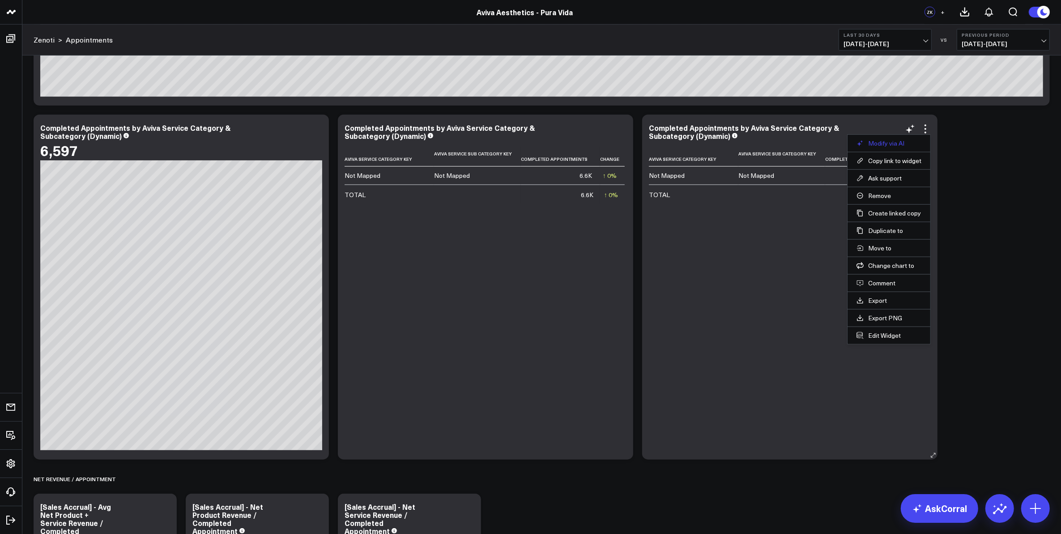
click at [884, 145] on button "Modify via AI" at bounding box center [889, 143] width 65 height 8
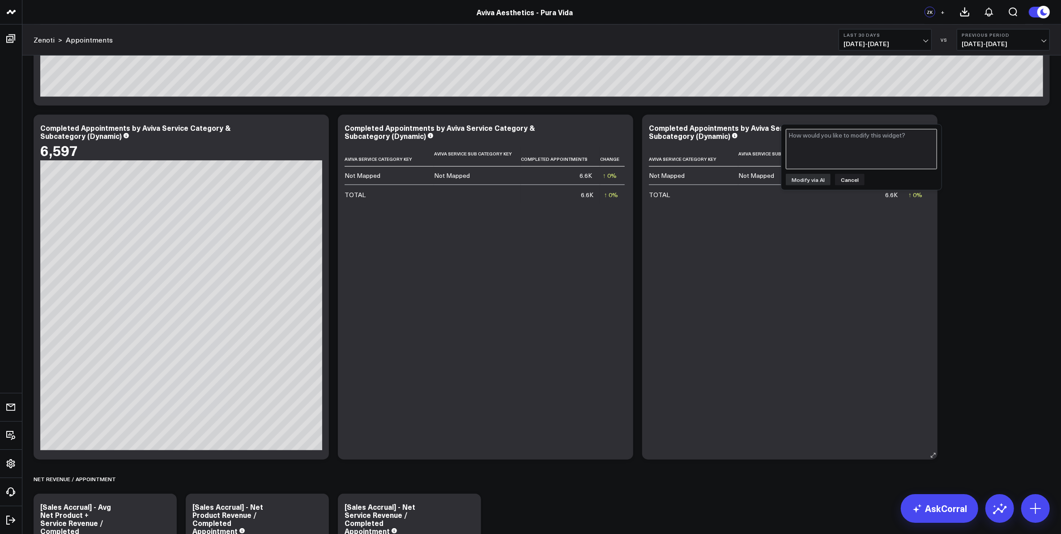
click at [884, 145] on textarea at bounding box center [861, 149] width 151 height 40
type textarea "sum completed appointments by aviva service category, [GEOGRAPHIC_DATA] service…"
click at [816, 181] on button "Modify via AI" at bounding box center [808, 180] width 45 height 12
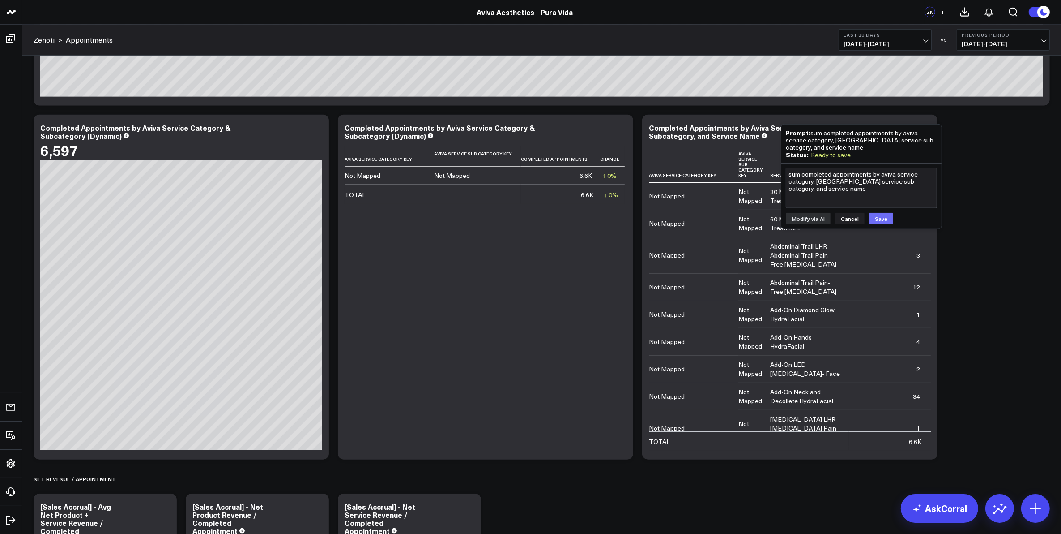
click at [881, 220] on button "Save" at bounding box center [881, 219] width 24 height 12
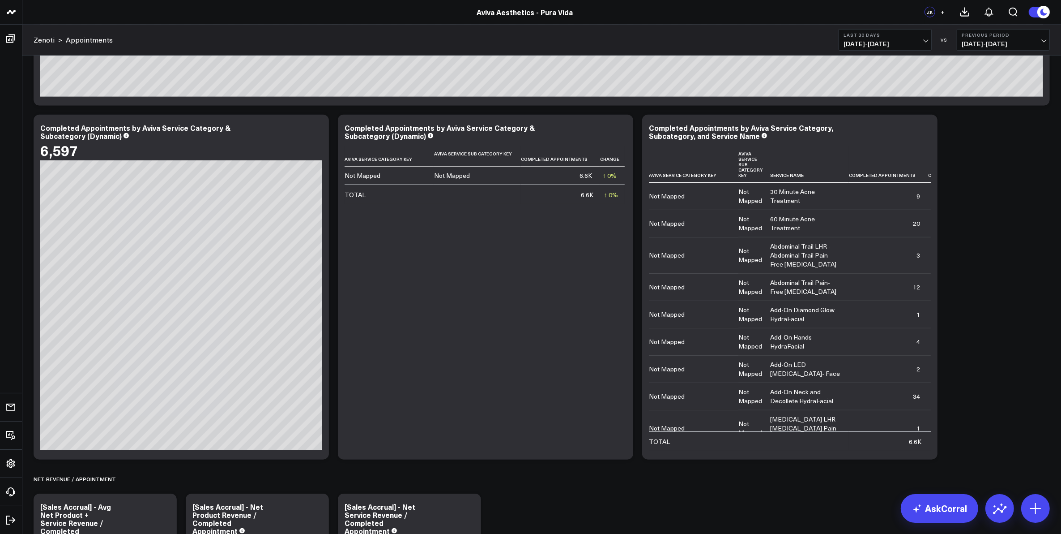
click at [970, 244] on div "Completed Appointments by Employee Modify via AI Copy link to widget Ask suppor…" at bounding box center [542, 388] width 1026 height 2778
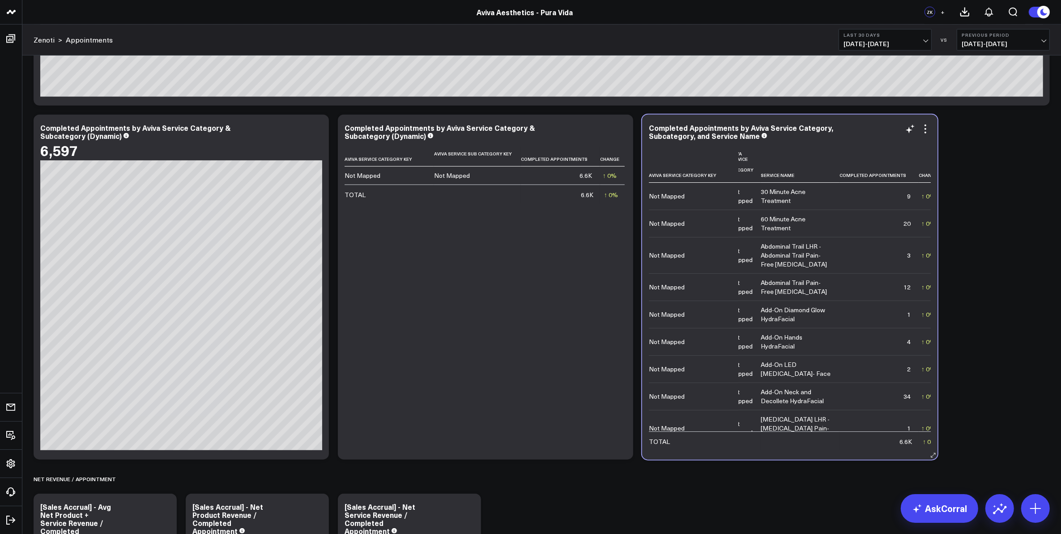
scroll to position [0, 0]
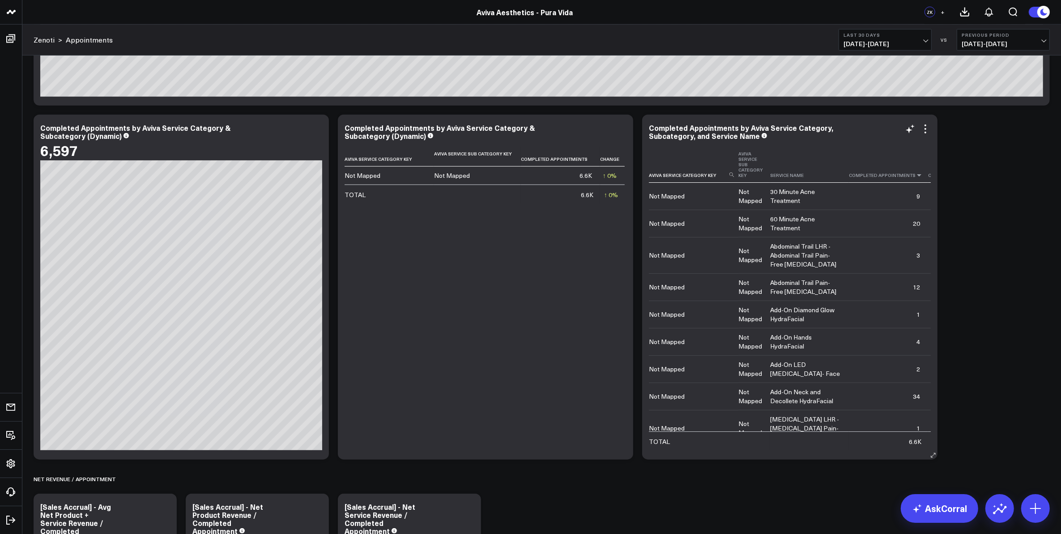
click at [916, 175] on icon at bounding box center [919, 174] width 7 height 5
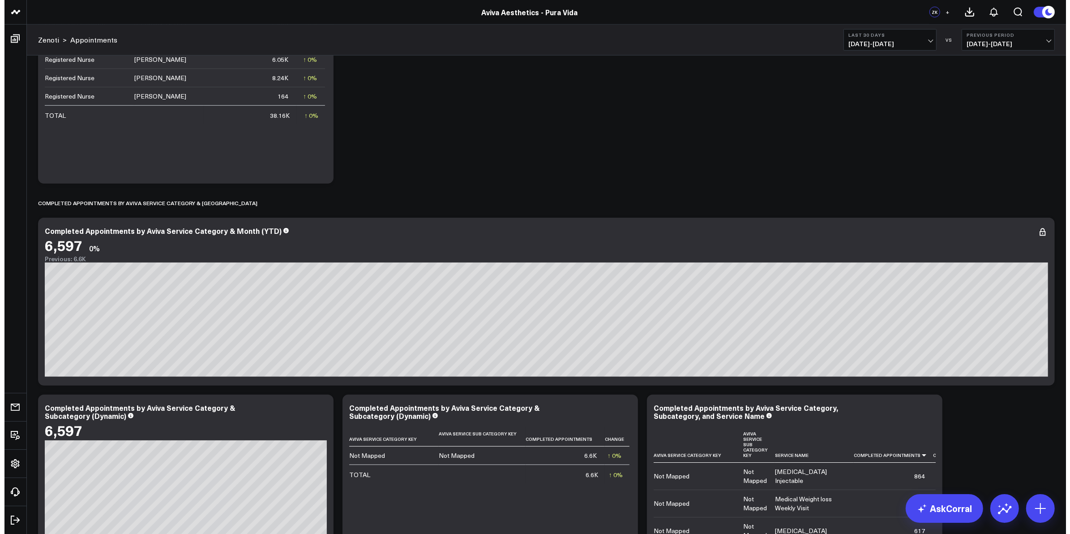
scroll to position [1007, 0]
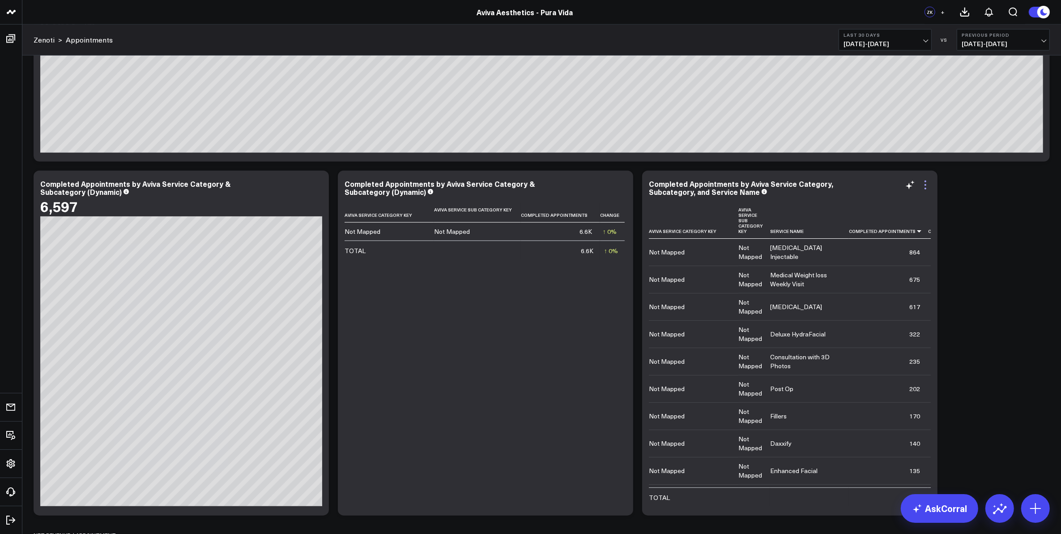
click at [927, 186] on icon at bounding box center [925, 185] width 11 height 11
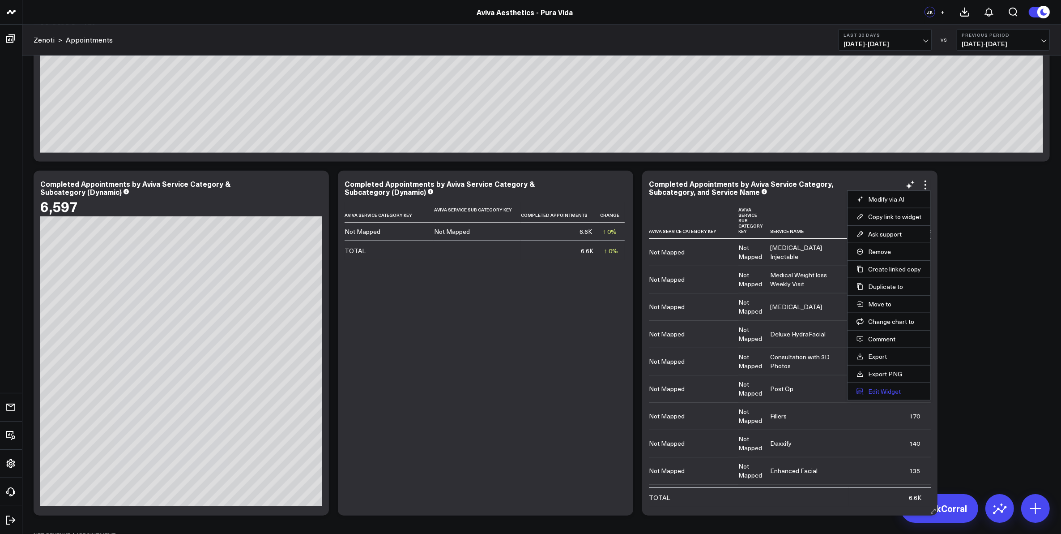
click at [891, 393] on button "Edit Widget" at bounding box center [889, 391] width 65 height 8
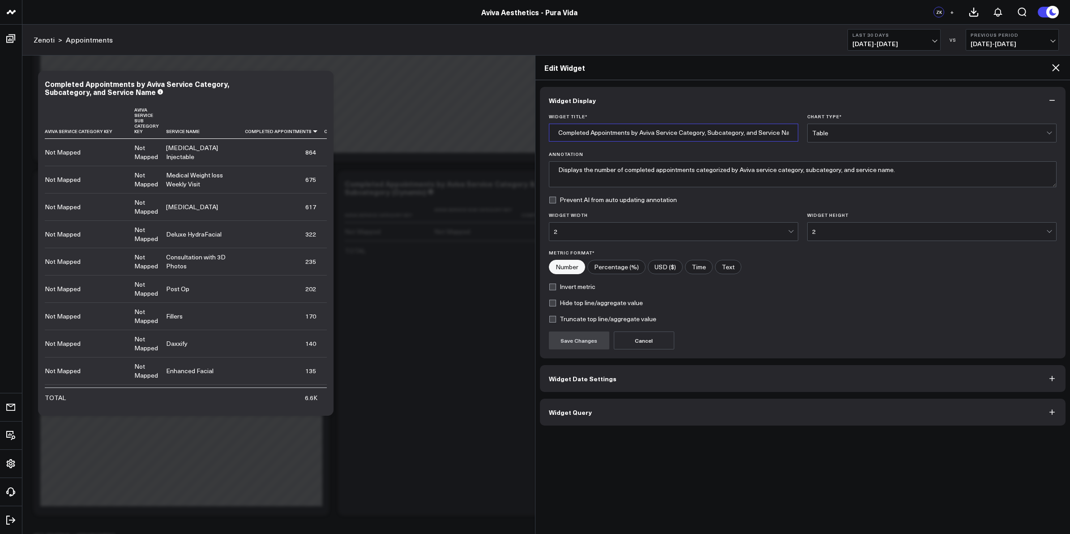
click at [719, 133] on input "Completed Appointments by Aviva Service Category, Subcategory, and Service Name" at bounding box center [673, 133] width 249 height 18
click at [777, 133] on input "Completed Appointments by Aviva Service Category, Sub-Category, and Service Name" at bounding box center [673, 133] width 249 height 18
type input "Completed Appointments by Aviva Service Category, Sub-Category, and Service Nam…"
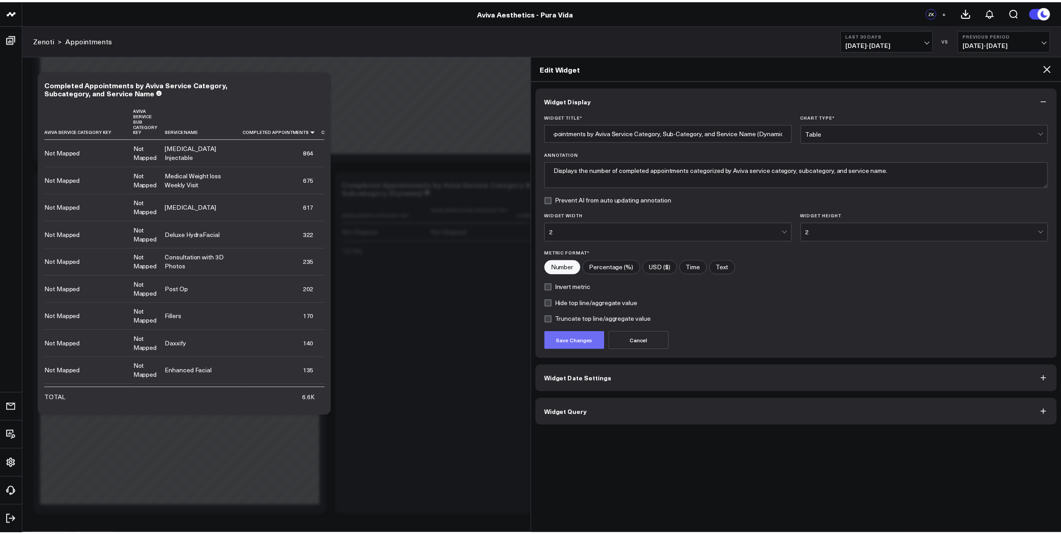
scroll to position [0, 0]
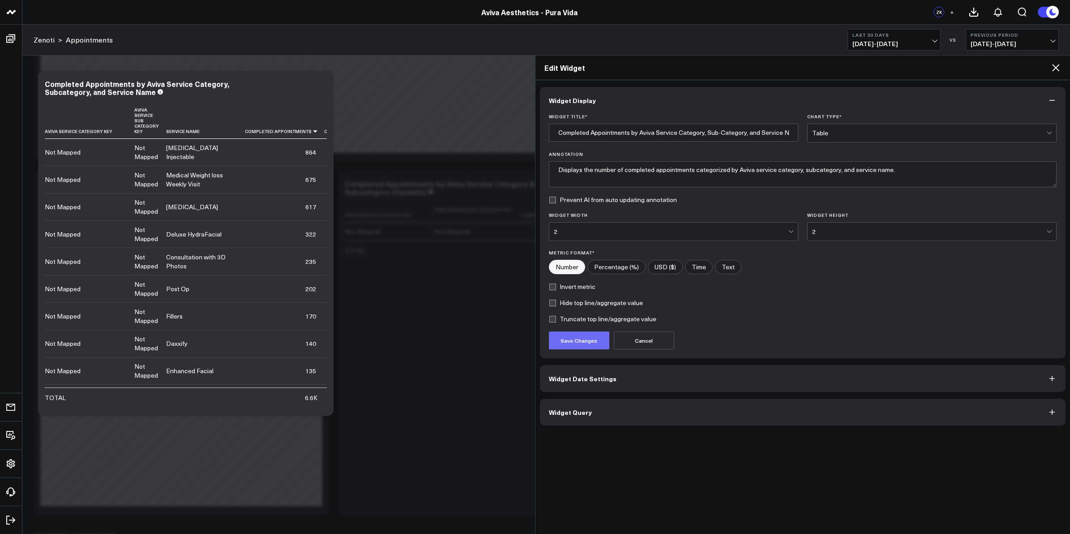
click at [600, 345] on button "Save Changes" at bounding box center [579, 340] width 60 height 18
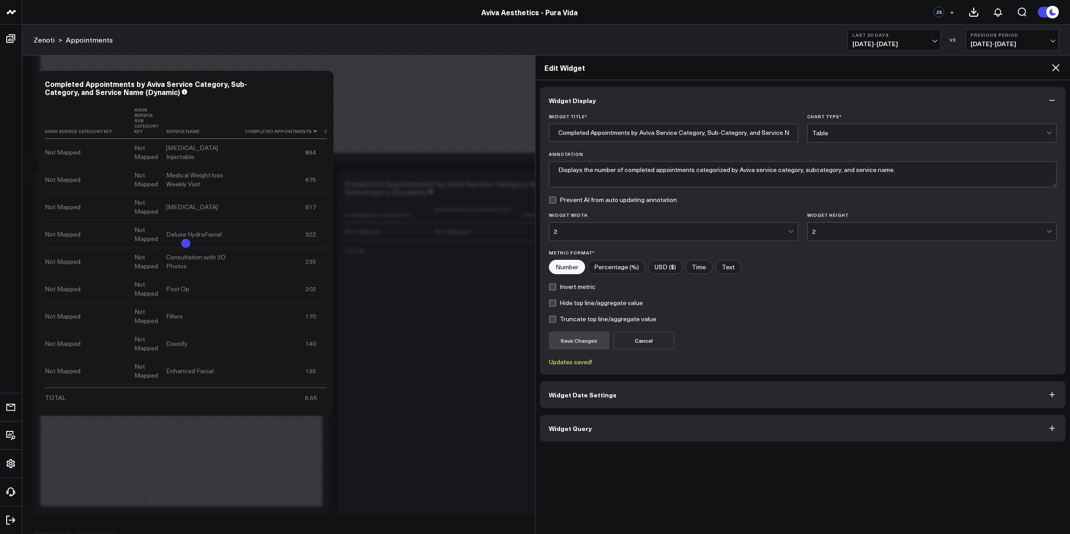
click at [620, 396] on button "Widget Date Settings" at bounding box center [803, 394] width 526 height 27
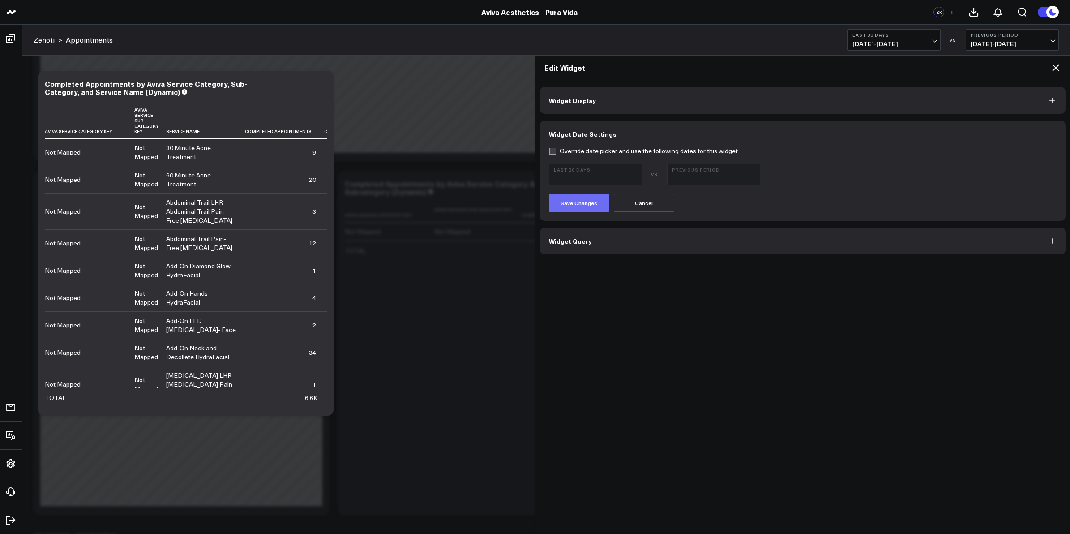
click at [589, 201] on button "Save Changes" at bounding box center [579, 203] width 60 height 18
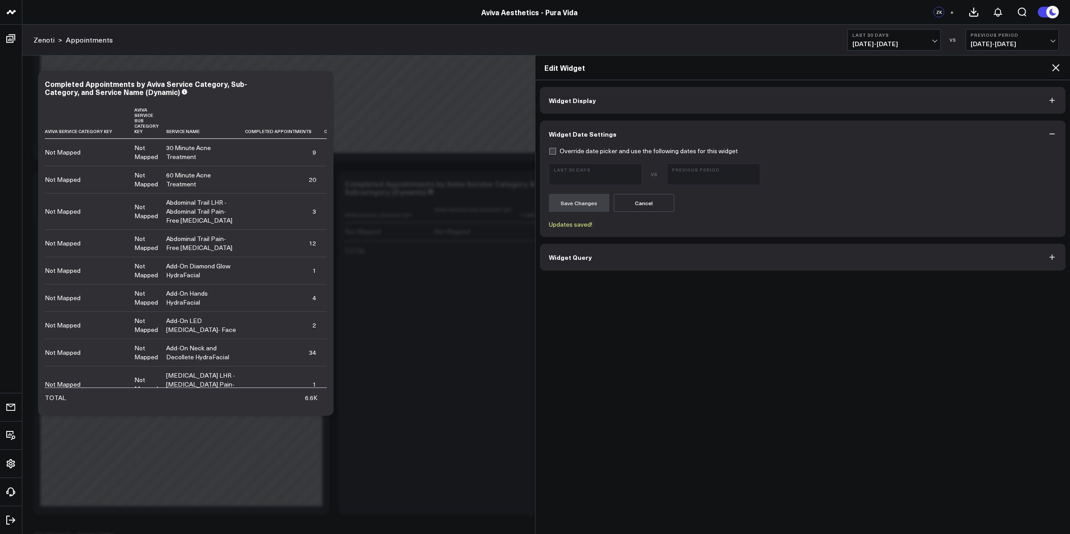
click at [1056, 68] on icon at bounding box center [1055, 67] width 7 height 7
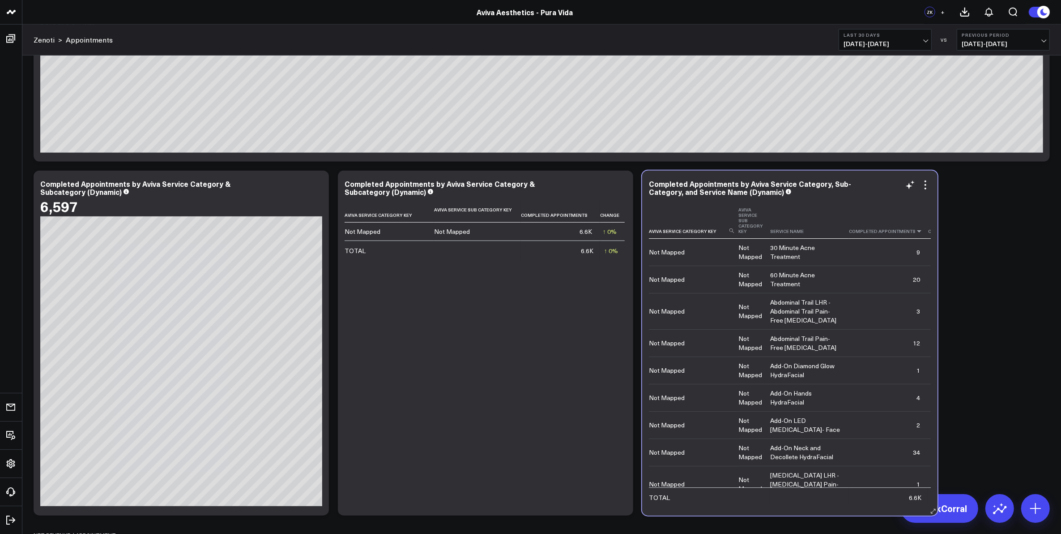
click at [916, 231] on icon at bounding box center [919, 230] width 7 height 5
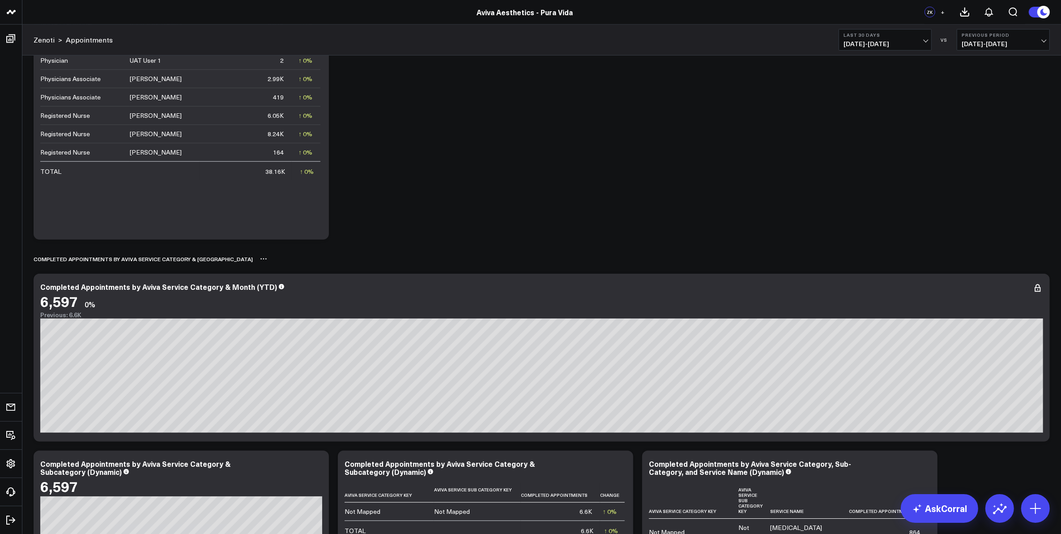
scroll to position [951, 0]
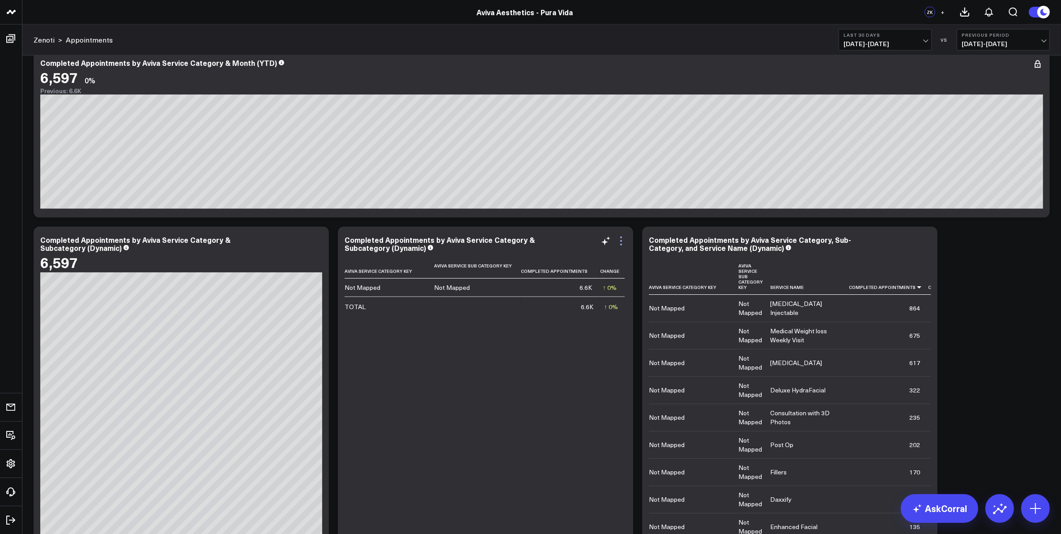
click at [620, 240] on icon at bounding box center [621, 240] width 11 height 11
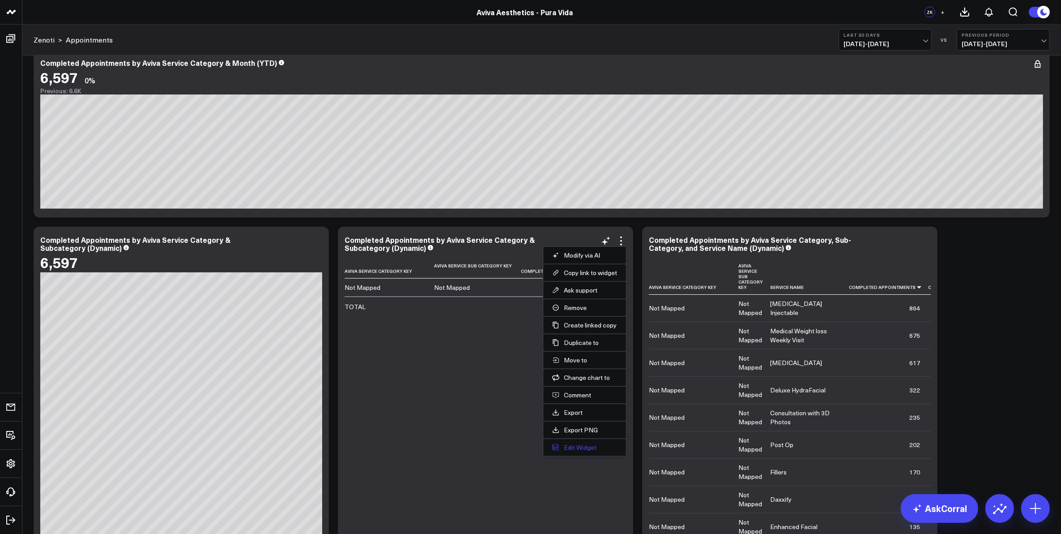
click at [586, 451] on button "Edit Widget" at bounding box center [584, 447] width 65 height 8
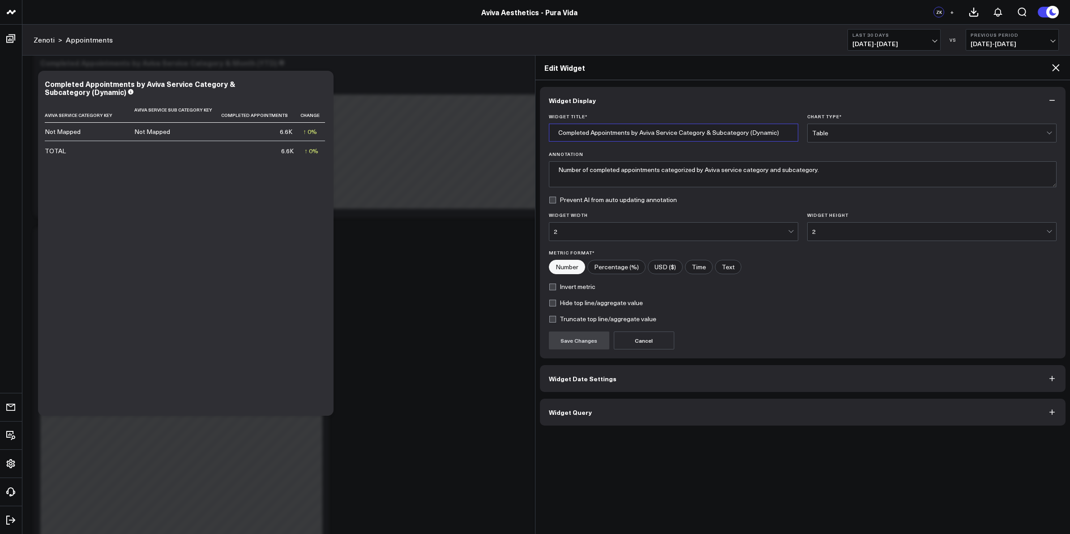
click at [724, 133] on input "Completed Appointments by Aviva Service Category & Subcategory (Dynamic)" at bounding box center [673, 133] width 249 height 18
type input "Completed Appointments by Aviva Service Category & Sub-Category (Dynamic)"
click at [574, 342] on button "Save Changes" at bounding box center [579, 340] width 60 height 18
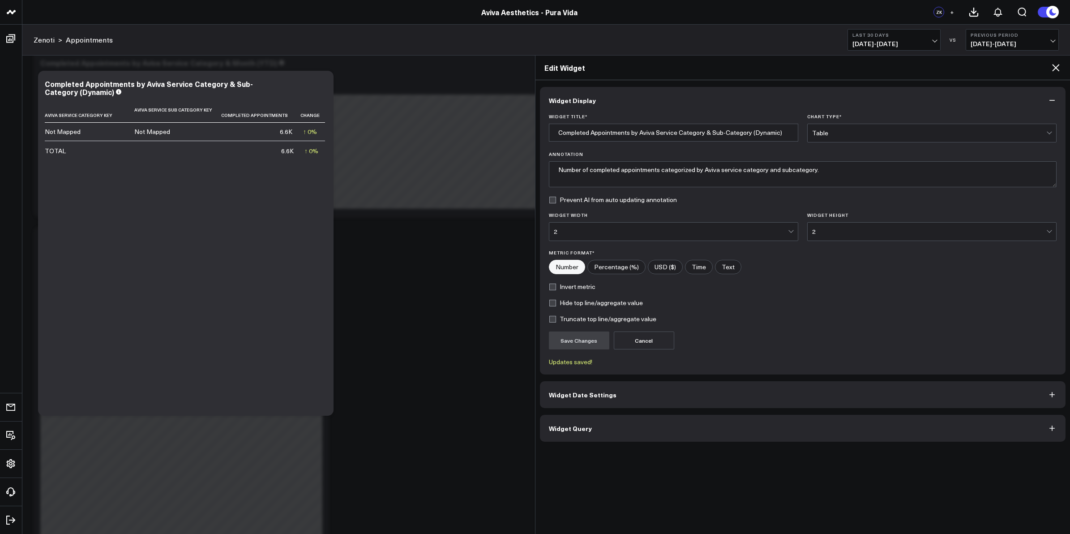
click at [1057, 71] on icon at bounding box center [1055, 67] width 11 height 11
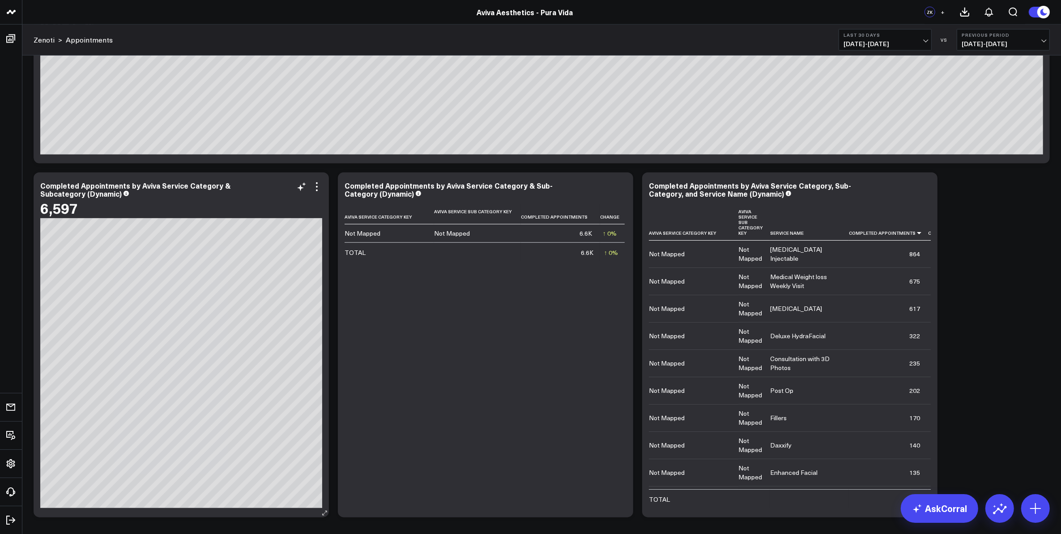
scroll to position [1007, 0]
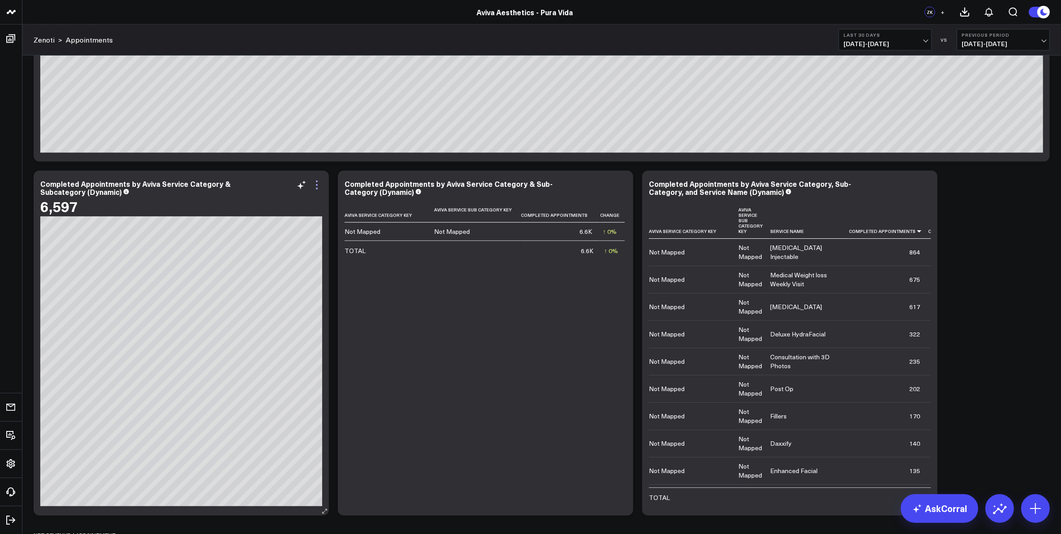
click at [316, 187] on icon at bounding box center [317, 185] width 11 height 11
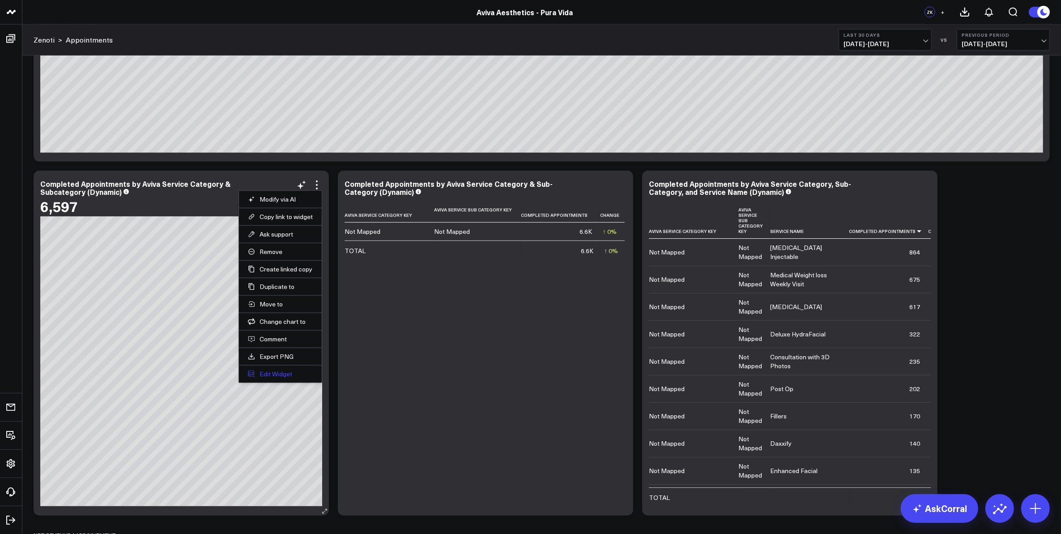
click at [282, 375] on button "Edit Widget" at bounding box center [280, 374] width 65 height 8
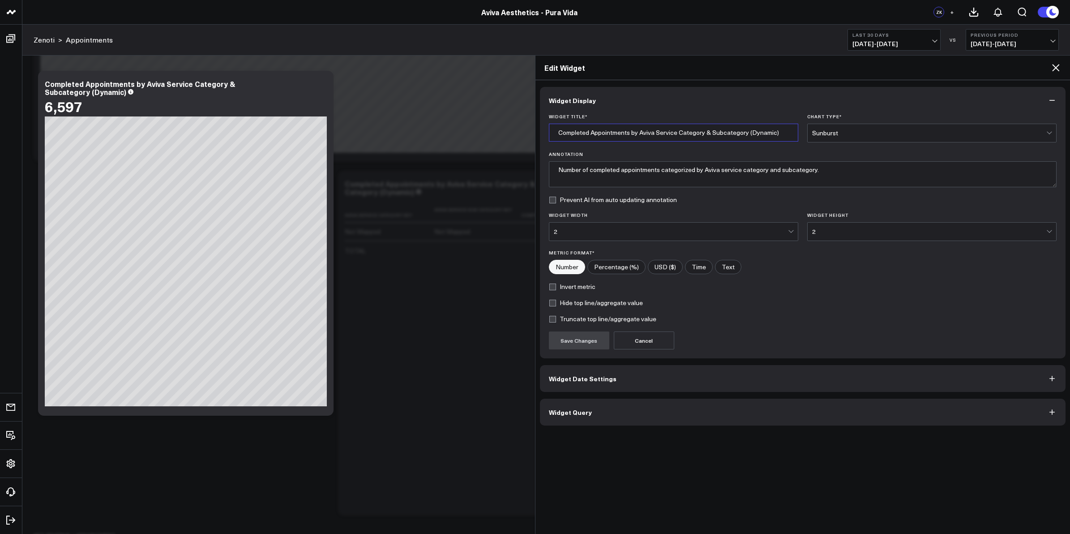
drag, startPoint x: 723, startPoint y: 134, endPoint x: 717, endPoint y: 168, distance: 34.2
click at [724, 136] on input "Completed Appointments by Aviva Service Category & Subcategory (Dynamic)" at bounding box center [673, 133] width 249 height 18
type input "Completed Appointments by Aviva Service Category & Sub-Category (Dynamic)"
click at [592, 339] on button "Save Changes" at bounding box center [579, 340] width 60 height 18
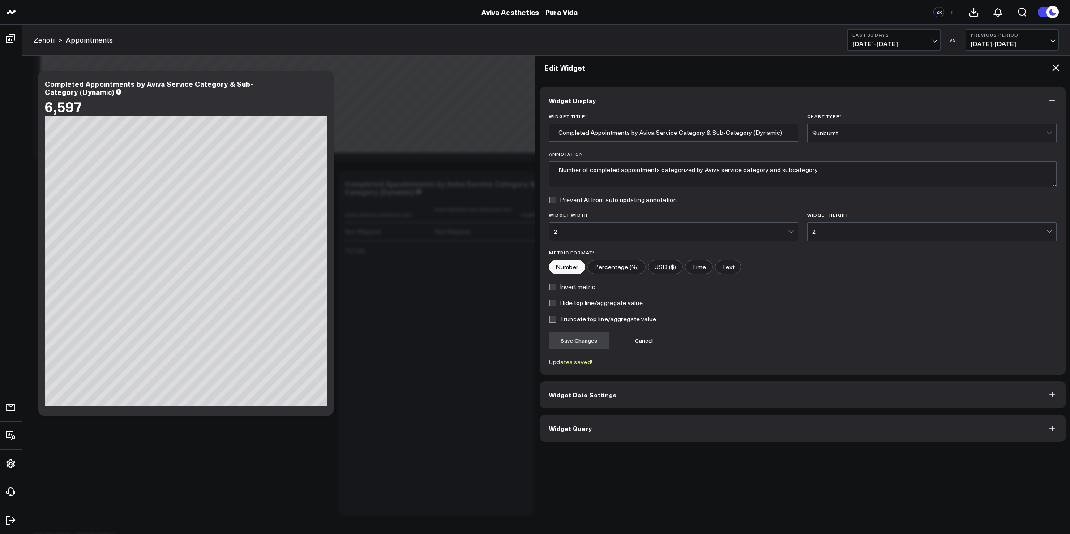
click at [1055, 68] on icon at bounding box center [1055, 67] width 7 height 7
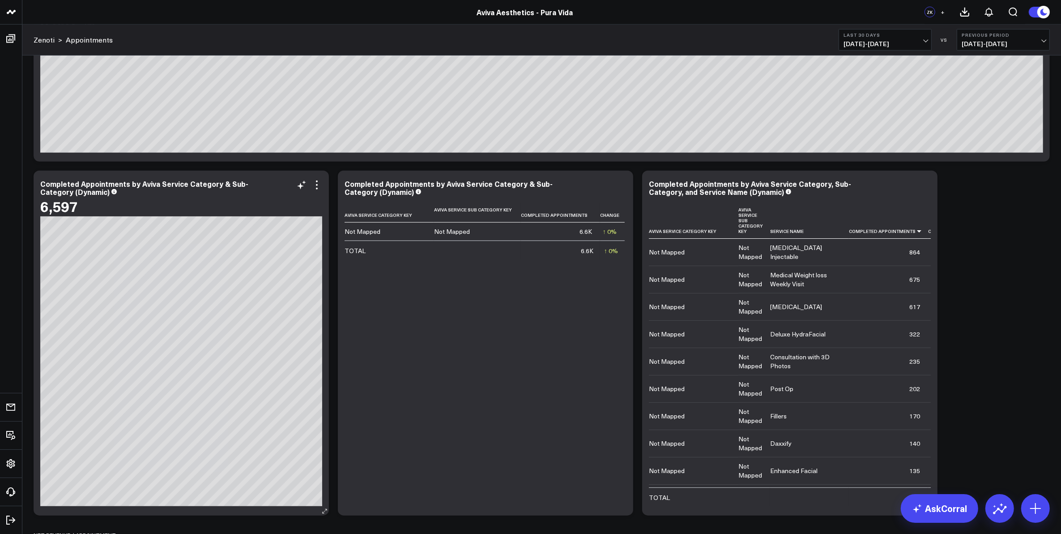
scroll to position [839, 0]
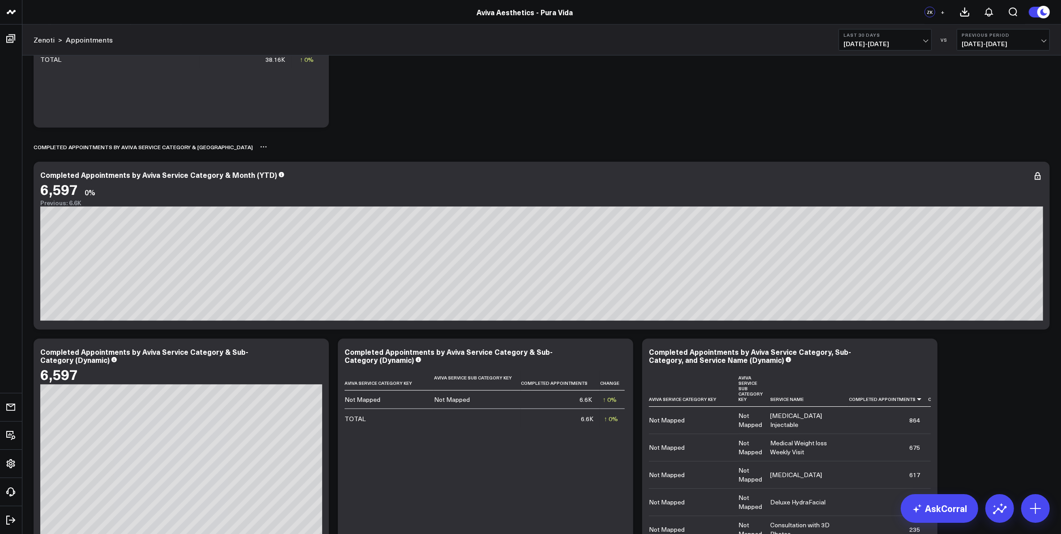
click at [184, 149] on div "COMPLETED APPOINTMENTS BY AVIVA SERVICE CATEGORY & [GEOGRAPHIC_DATA]" at bounding box center [143, 147] width 219 height 21
click at [260, 148] on icon at bounding box center [263, 146] width 7 height 7
click at [268, 155] on button "Rename" at bounding box center [287, 156] width 39 height 15
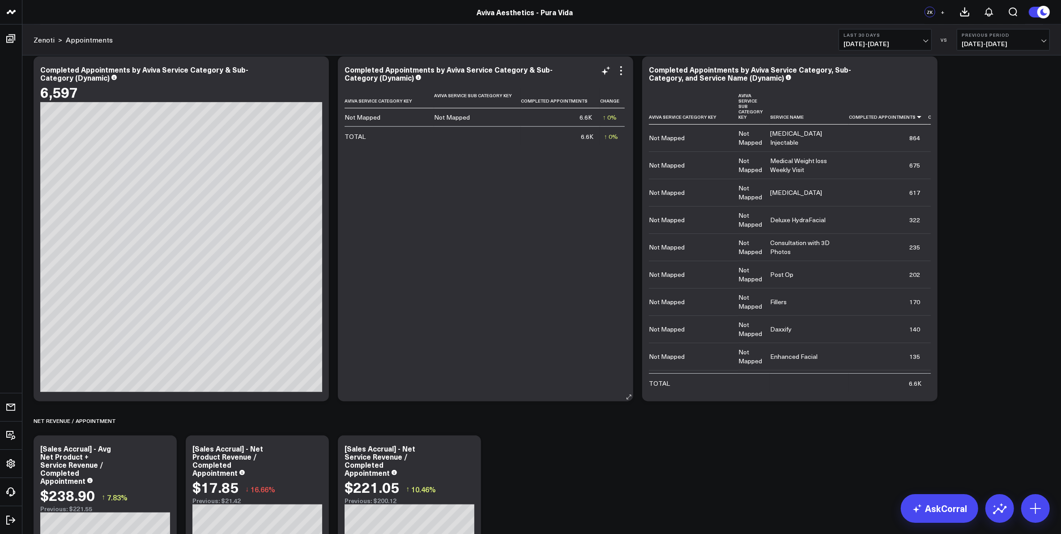
scroll to position [1007, 0]
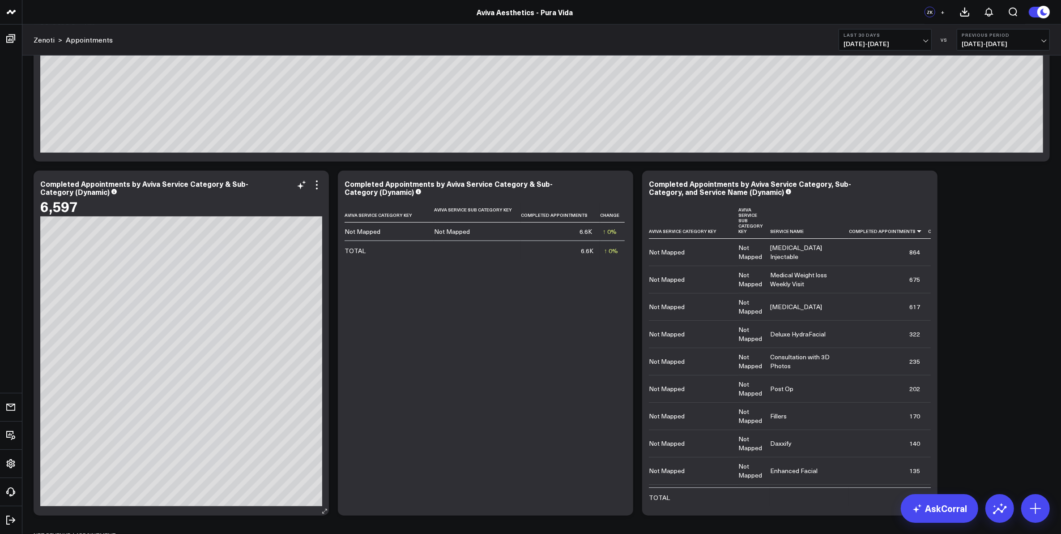
click at [290, 199] on div "6,597" at bounding box center [181, 206] width 282 height 16
click at [316, 187] on icon at bounding box center [317, 185] width 11 height 11
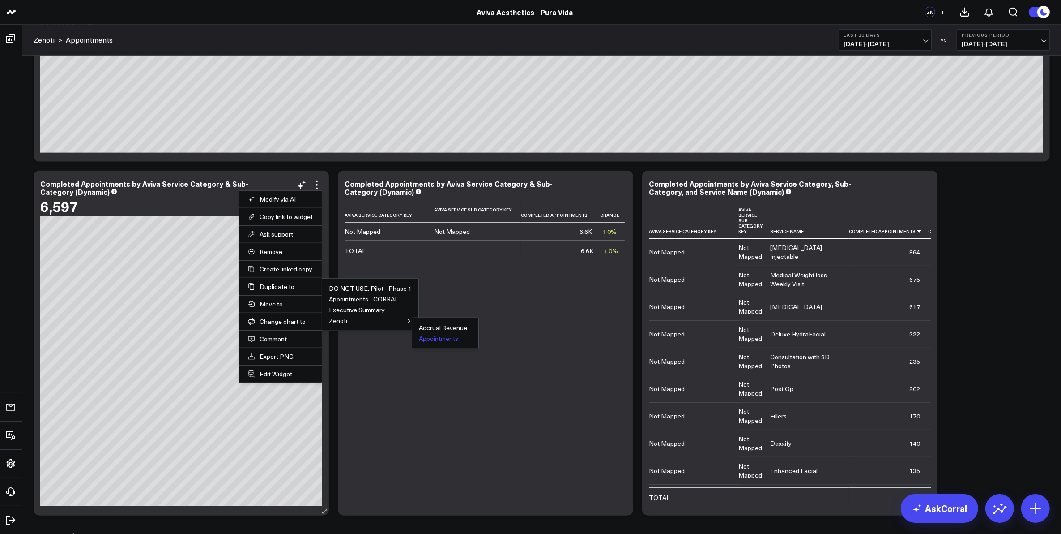
click at [433, 339] on button "Appointments" at bounding box center [438, 338] width 39 height 6
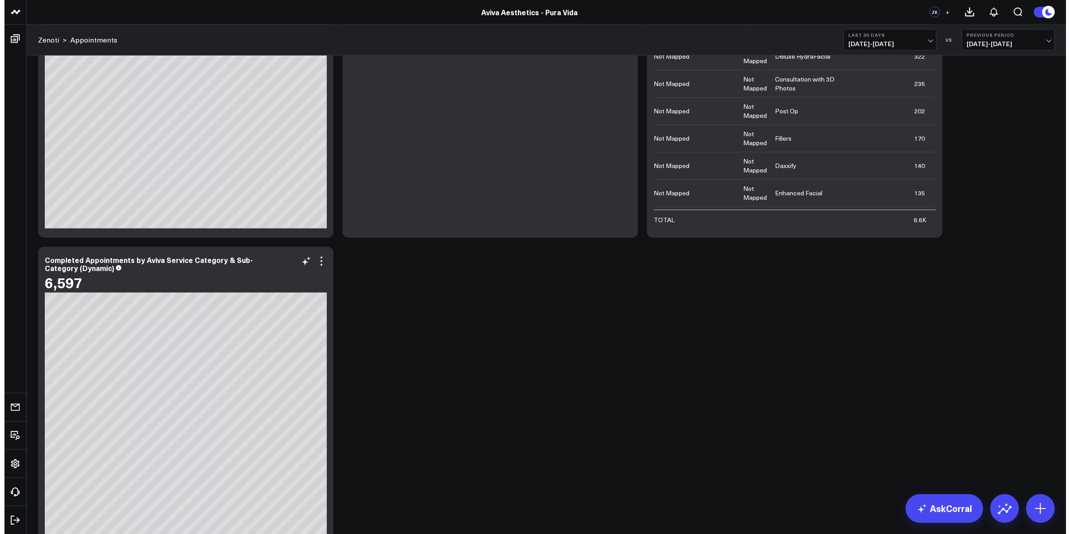
scroll to position [1397, 0]
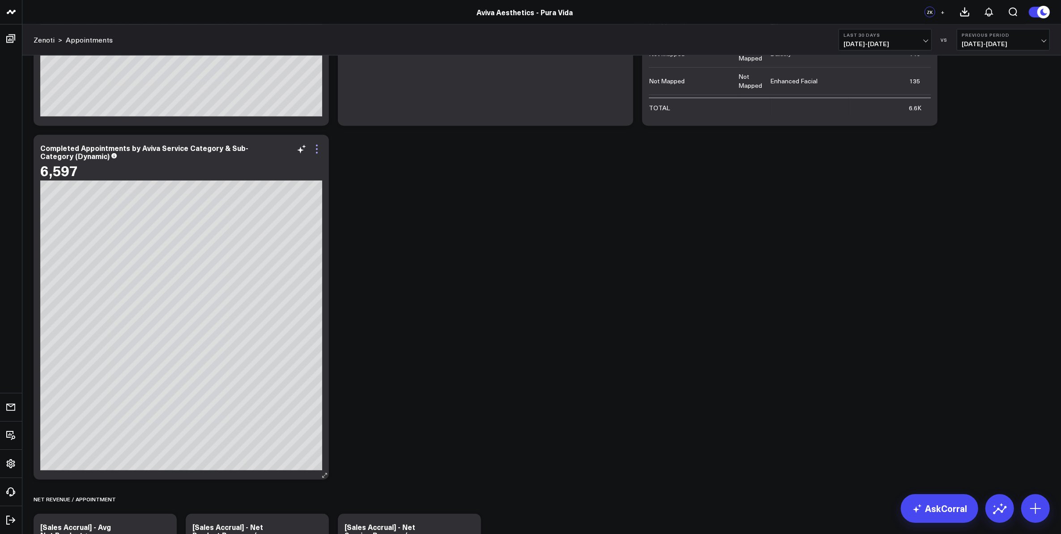
click at [318, 148] on icon at bounding box center [317, 149] width 11 height 11
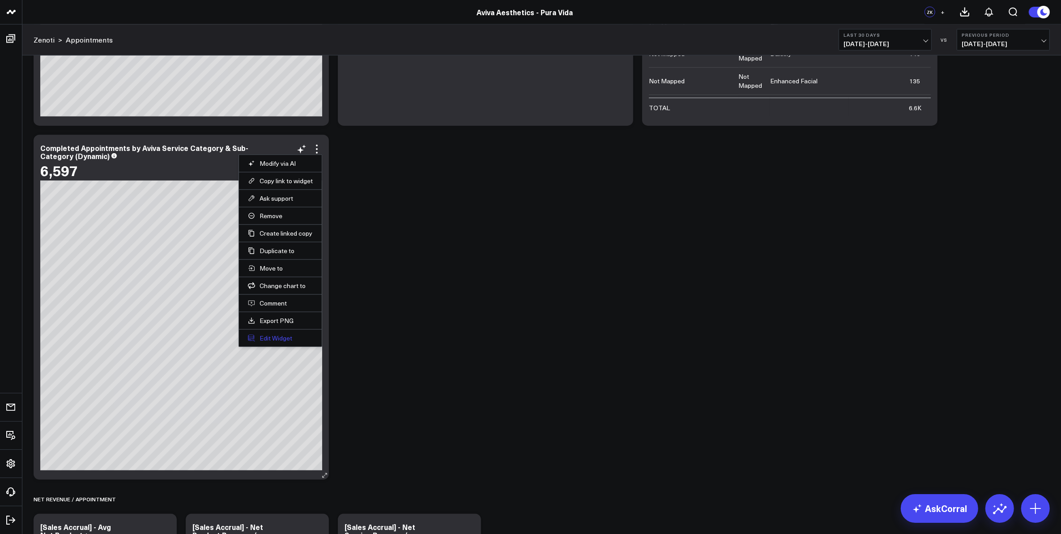
click at [279, 337] on button "Edit Widget" at bounding box center [280, 338] width 65 height 8
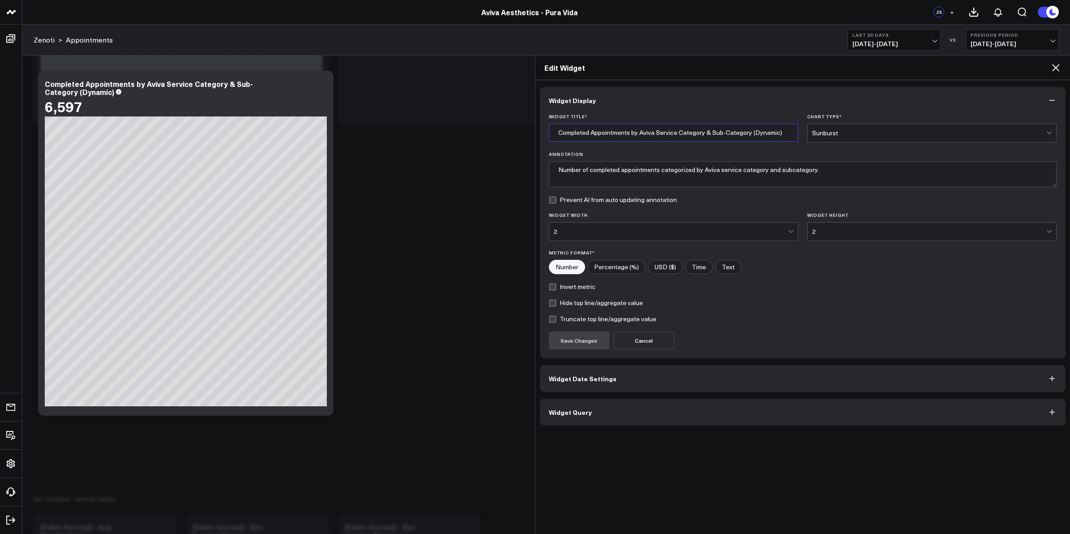
click at [763, 130] on input "Completed Appointments by Aviva Service Category & Sub-Category (Dynamic)" at bounding box center [673, 133] width 249 height 18
type input "Completed Appointments by Aviva Service Category & Sub-Category (Last 365 Days)"
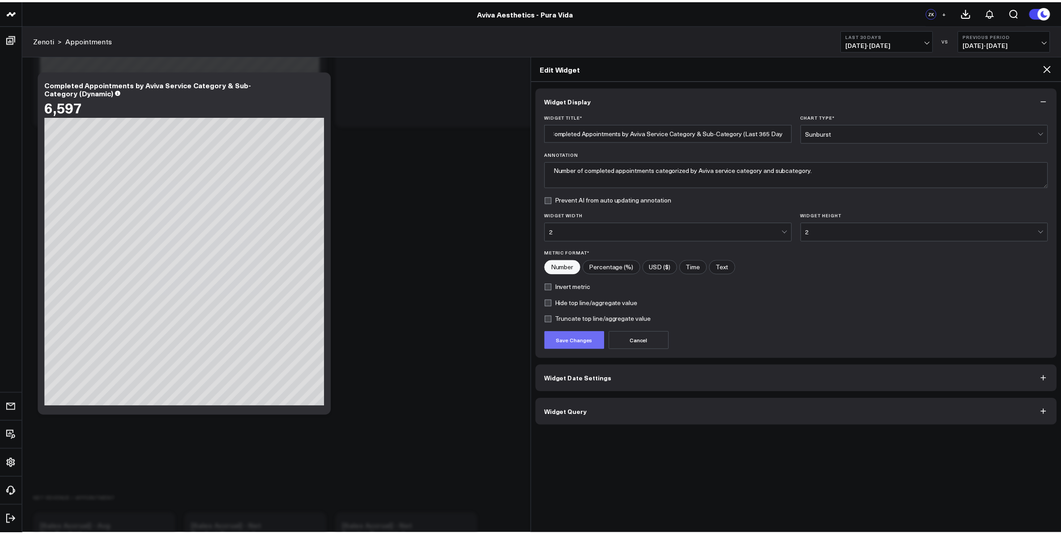
scroll to position [0, 0]
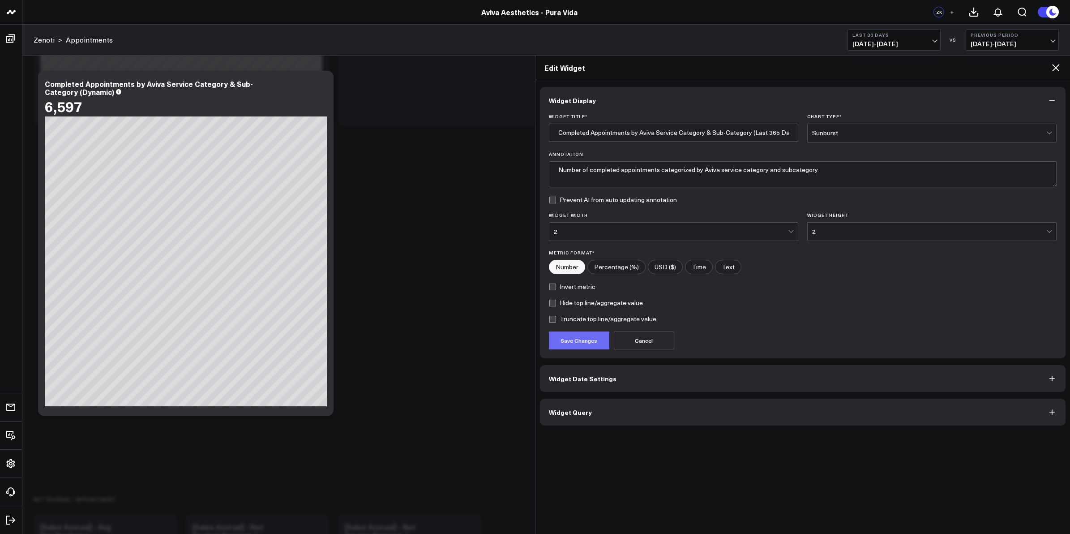
click at [581, 345] on button "Save Changes" at bounding box center [579, 340] width 60 height 18
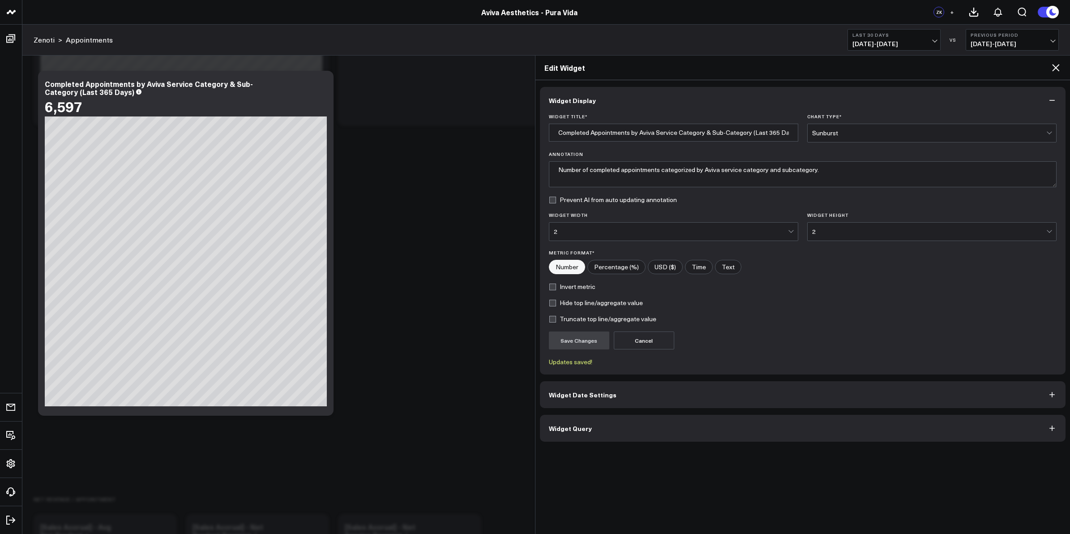
click at [612, 395] on button "Widget Date Settings" at bounding box center [803, 394] width 526 height 27
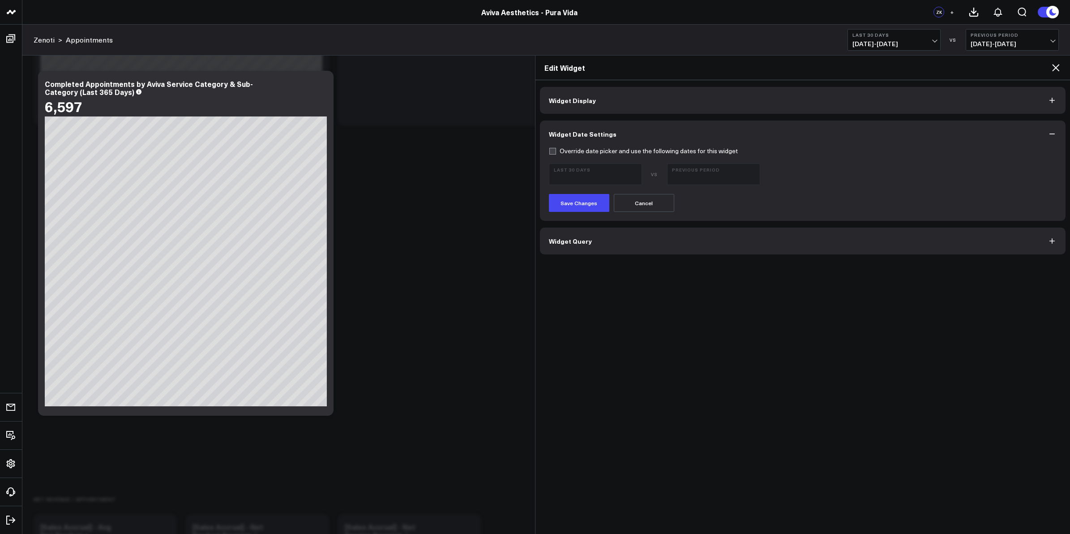
click at [553, 149] on label "Override date picker and use the following dates for this widget" at bounding box center [643, 150] width 189 height 7
click at [553, 149] on input "Override date picker and use the following dates for this widget" at bounding box center [552, 150] width 7 height 7
checkbox input "true"
click at [612, 177] on span "[DATE] - [DATE]" at bounding box center [595, 178] width 83 height 7
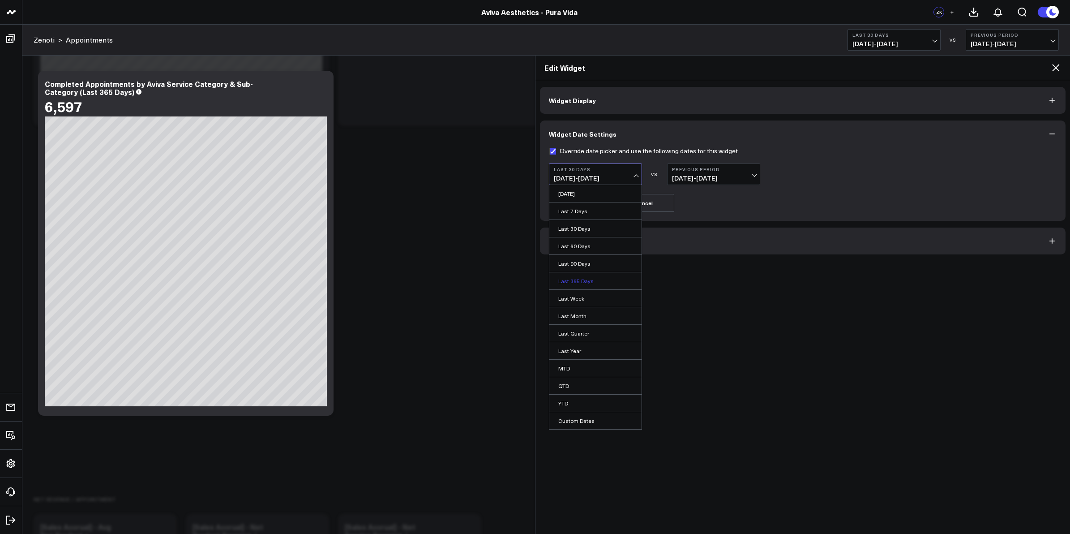
click at [586, 282] on link "Last 365 Days" at bounding box center [595, 280] width 92 height 17
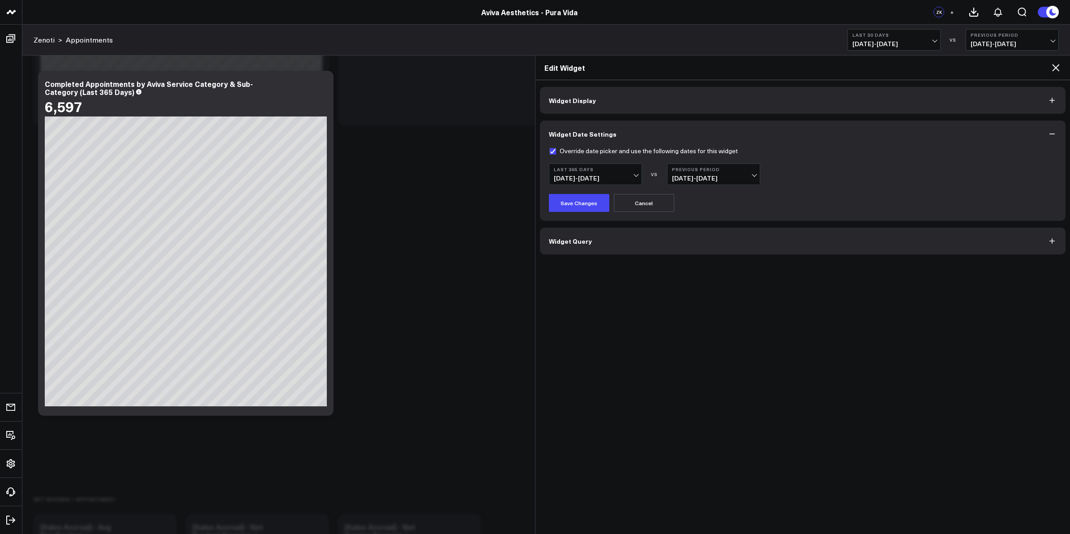
click at [752, 175] on span "[DATE] - [DATE]" at bounding box center [713, 178] width 83 height 7
click at [704, 195] on link "Previous Period" at bounding box center [713, 193] width 92 height 17
click at [580, 202] on button "Save Changes" at bounding box center [579, 203] width 60 height 18
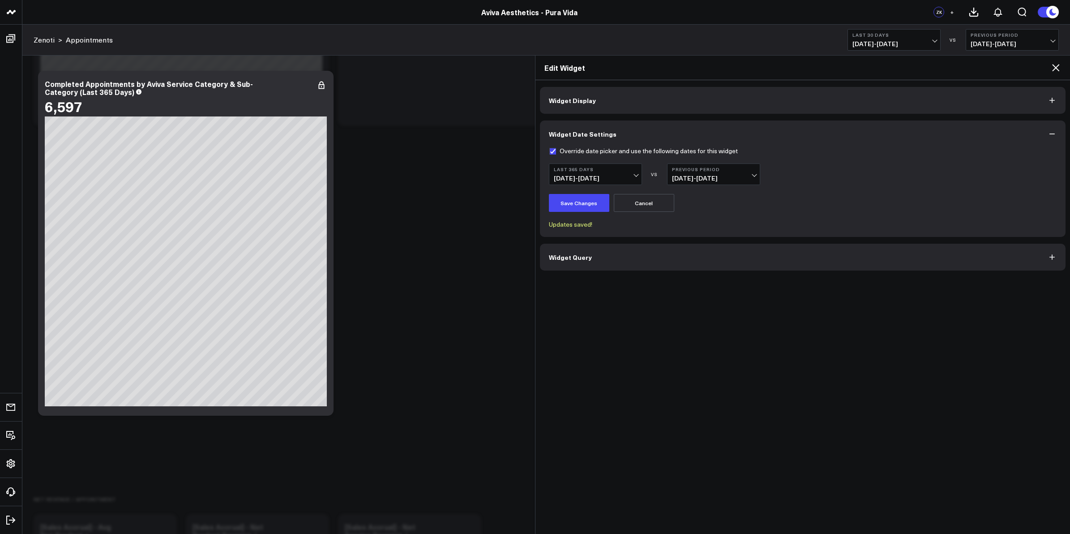
click at [1053, 69] on icon at bounding box center [1055, 67] width 7 height 7
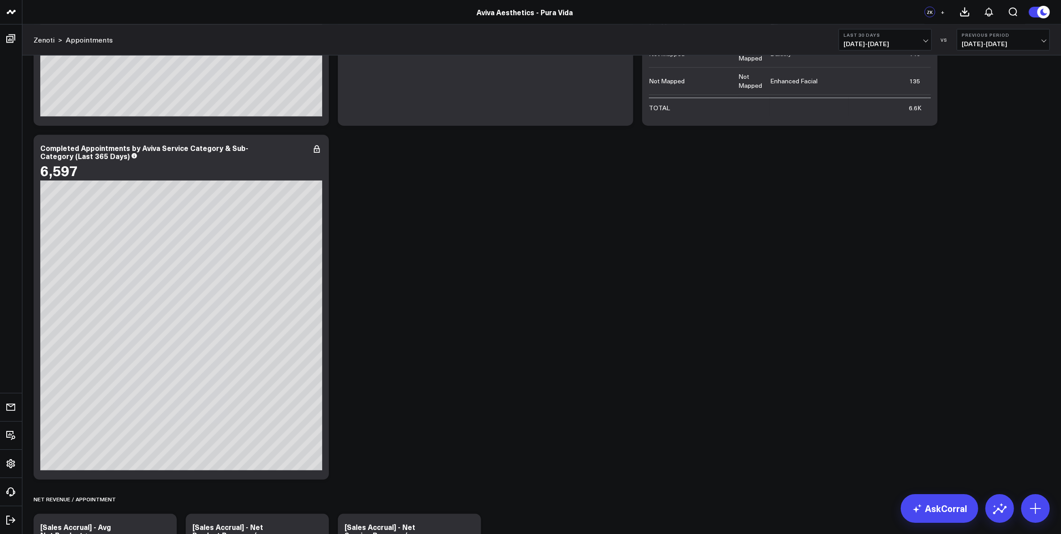
click at [807, 282] on div "Completed Appointments by Employee Modify via AI Copy link to widget Ask suppor…" at bounding box center [542, 231] width 1026 height 3131
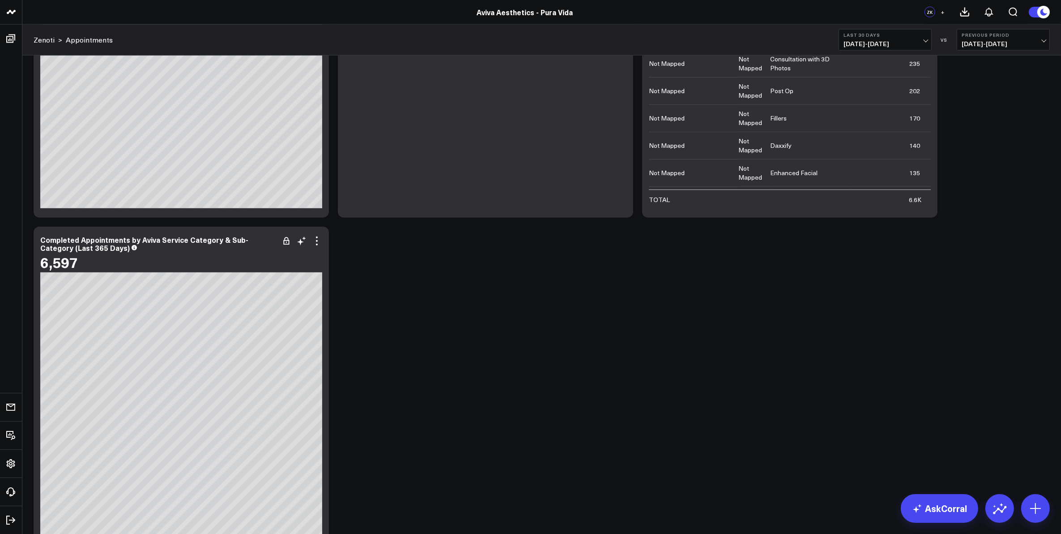
scroll to position [1341, 0]
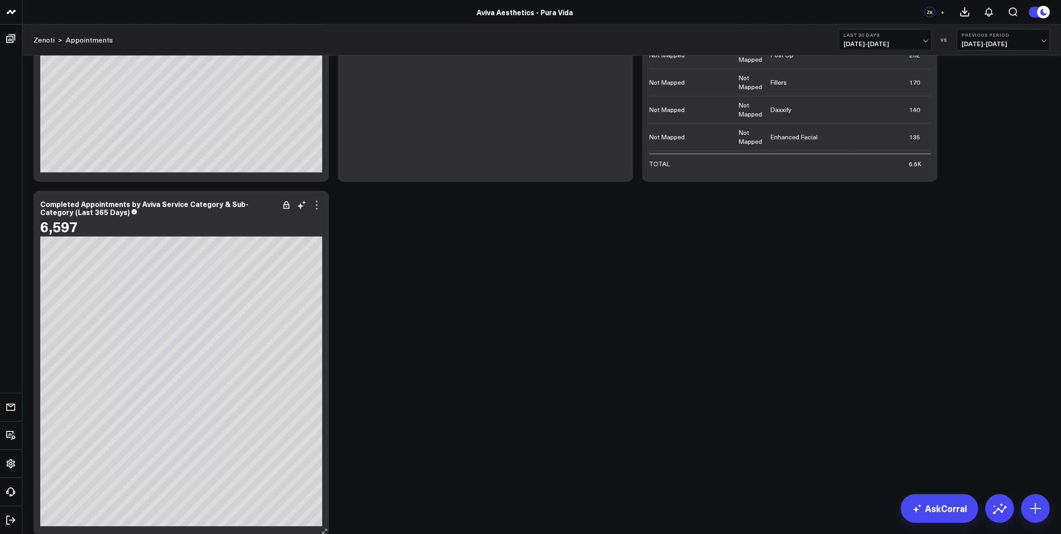
click at [318, 207] on icon at bounding box center [317, 205] width 11 height 11
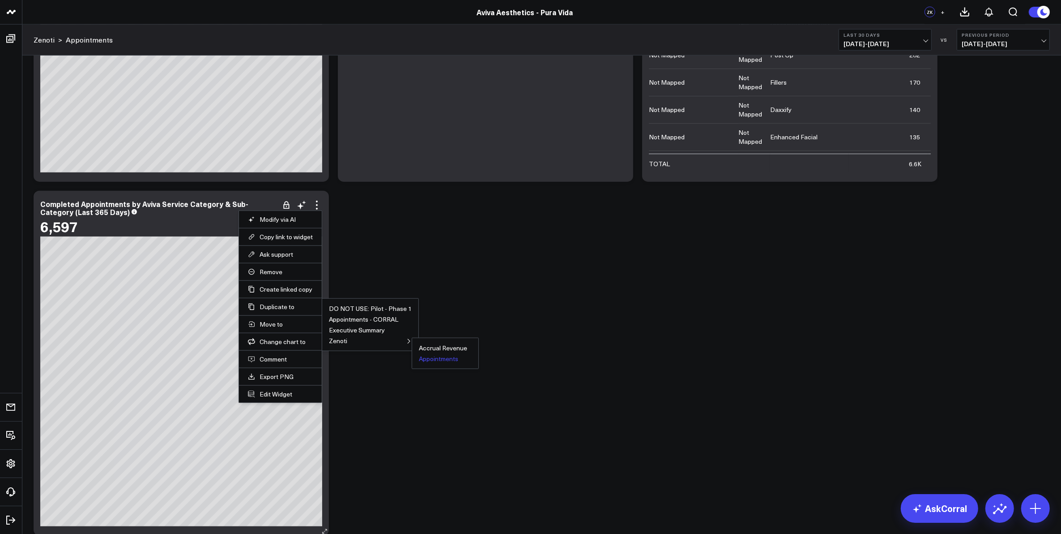
click at [431, 360] on button "Appointments" at bounding box center [438, 358] width 39 height 6
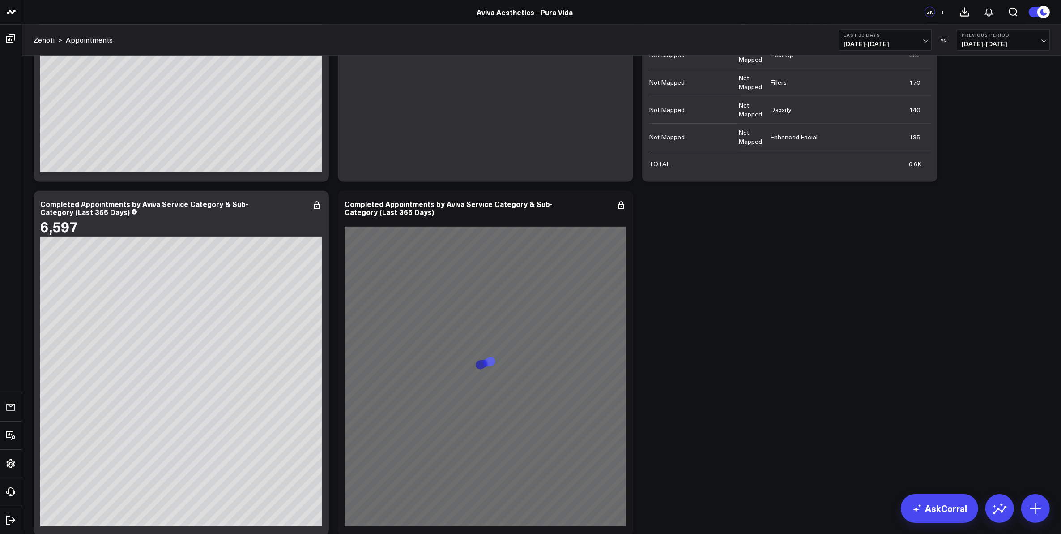
scroll to position [1397, 0]
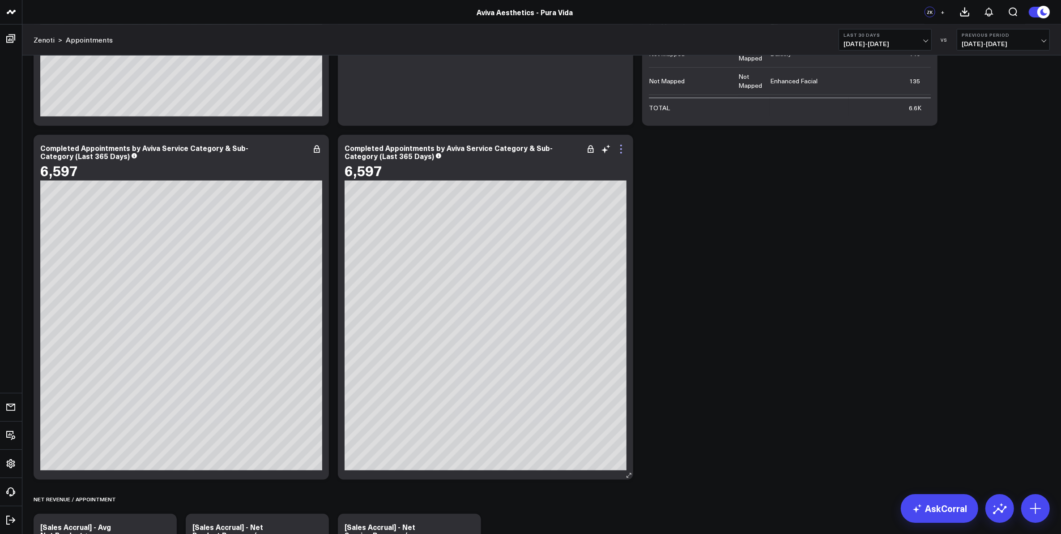
click at [621, 152] on icon at bounding box center [621, 153] width 2 height 2
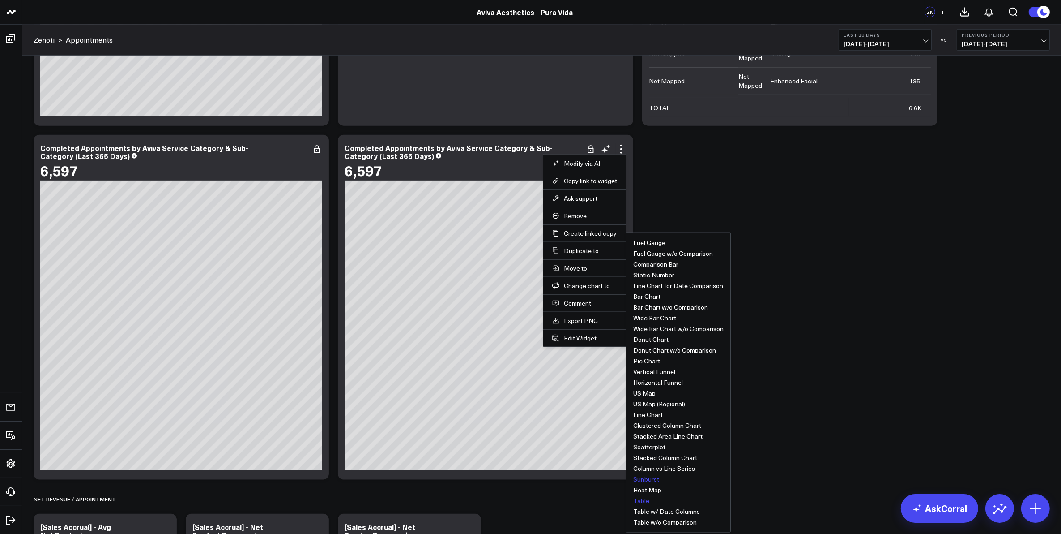
click at [643, 504] on button "Table" at bounding box center [641, 500] width 16 height 6
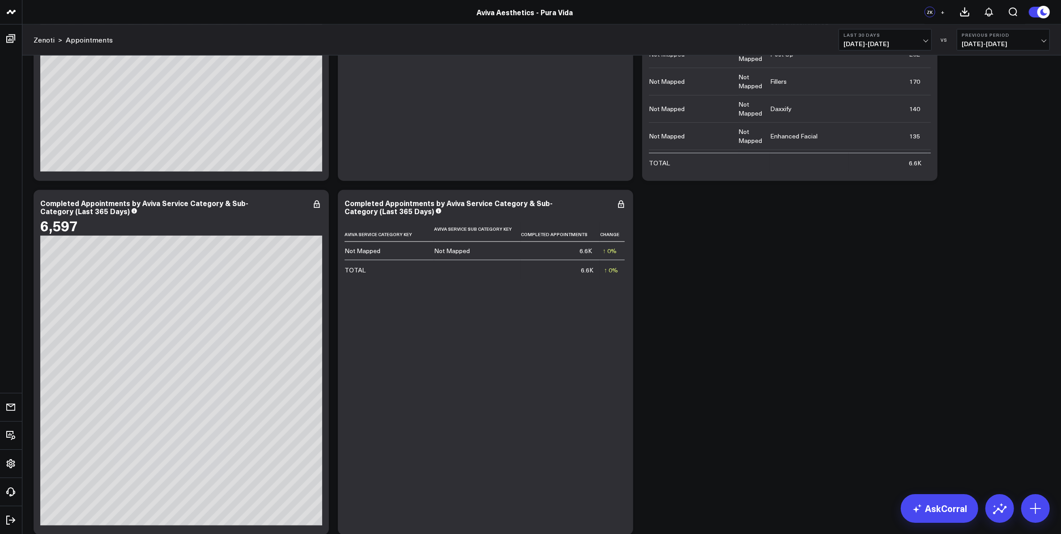
scroll to position [1343, 0]
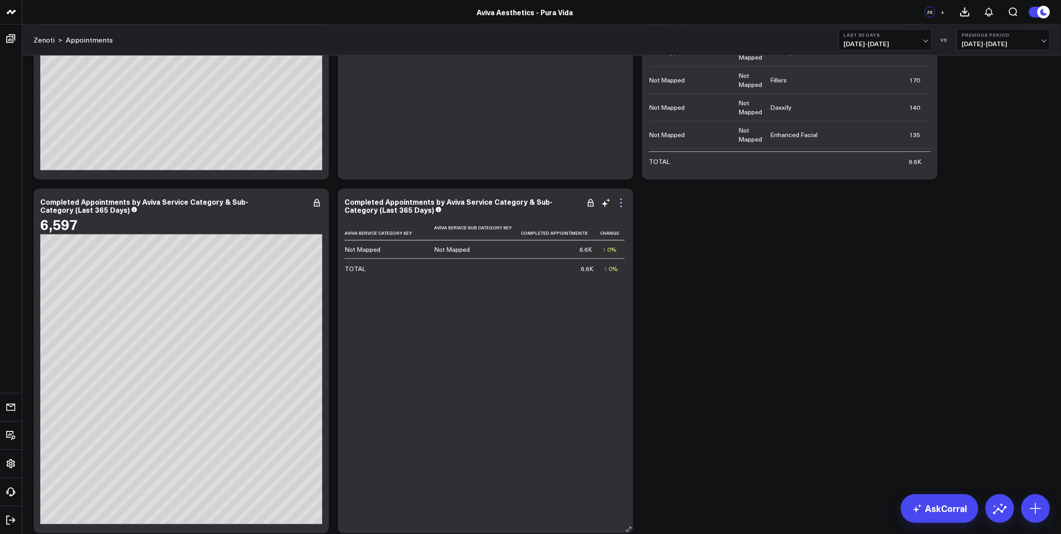
click at [622, 200] on icon at bounding box center [621, 202] width 11 height 11
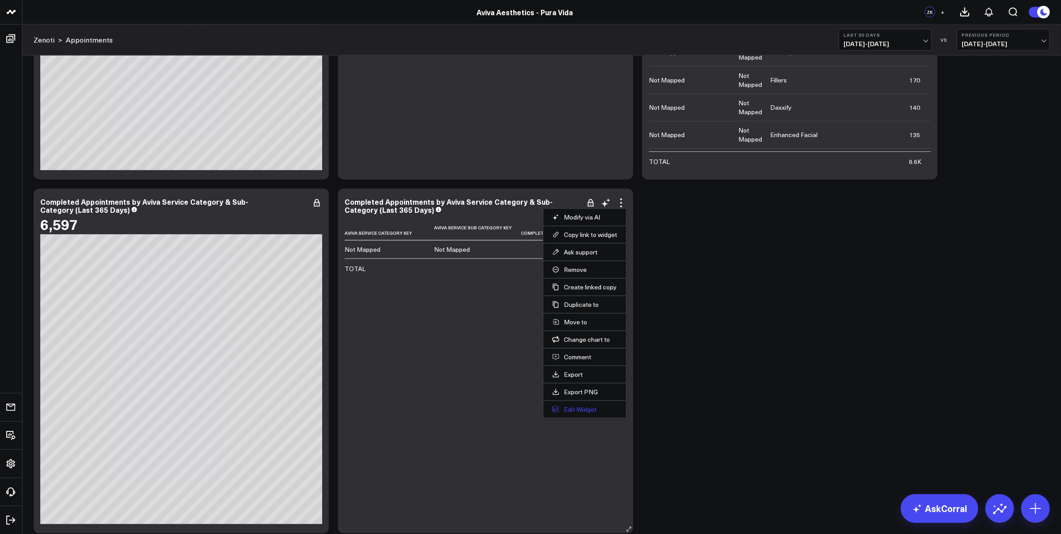
click at [585, 408] on button "Edit Widget" at bounding box center [584, 409] width 65 height 8
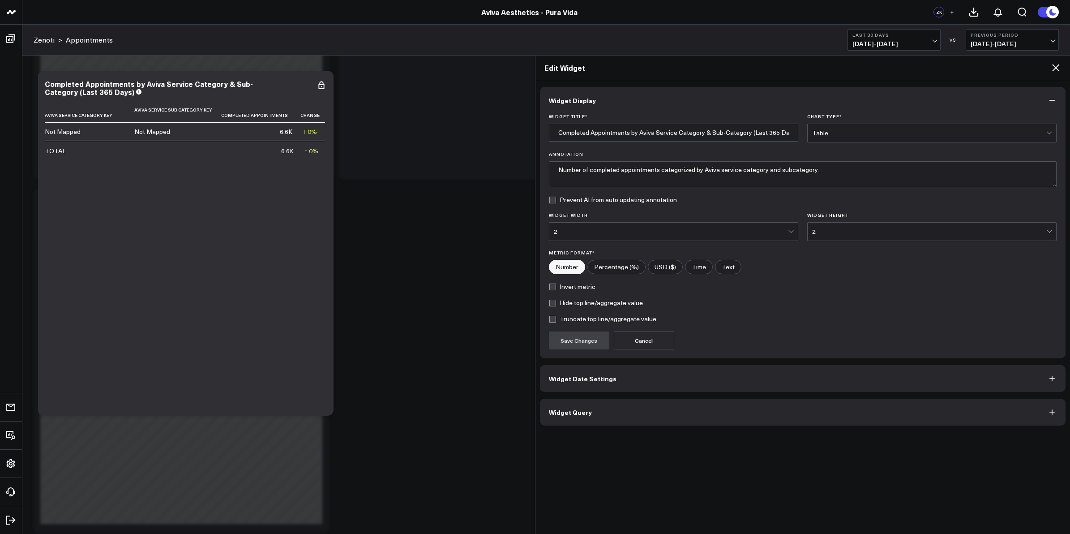
click at [611, 383] on button "Widget Date Settings" at bounding box center [803, 378] width 526 height 27
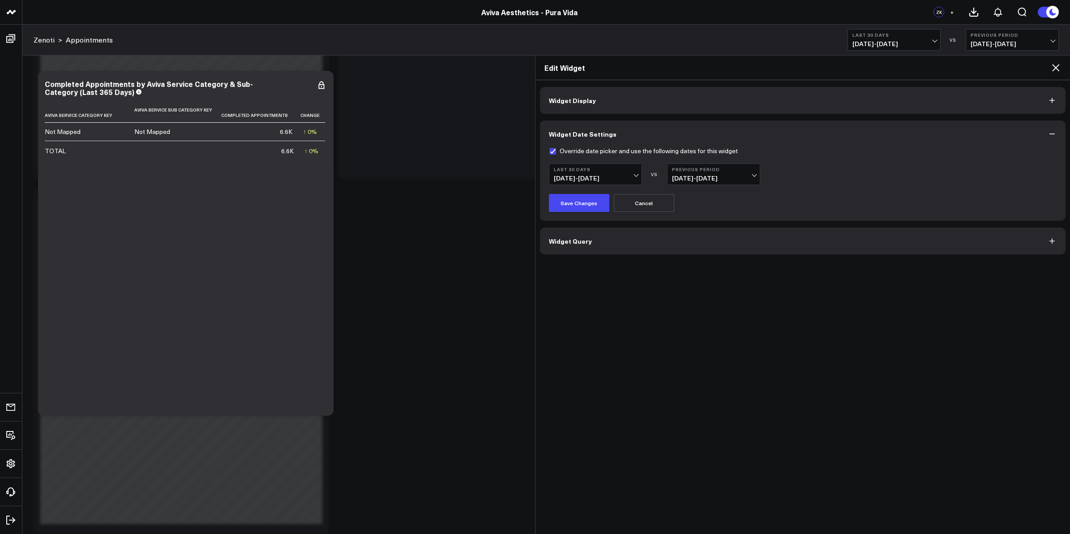
click at [633, 175] on span "[DATE] - [DATE]" at bounding box center [595, 178] width 83 height 7
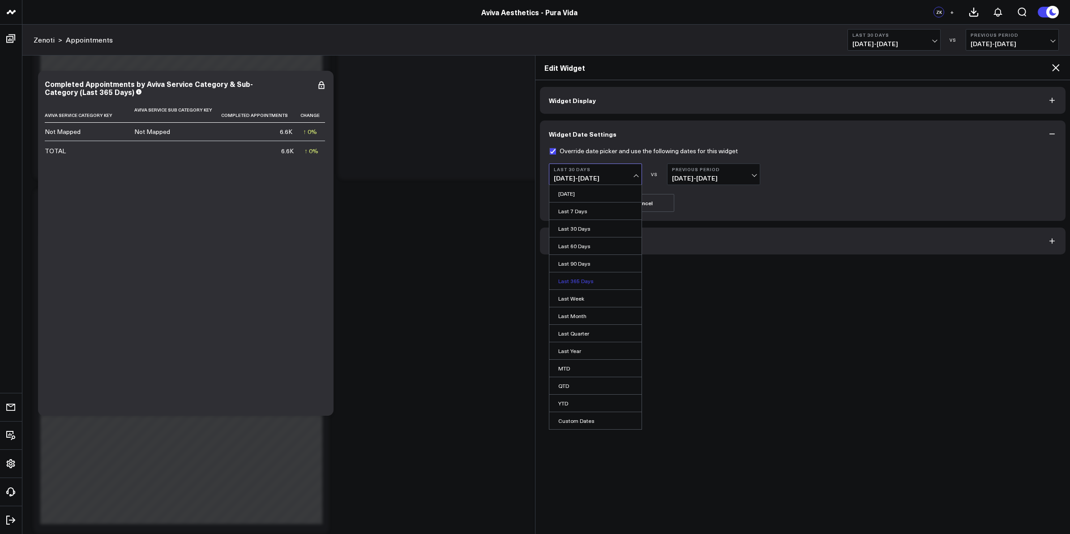
click at [577, 278] on link "Last 365 Days" at bounding box center [595, 280] width 92 height 17
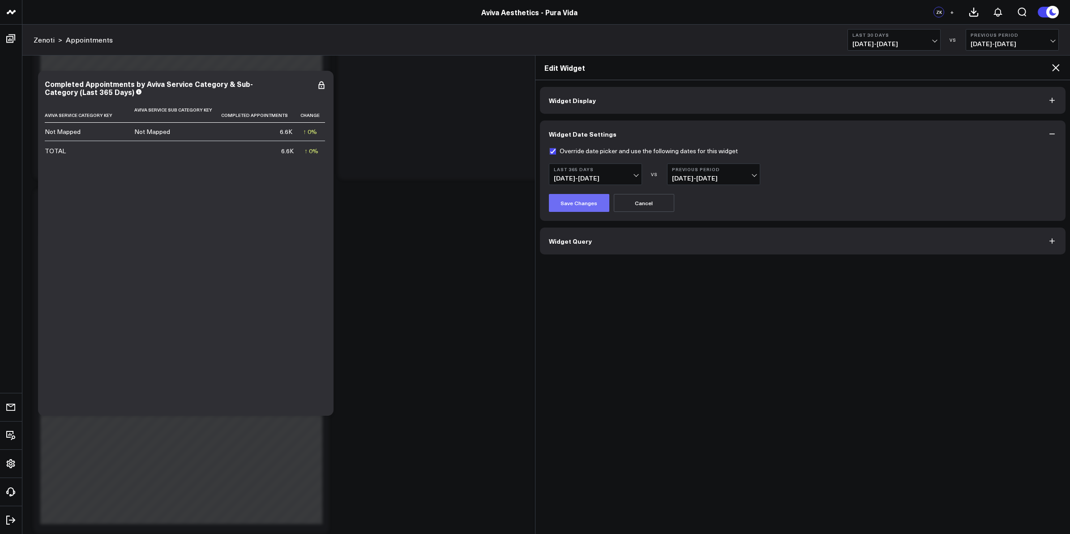
click at [589, 202] on button "Save Changes" at bounding box center [579, 203] width 60 height 18
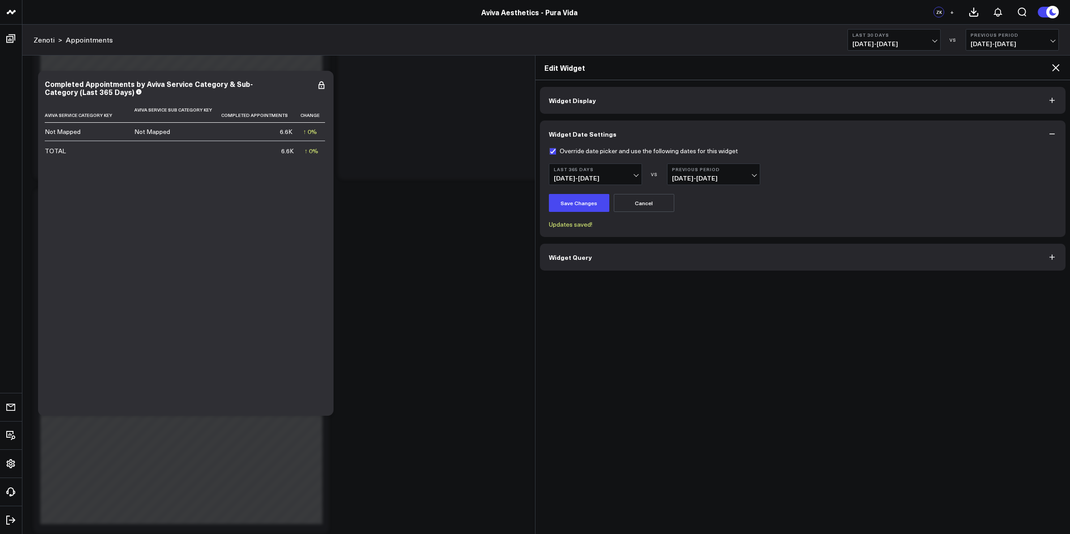
click at [1056, 65] on icon at bounding box center [1055, 67] width 11 height 11
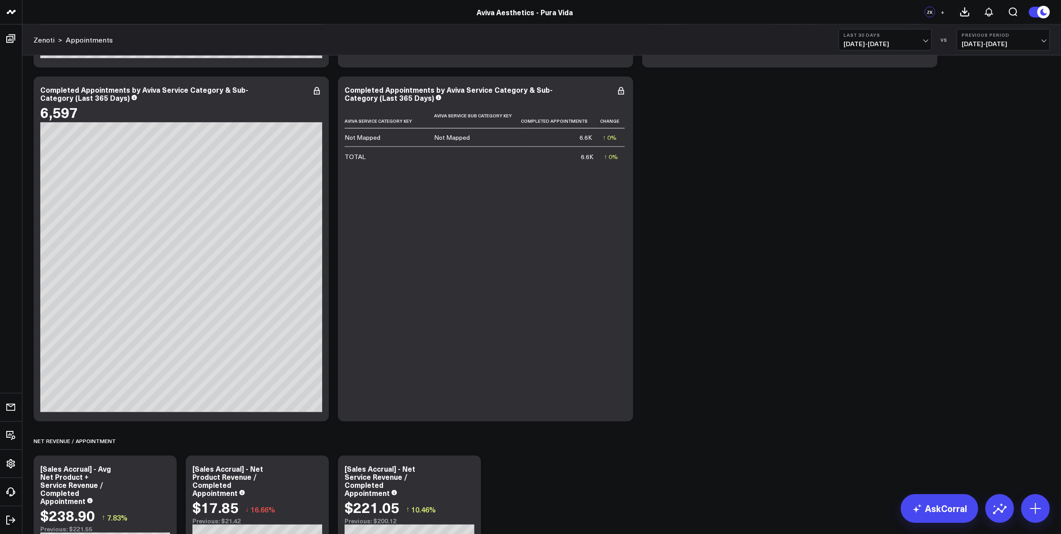
scroll to position [1399, 0]
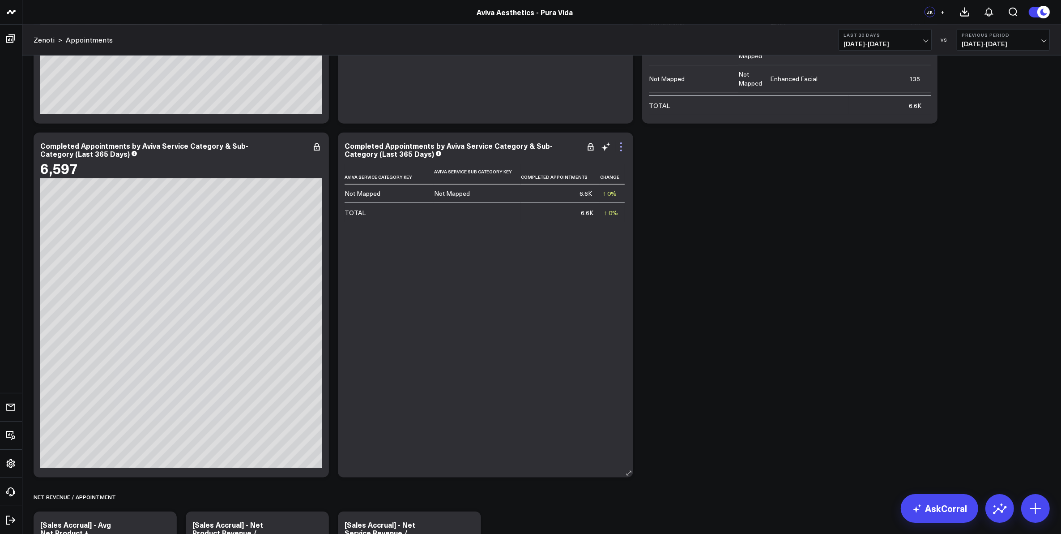
click at [620, 144] on icon at bounding box center [621, 146] width 11 height 11
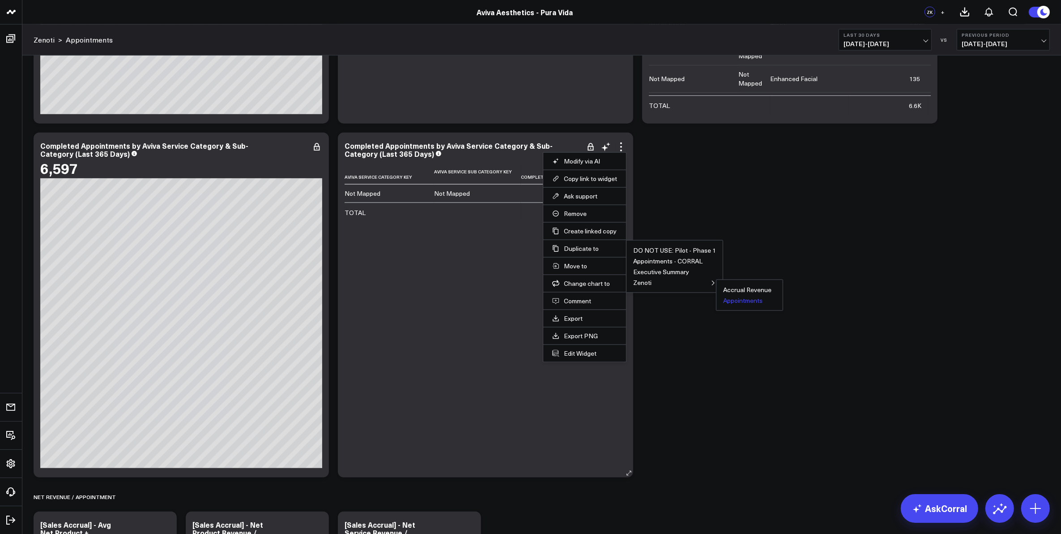
click at [739, 303] on button "Appointments" at bounding box center [742, 300] width 39 height 6
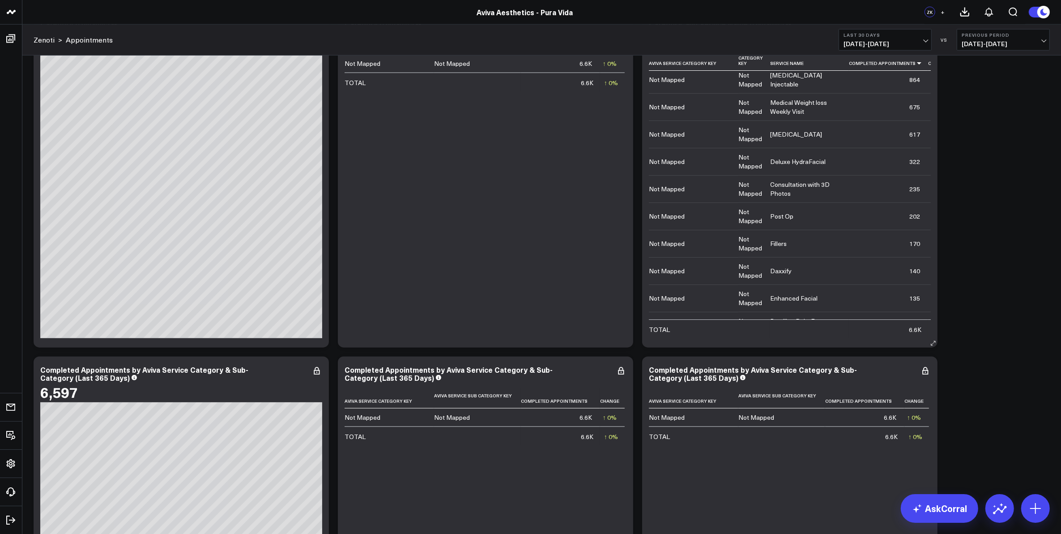
scroll to position [0, 0]
click at [871, 366] on div "Completed Appointments by Aviva Service Category & Sub-Category (Last 365 Days)" at bounding box center [790, 373] width 282 height 16
click at [923, 373] on icon at bounding box center [925, 370] width 11 height 11
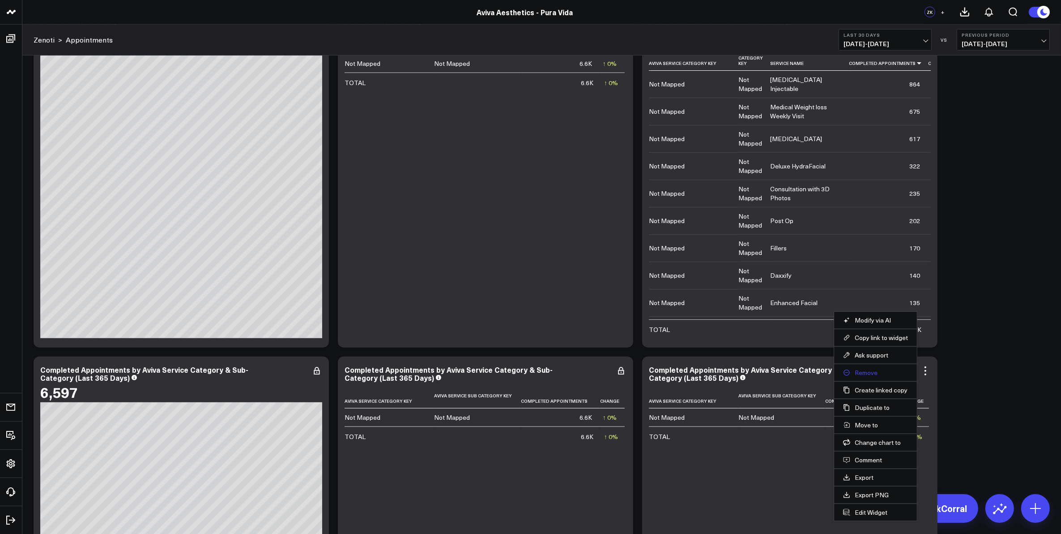
click at [868, 371] on button "Remove" at bounding box center [875, 372] width 65 height 8
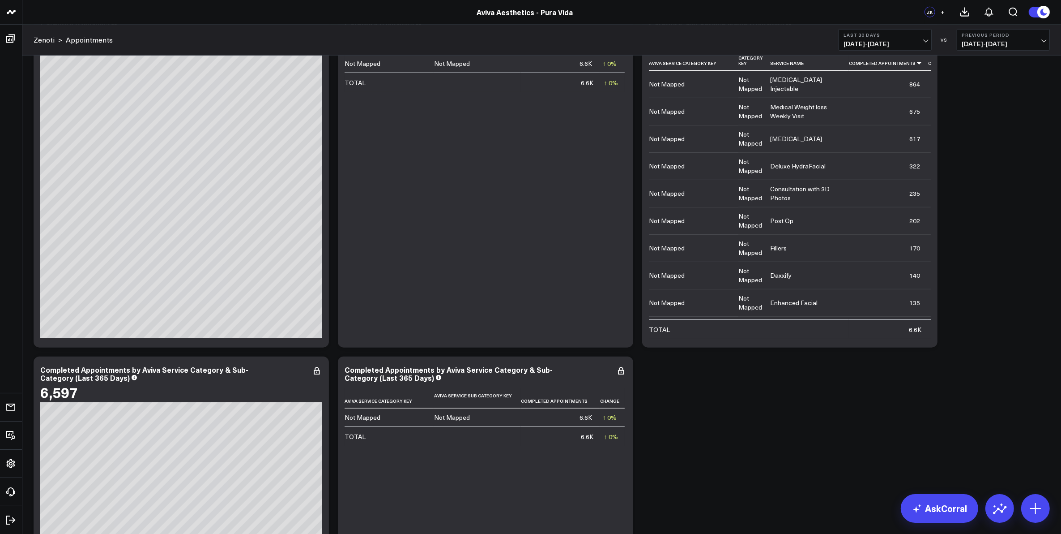
scroll to position [1007, 0]
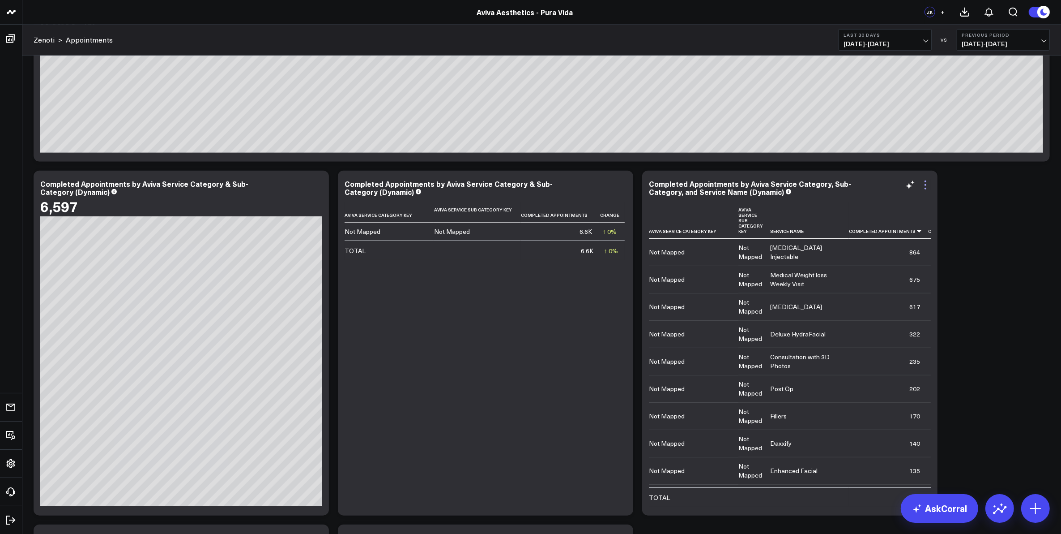
click at [926, 187] on icon at bounding box center [925, 185] width 11 height 11
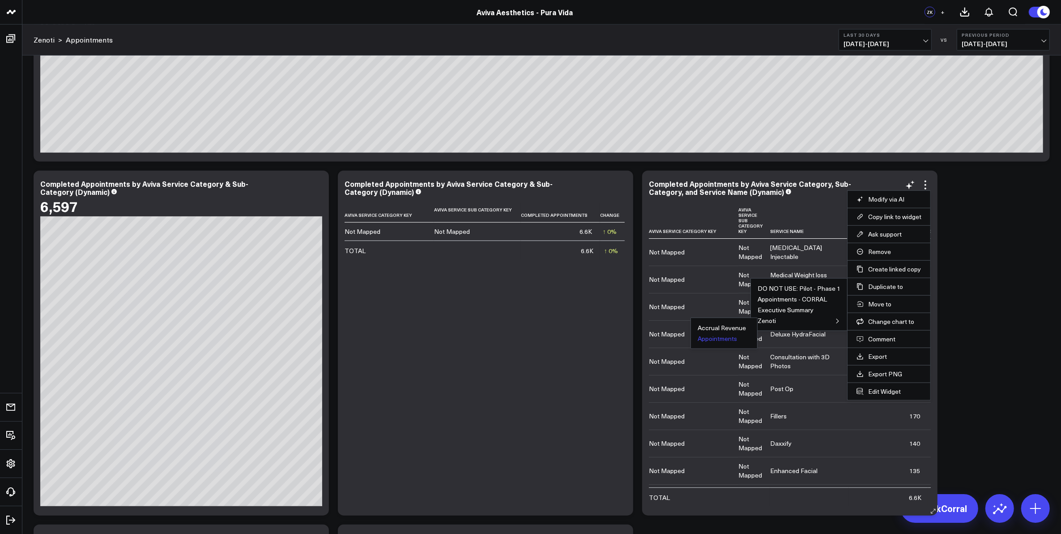
click at [730, 341] on button "Appointments" at bounding box center [717, 338] width 39 height 6
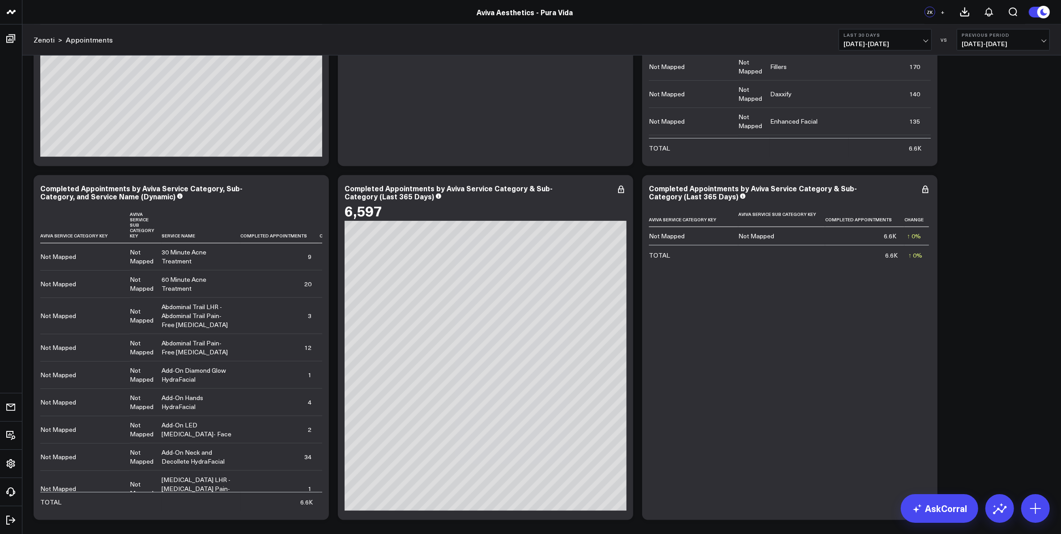
scroll to position [1399, 0]
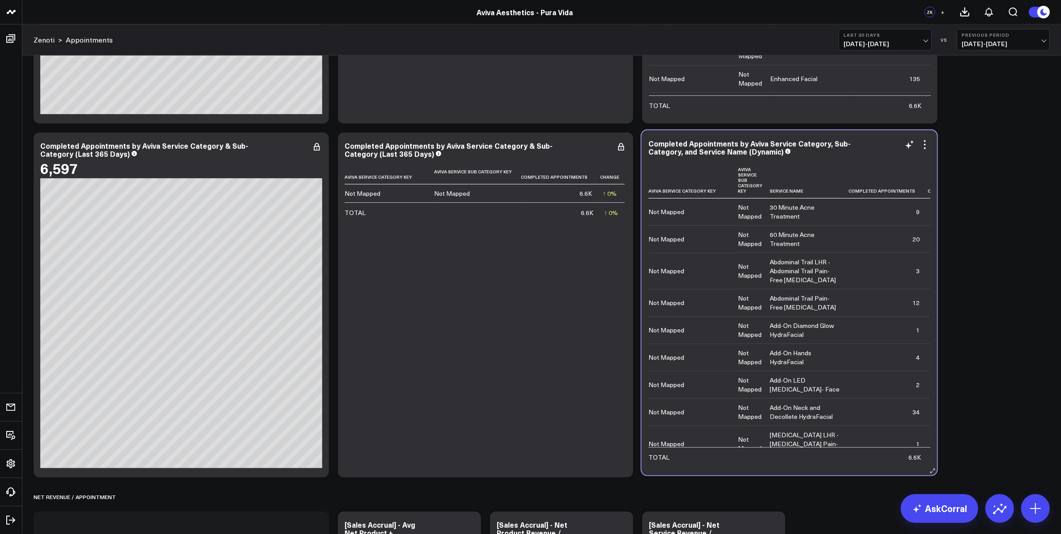
drag, startPoint x: 714, startPoint y: 157, endPoint x: 874, endPoint y: 153, distance: 159.9
click at [874, 153] on div "Completed Appointments by Aviva Service Category, Sub-Category, and Service Nam…" at bounding box center [790, 147] width 282 height 16
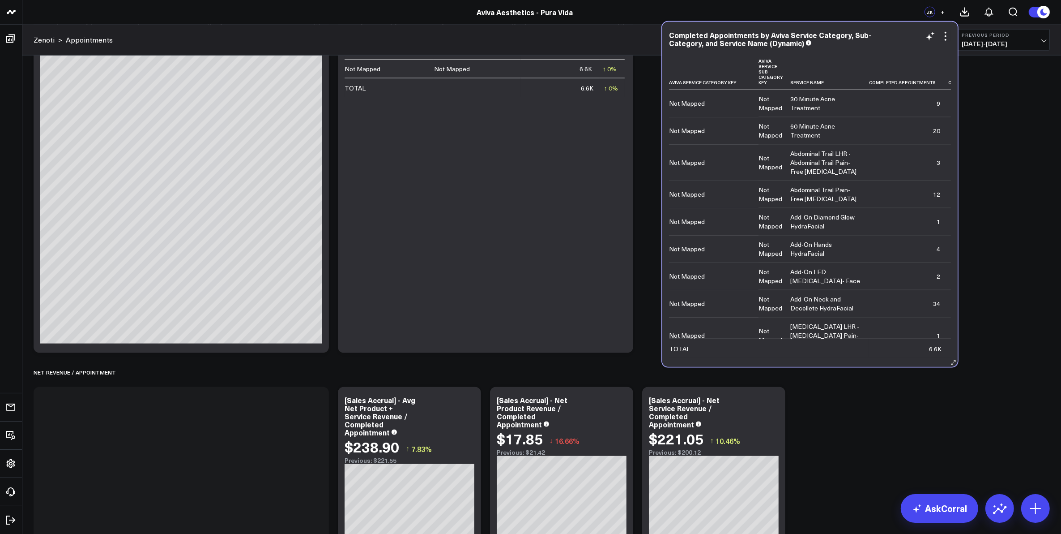
scroll to position [1461, 0]
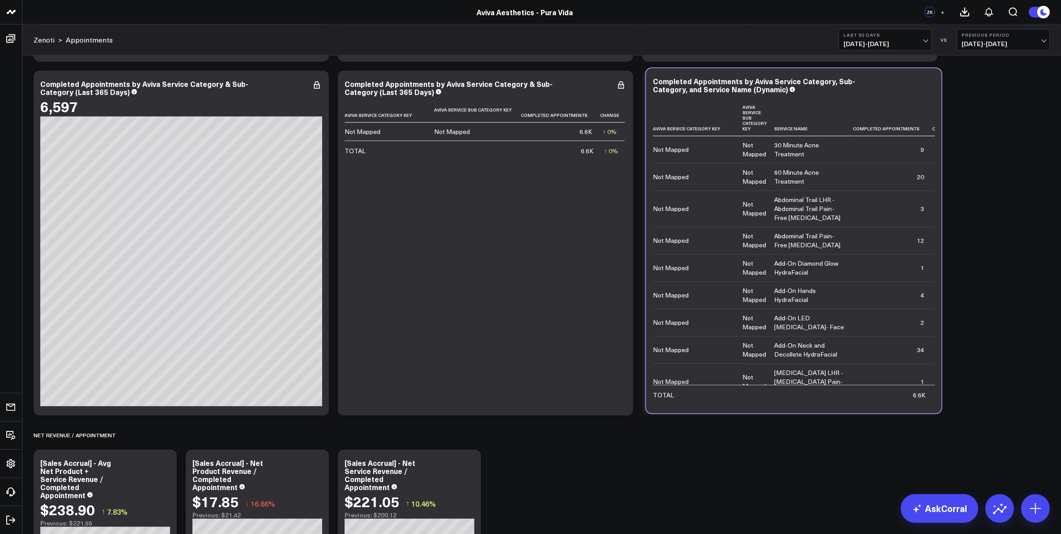
drag, startPoint x: 246, startPoint y: 354, endPoint x: 853, endPoint y: 68, distance: 671.0
click at [853, 68] on div "Completed Appointments by Employee Modify via AI Copy link to widget Ask suppor…" at bounding box center [542, 167] width 1026 height 3131
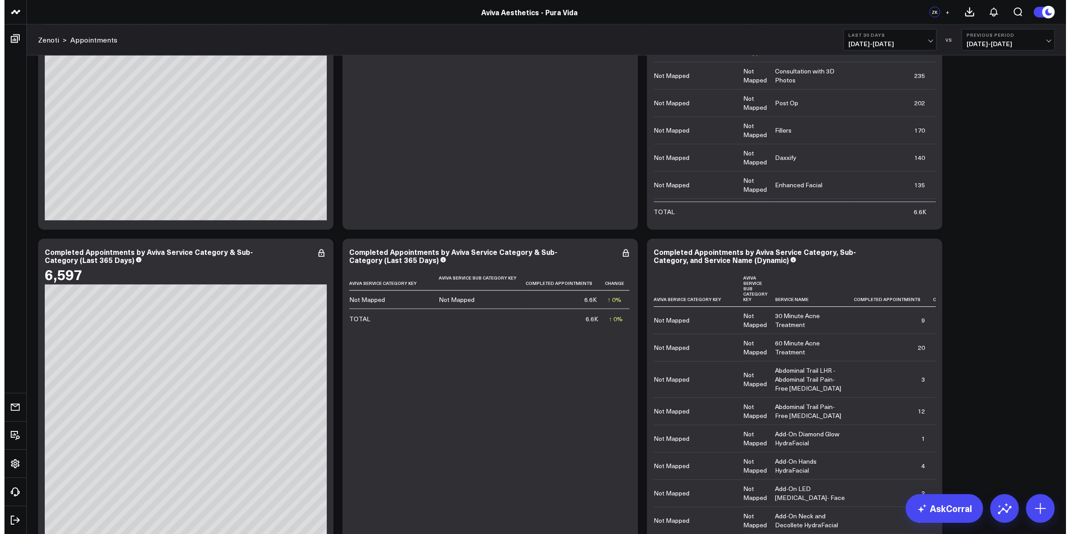
scroll to position [1405, 0]
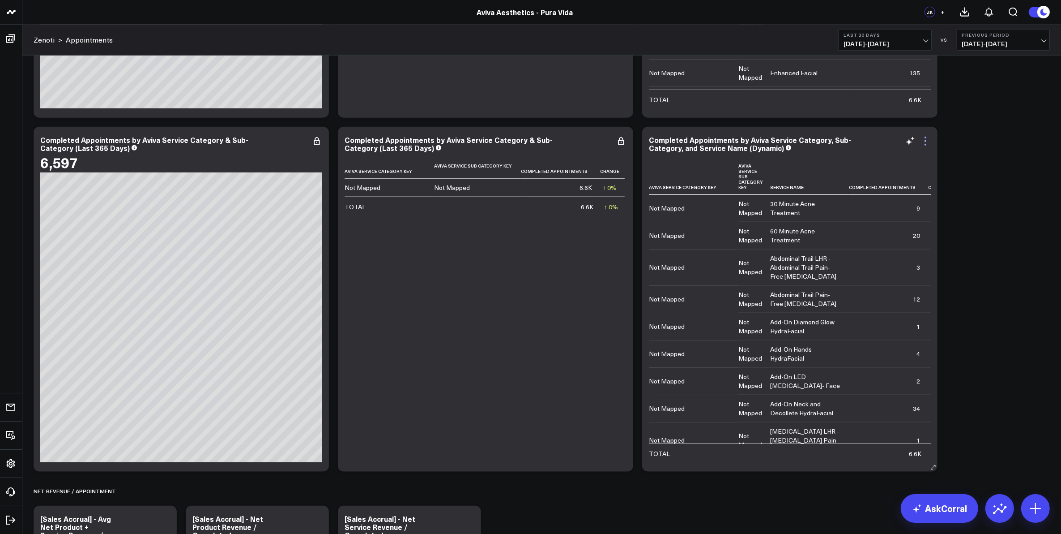
click at [927, 141] on icon at bounding box center [925, 141] width 11 height 11
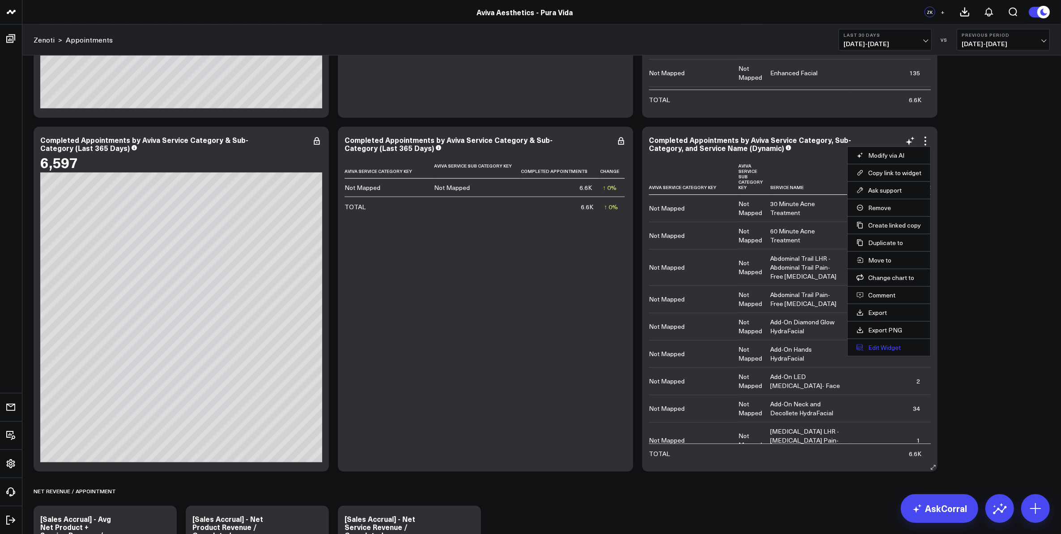
click at [883, 351] on button "Edit Widget" at bounding box center [889, 347] width 65 height 8
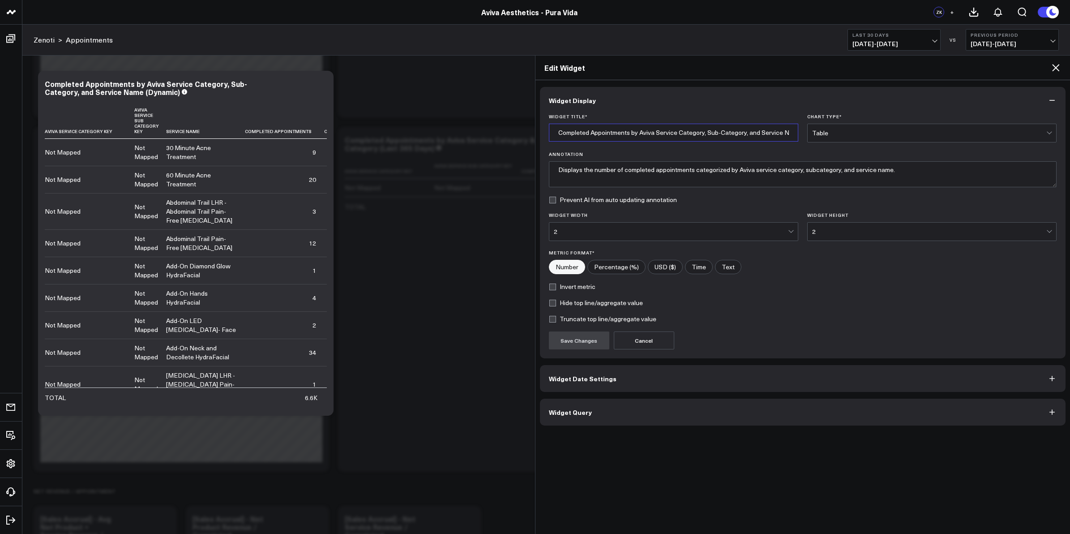
click at [759, 135] on input "Completed Appointments by Aviva Service Category, Sub-Category, and Service Nam…" at bounding box center [673, 133] width 249 height 18
type input "Completed Appointments by Aviva Service Category, Sub-Category, and Service Nam…"
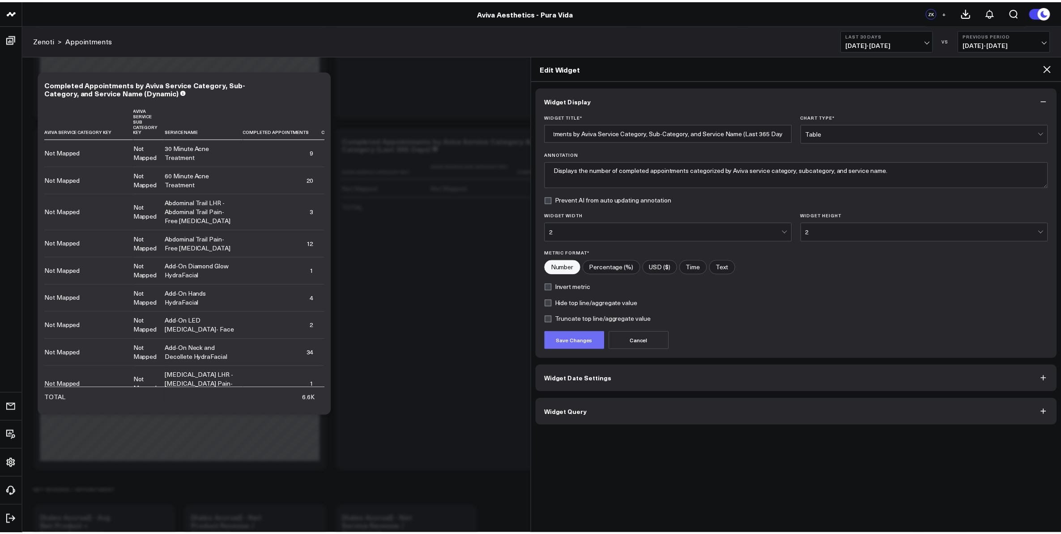
scroll to position [0, 0]
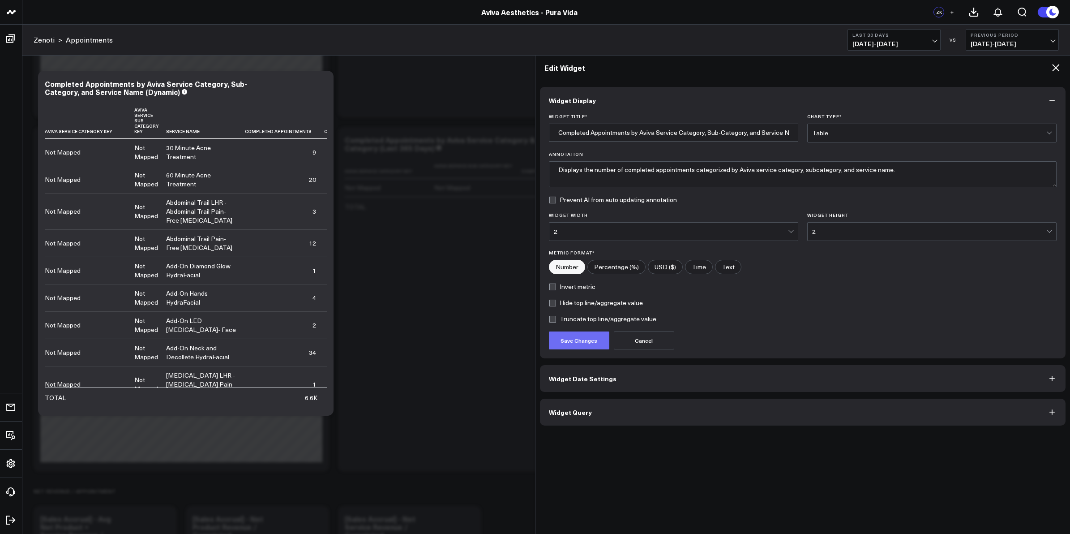
click at [579, 346] on button "Save Changes" at bounding box center [579, 340] width 60 height 18
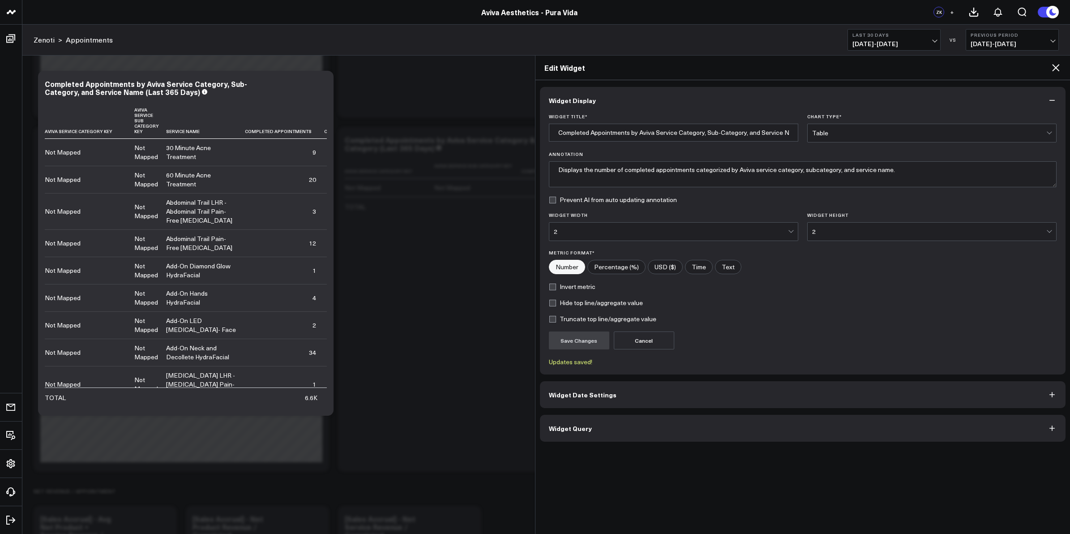
click at [647, 395] on button "Widget Date Settings" at bounding box center [803, 394] width 526 height 27
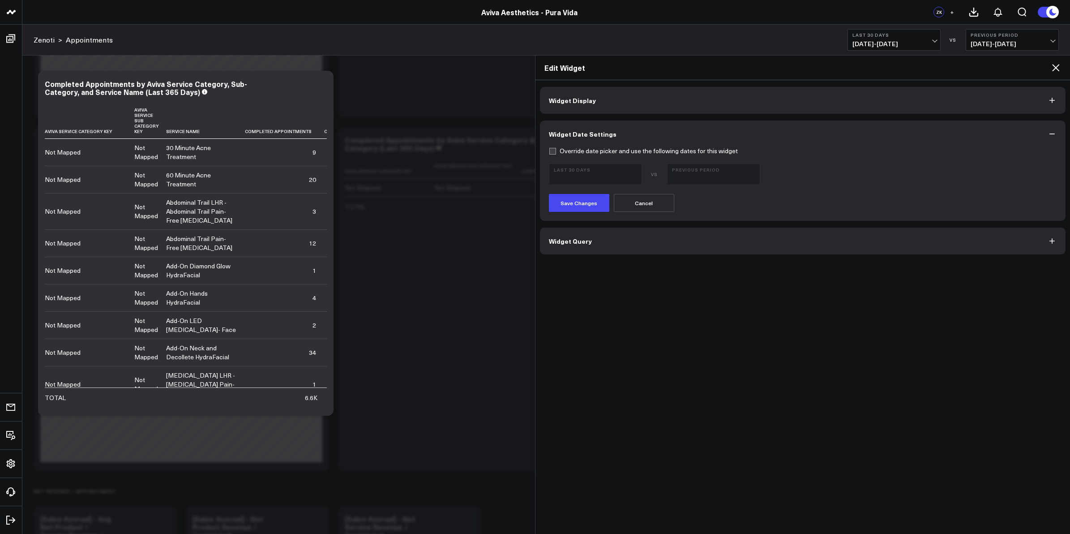
click at [551, 149] on label "Override date picker and use the following dates for this widget" at bounding box center [643, 150] width 189 height 7
click at [551, 149] on input "Override date picker and use the following dates for this widget" at bounding box center [552, 150] width 7 height 7
checkbox input "true"
click at [593, 175] on span "[DATE] - [DATE]" at bounding box center [595, 178] width 83 height 7
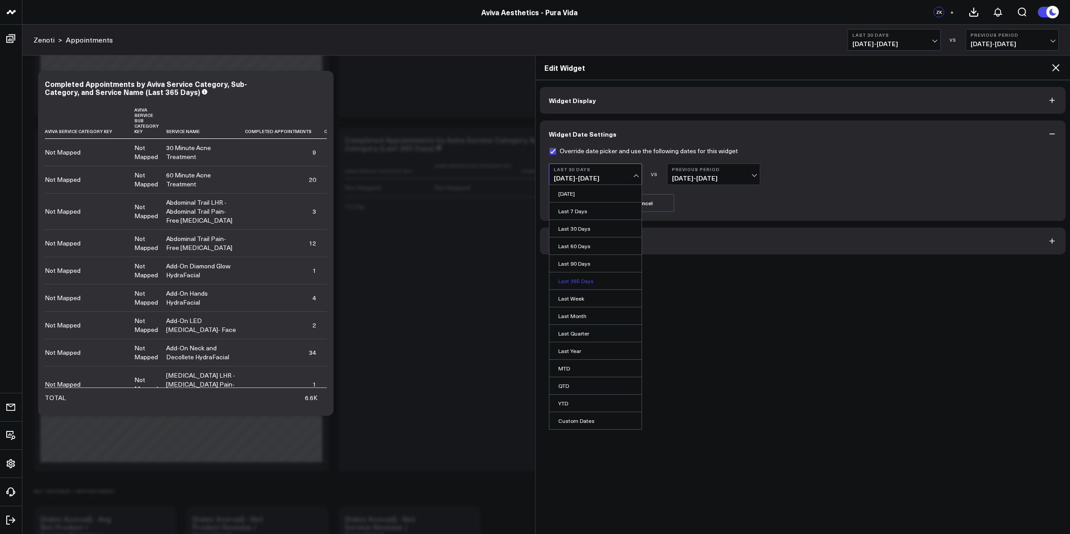
click at [582, 283] on link "Last 365 Days" at bounding box center [595, 280] width 92 height 17
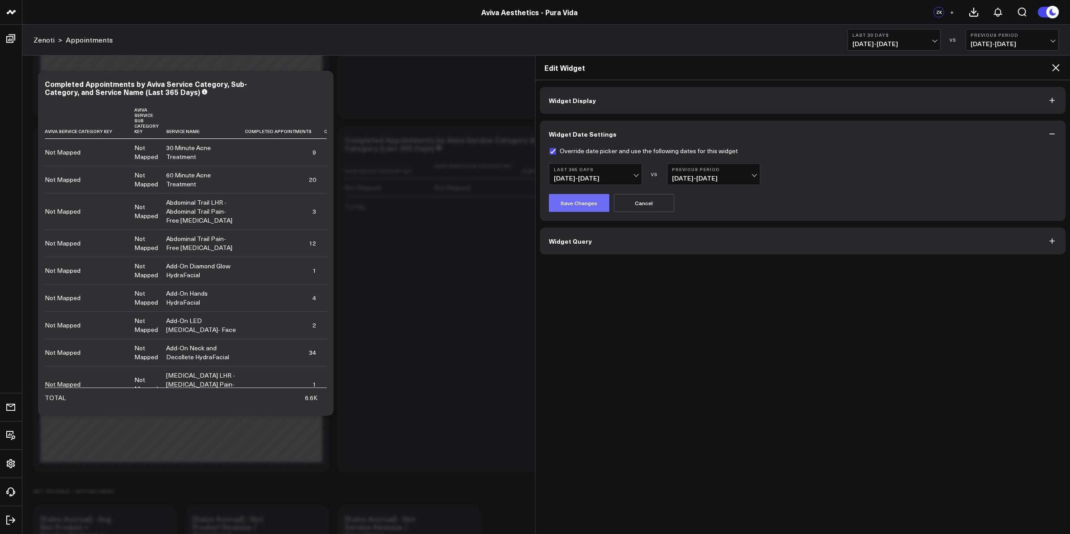
click at [578, 205] on button "Save Changes" at bounding box center [579, 203] width 60 height 18
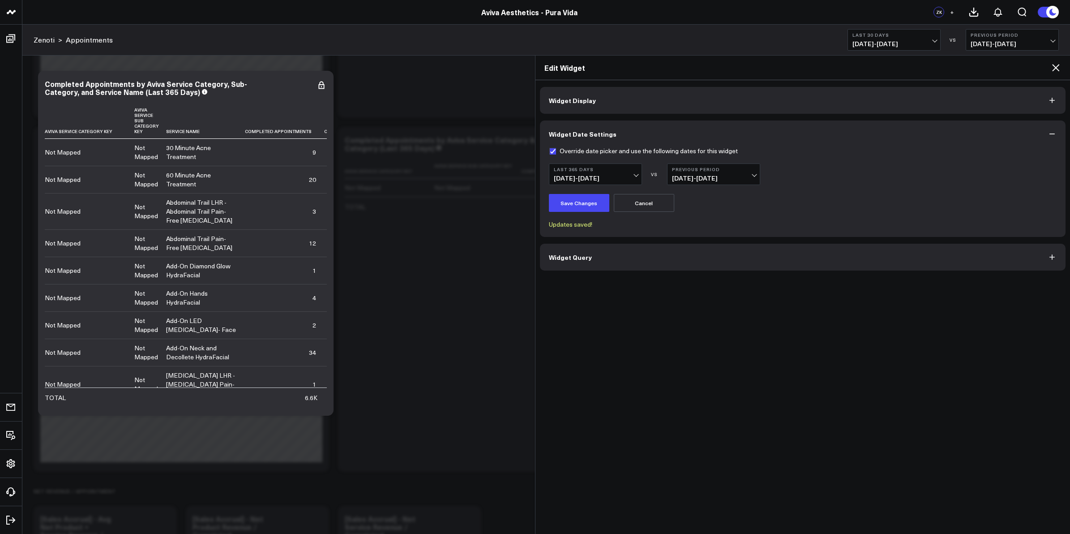
click at [1056, 69] on icon at bounding box center [1055, 67] width 11 height 11
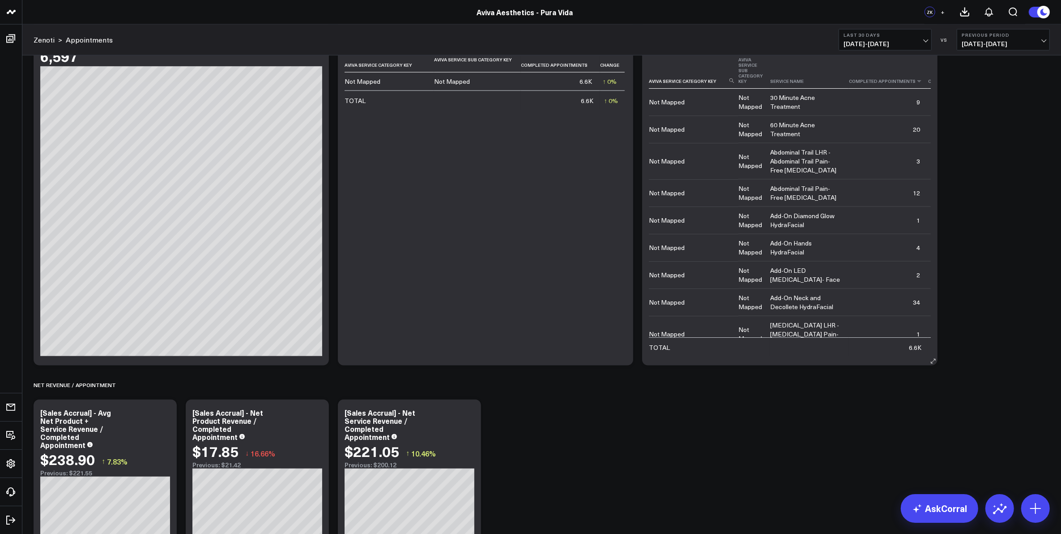
click at [874, 84] on th "Completed Appointments" at bounding box center [888, 70] width 79 height 36
click at [916, 82] on icon at bounding box center [919, 80] width 7 height 5
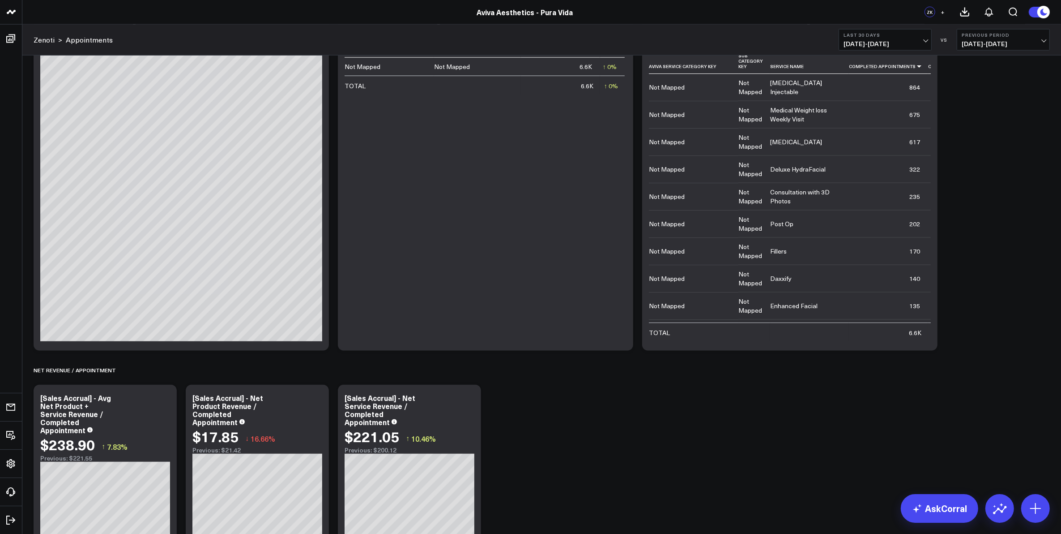
scroll to position [1735, 0]
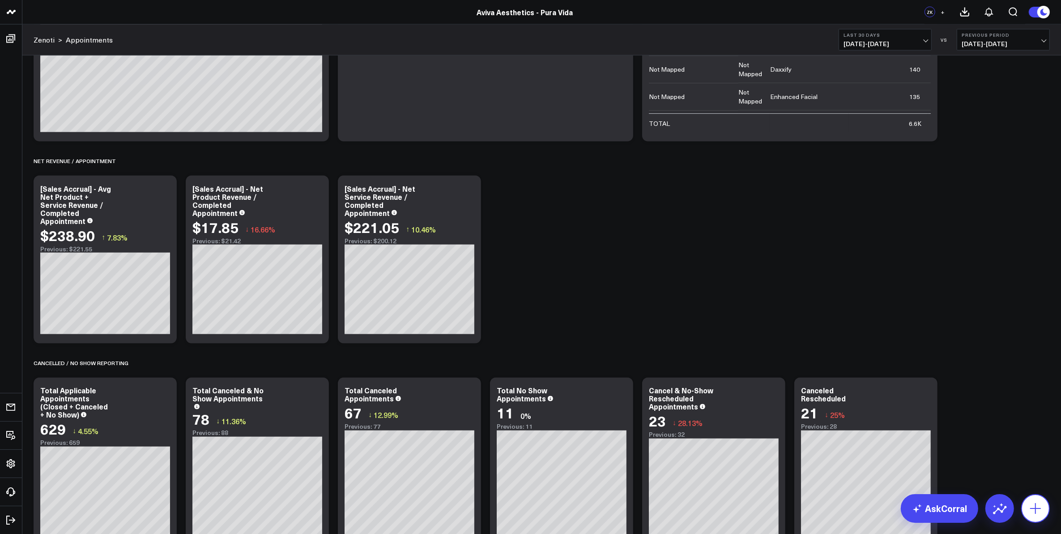
click at [1031, 509] on icon at bounding box center [1035, 508] width 11 height 11
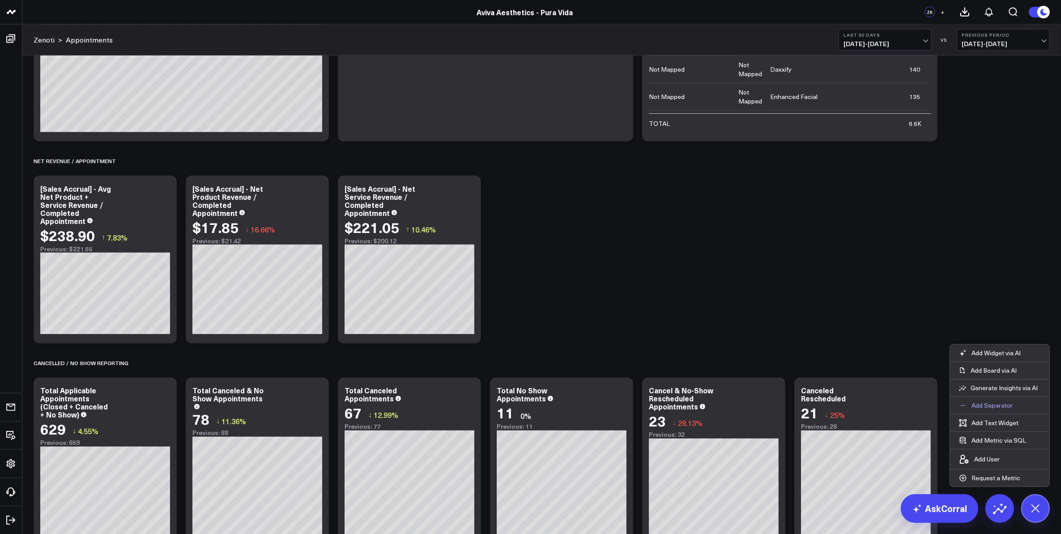
click at [1003, 403] on p "Add Separator" at bounding box center [992, 405] width 41 height 8
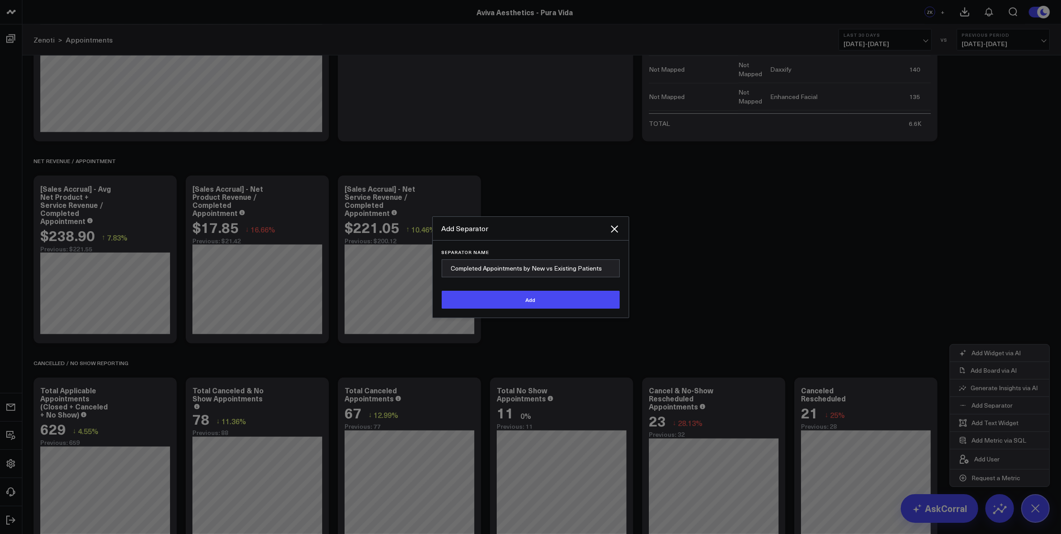
click at [586, 267] on input "Completed Appointments by New vs Existing Patients" at bounding box center [531, 268] width 178 height 18
type input "Completed Appointments by New vs Existing Guest"
click at [572, 299] on button "Add" at bounding box center [531, 300] width 178 height 18
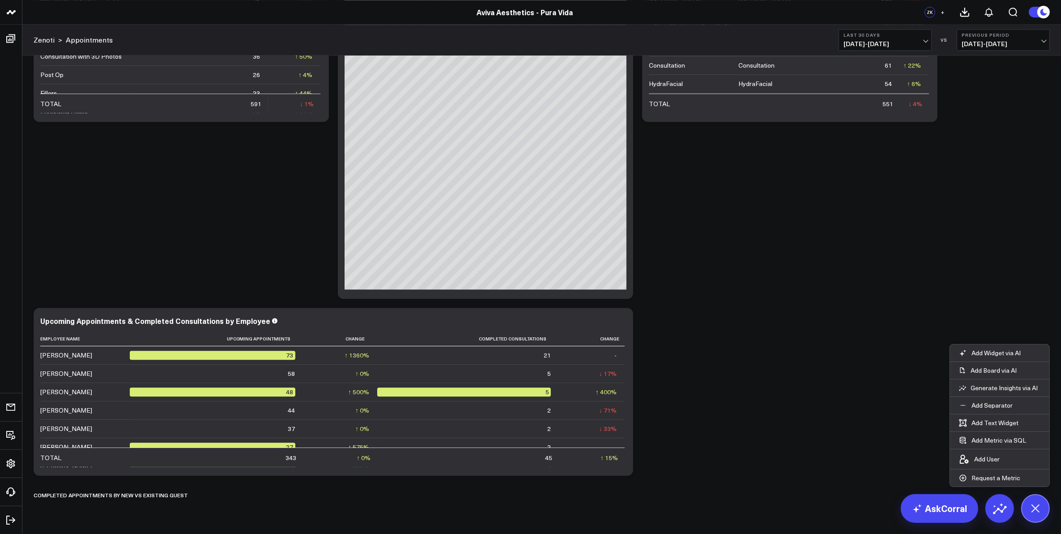
scroll to position [2739, 0]
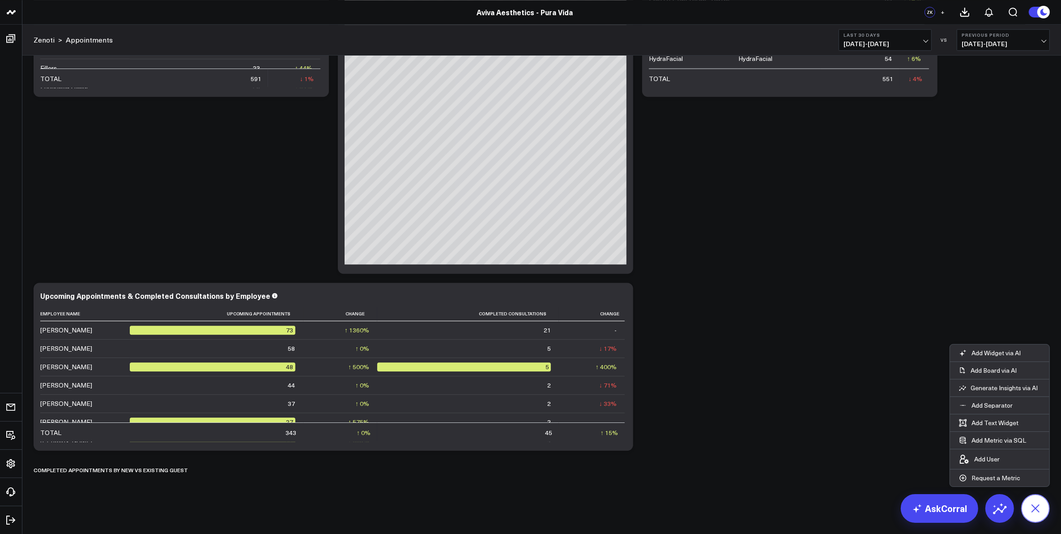
click at [1035, 509] on icon at bounding box center [1035, 507] width 15 height 15
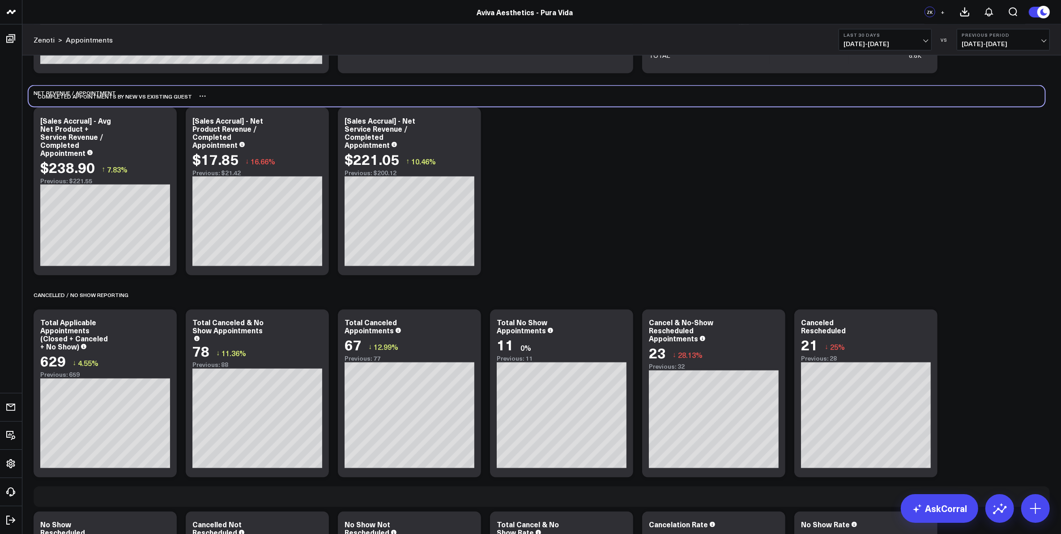
scroll to position [1791, 0]
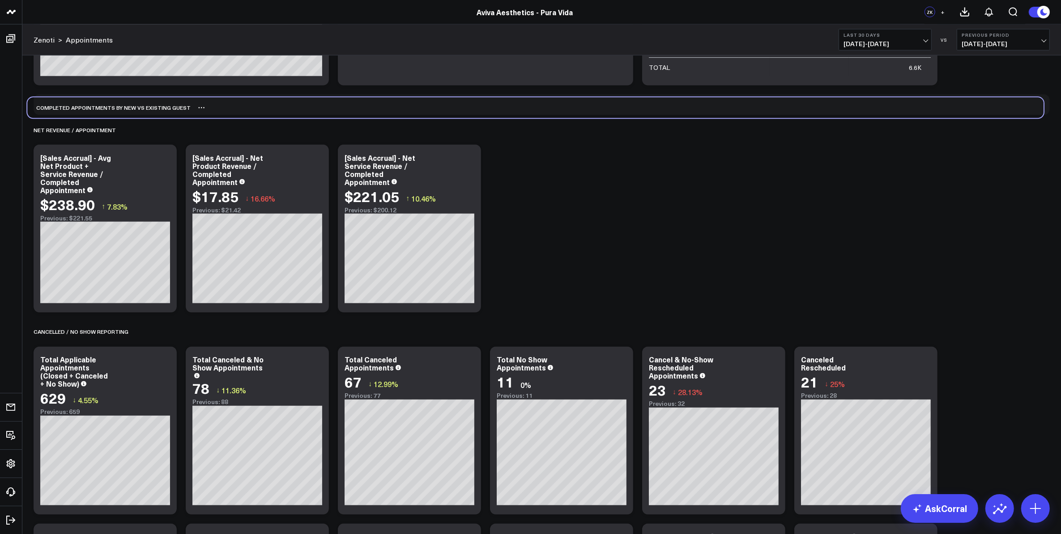
drag, startPoint x: 128, startPoint y: 469, endPoint x: 122, endPoint y: 104, distance: 365.3
click at [122, 104] on div "Completed Appointments by New vs Existing Guest" at bounding box center [108, 108] width 163 height 21
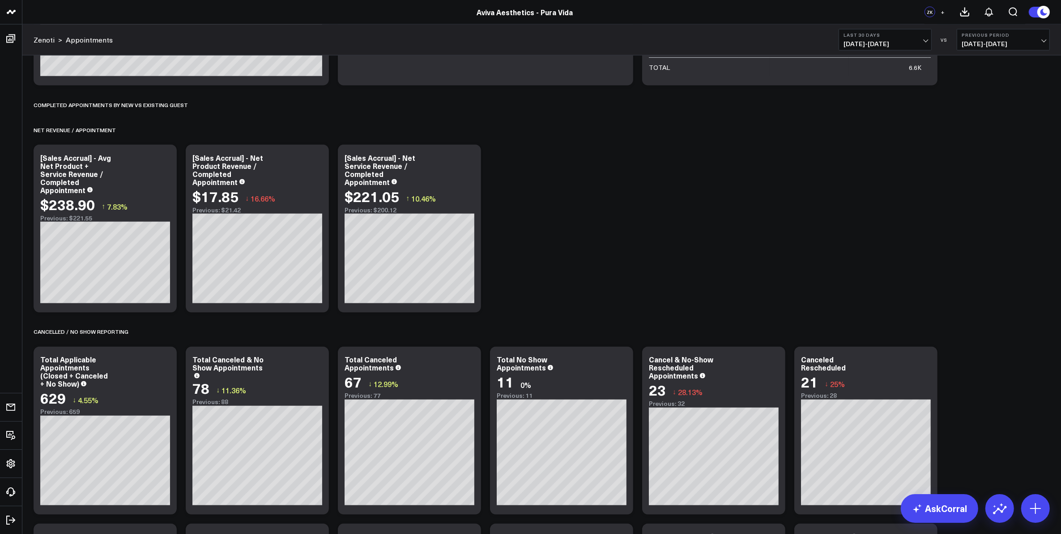
scroll to position [1735, 0]
